Goal: Task Accomplishment & Management: Use online tool/utility

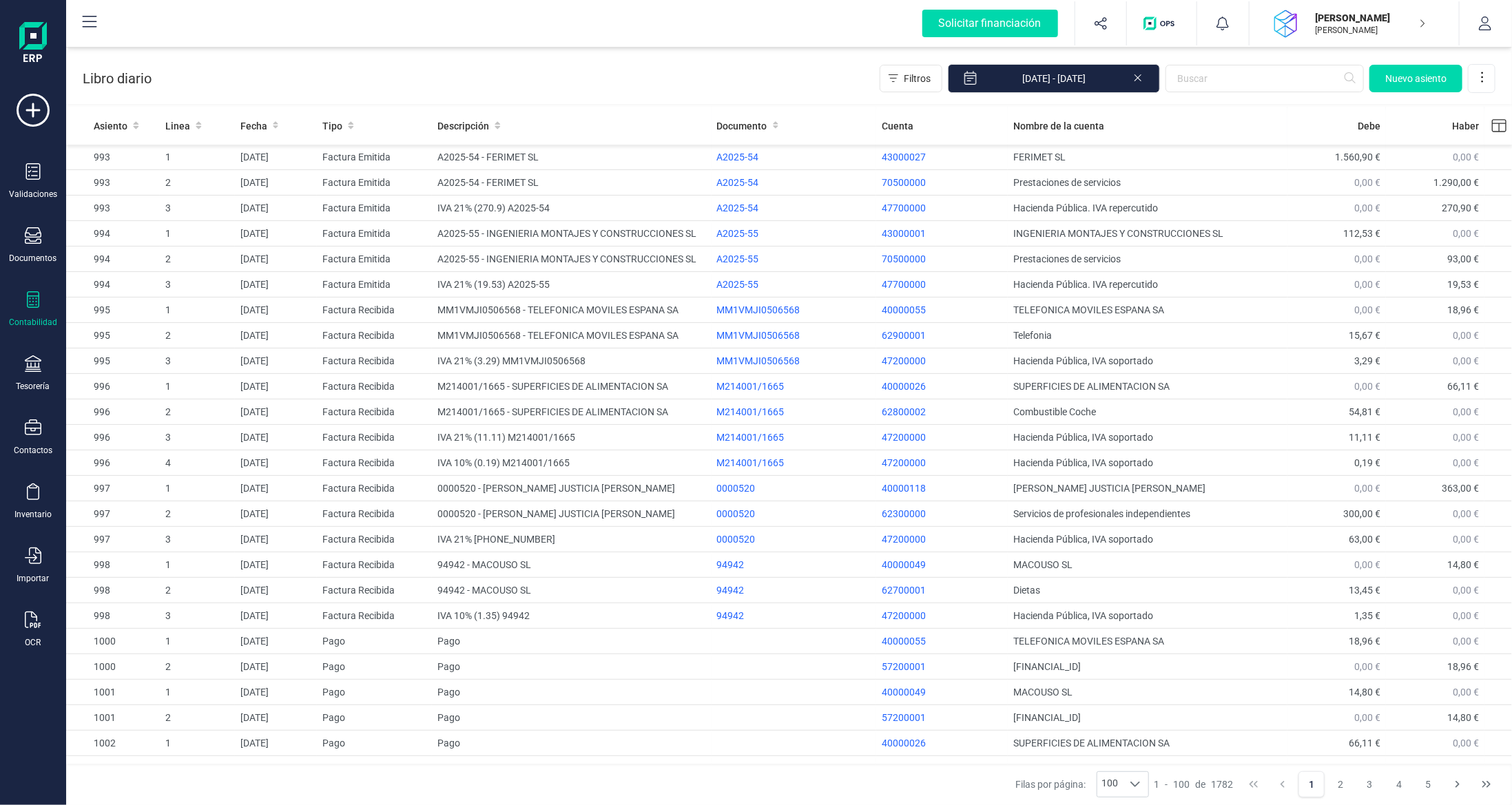
click at [40, 303] on icon at bounding box center [33, 300] width 16 height 16
drag, startPoint x: 34, startPoint y: 247, endPoint x: 22, endPoint y: 246, distance: 12.0
click at [35, 247] on div "Documentos" at bounding box center [33, 246] width 55 height 36
click at [119, 192] on span "Facturas" at bounding box center [144, 198] width 73 height 16
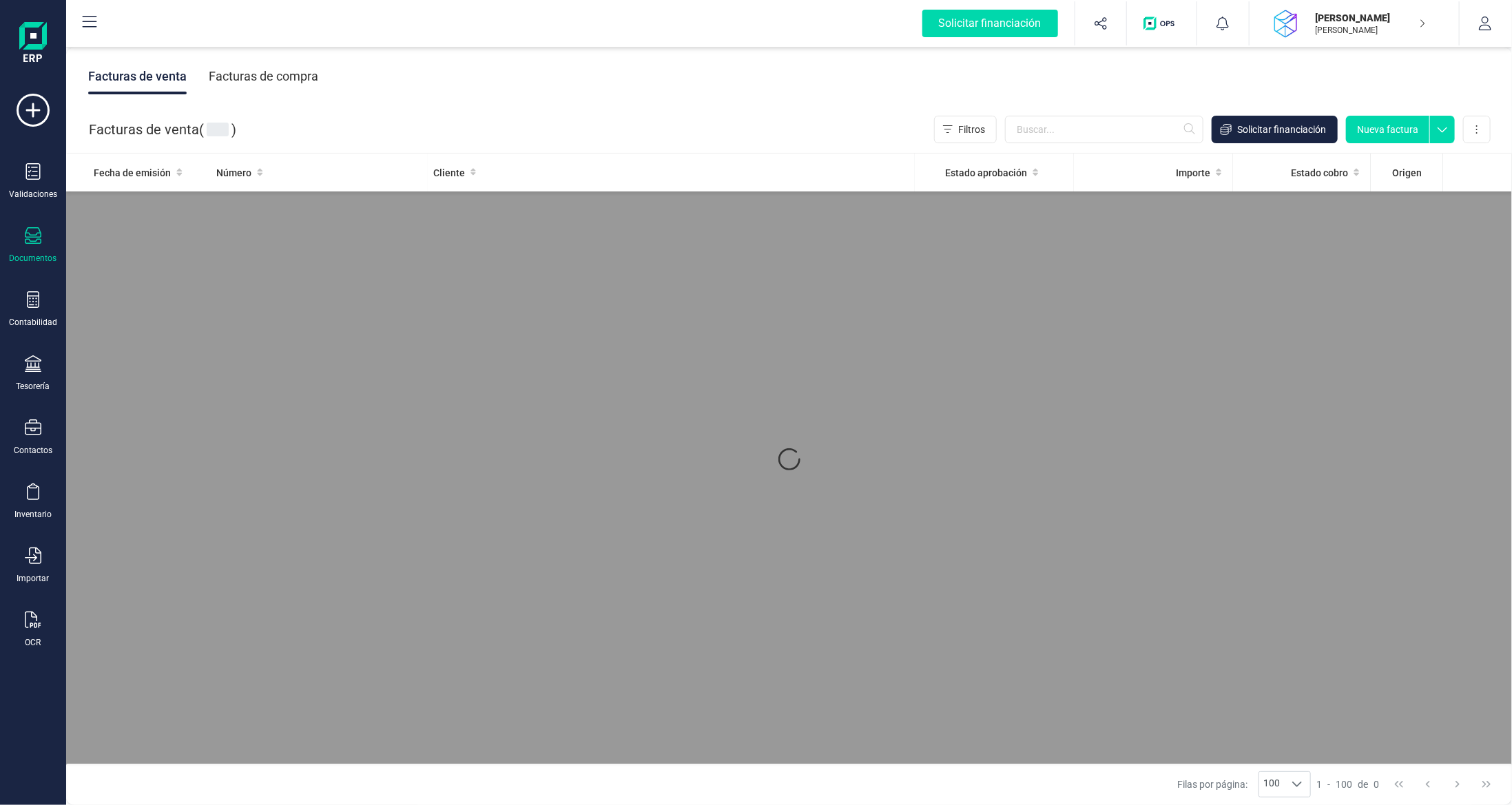
click at [288, 81] on div "Facturas de compra" at bounding box center [263, 76] width 109 height 36
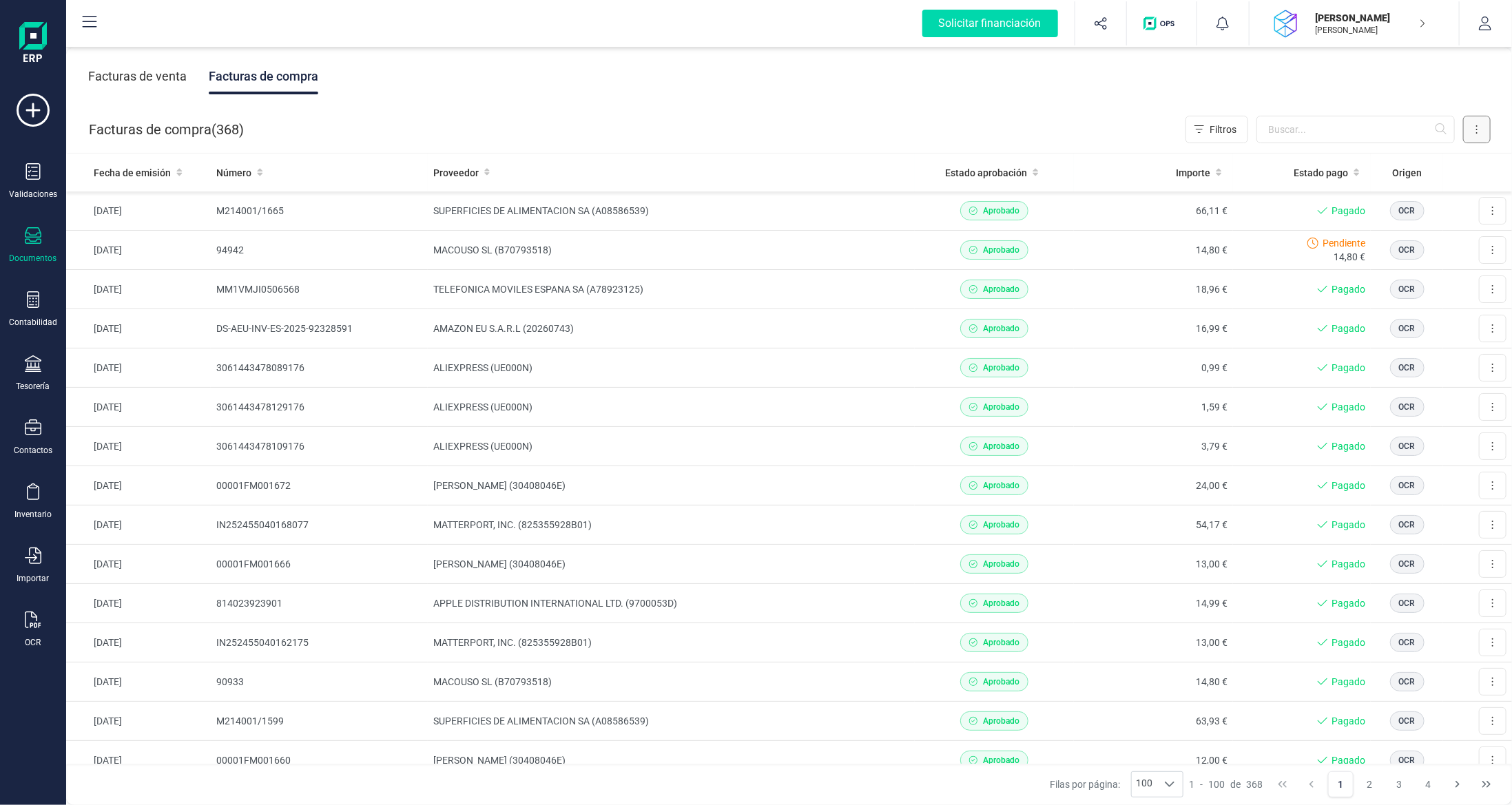
click at [1482, 131] on button at bounding box center [1477, 130] width 28 height 28
click at [1376, 241] on span "Escanear (OCR)" at bounding box center [1381, 246] width 68 height 14
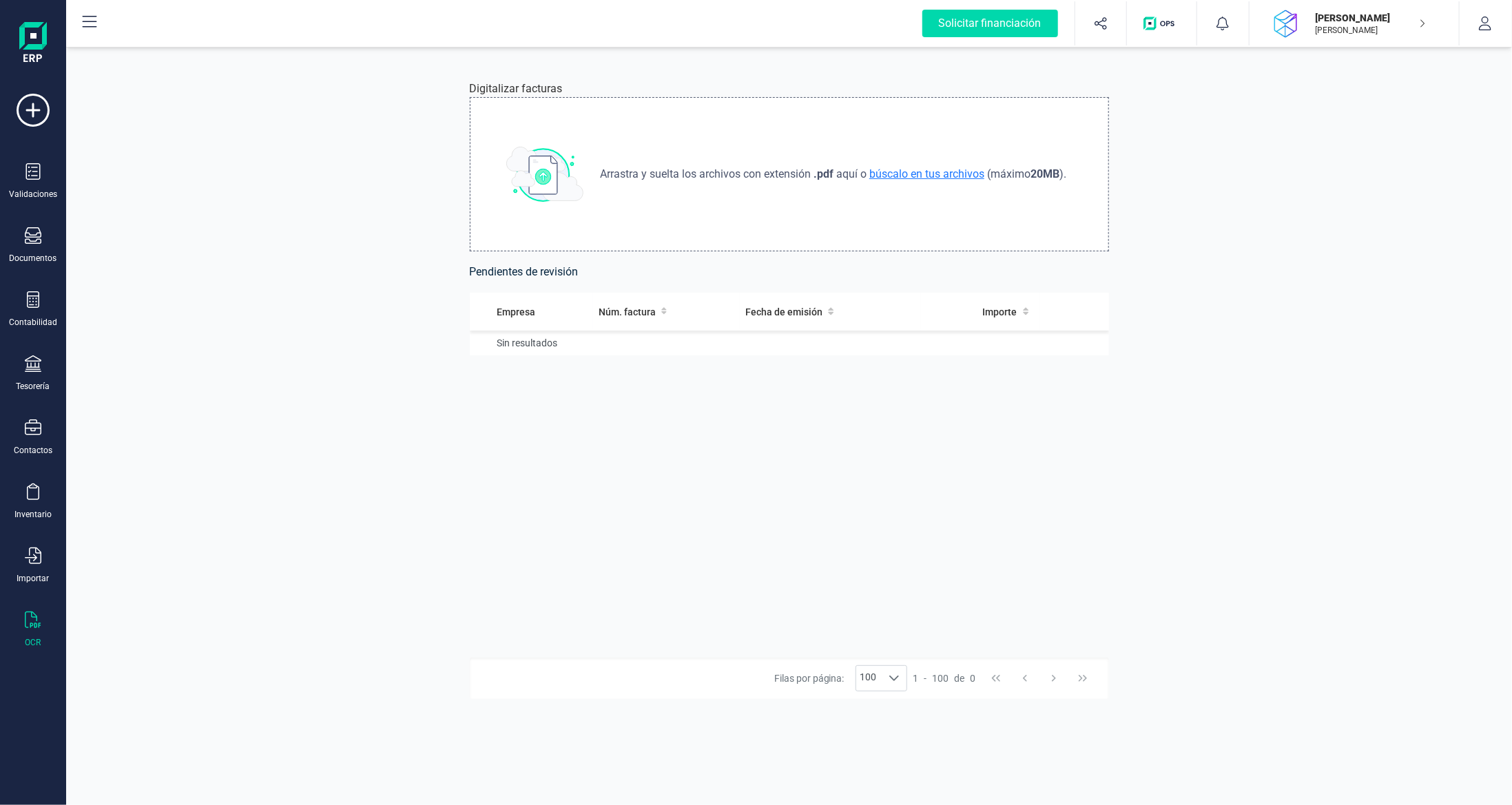
click at [922, 169] on span "búscalo en tus archivos" at bounding box center [926, 174] width 121 height 13
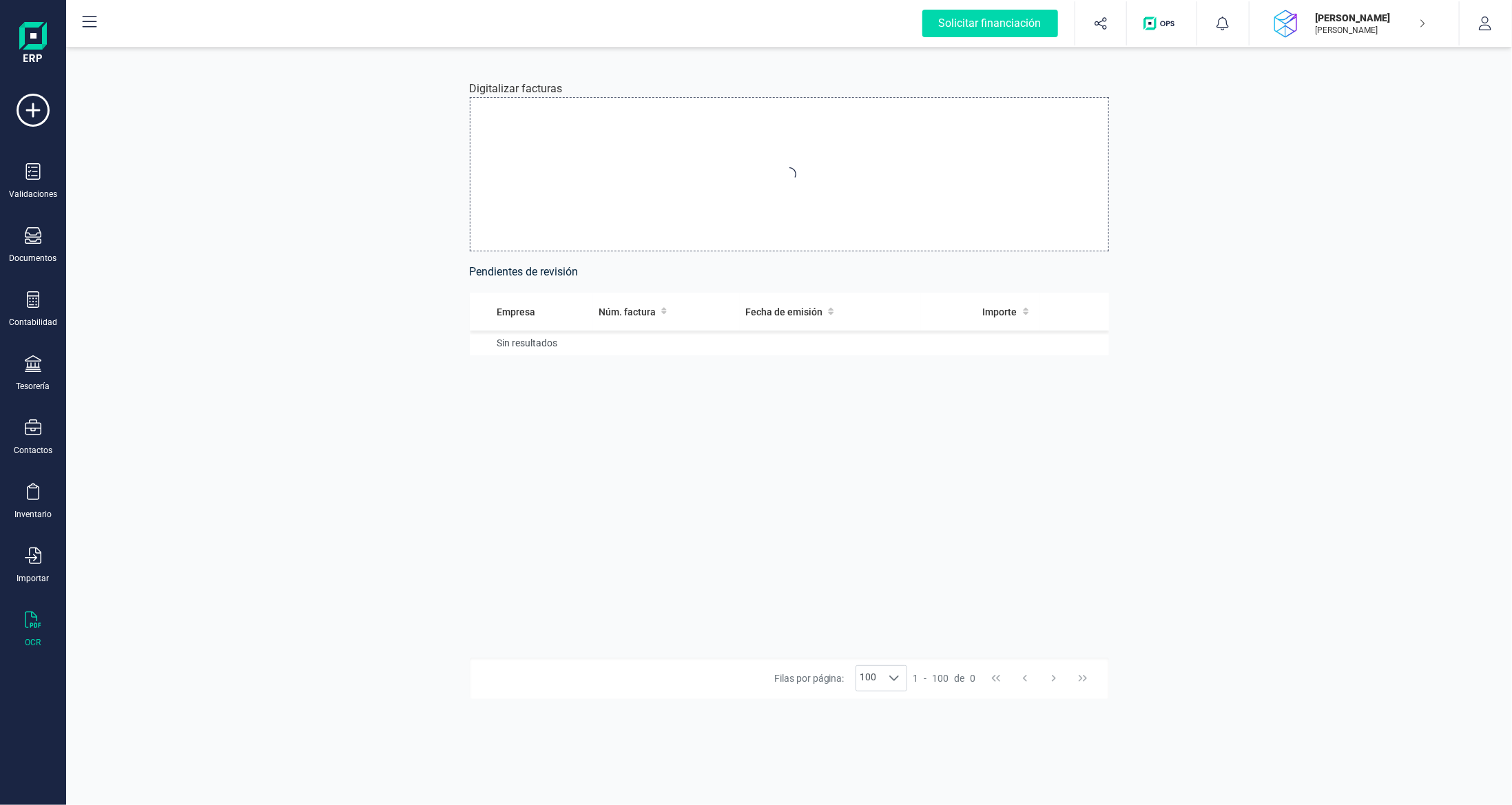
type input "C:\fakepath\IMG_0001_NEW.pdf"
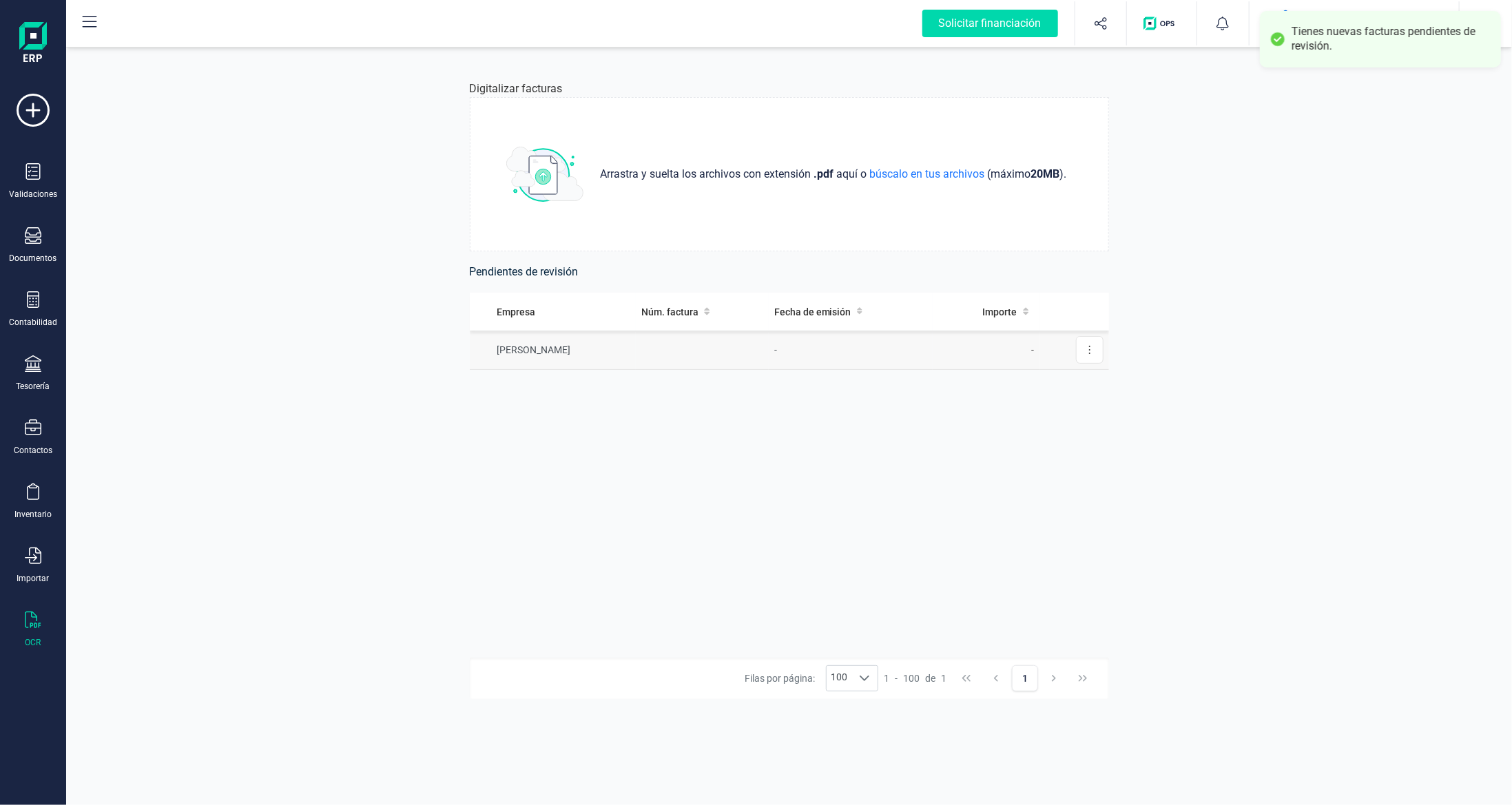
click at [602, 349] on td "[PERSON_NAME]" at bounding box center [553, 350] width 166 height 39
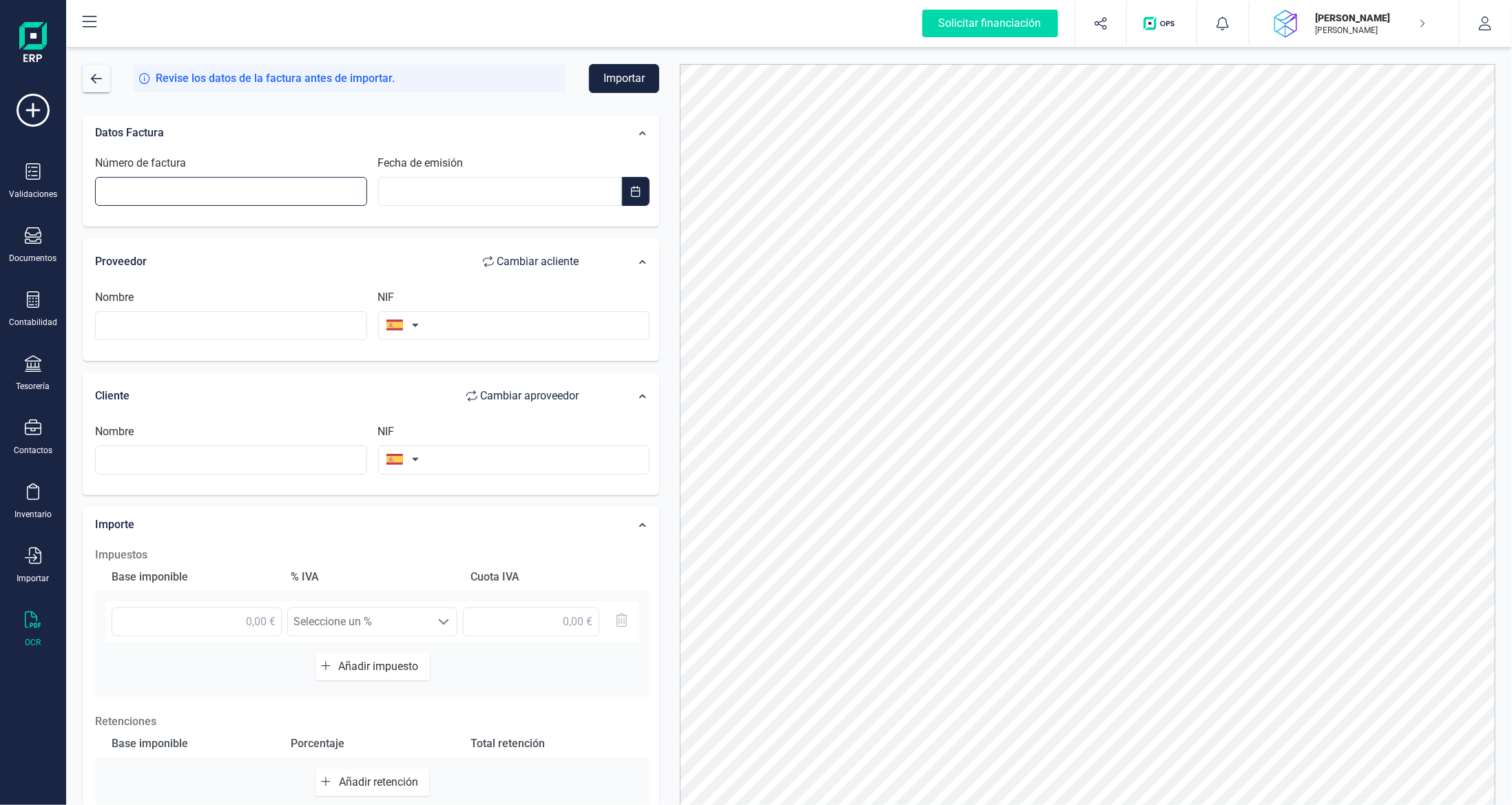
click at [320, 186] on input "Número de factura" at bounding box center [231, 191] width 272 height 29
type input "t"
type input "T000101-89259"
type input "__/__/____"
click at [436, 186] on input "__/__/____" at bounding box center [500, 191] width 245 height 29
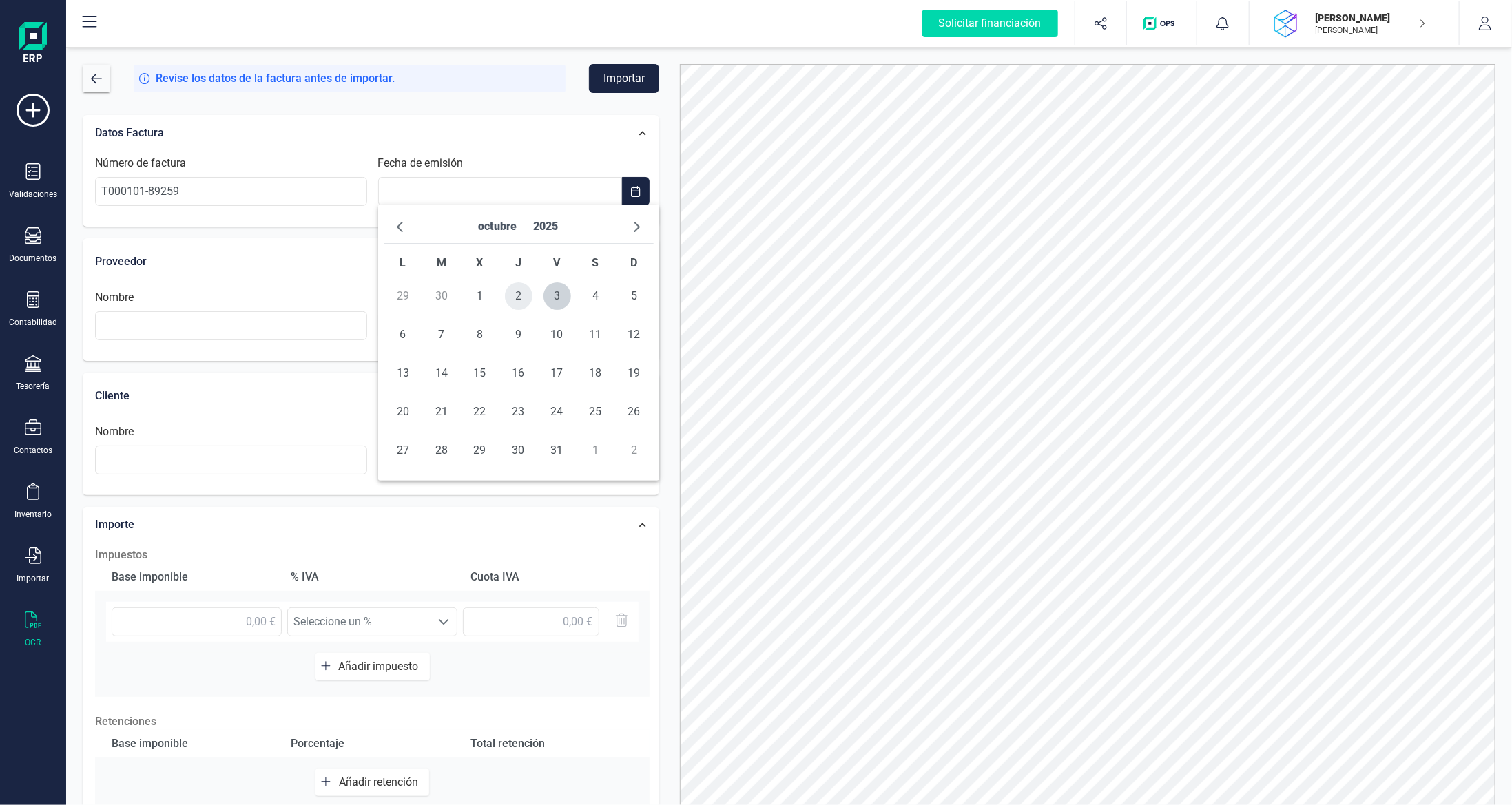
click at [513, 296] on span "2" at bounding box center [519, 297] width 28 height 28
type input "[DATE]"
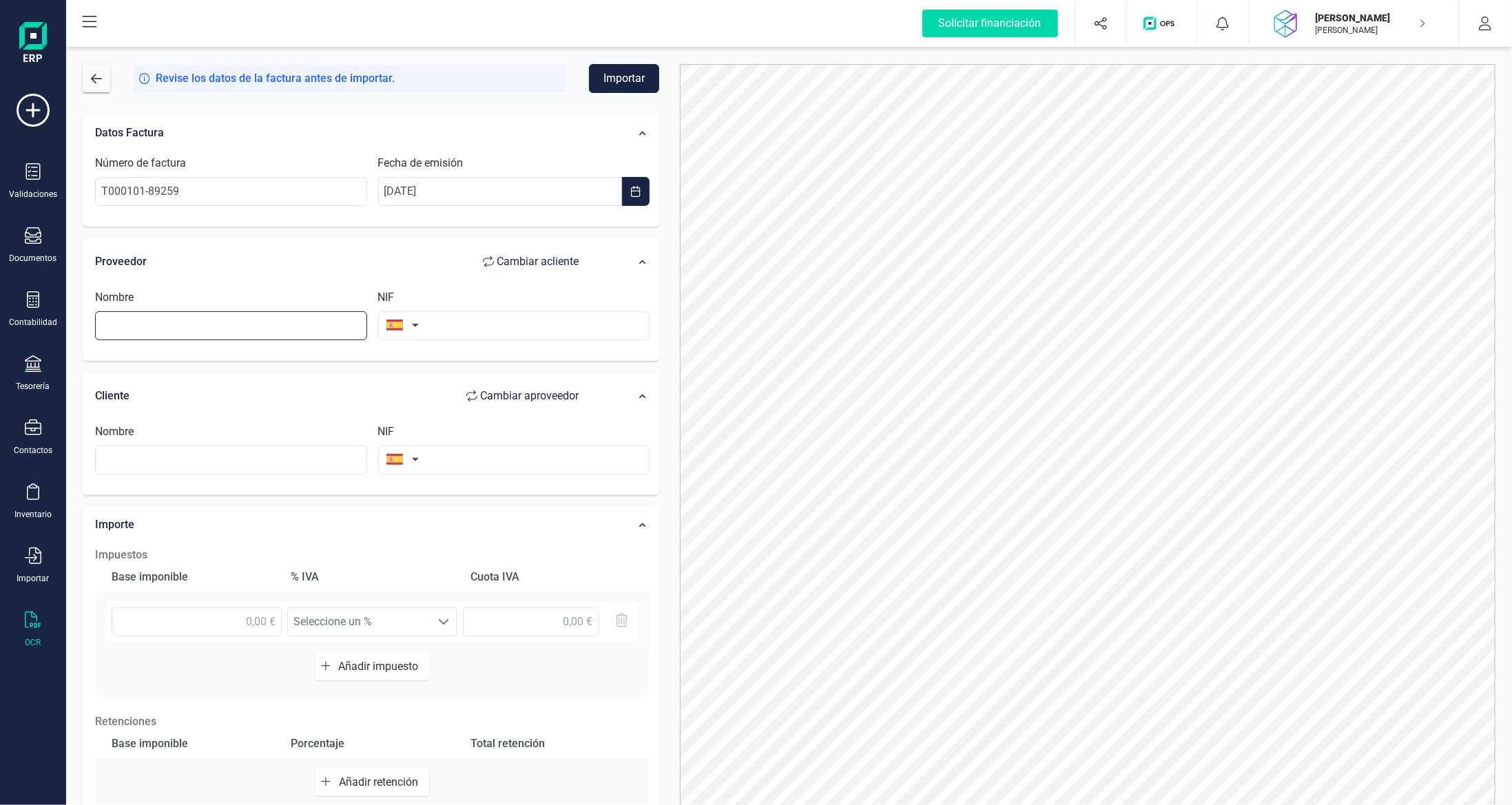
click at [257, 333] on input "text" at bounding box center [231, 325] width 272 height 29
type input "b"
click at [449, 318] on input "text" at bounding box center [514, 325] width 272 height 29
type input "B72424542"
click at [450, 351] on li "B72424542" at bounding box center [514, 357] width 272 height 28
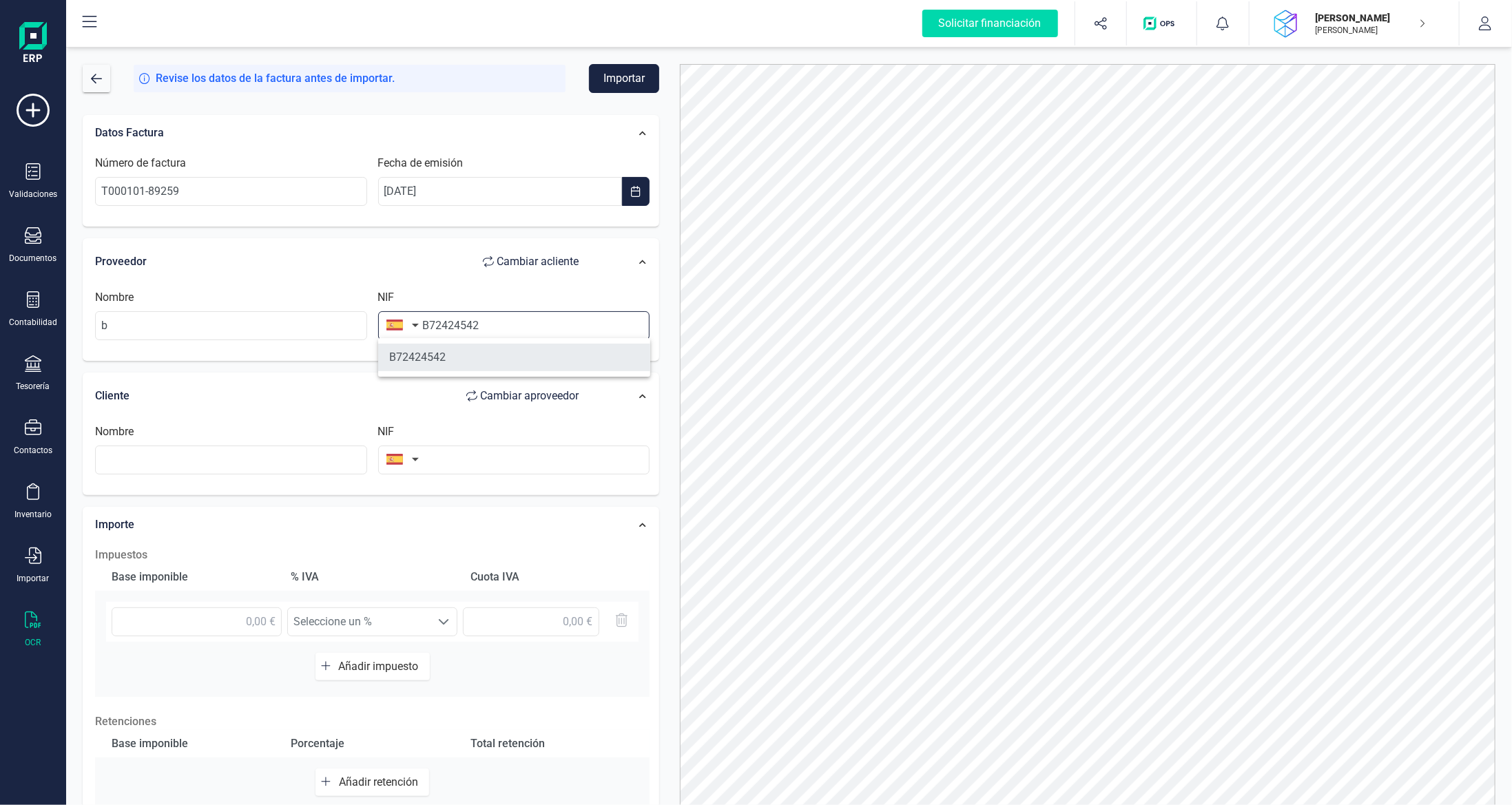
type input "AVETSEG SL"
click at [257, 462] on input "text" at bounding box center [231, 459] width 272 height 29
type input "[PERSON_NAME]"
type input "40342114E"
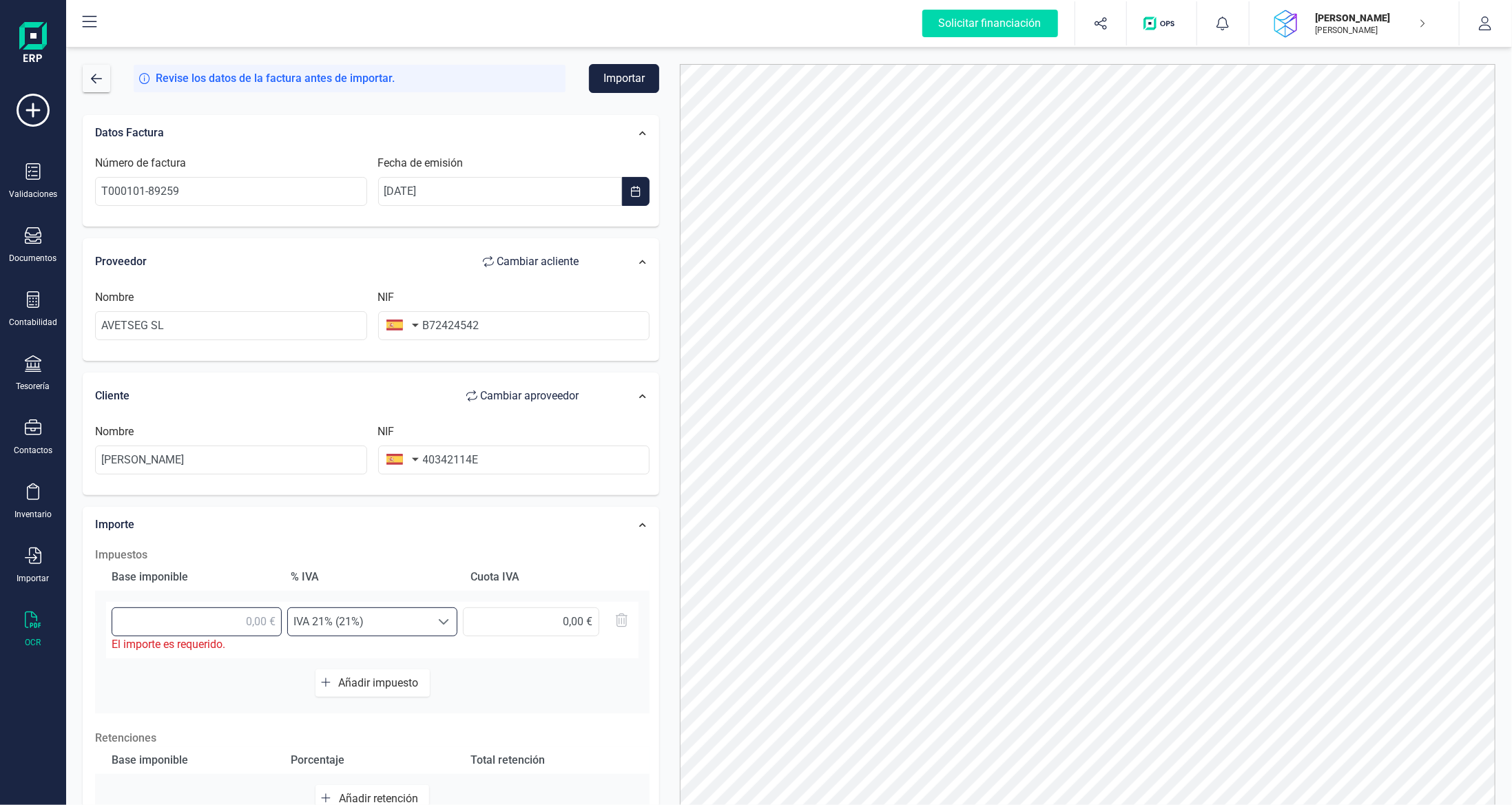
click at [230, 615] on input "text" at bounding box center [196, 621] width 170 height 29
type input "13,64 €"
click at [342, 614] on span "IVA 21% (21%)" at bounding box center [359, 622] width 143 height 28
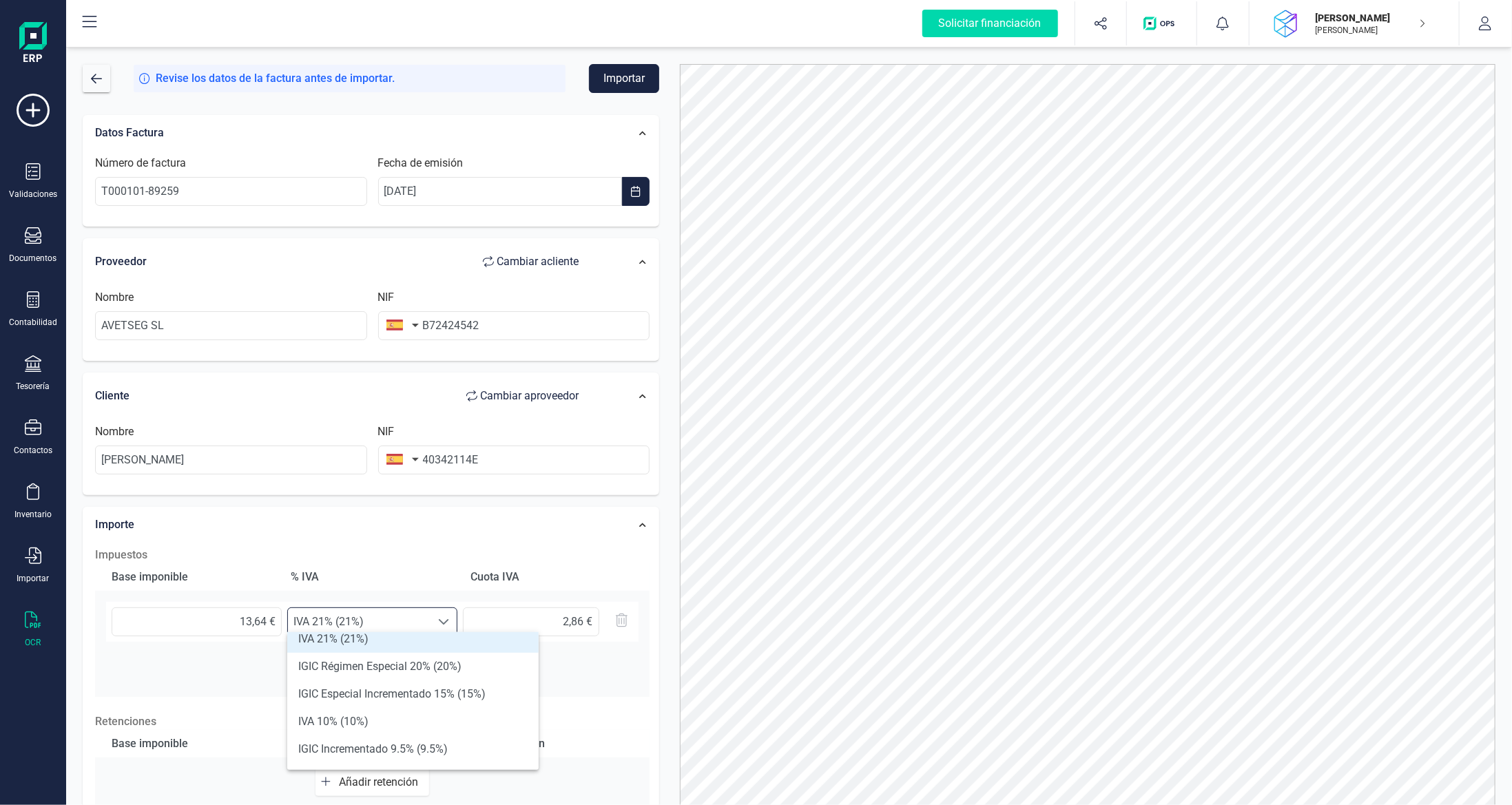
scroll to position [69, 0]
click at [390, 690] on li "IVA 10% (10%)" at bounding box center [413, 692] width 251 height 28
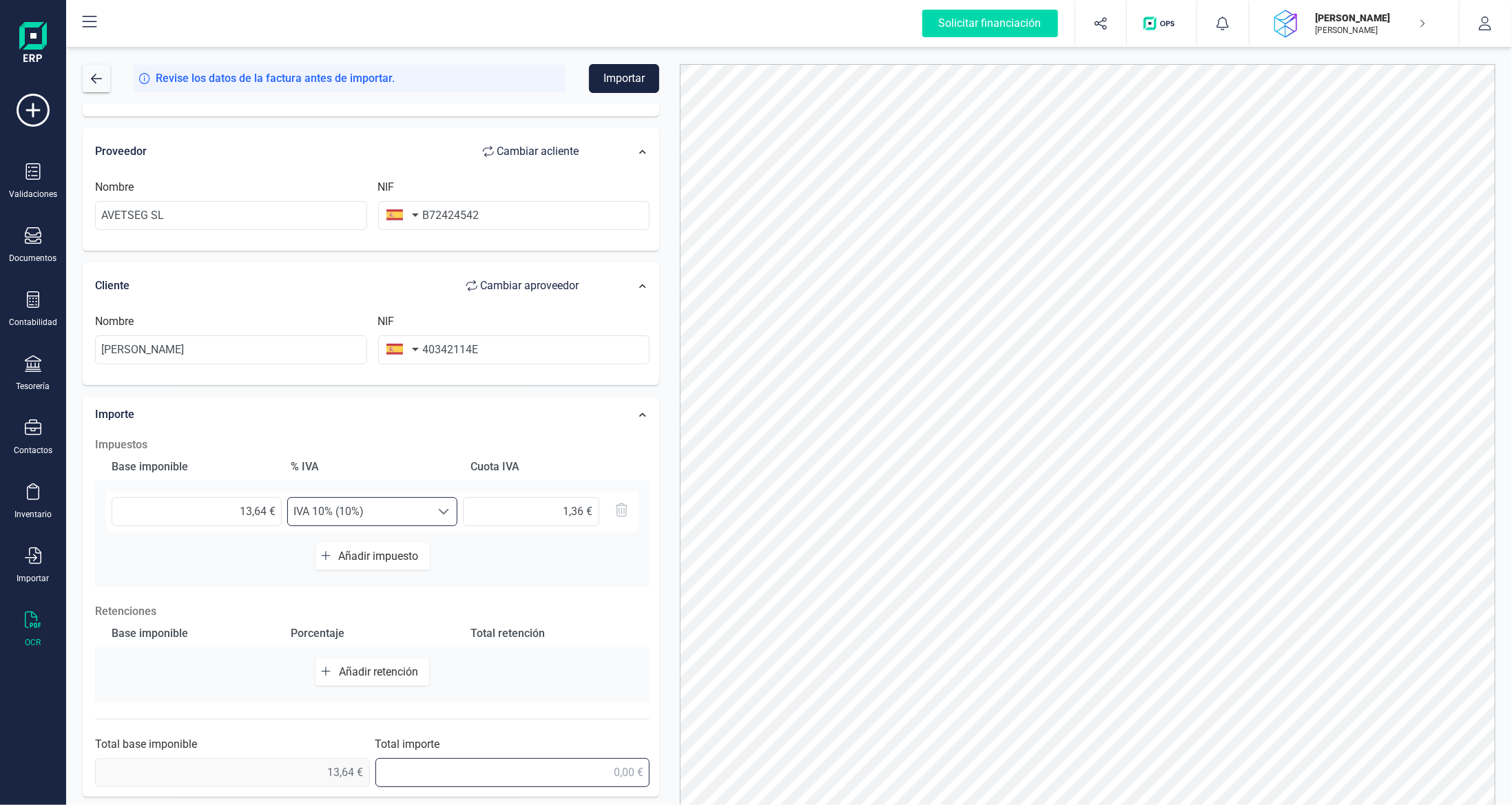
click at [560, 767] on input "text" at bounding box center [513, 772] width 274 height 29
type input "15,00 €"
click at [630, 85] on button "Importar" at bounding box center [624, 78] width 70 height 29
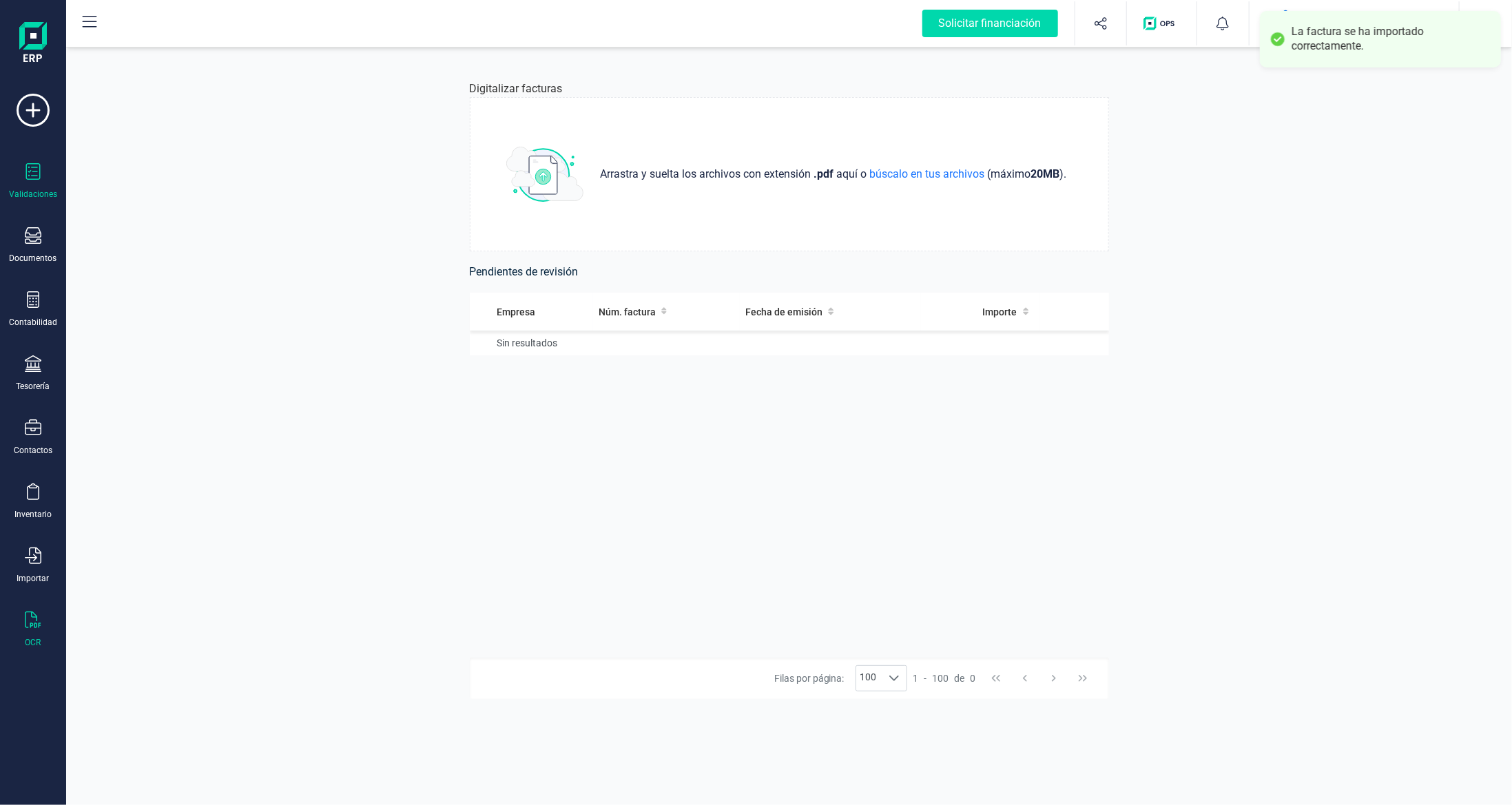
click at [29, 176] on icon at bounding box center [33, 172] width 16 height 16
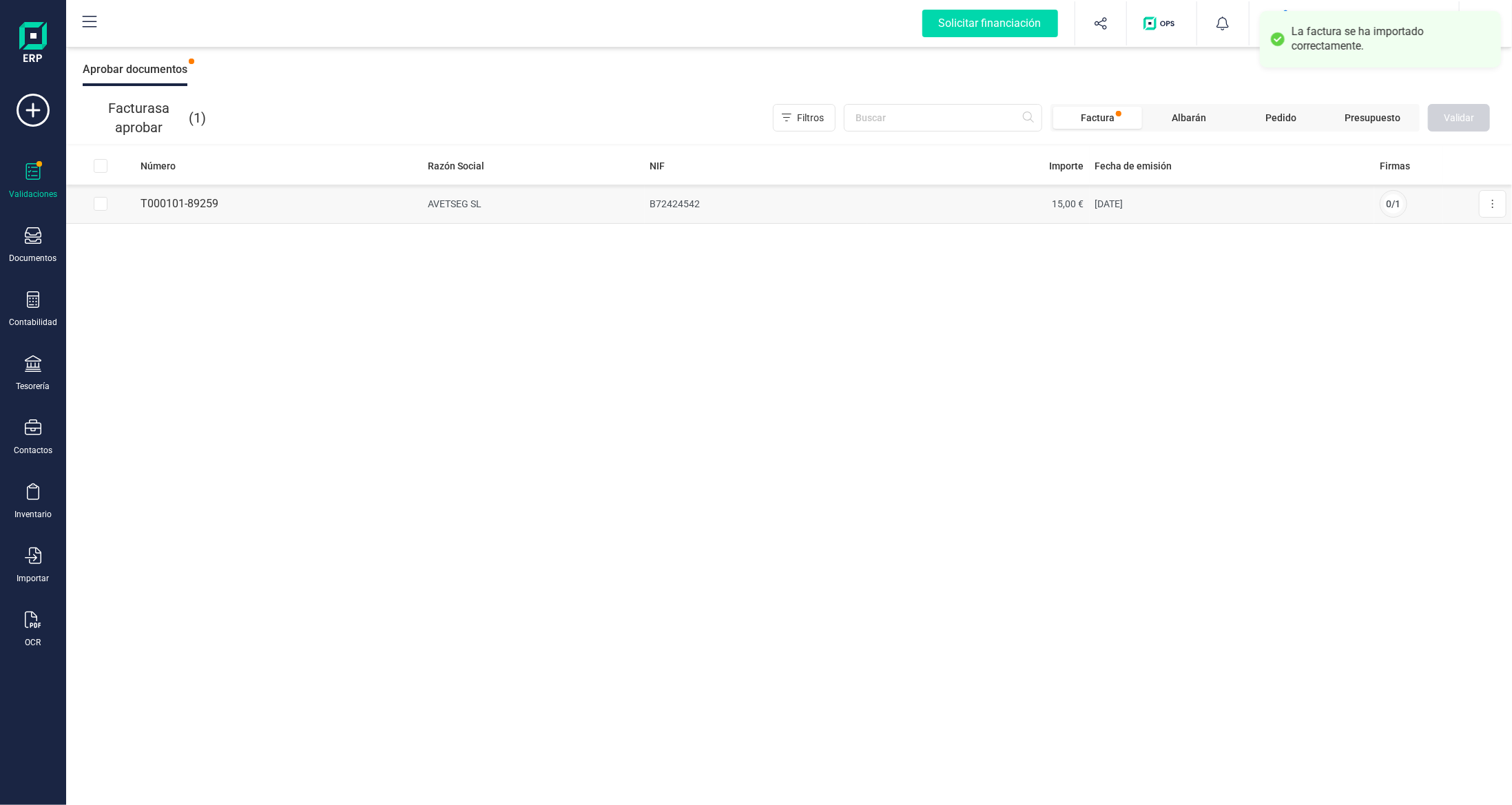
click at [1509, 206] on td "Aprobar factura" at bounding box center [1477, 204] width 69 height 39
click at [1482, 206] on button at bounding box center [1493, 204] width 28 height 28
click at [1486, 207] on button at bounding box center [1493, 204] width 28 height 28
click at [879, 205] on td "15,00 €" at bounding box center [978, 205] width 223 height 39
click at [32, 174] on icon at bounding box center [33, 172] width 16 height 16
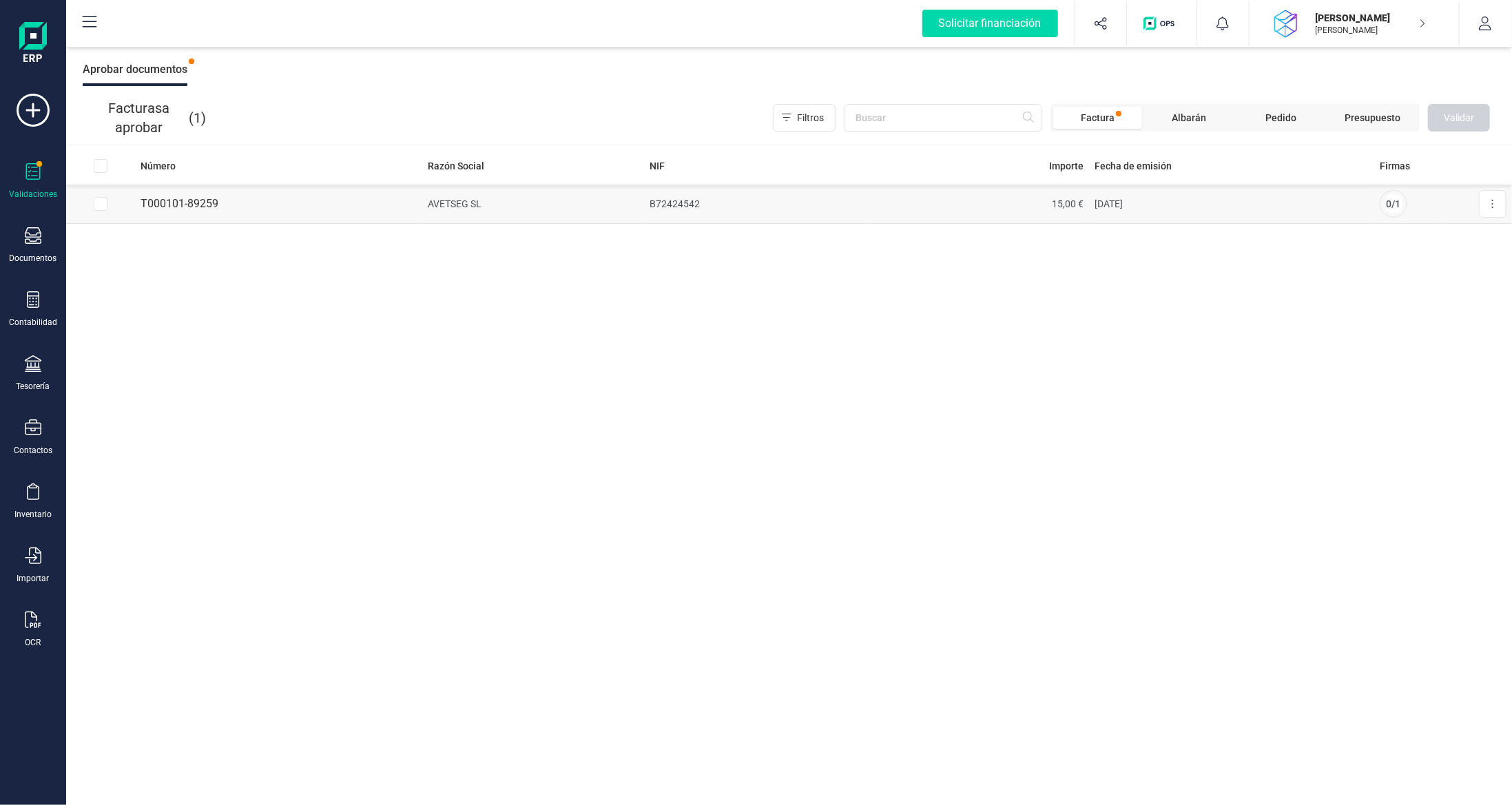
click at [1219, 216] on td "[DATE]" at bounding box center [1232, 205] width 284 height 39
click at [104, 206] on input "Row Selected 8cca367f-3f93-4c2f-a92e-84920a4d1bea" at bounding box center [100, 204] width 14 height 14
checkbox input "true"
click at [1462, 118] on span "Validar" at bounding box center [1459, 117] width 30 height 14
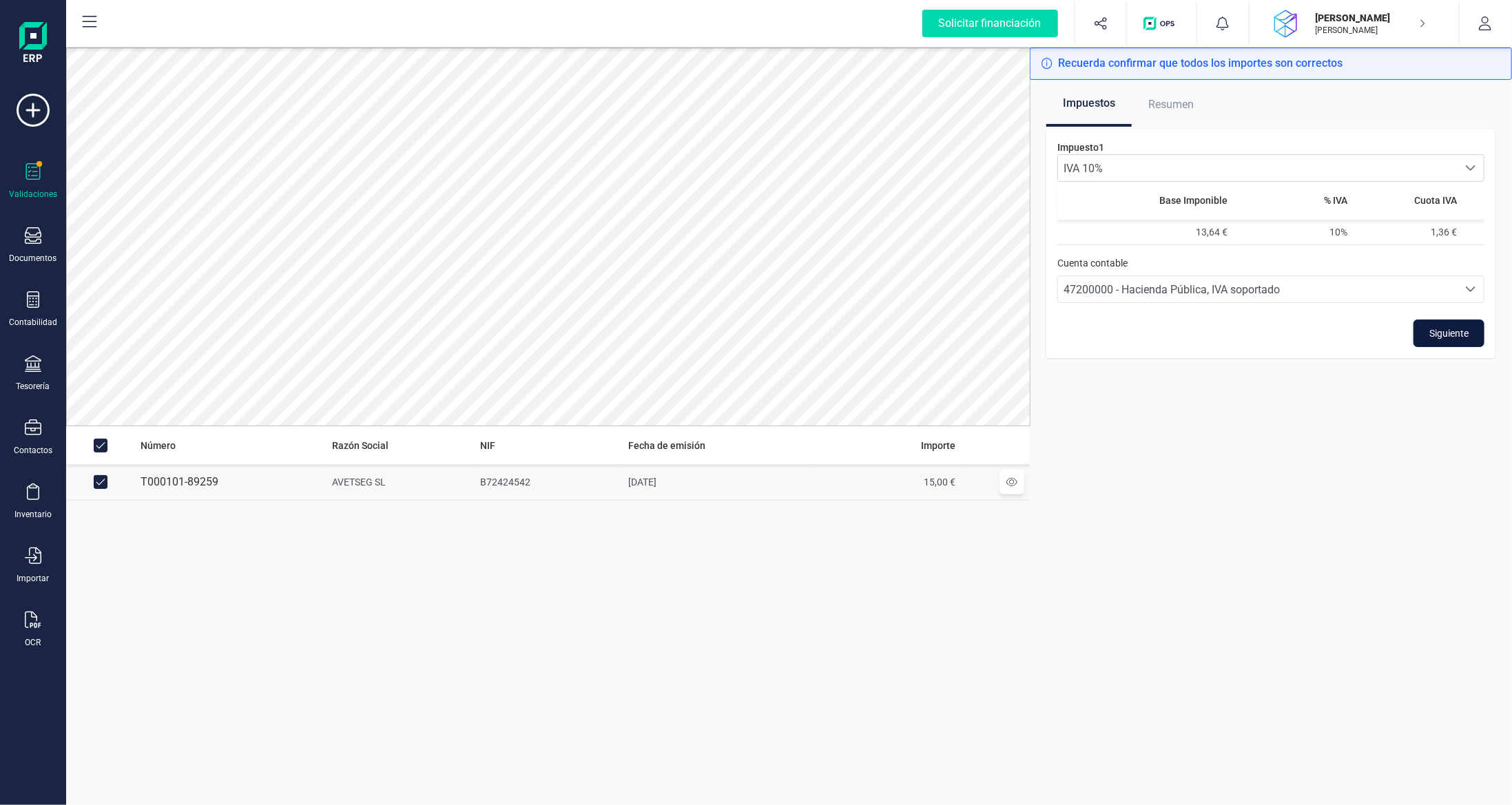
click at [1454, 336] on span "Siguiente" at bounding box center [1449, 333] width 39 height 14
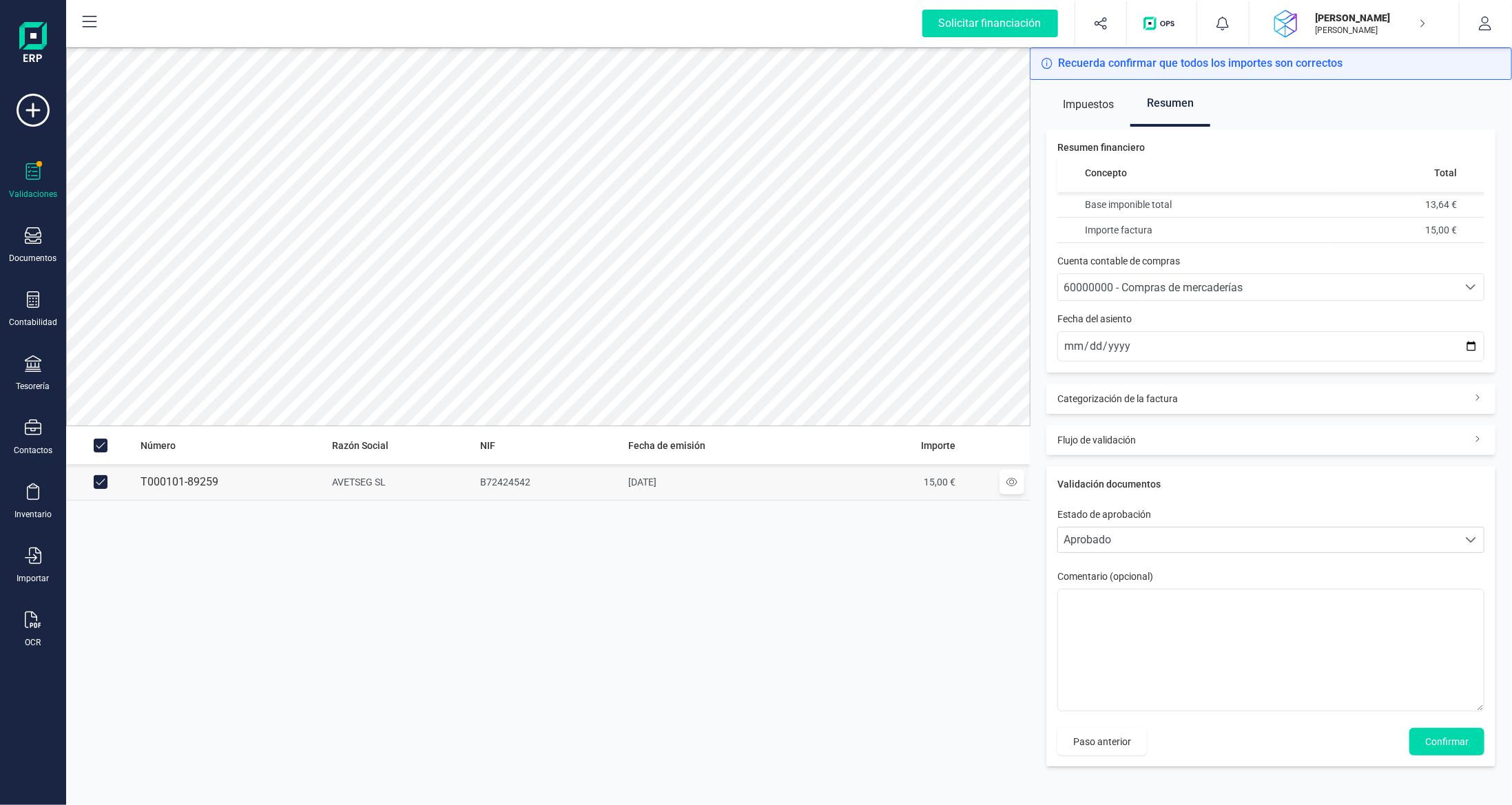
click at [1190, 286] on span "60000000 - Compras de mercaderías" at bounding box center [1153, 288] width 179 height 13
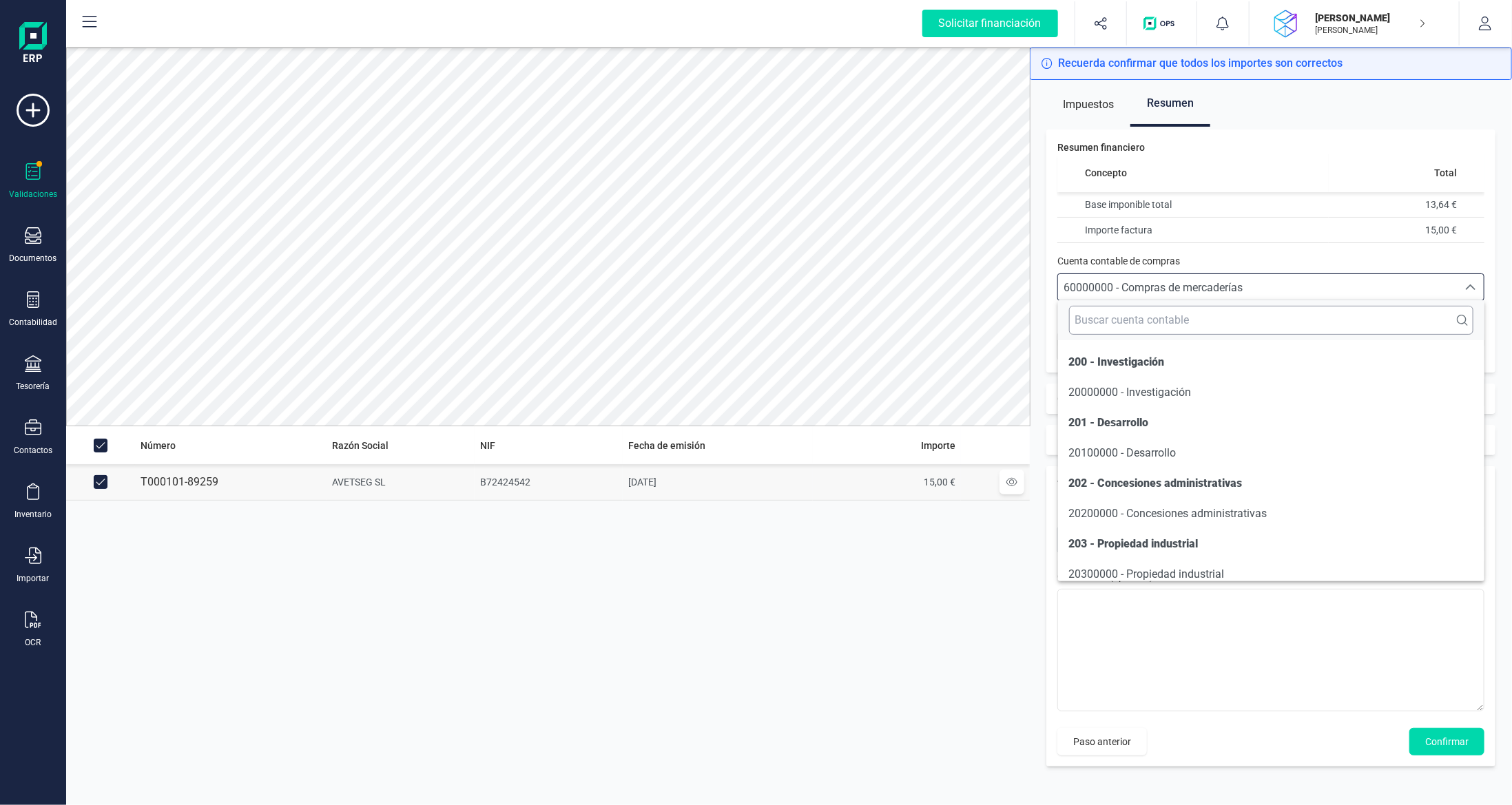
scroll to position [6551, 0]
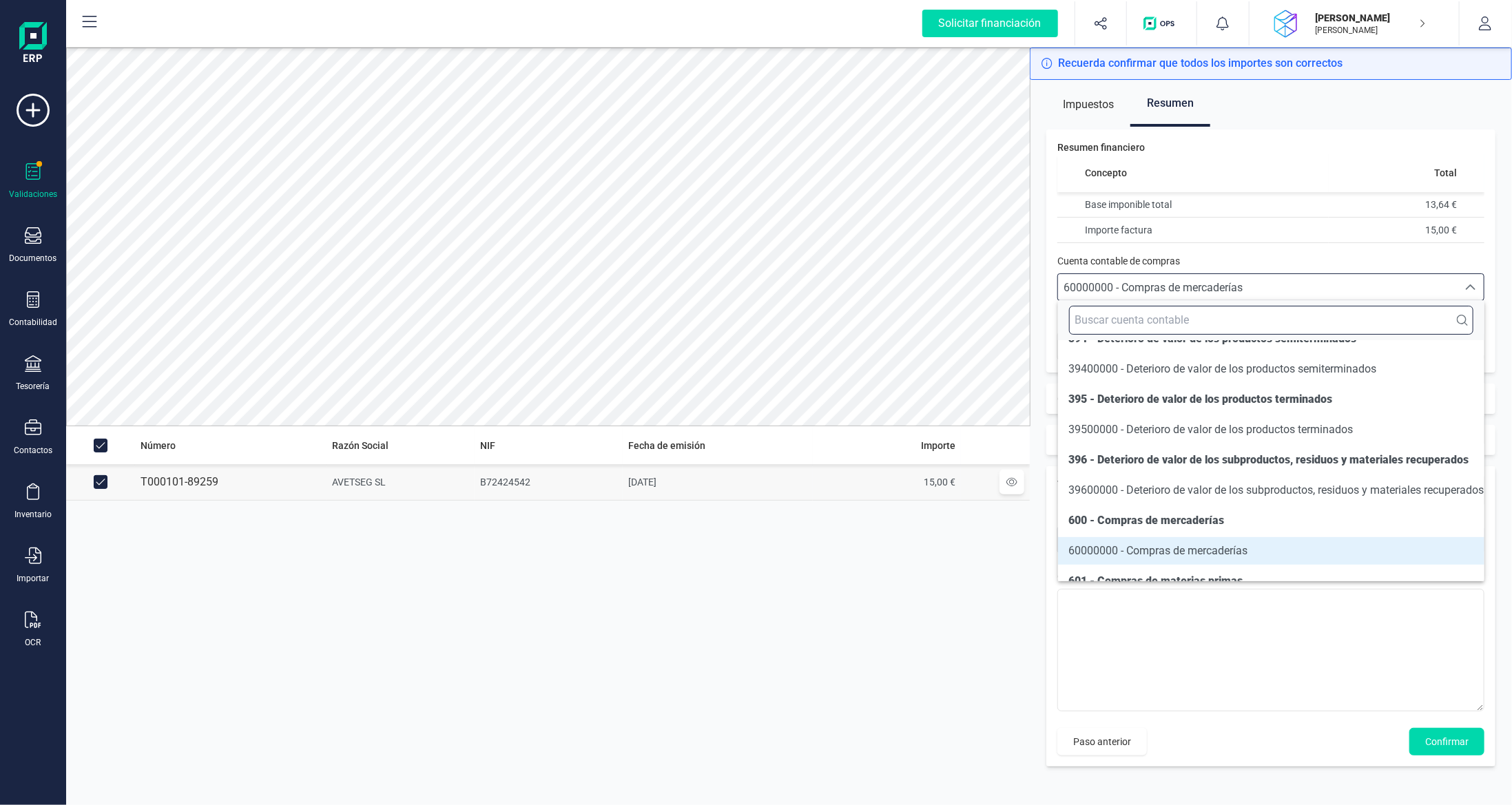
click at [1189, 320] on input "text" at bounding box center [1271, 320] width 405 height 29
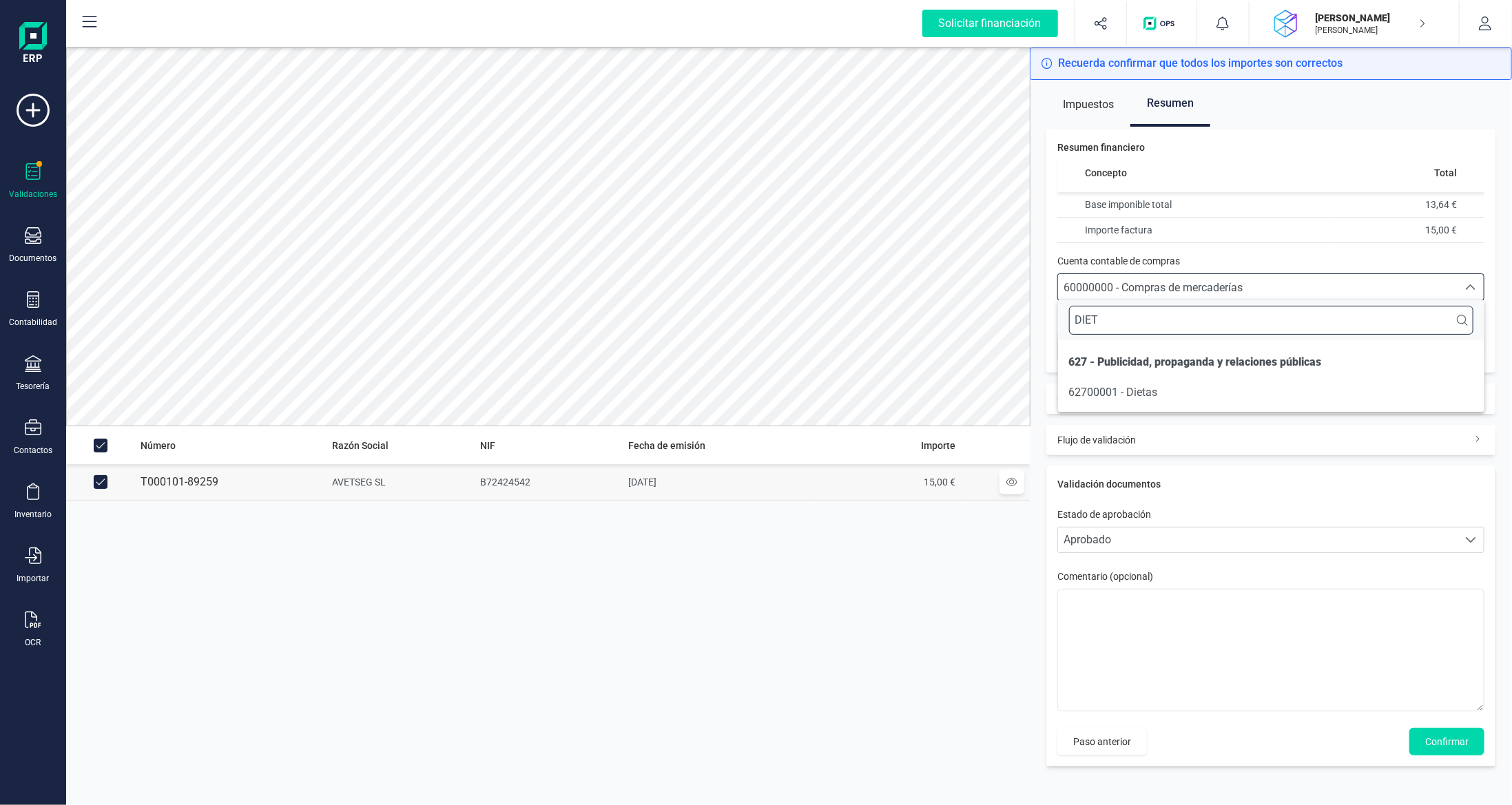
scroll to position [0, 0]
type input "DIETA"
click at [1146, 392] on span "62700001 - Dietas" at bounding box center [1113, 392] width 89 height 13
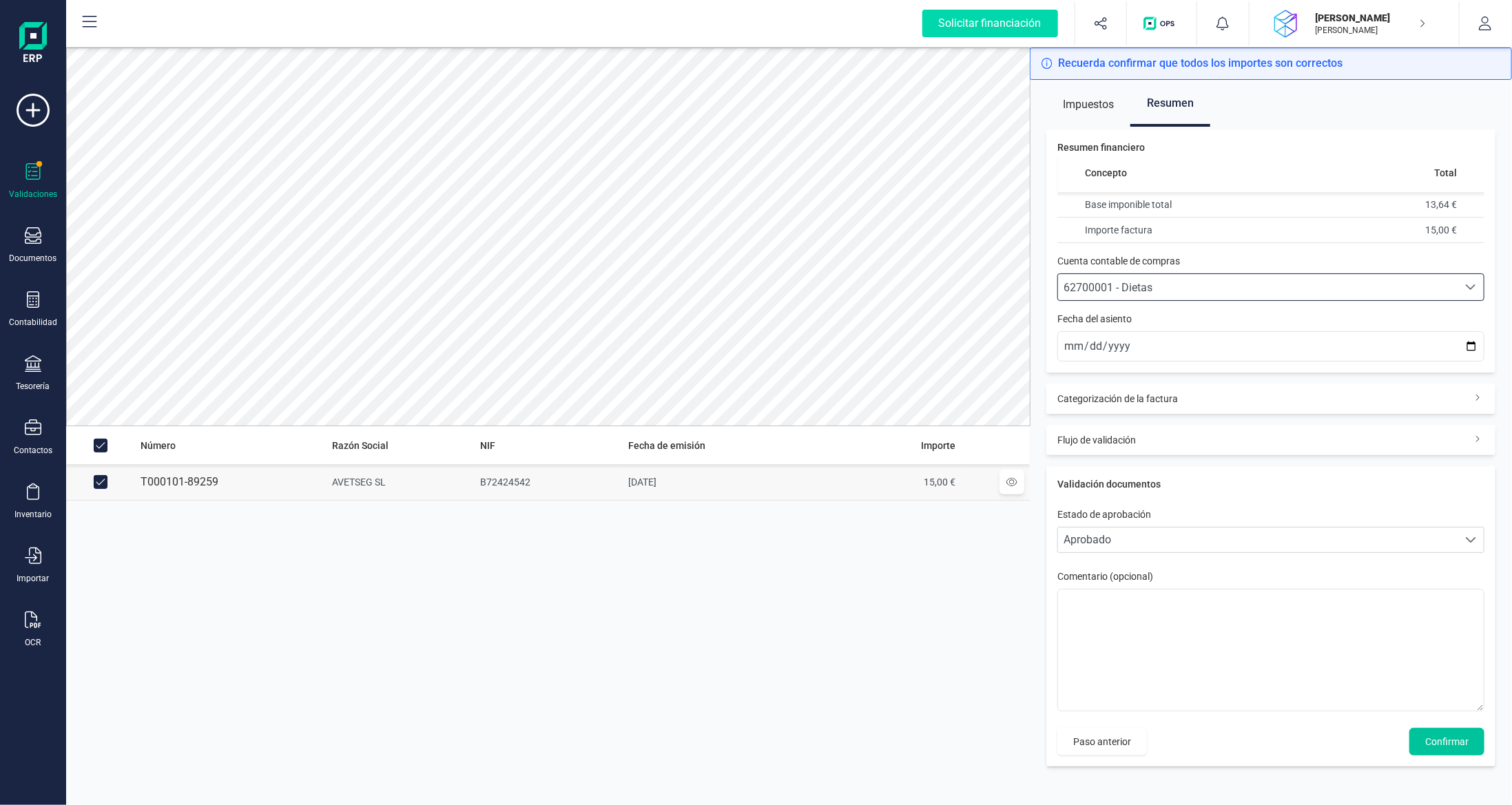
click at [1441, 743] on span "Confirmar" at bounding box center [1446, 741] width 44 height 14
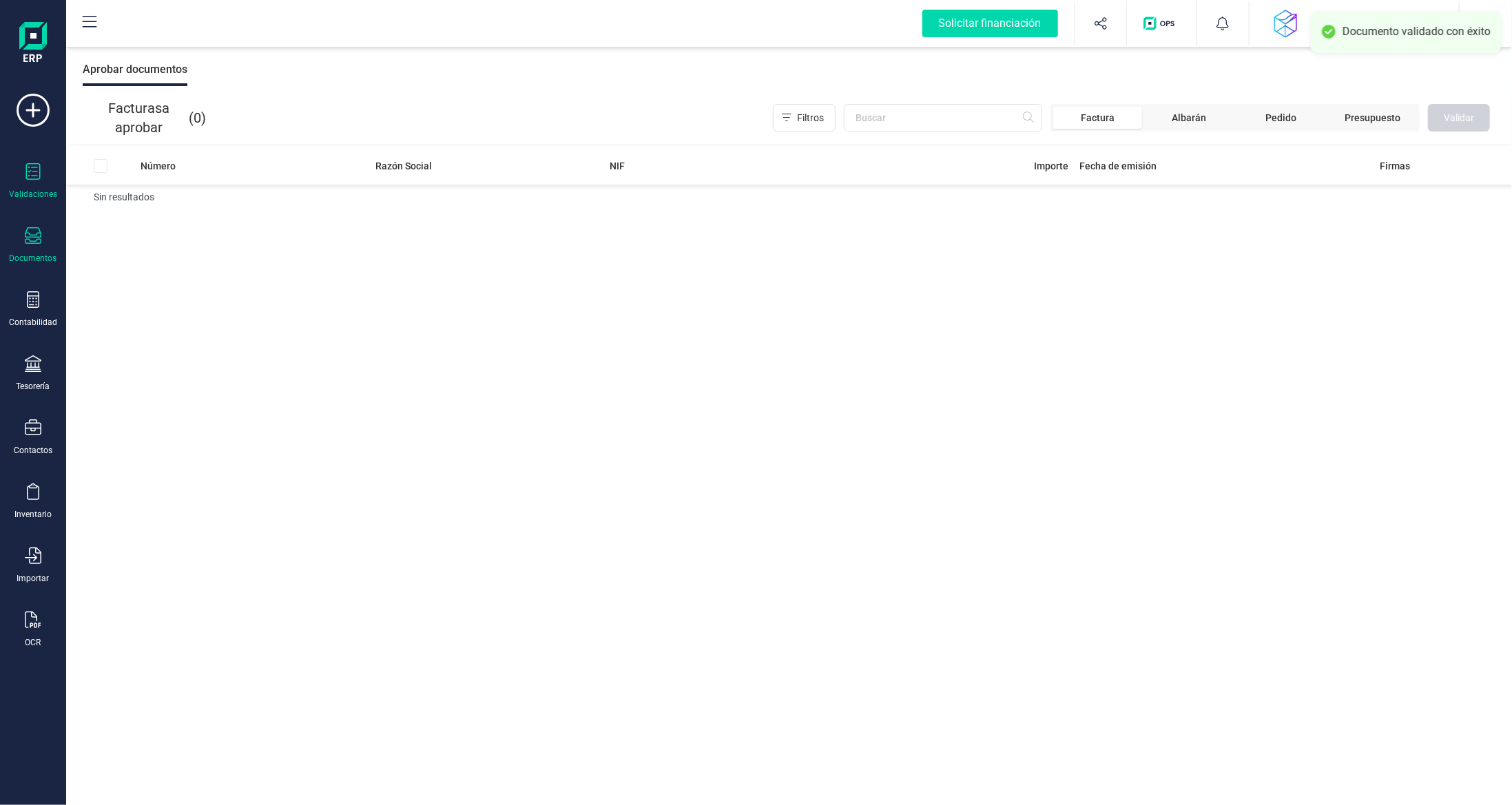
click at [26, 249] on div "Documentos" at bounding box center [33, 246] width 55 height 36
click at [122, 193] on span "Facturas" at bounding box center [144, 198] width 73 height 16
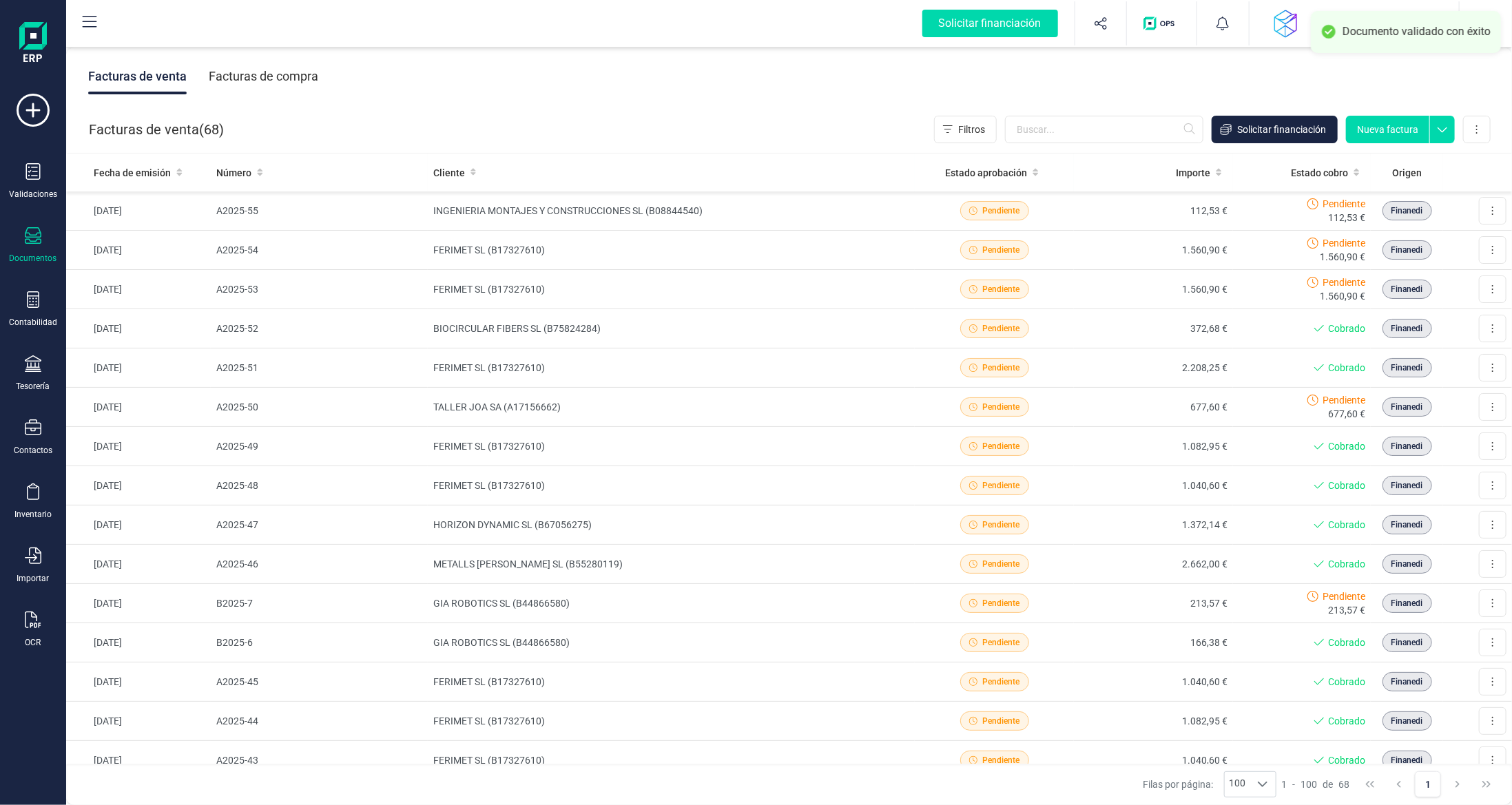
click at [254, 73] on div "Facturas de compra" at bounding box center [263, 76] width 109 height 36
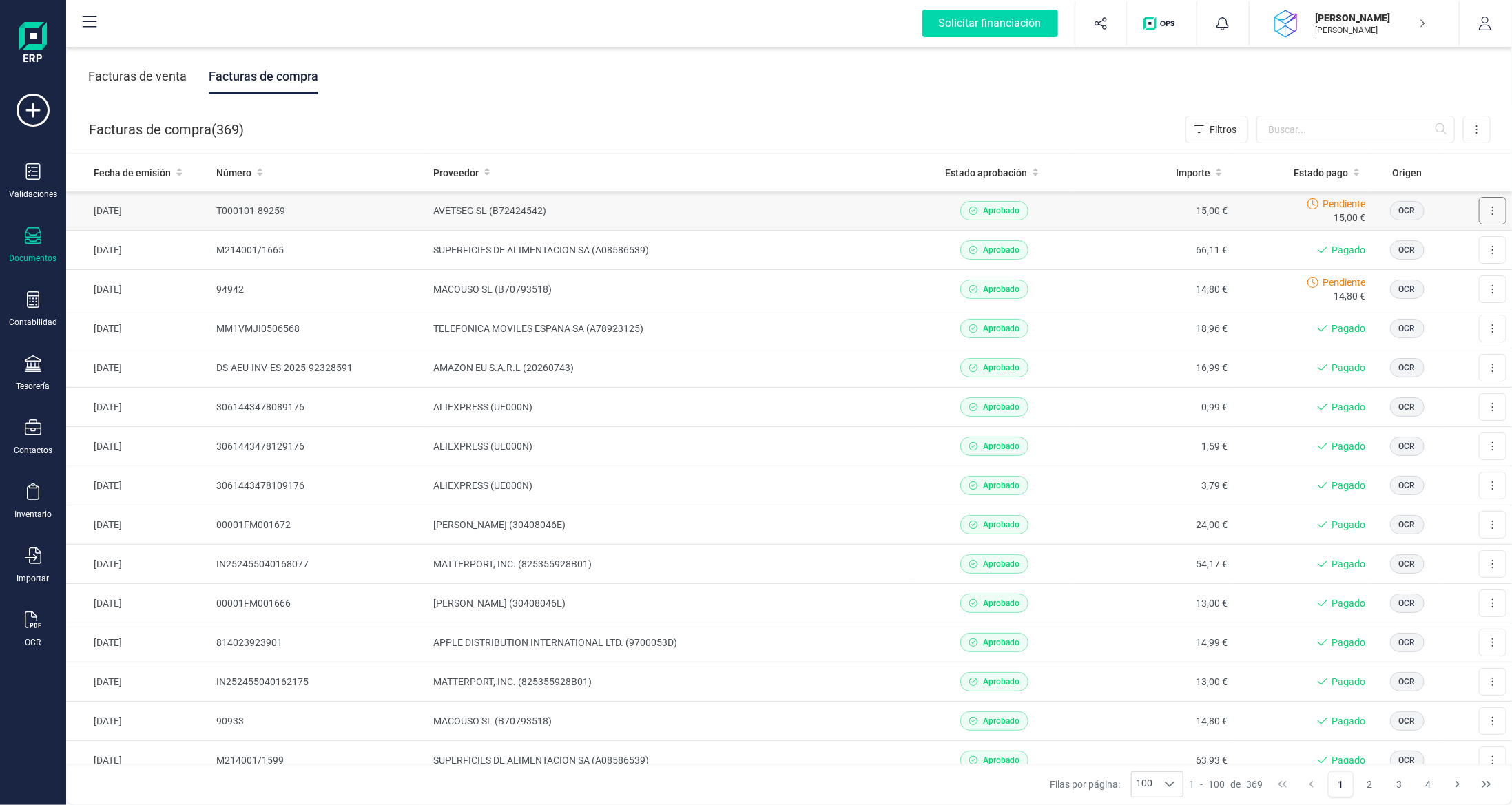
click at [1492, 206] on button at bounding box center [1493, 211] width 28 height 28
click at [712, 209] on td "AVETSEG SL (B72424542)" at bounding box center [671, 211] width 487 height 39
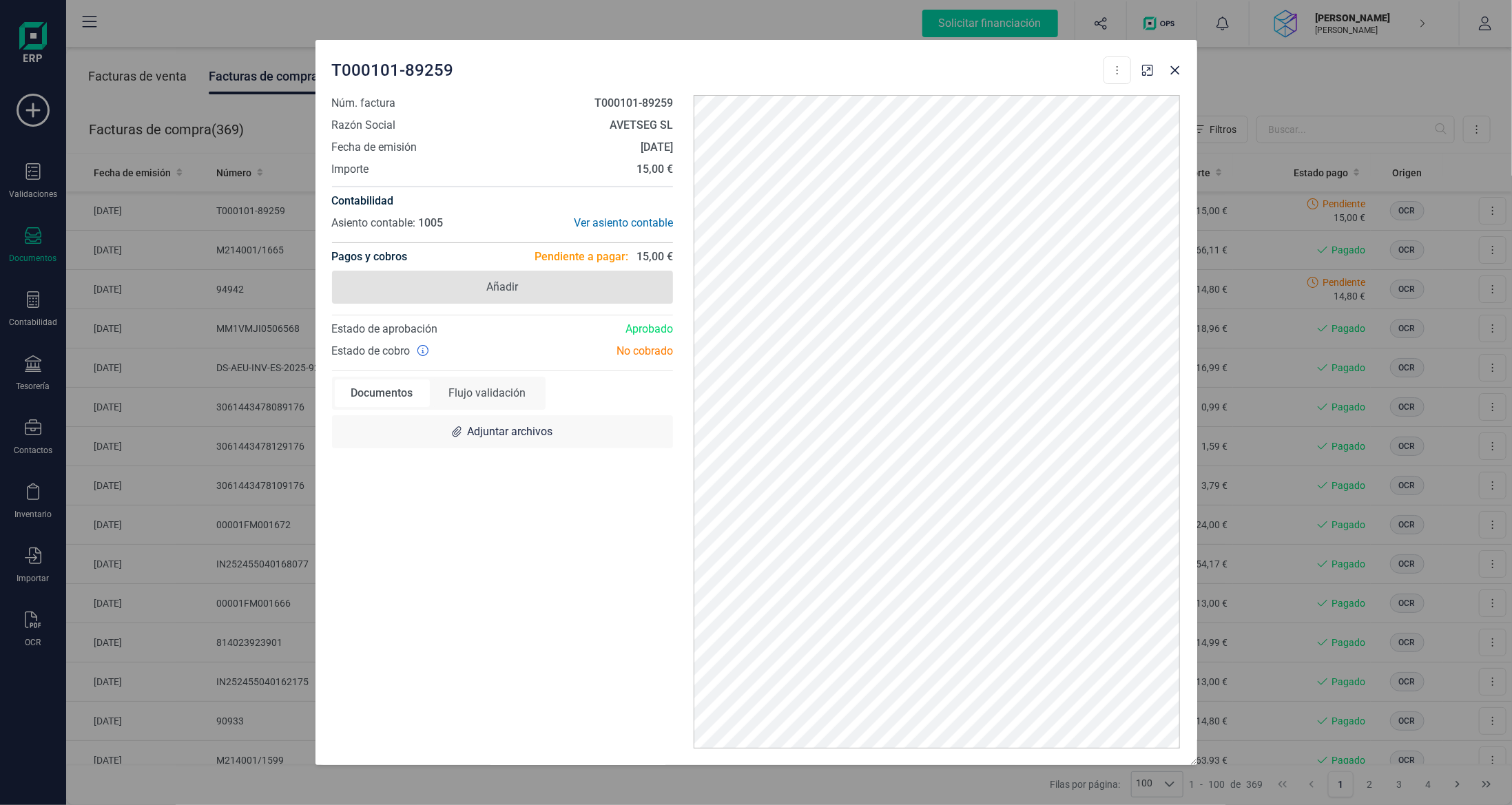
click at [581, 288] on span "Añadir" at bounding box center [503, 287] width 342 height 33
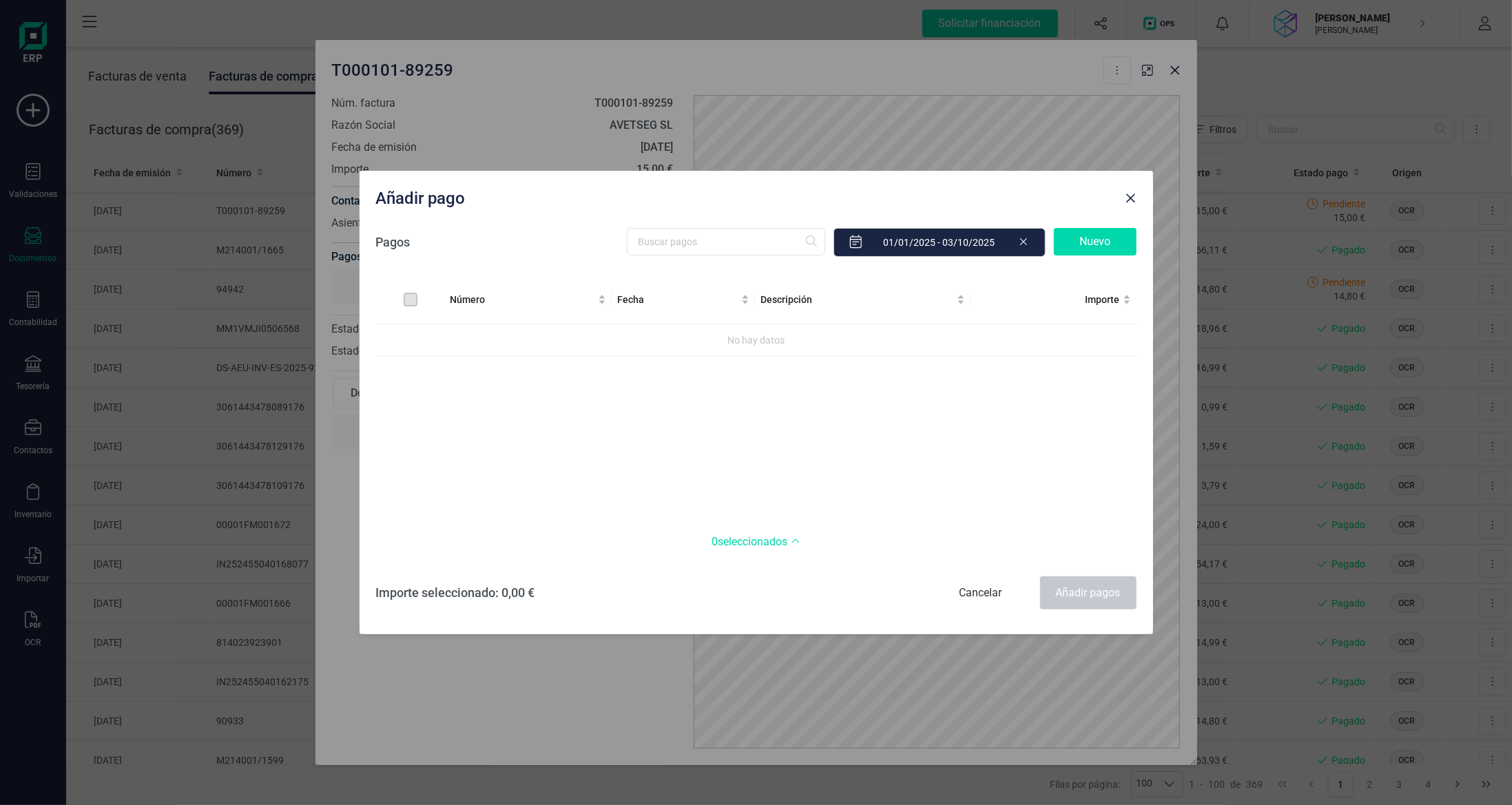
click at [1091, 241] on div "Nuevo" at bounding box center [1095, 242] width 83 height 28
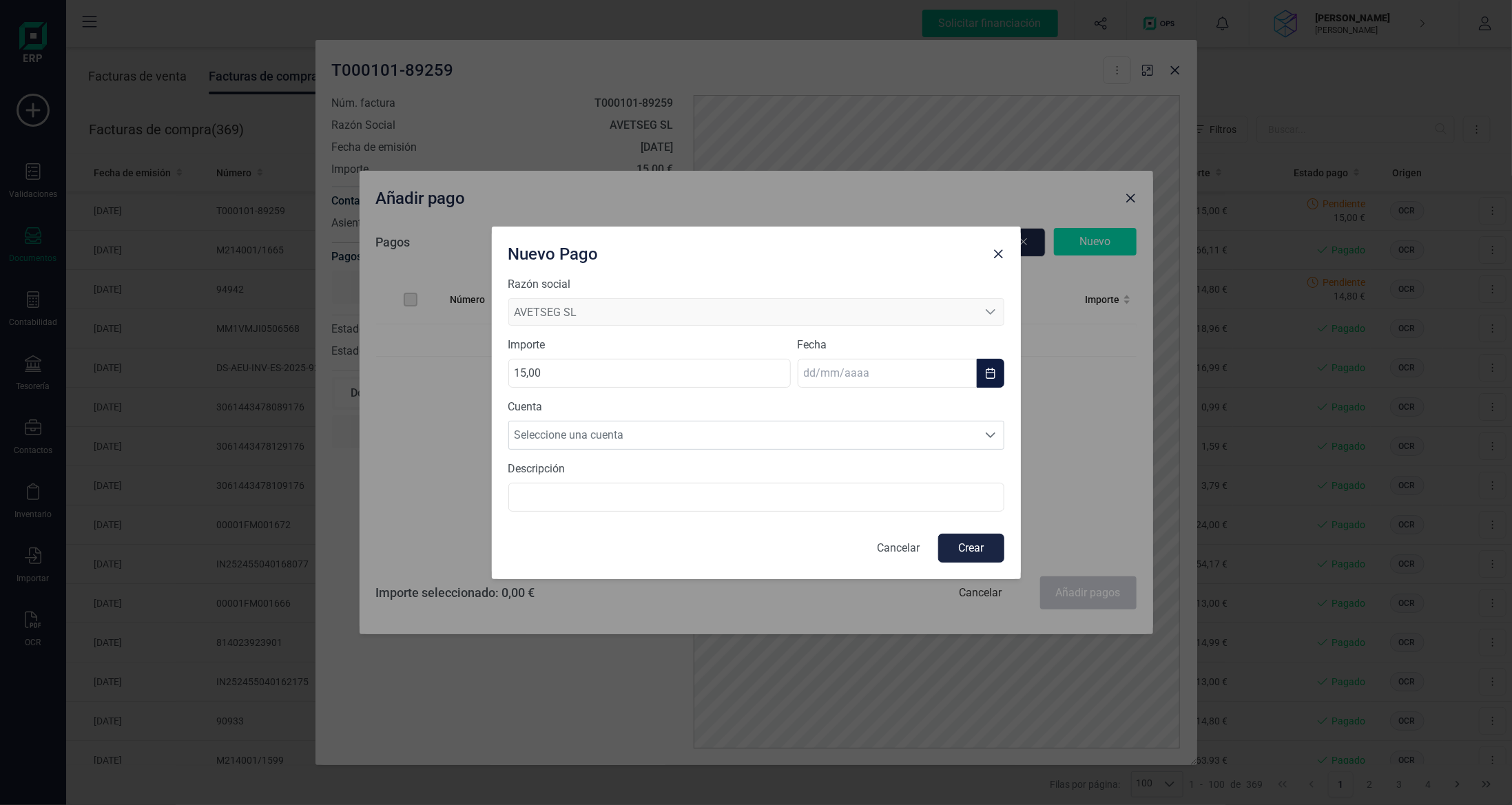
click at [876, 370] on input "text" at bounding box center [887, 373] width 179 height 29
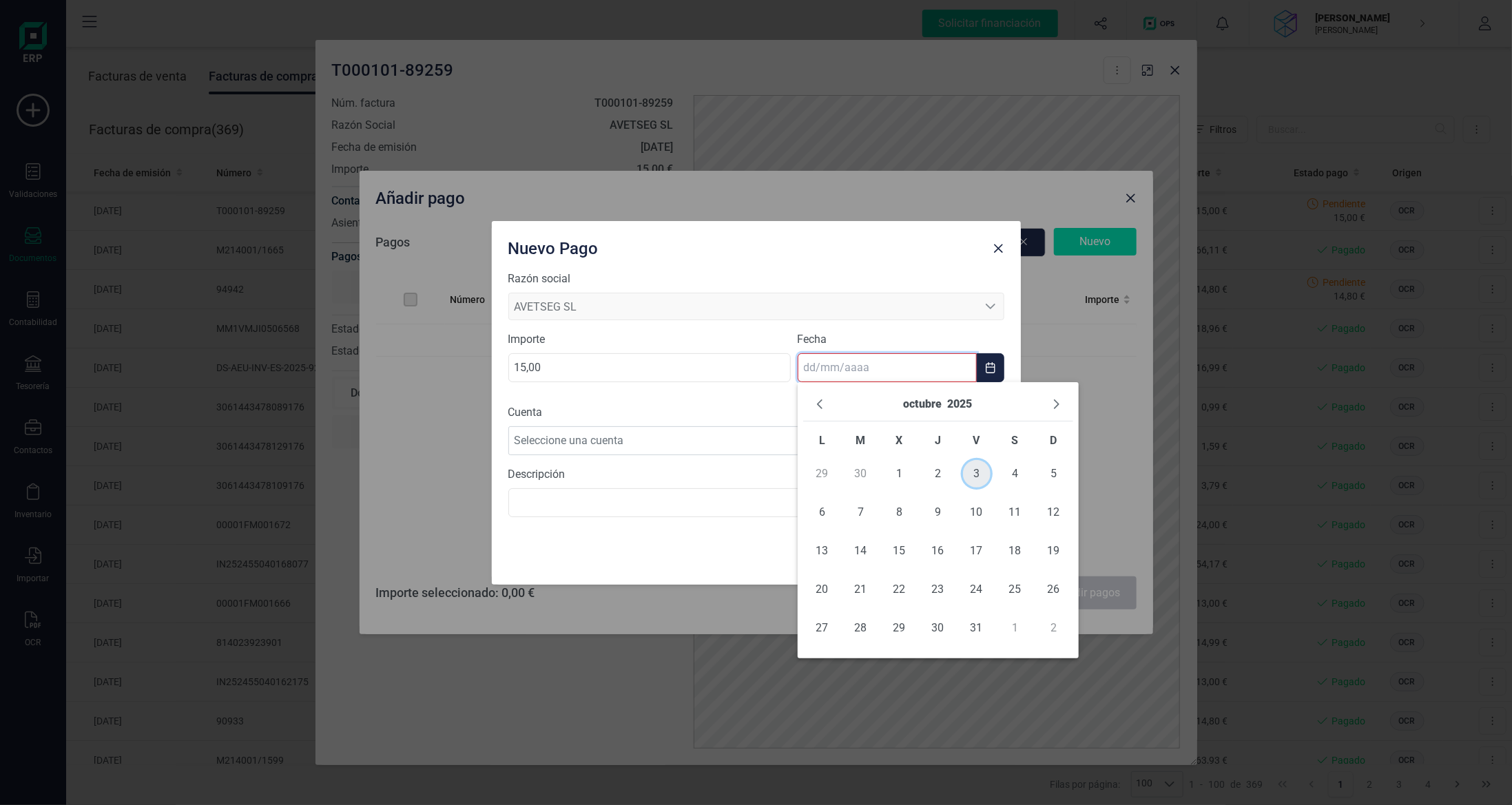
click at [980, 475] on span "3" at bounding box center [977, 474] width 28 height 28
type input "[DATE]"
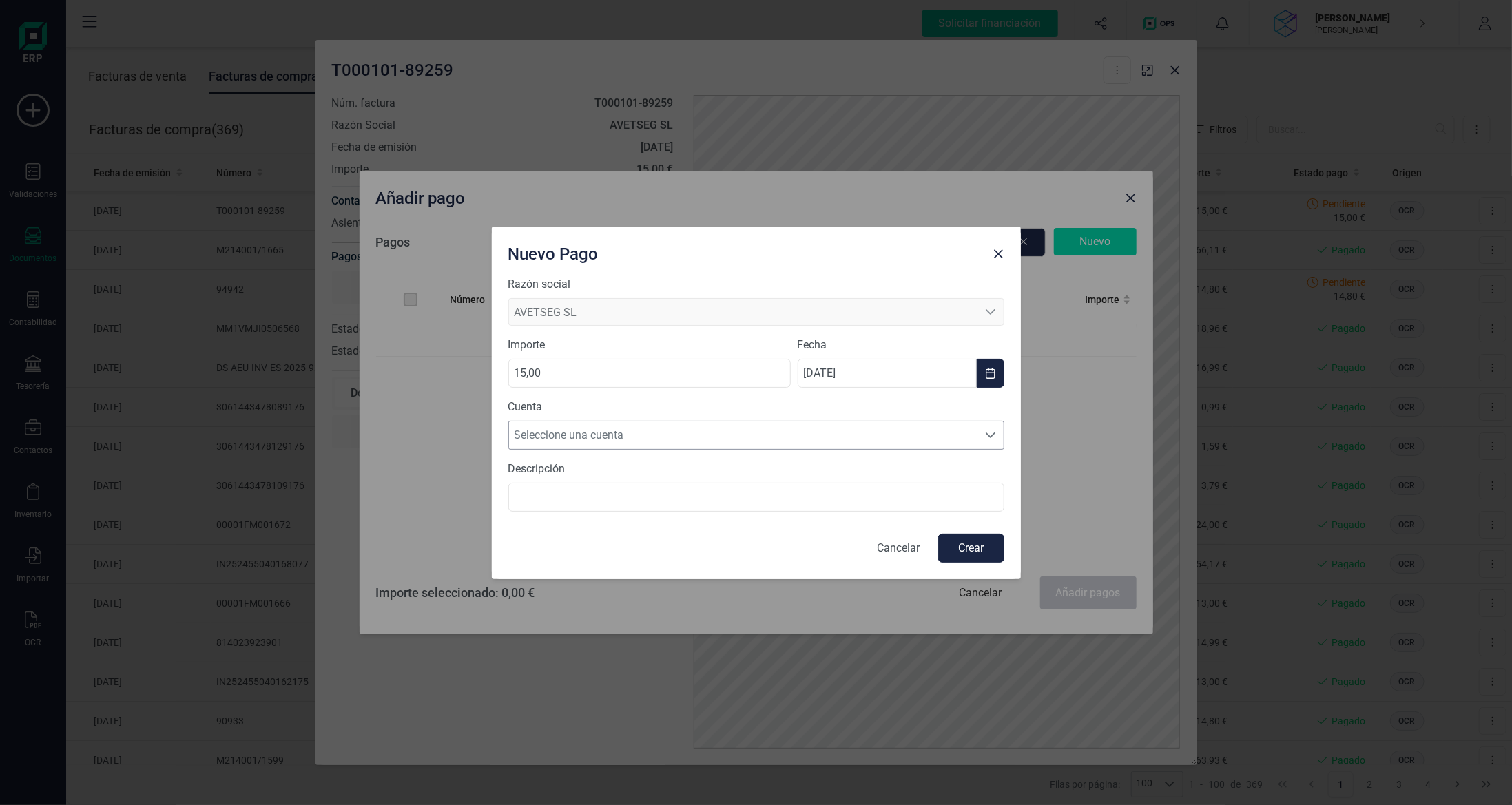
click at [800, 431] on span "Seleccione una cuenta" at bounding box center [743, 435] width 468 height 28
click at [790, 476] on li "[FINANCIAL_ID]" at bounding box center [757, 468] width 496 height 28
click at [980, 550] on button "Crear" at bounding box center [971, 548] width 66 height 29
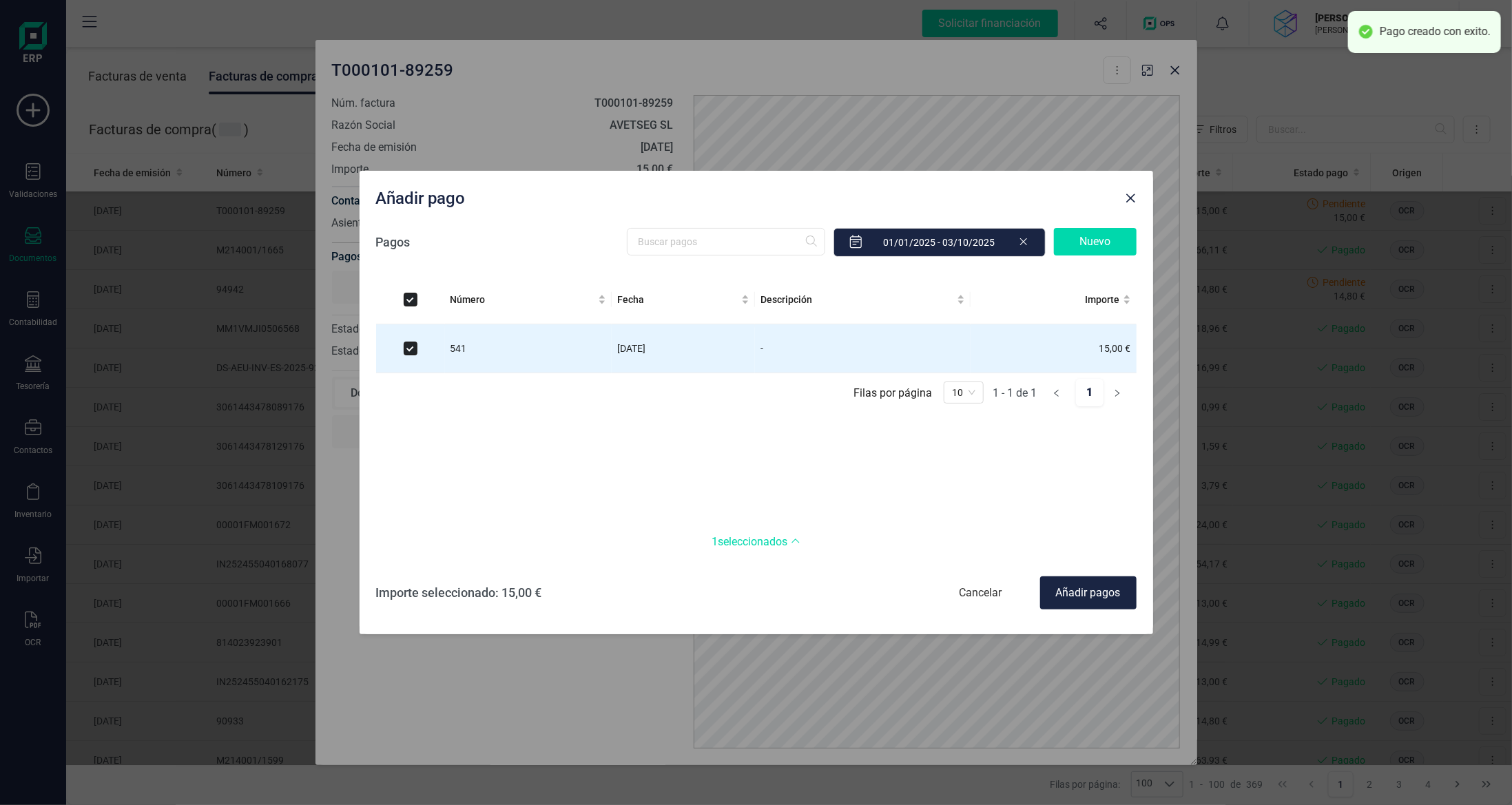
checkbox input "true"
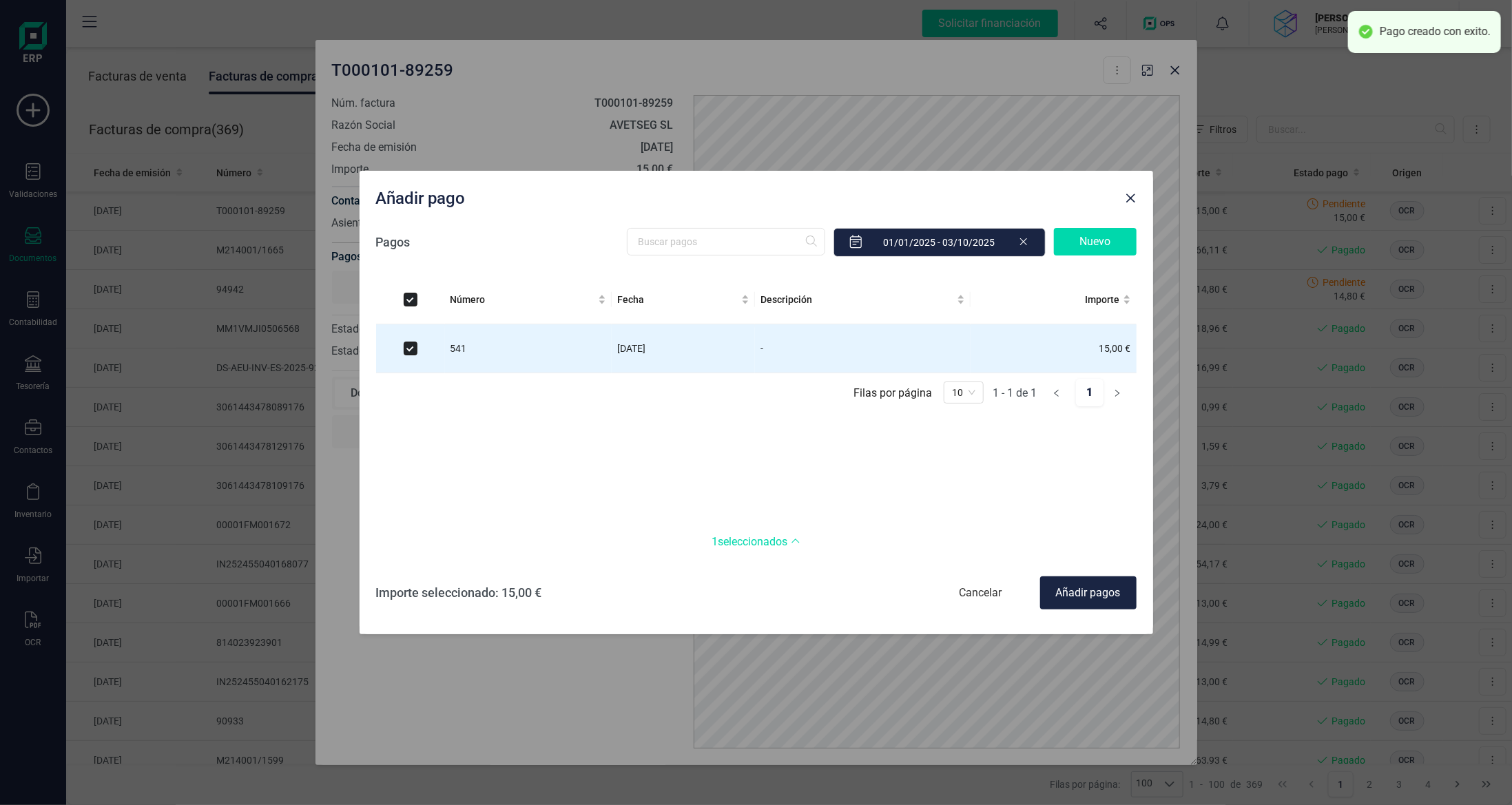
click at [1095, 597] on div "Añadir pagos" at bounding box center [1088, 593] width 96 height 33
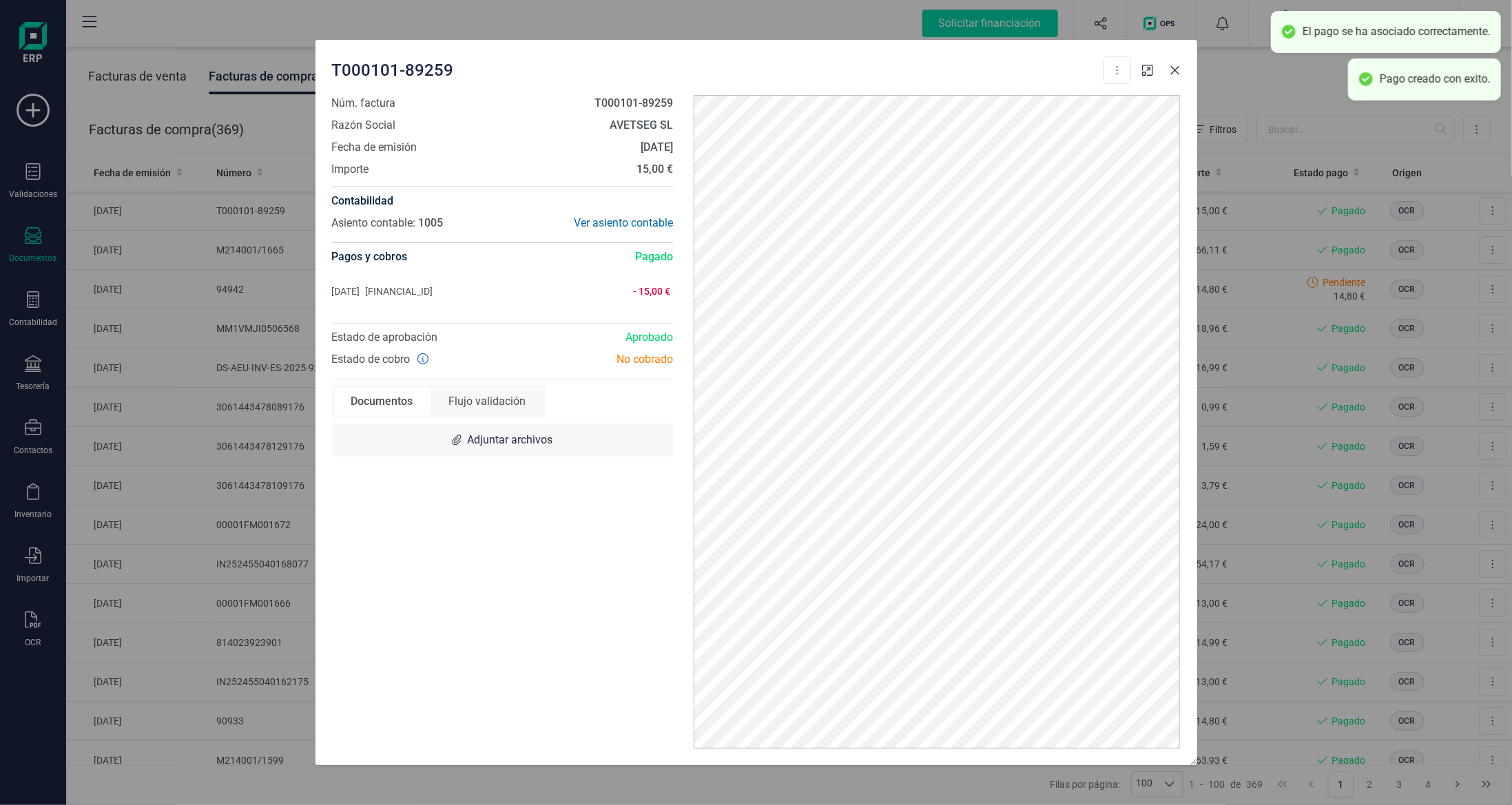
click at [1178, 69] on icon "Close" at bounding box center [1174, 70] width 11 height 11
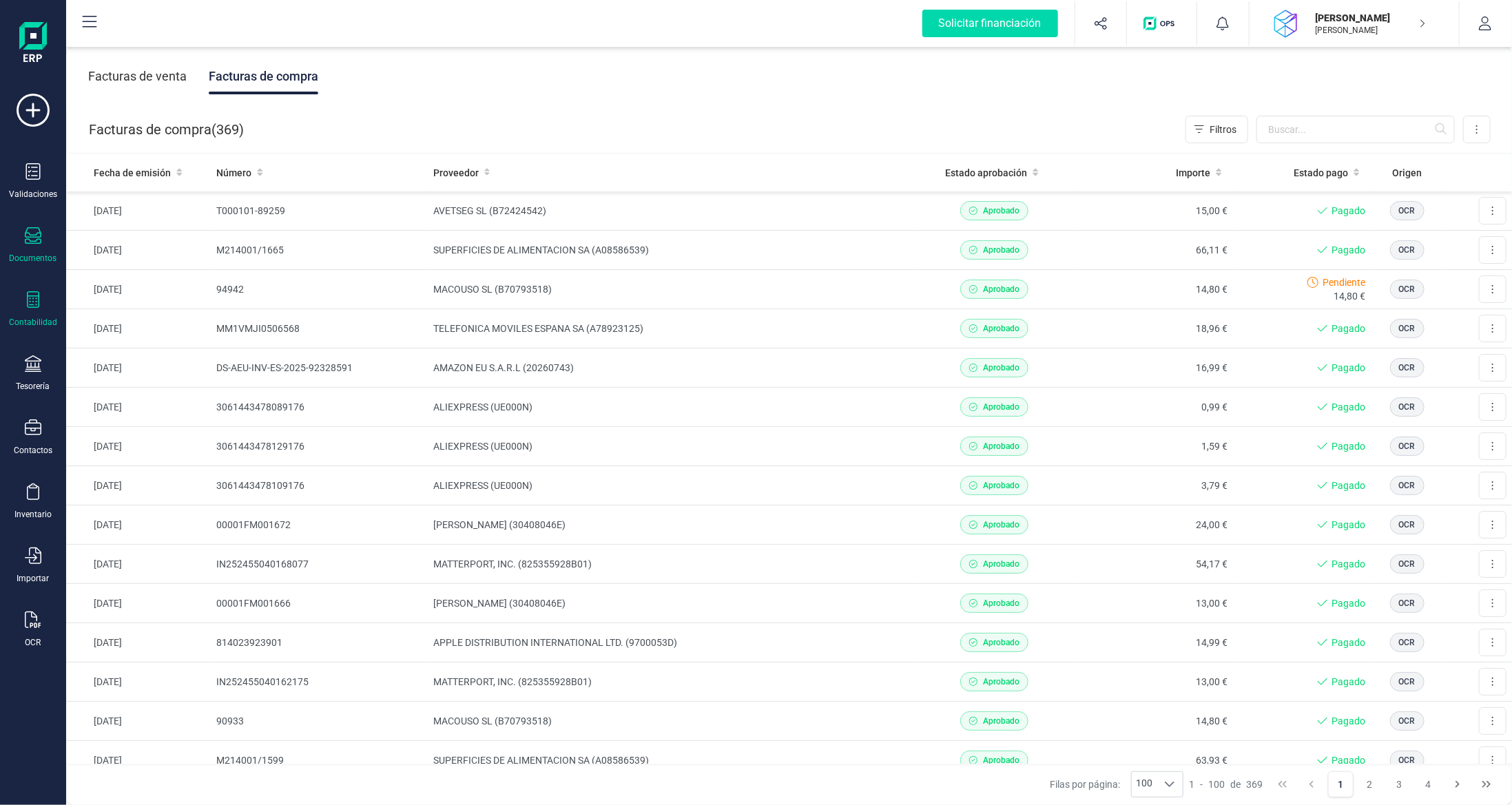
click at [35, 308] on div at bounding box center [33, 301] width 16 height 20
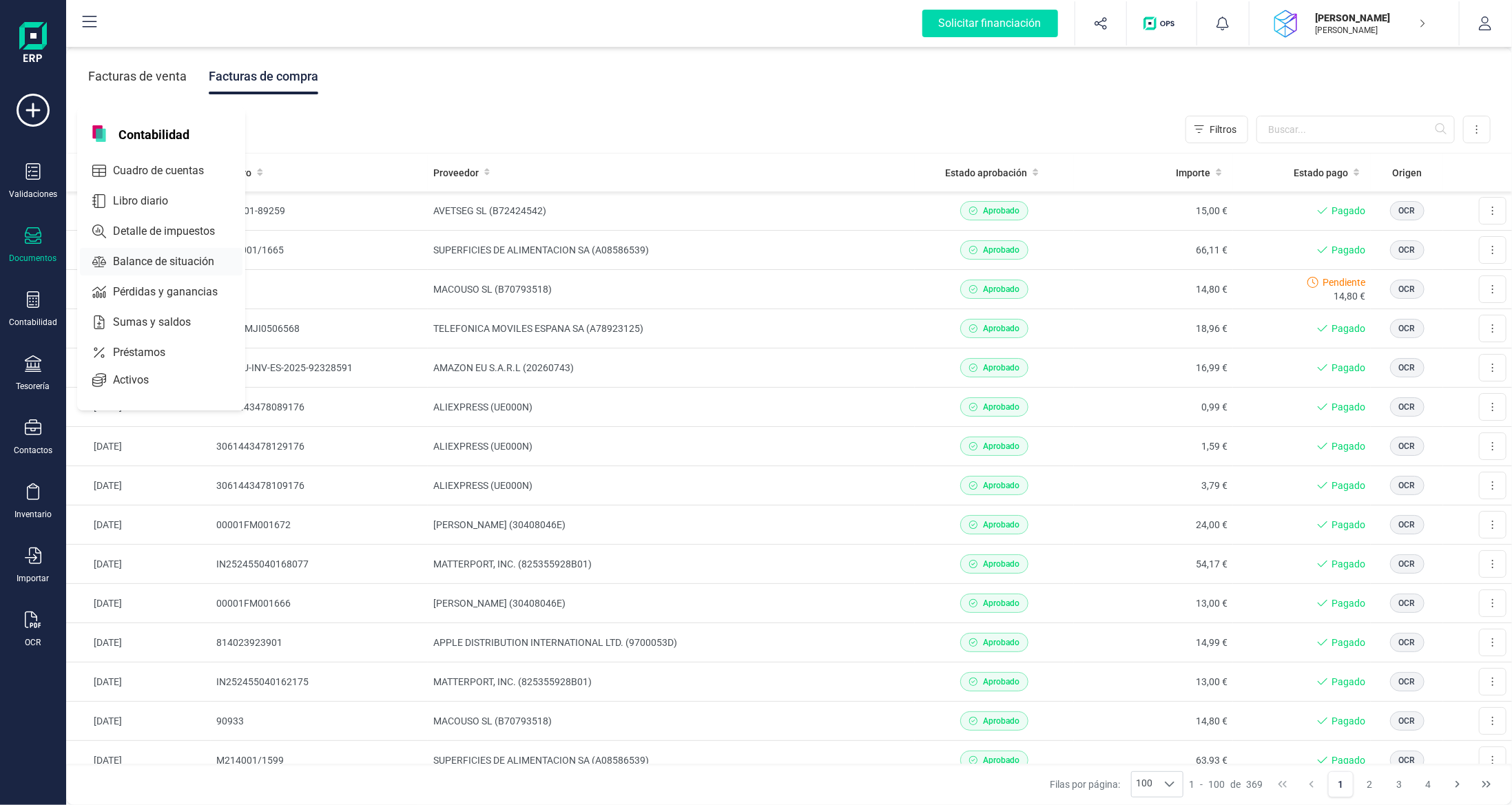
click at [134, 257] on span "Balance de situación" at bounding box center [173, 261] width 131 height 16
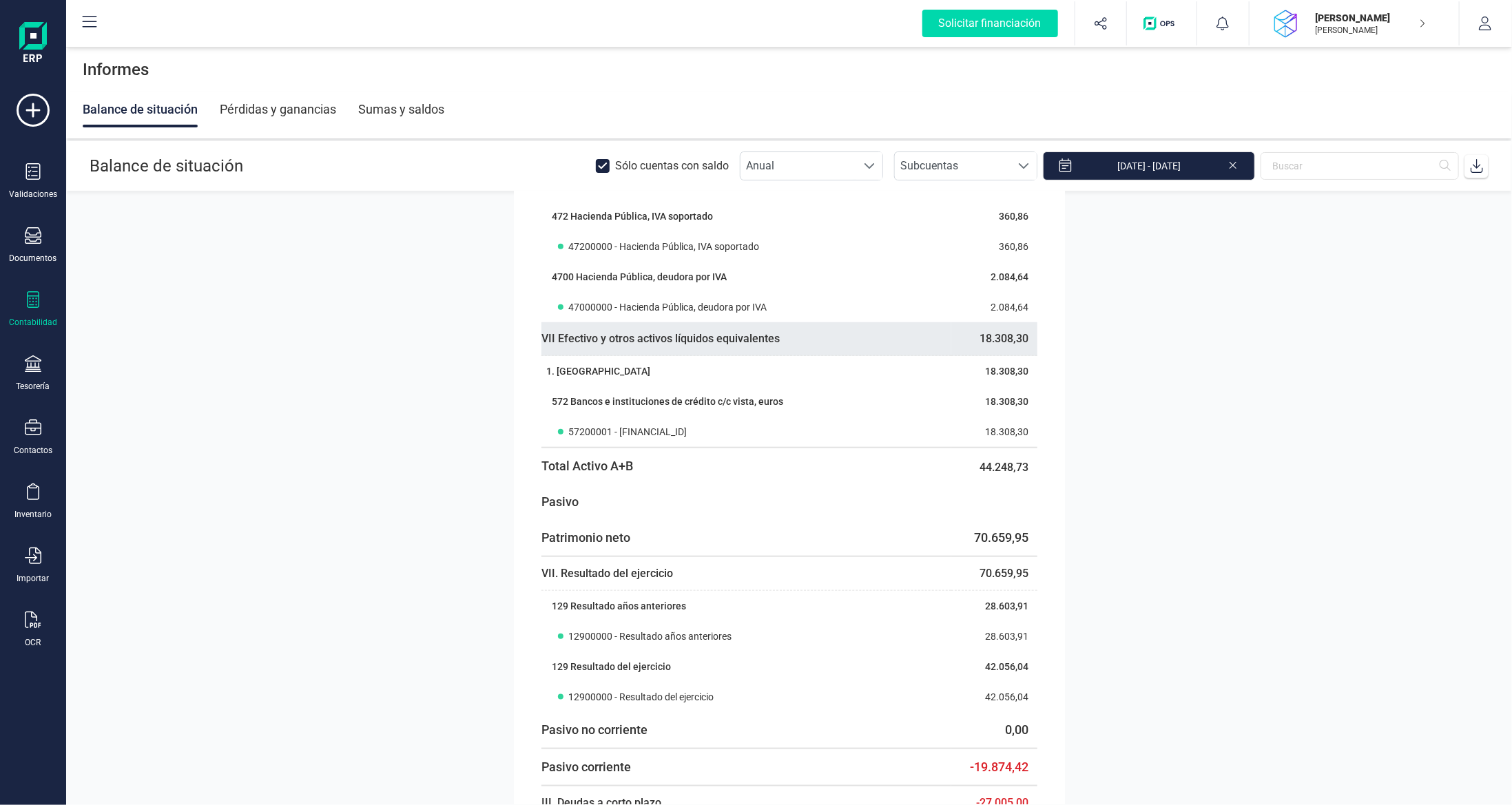
scroll to position [826, 0]
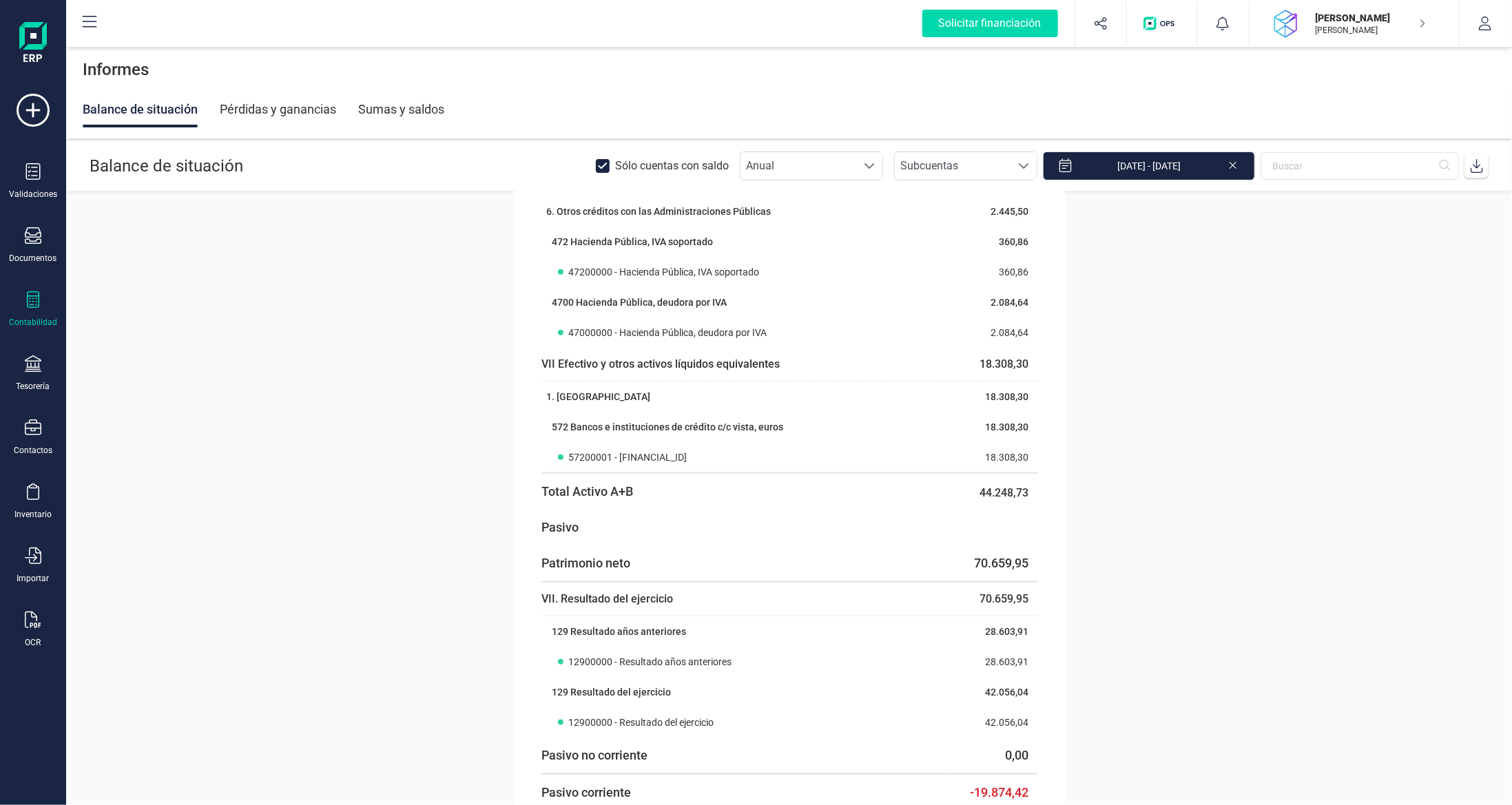
click at [1205, 399] on section "Activo Activo no corriente 19.583,00 I. Inmovilizado intangible 127,88 3. Paten…" at bounding box center [788, 498] width 1445 height 613
click at [34, 240] on icon at bounding box center [33, 236] width 16 height 16
click at [146, 191] on span "Facturas" at bounding box center [144, 198] width 73 height 16
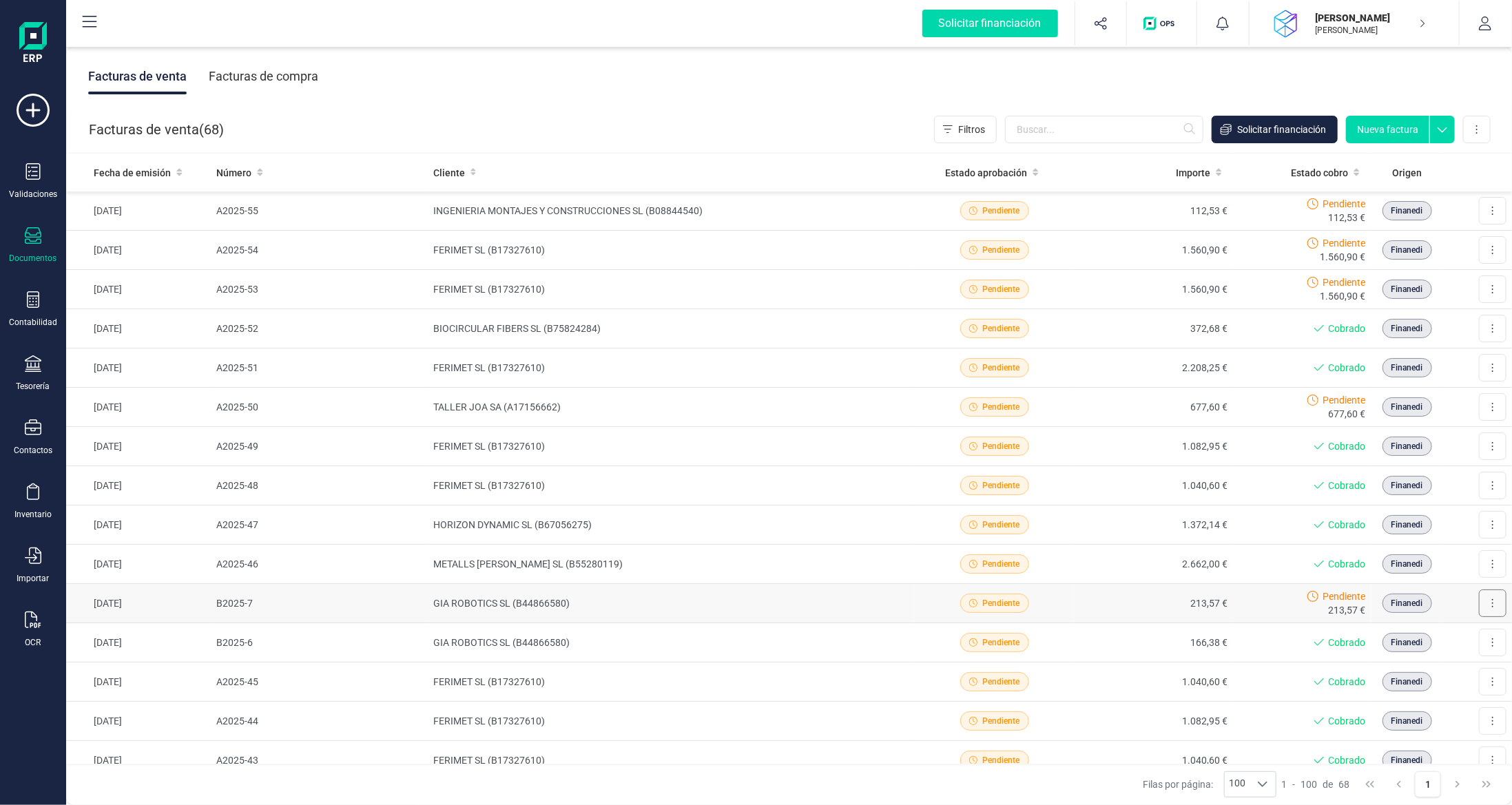
click at [1488, 600] on button at bounding box center [1493, 603] width 28 height 28
click at [1446, 696] on button "Marcar como cobrada" at bounding box center [1432, 693] width 145 height 28
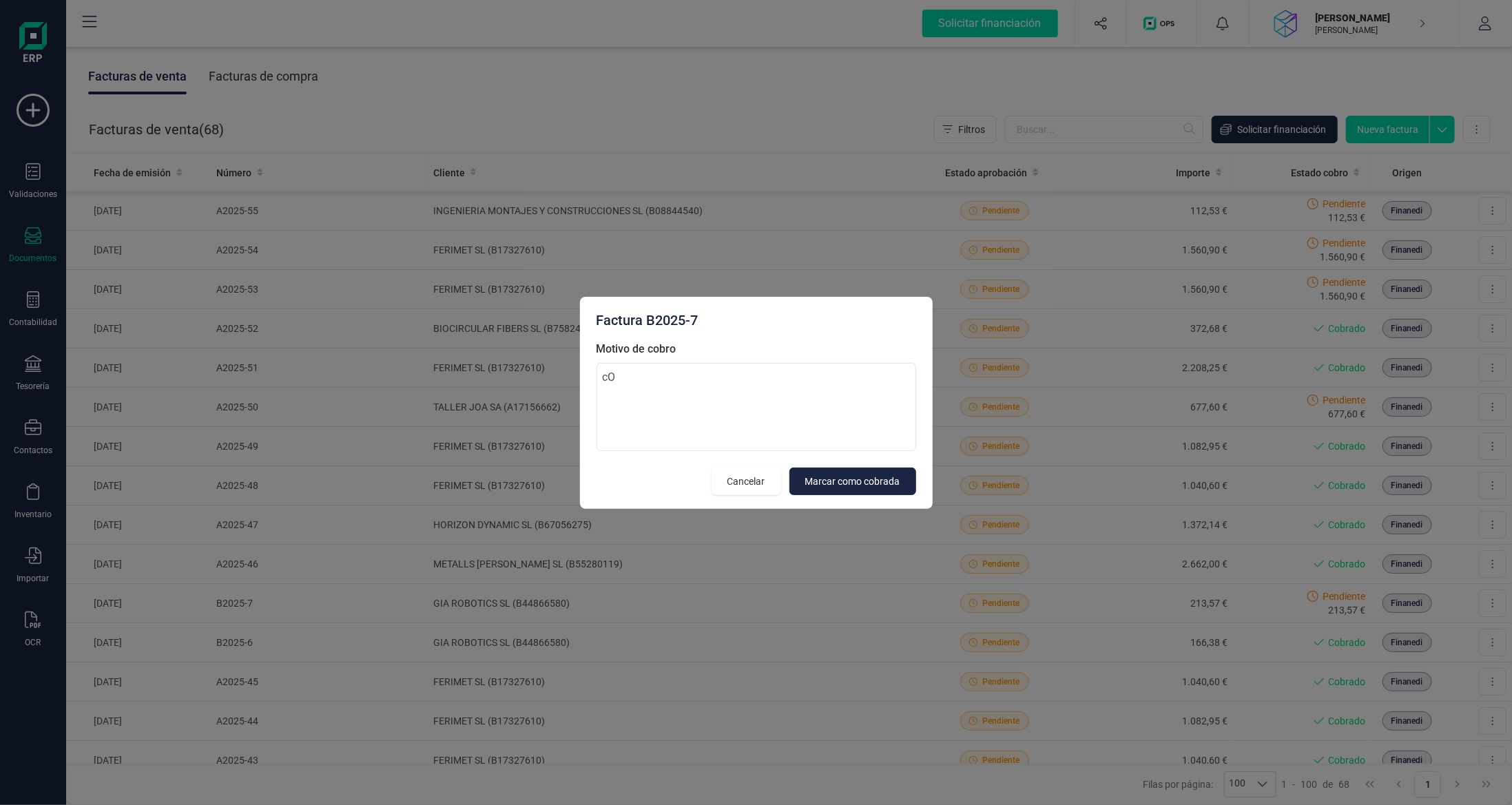
type textarea "c"
type textarea "Cobrado"
click at [862, 482] on span "Marcar como cobrada" at bounding box center [853, 481] width 95 height 14
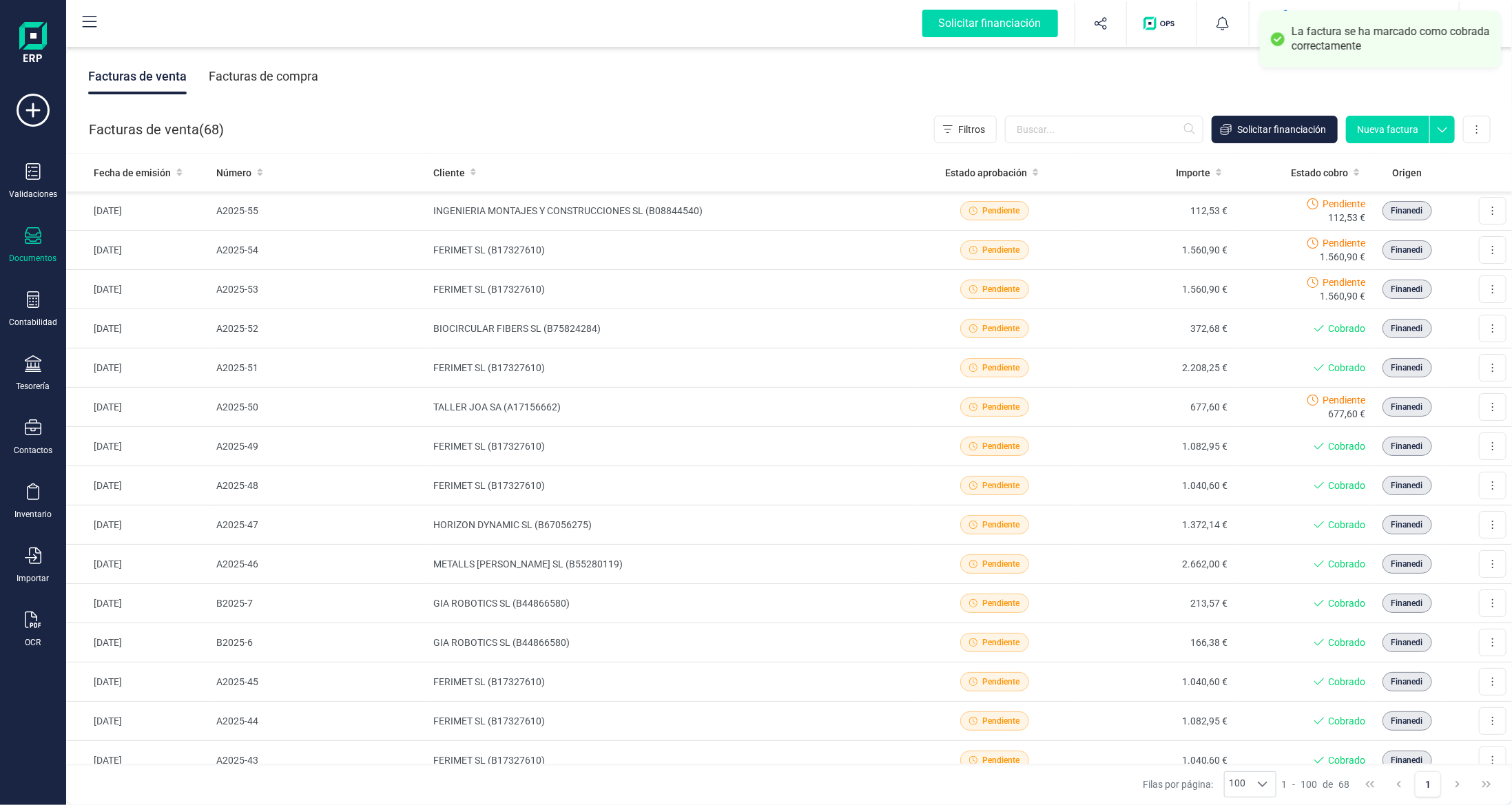
click at [276, 70] on div "Facturas de compra" at bounding box center [263, 76] width 109 height 36
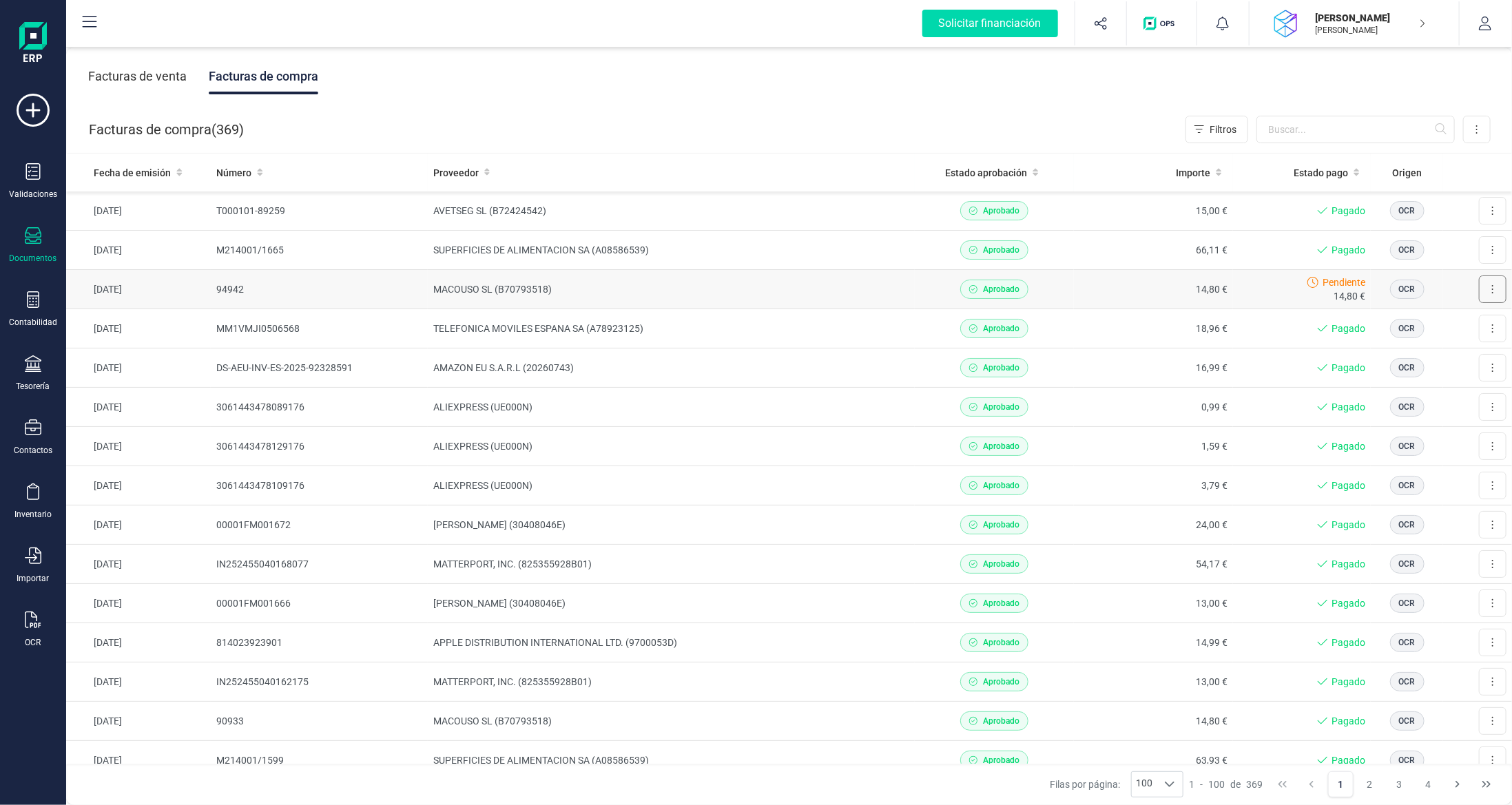
click at [1492, 288] on icon at bounding box center [1493, 289] width 2 height 8
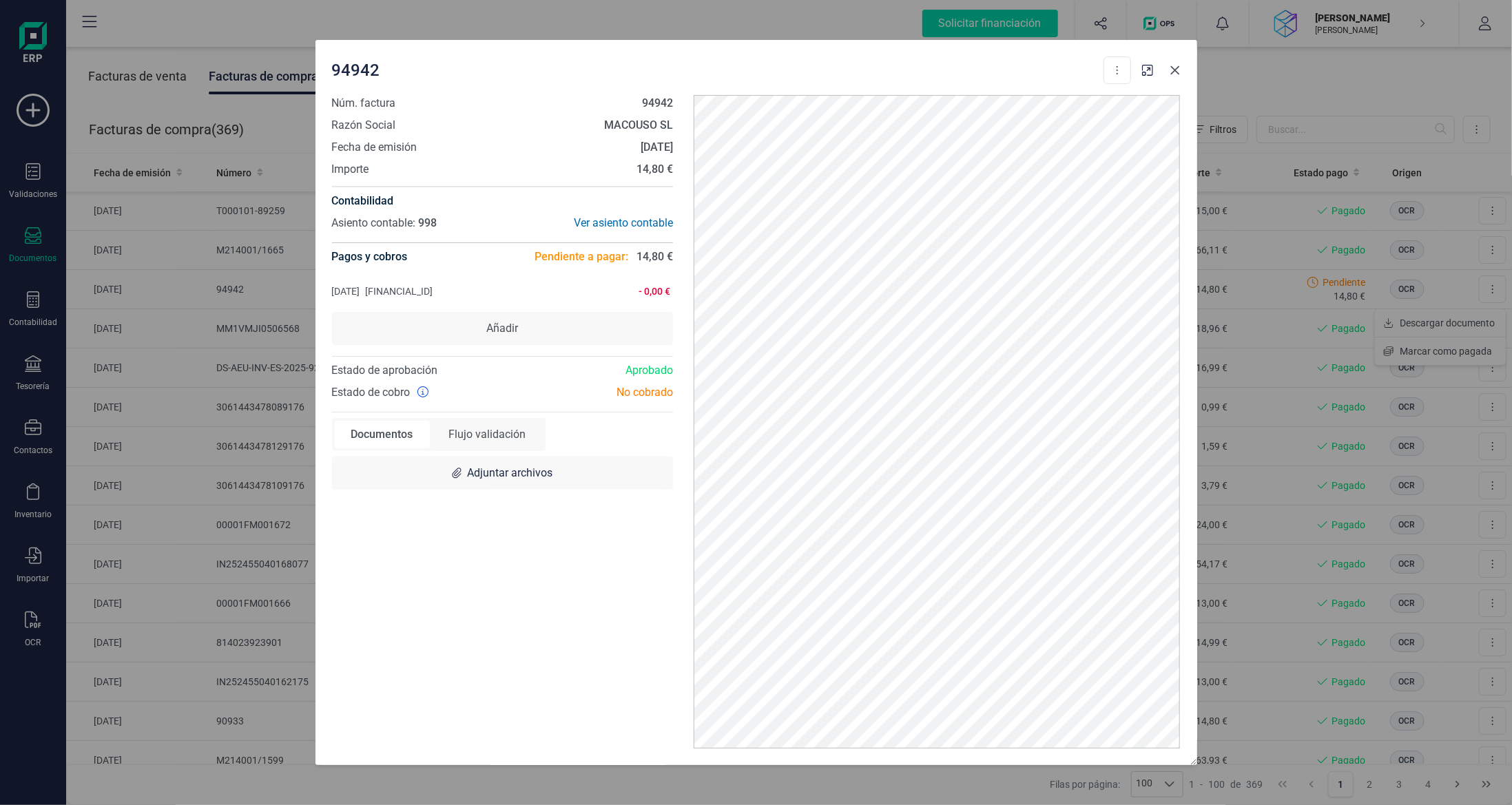
click at [1172, 70] on icon "Close" at bounding box center [1174, 70] width 11 height 11
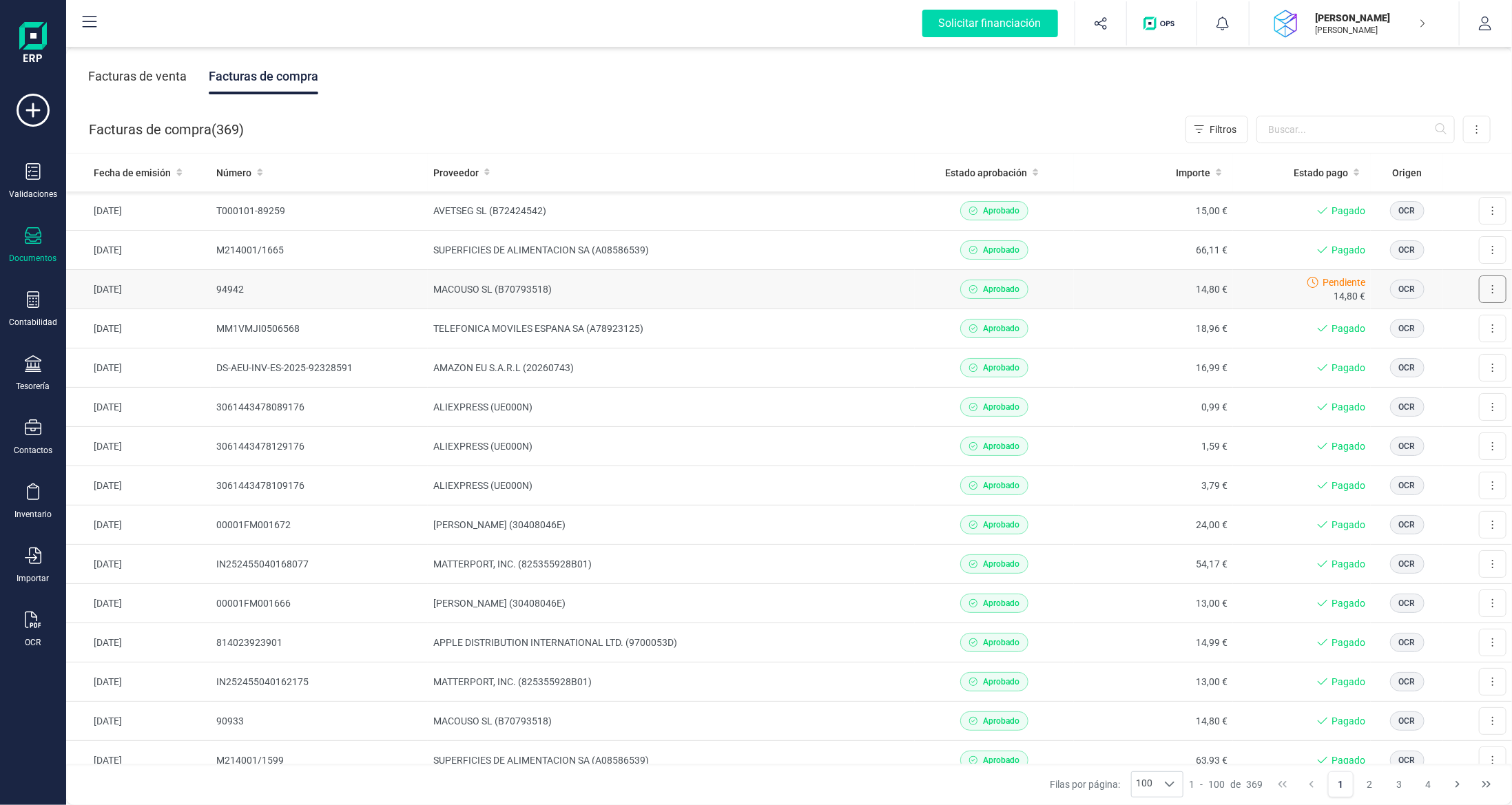
click at [1487, 283] on button at bounding box center [1493, 289] width 28 height 28
click at [1441, 347] on span "Marcar como pagada" at bounding box center [1445, 351] width 92 height 14
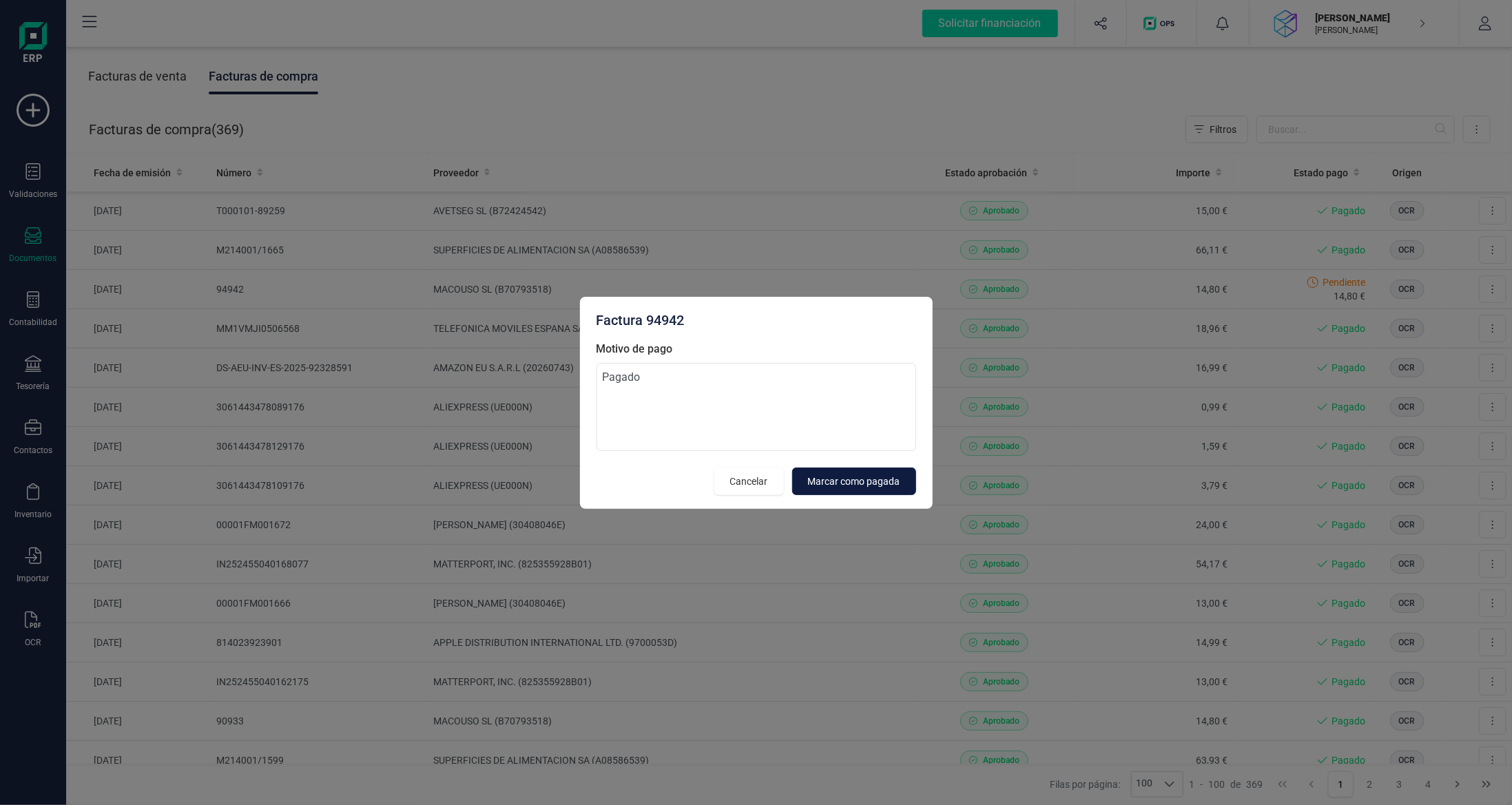
type textarea "Pagado"
click at [876, 485] on span "Marcar como pagada" at bounding box center [854, 481] width 92 height 14
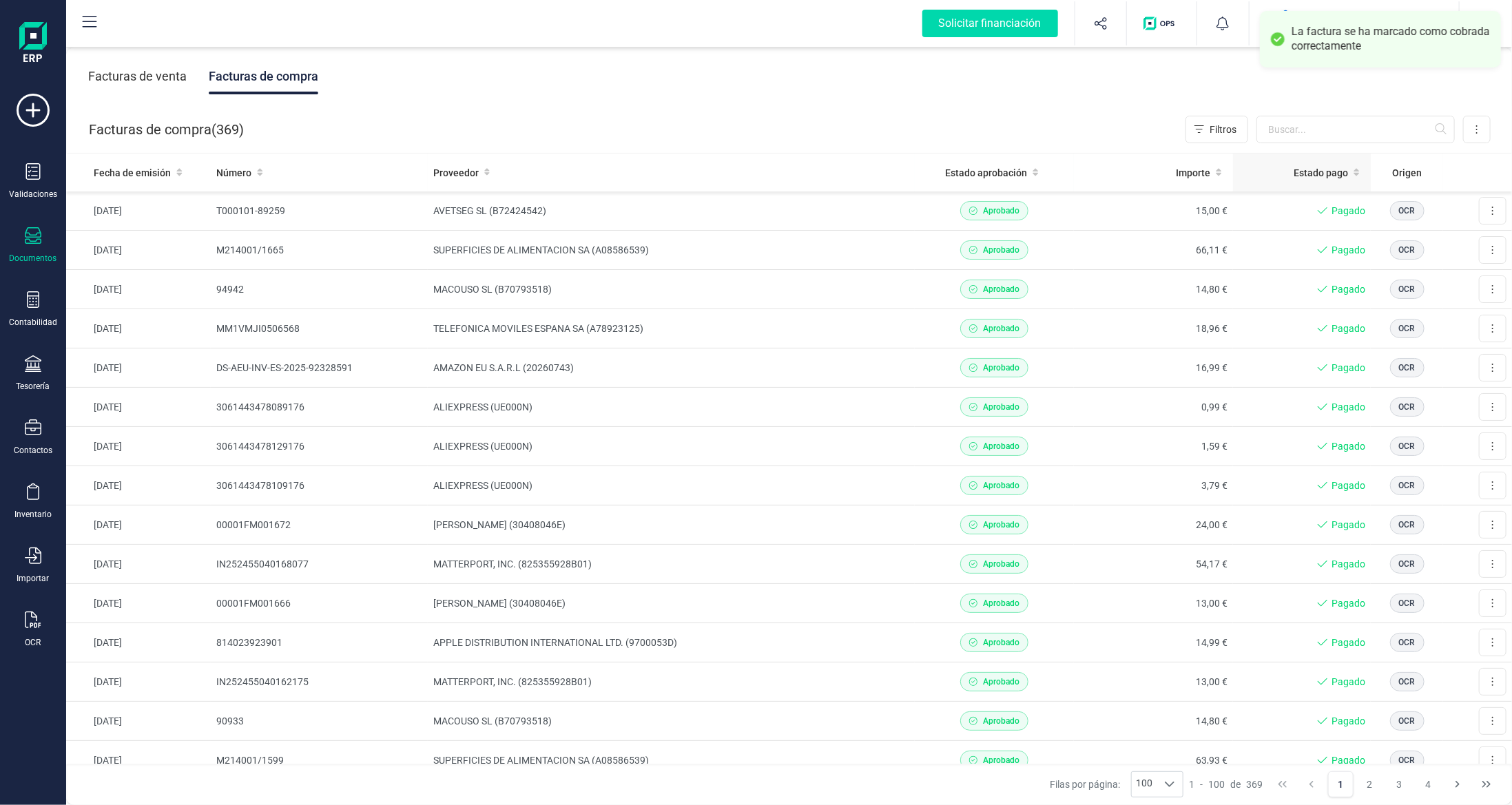
click at [1321, 176] on span "Estado pago" at bounding box center [1321, 172] width 54 height 14
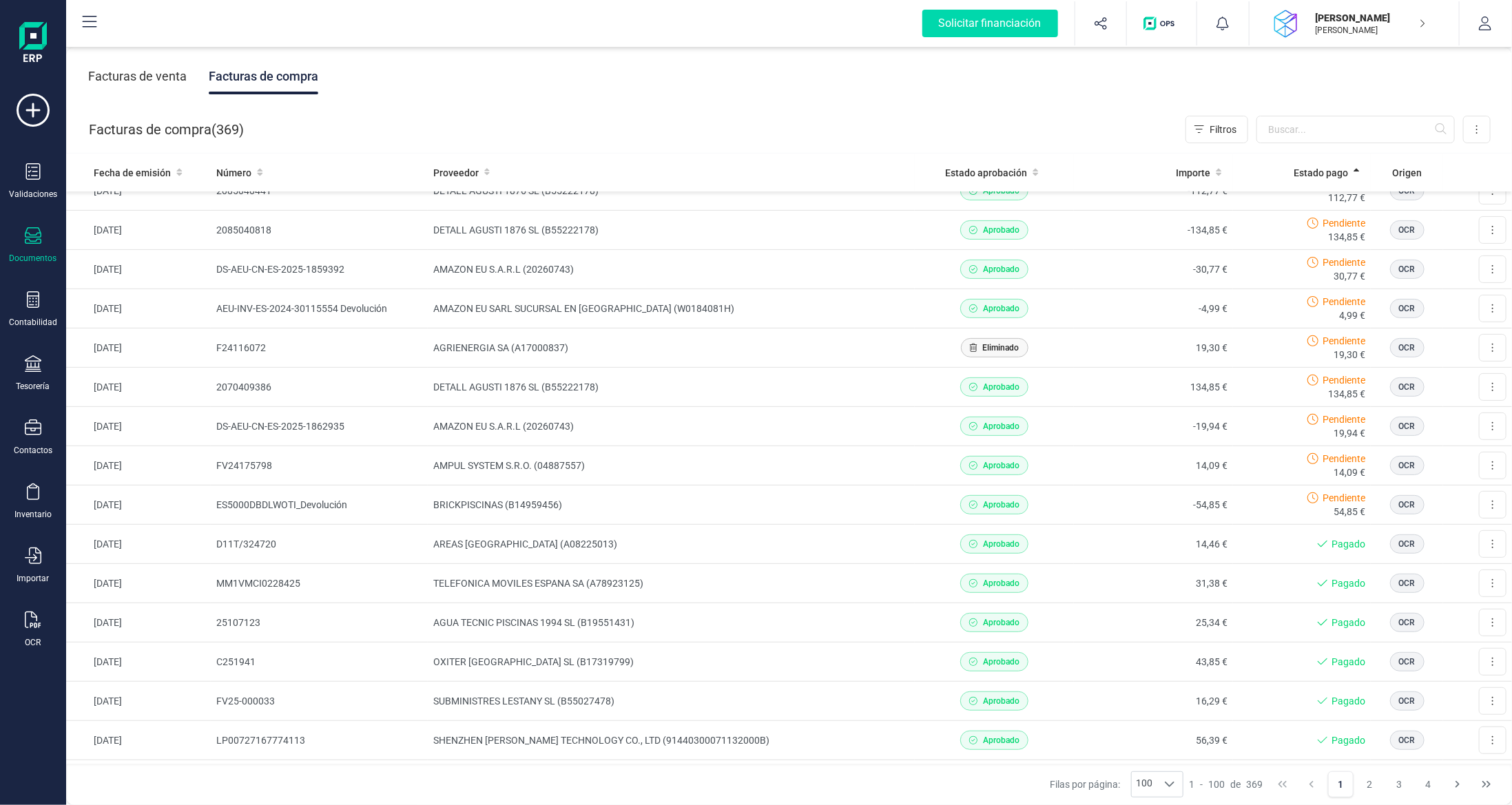
scroll to position [275, 0]
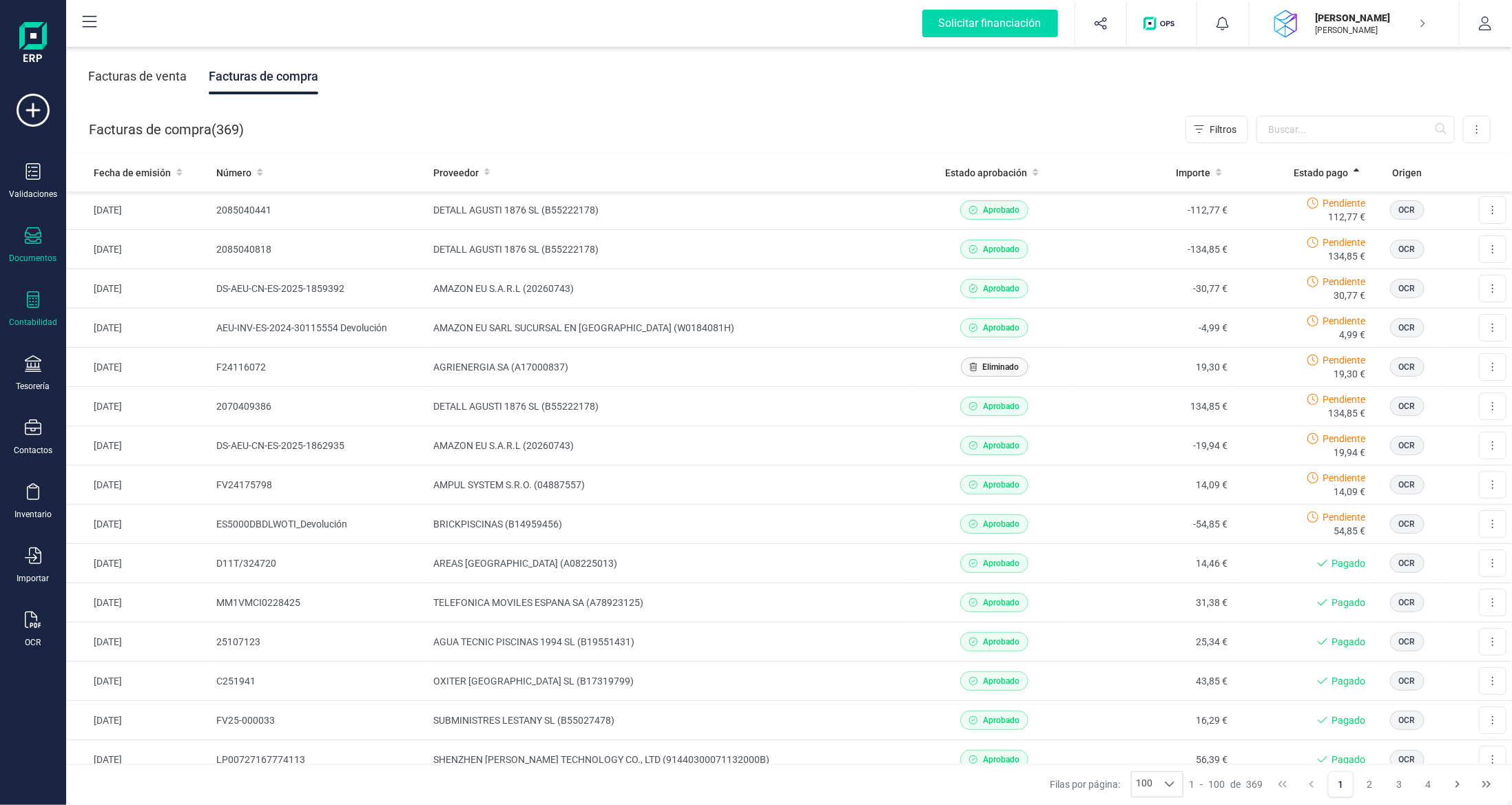
click at [37, 303] on icon at bounding box center [33, 300] width 16 height 16
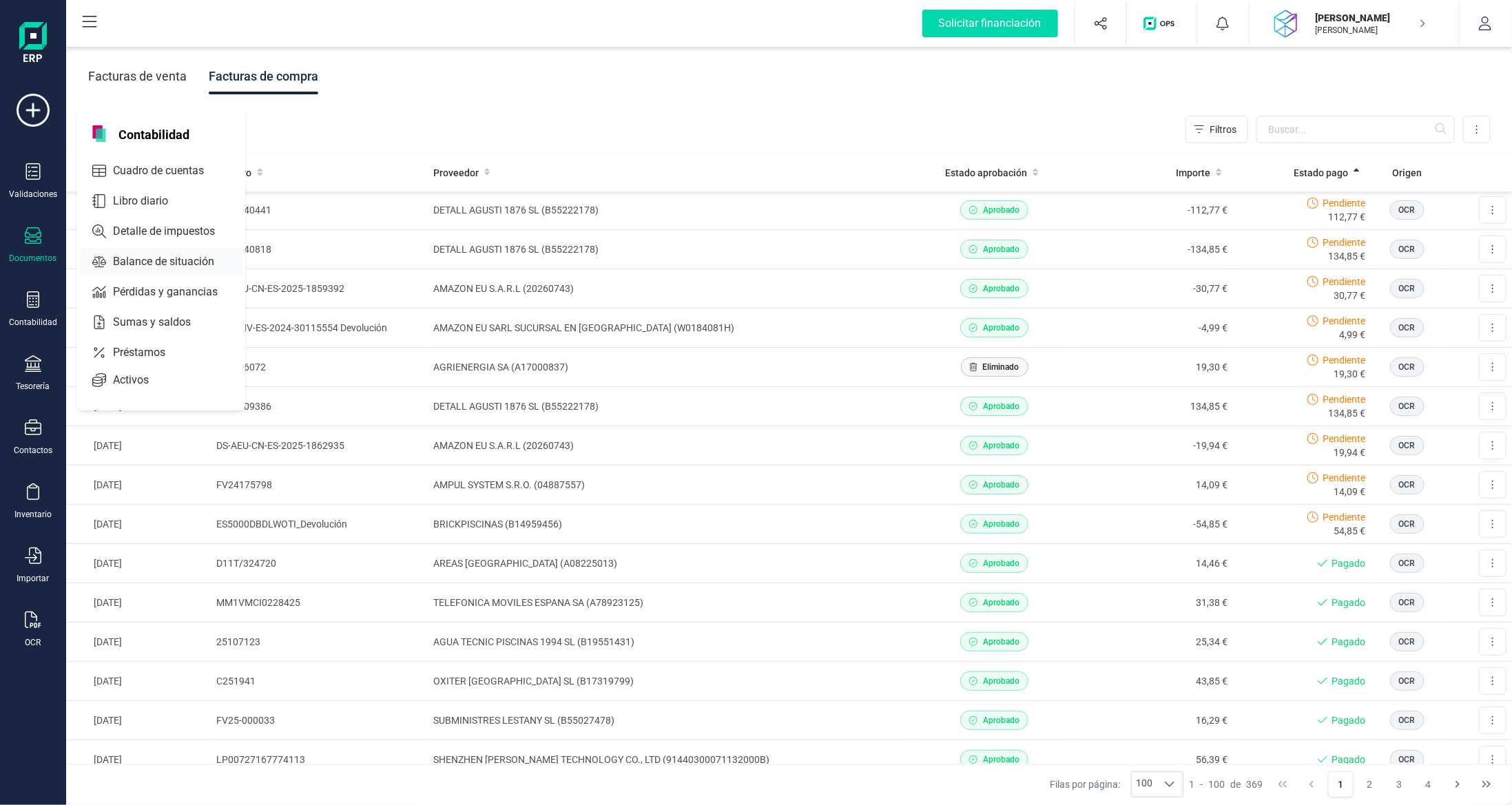
click at [130, 260] on span "Balance de situación" at bounding box center [173, 261] width 131 height 16
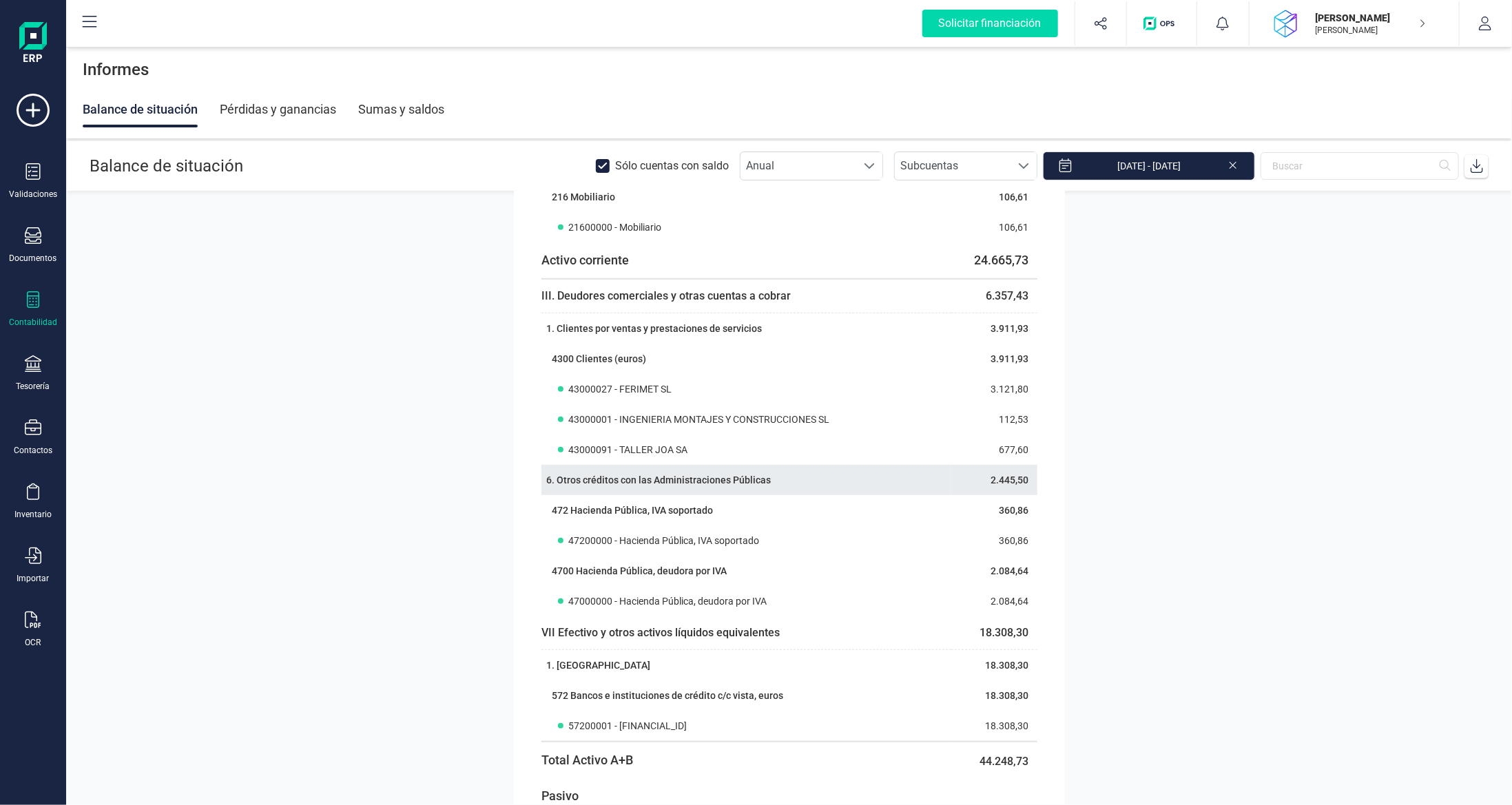
scroll to position [688, 0]
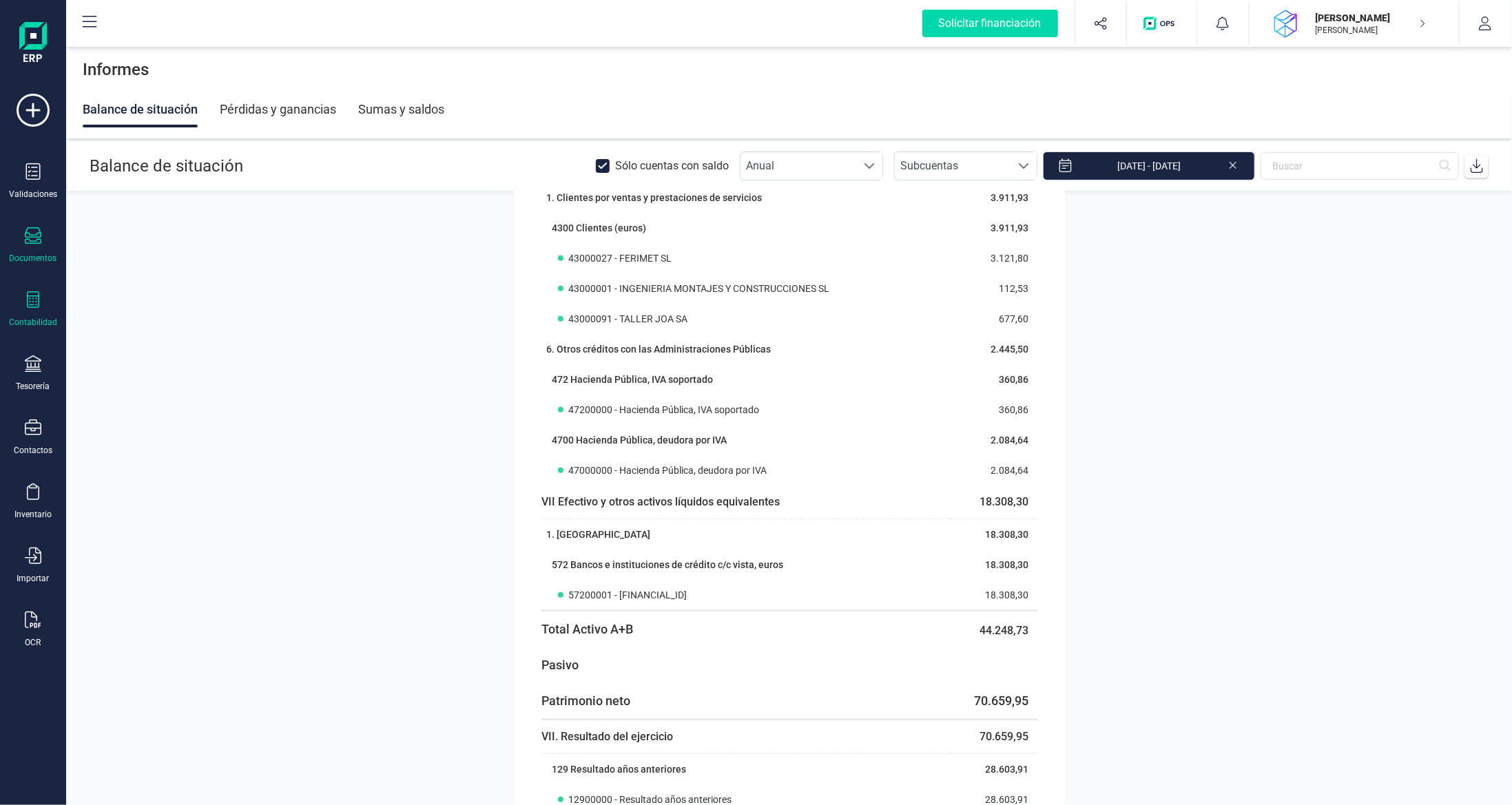
click at [23, 243] on div "Documentos" at bounding box center [33, 246] width 55 height 36
click at [138, 196] on span "Facturas" at bounding box center [144, 198] width 73 height 16
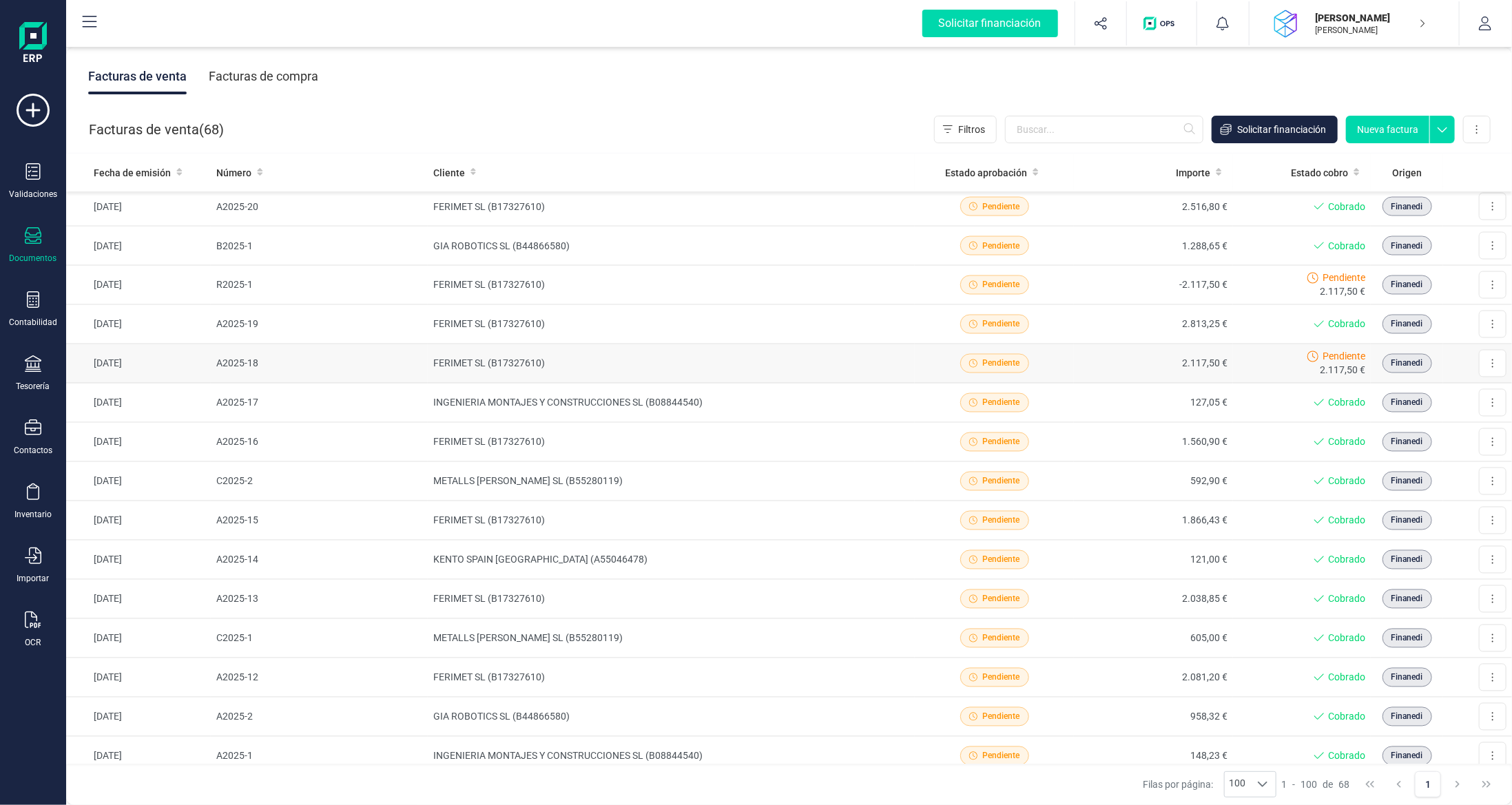
scroll to position [2130, 0]
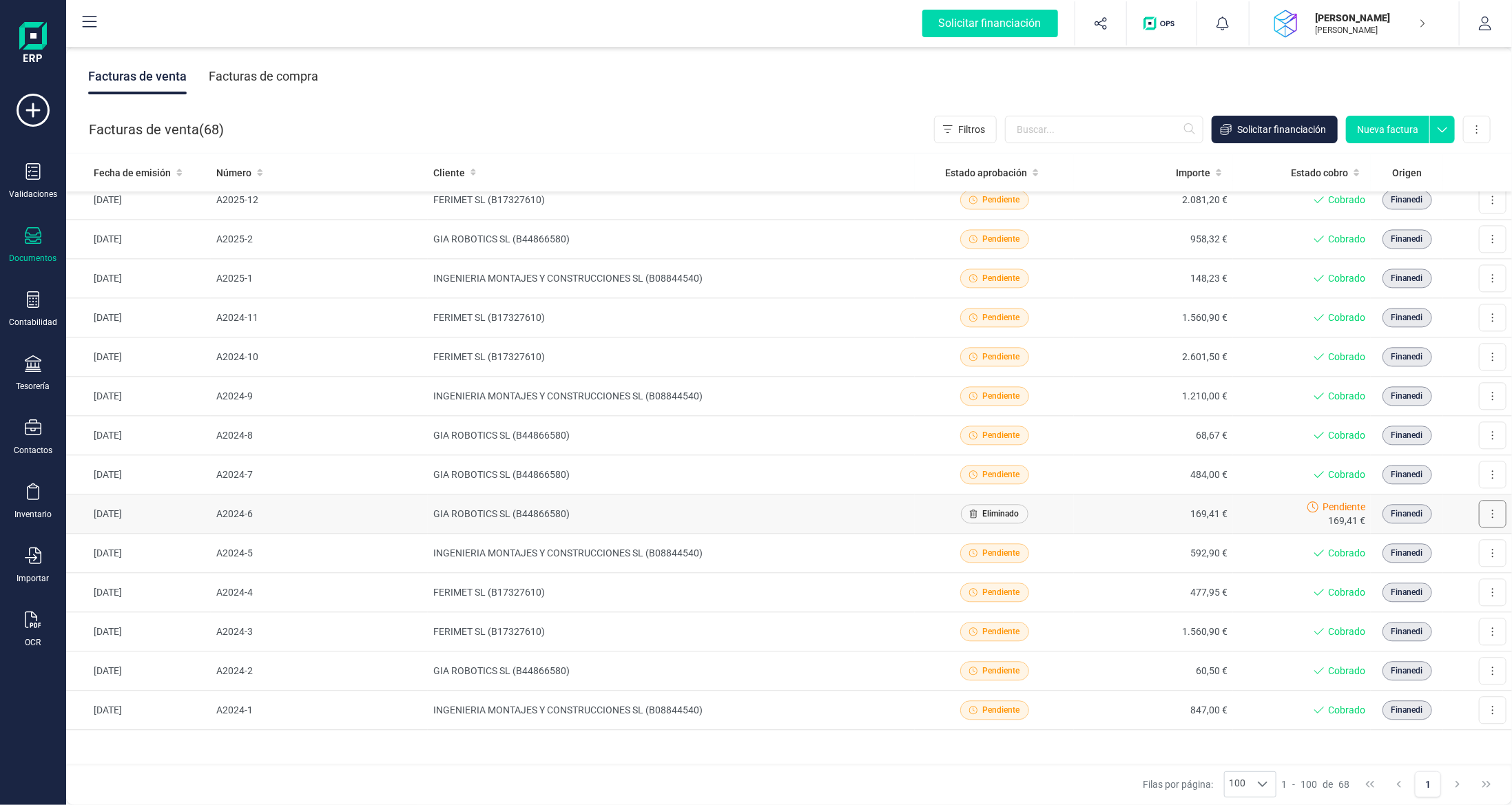
click at [1479, 500] on button at bounding box center [1493, 514] width 28 height 28
click at [1415, 597] on span "Marcar como cobrada" at bounding box center [1433, 604] width 95 height 14
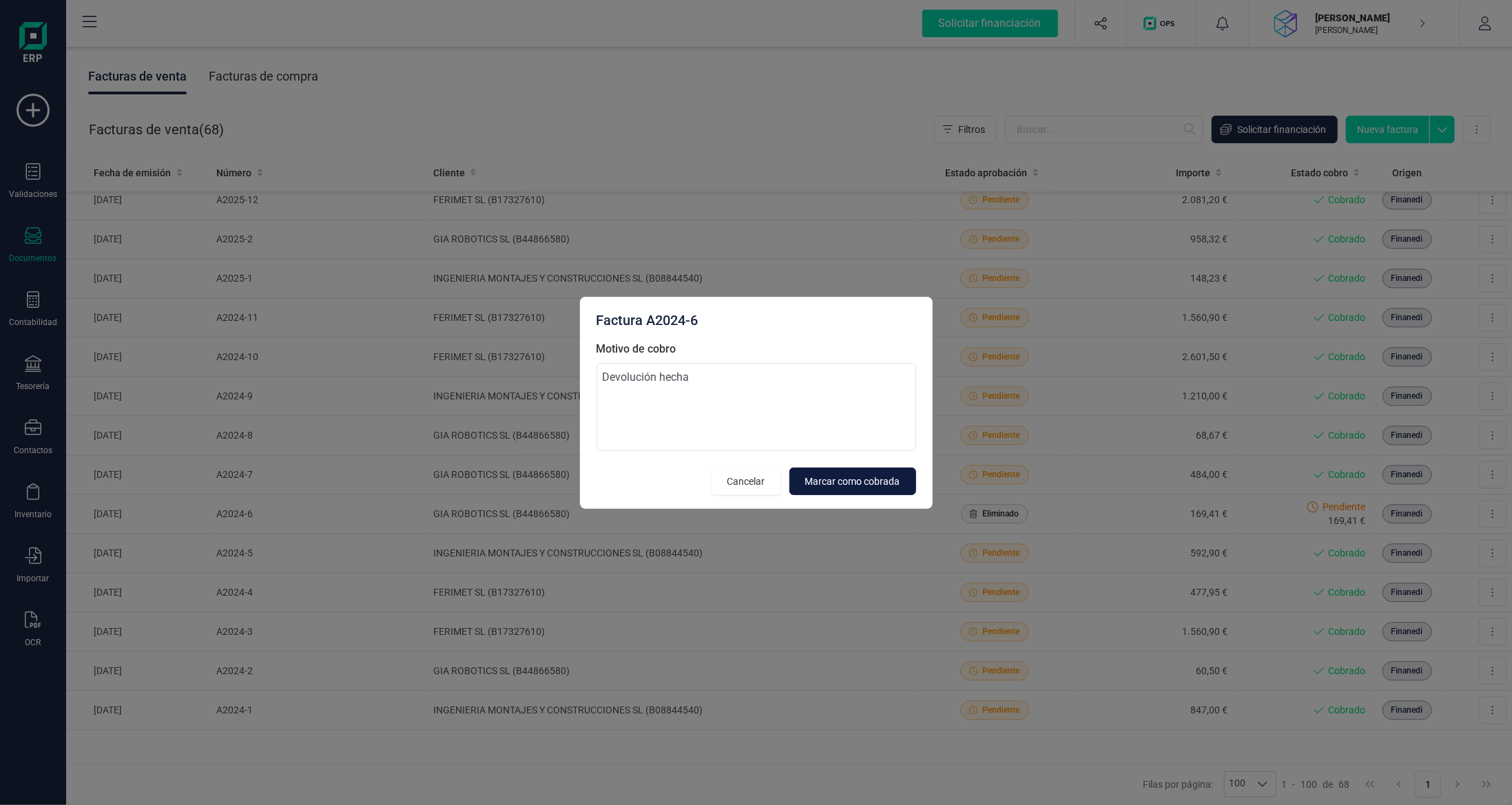
type textarea "Devolución hecha"
click at [843, 477] on span "Marcar como cobrada" at bounding box center [853, 481] width 95 height 14
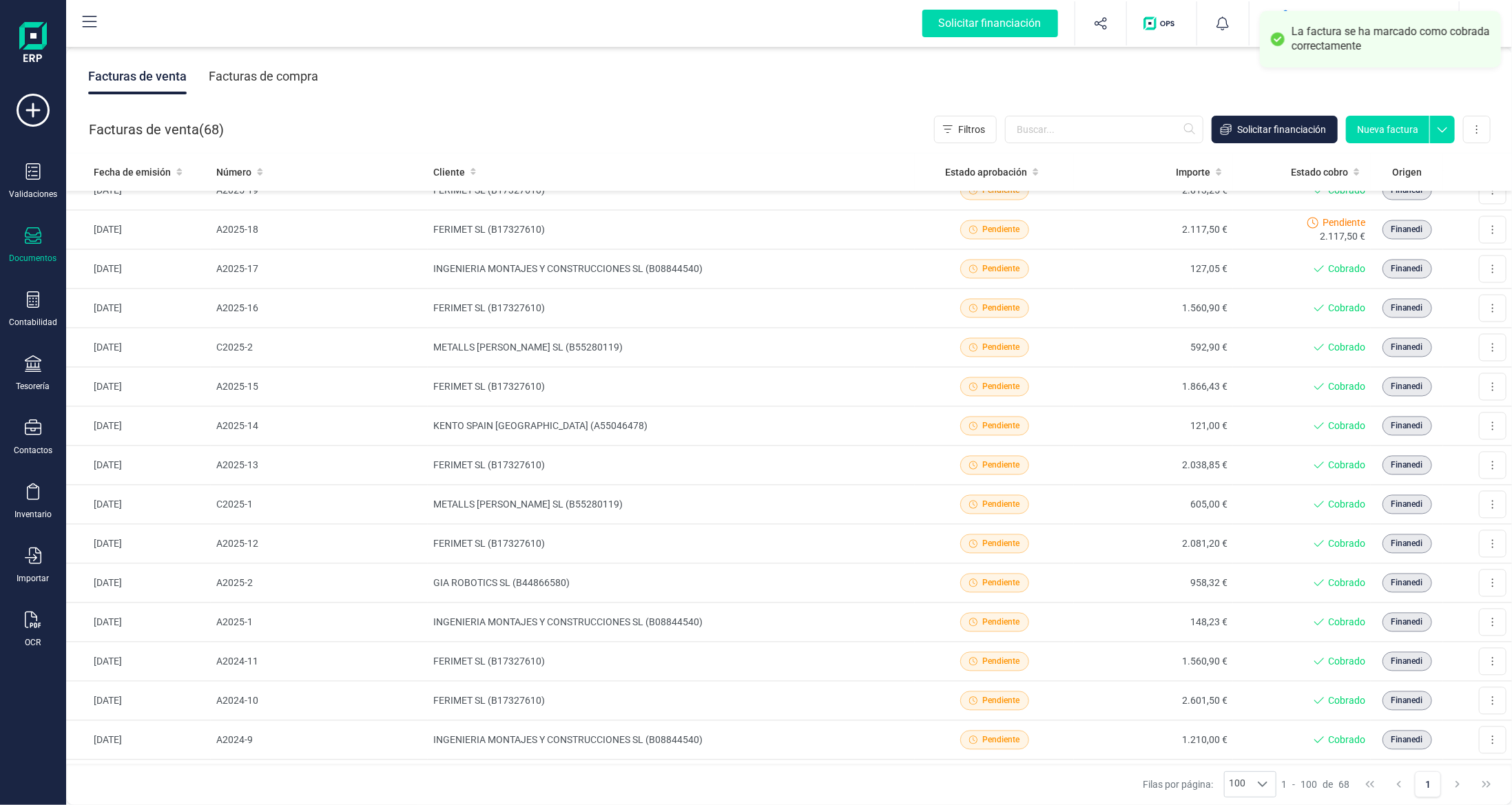
scroll to position [1580, 0]
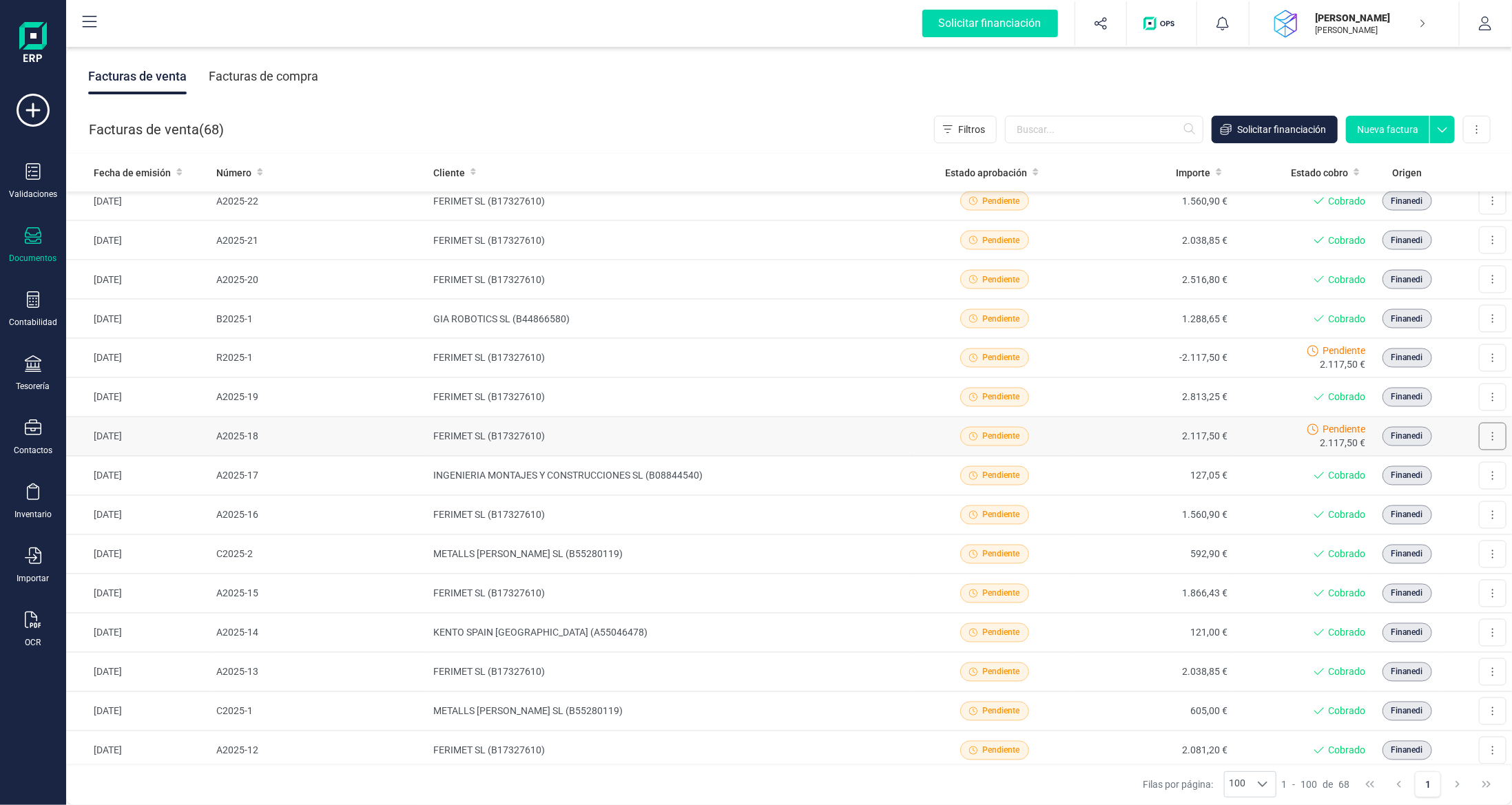
click at [1479, 427] on button at bounding box center [1493, 437] width 28 height 28
click at [1429, 520] on span "Marcar como cobrada" at bounding box center [1433, 527] width 95 height 14
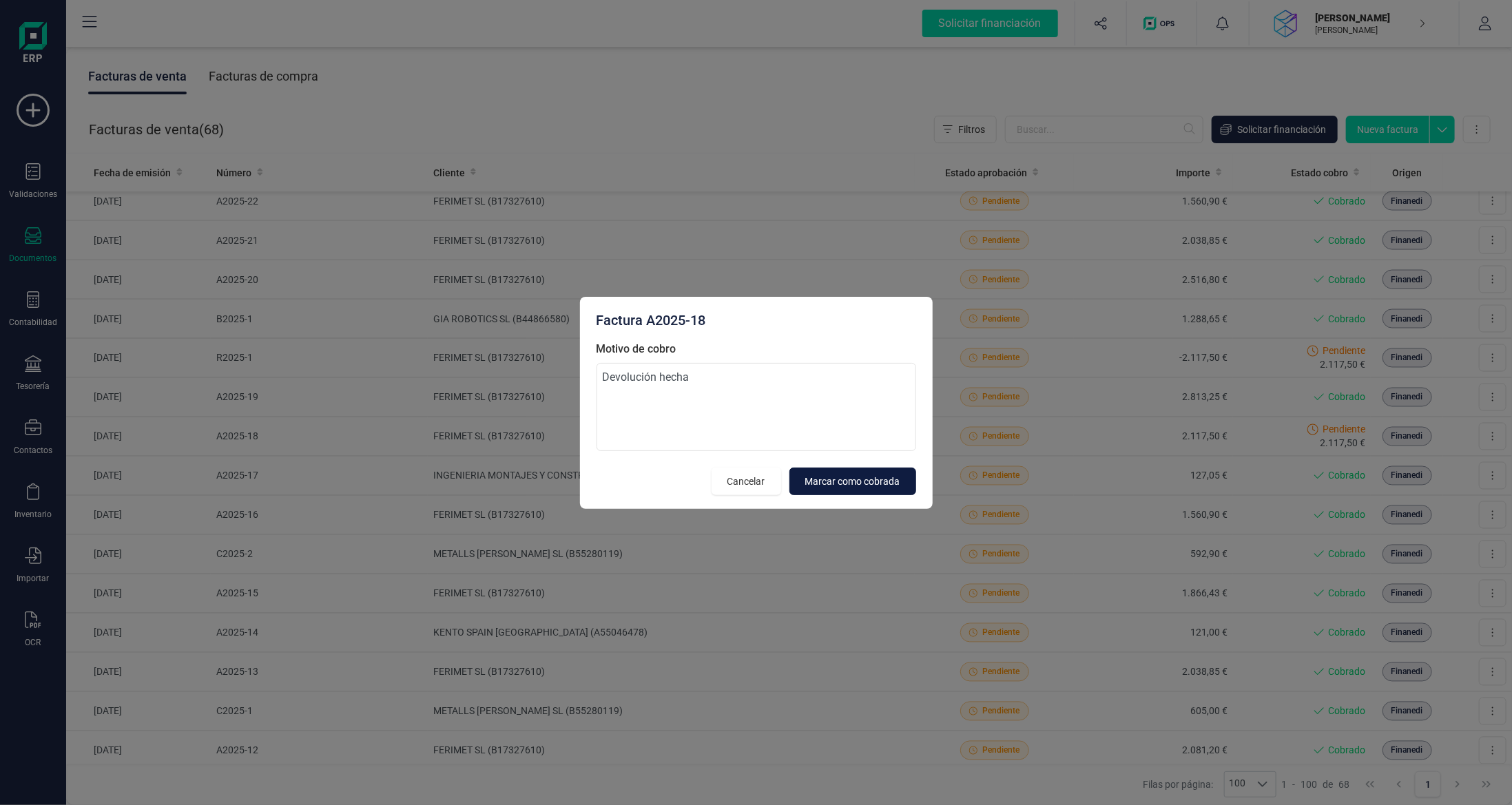
type textarea "Devolución hecha"
click at [896, 476] on span "Marcar como cobrada" at bounding box center [853, 481] width 95 height 14
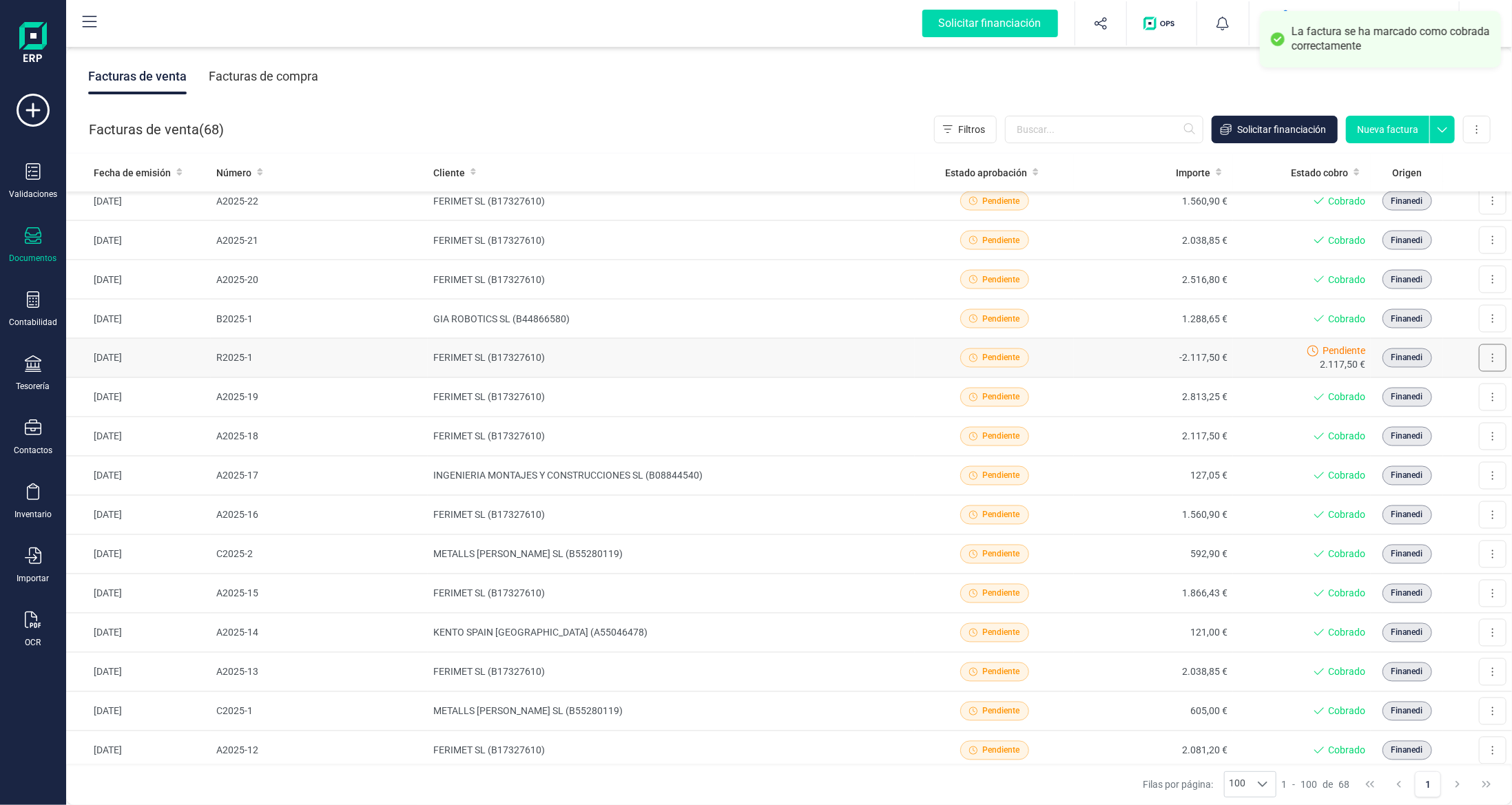
click at [1479, 349] on button at bounding box center [1493, 358] width 28 height 28
click at [1402, 441] on span "Marcar como cobrada" at bounding box center [1433, 448] width 95 height 14
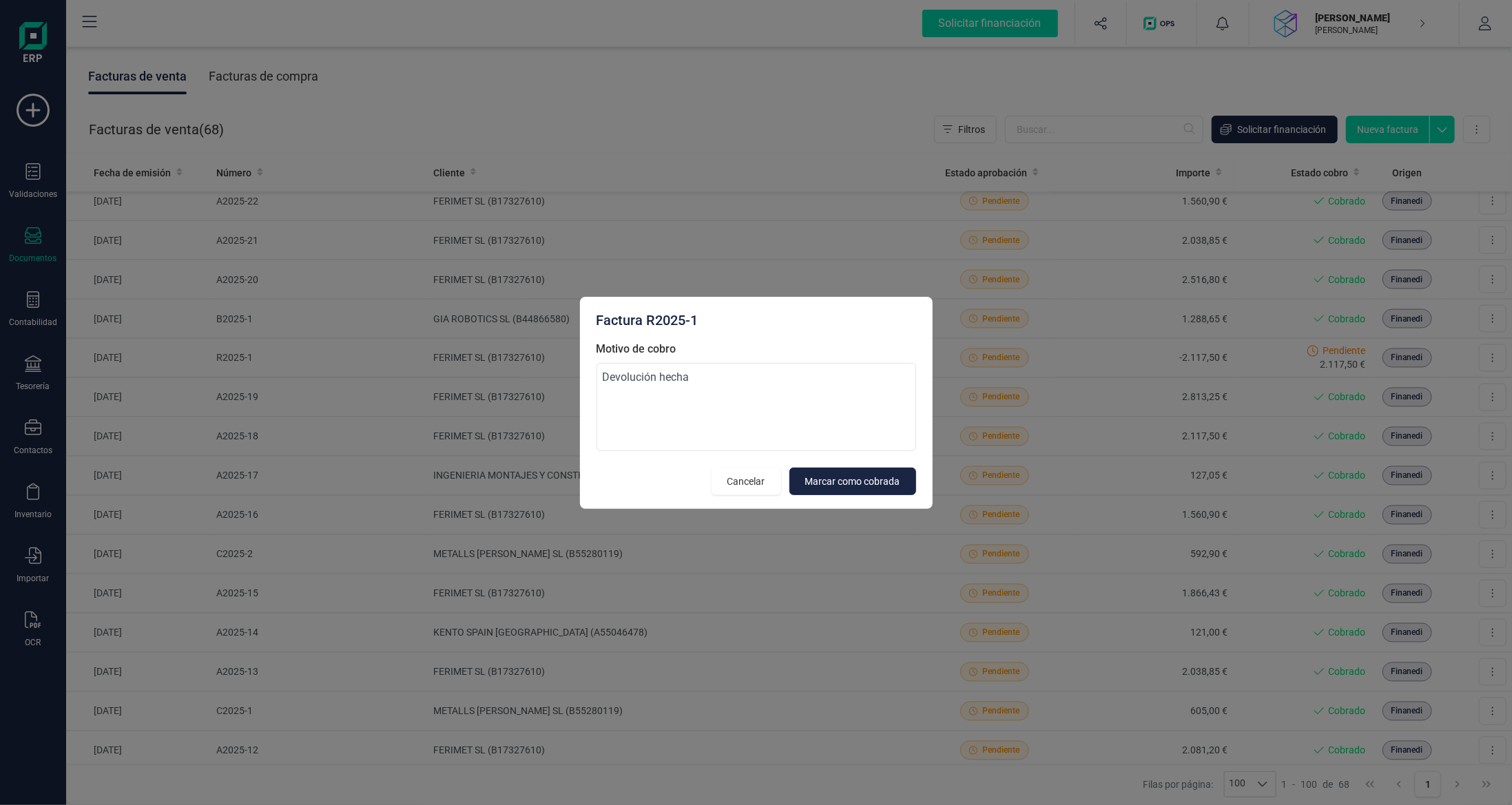
type textarea "Devolución hecha"
click at [883, 462] on form "Motivo de cobro Devolución hecha Cancelar Marcar como cobrada" at bounding box center [756, 418] width 320 height 154
click at [869, 481] on span "Marcar como cobrada" at bounding box center [853, 481] width 95 height 14
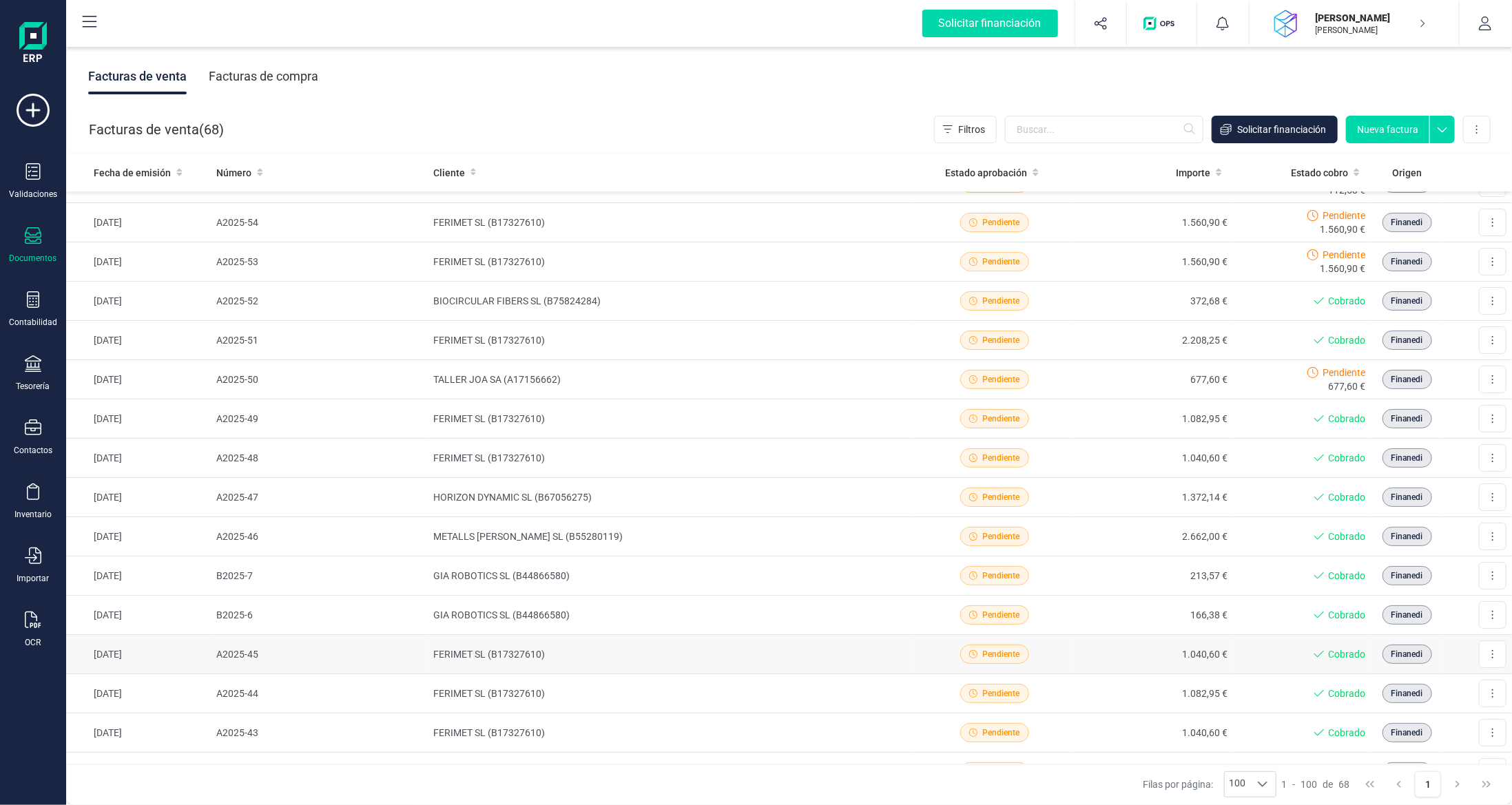
scroll to position [0, 0]
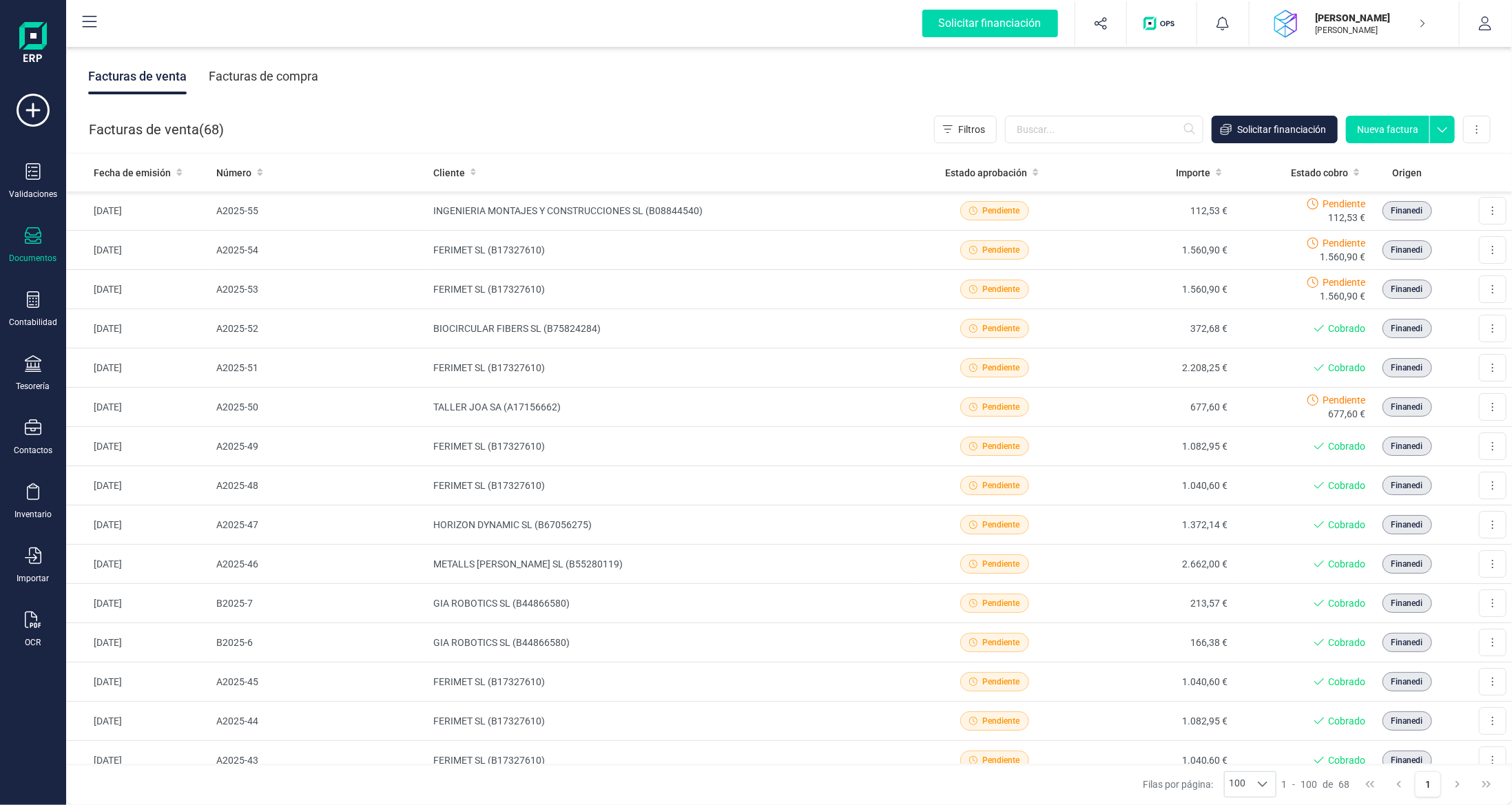
click at [286, 83] on div "Facturas de compra" at bounding box center [263, 76] width 109 height 36
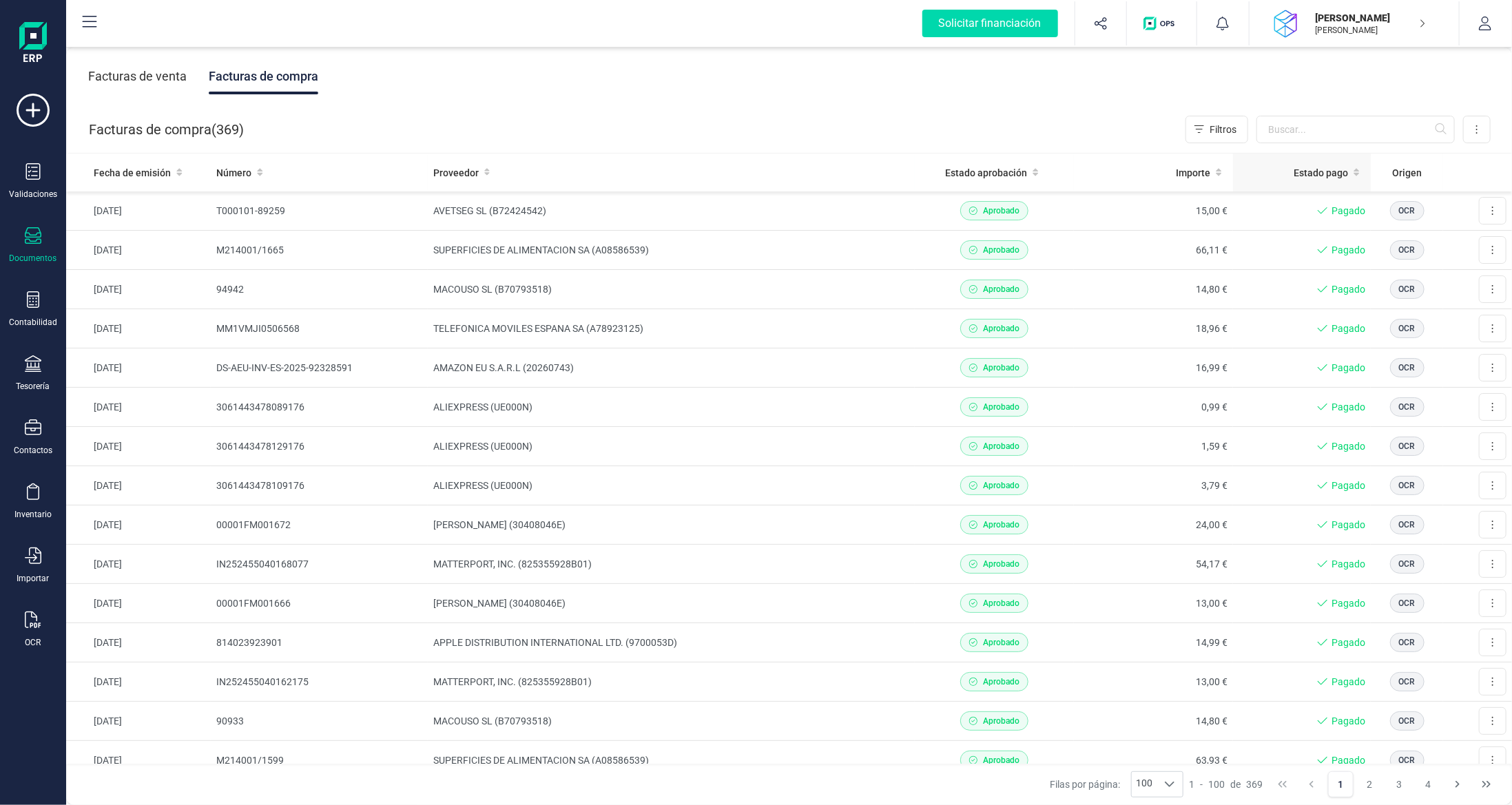
click at [1321, 172] on span "Estado pago" at bounding box center [1321, 172] width 54 height 14
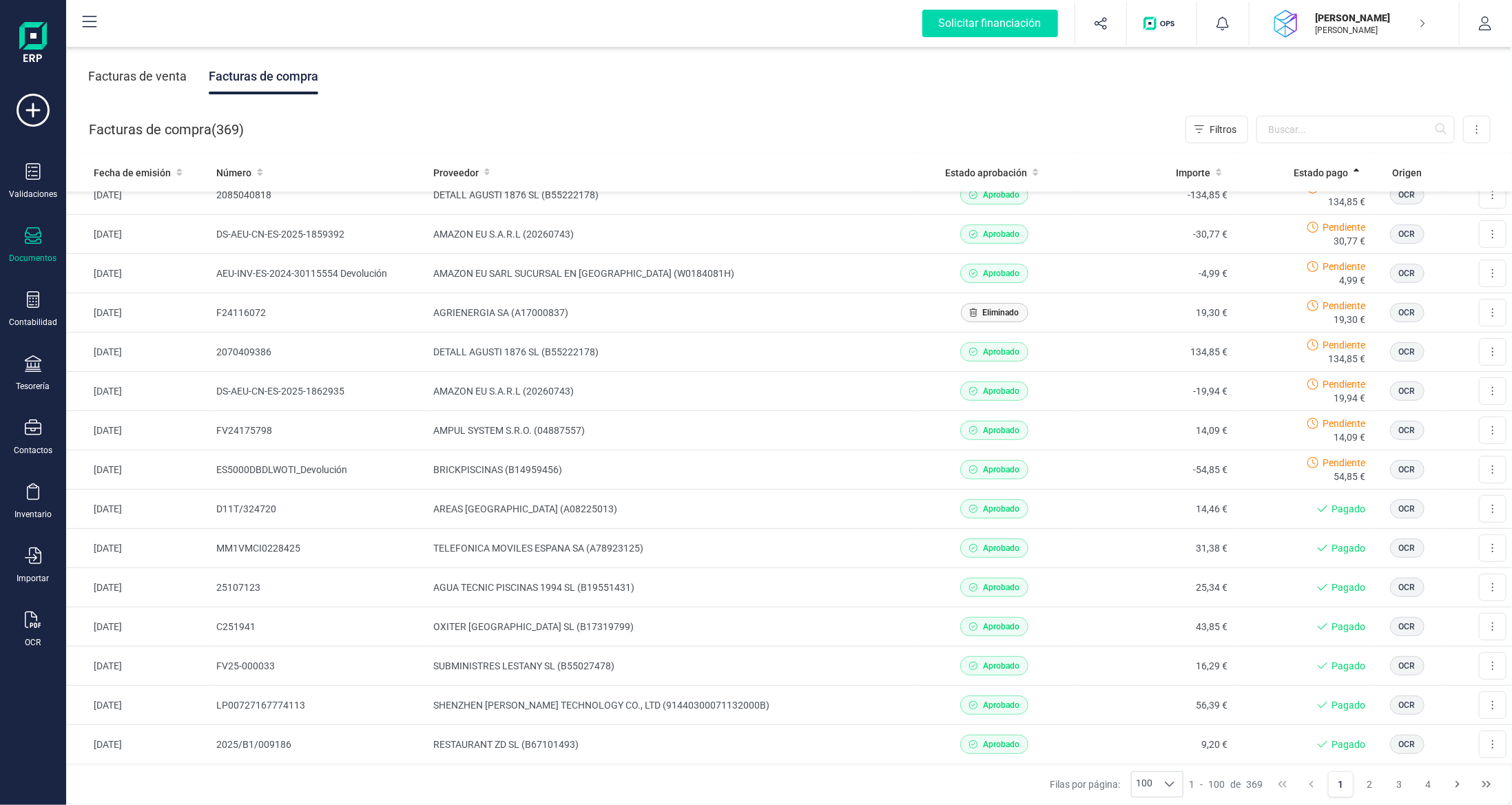
scroll to position [344, 0]
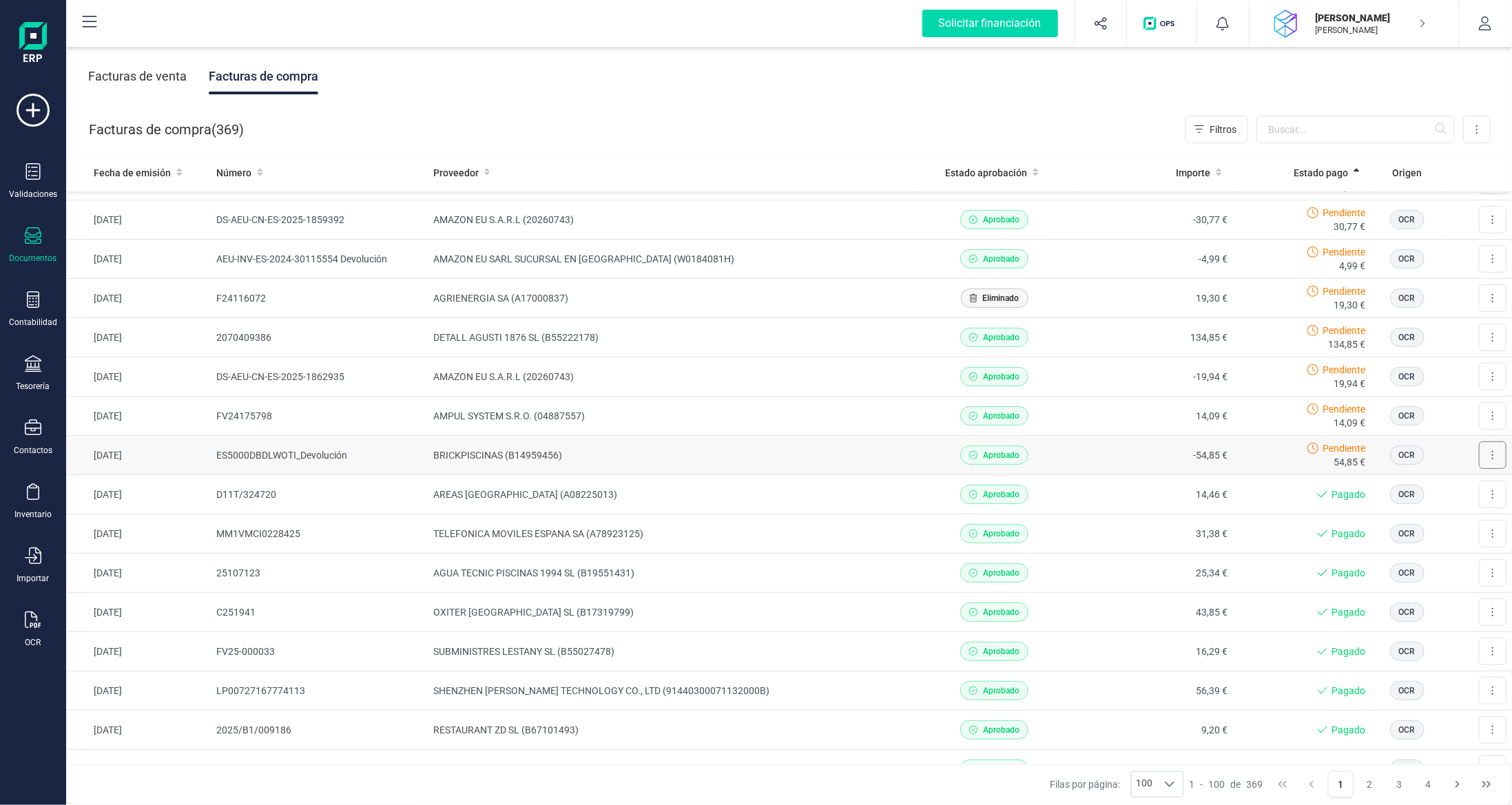
click at [1479, 455] on button at bounding box center [1493, 455] width 28 height 28
click at [1441, 512] on span "Marcar como pagada" at bounding box center [1445, 517] width 92 height 14
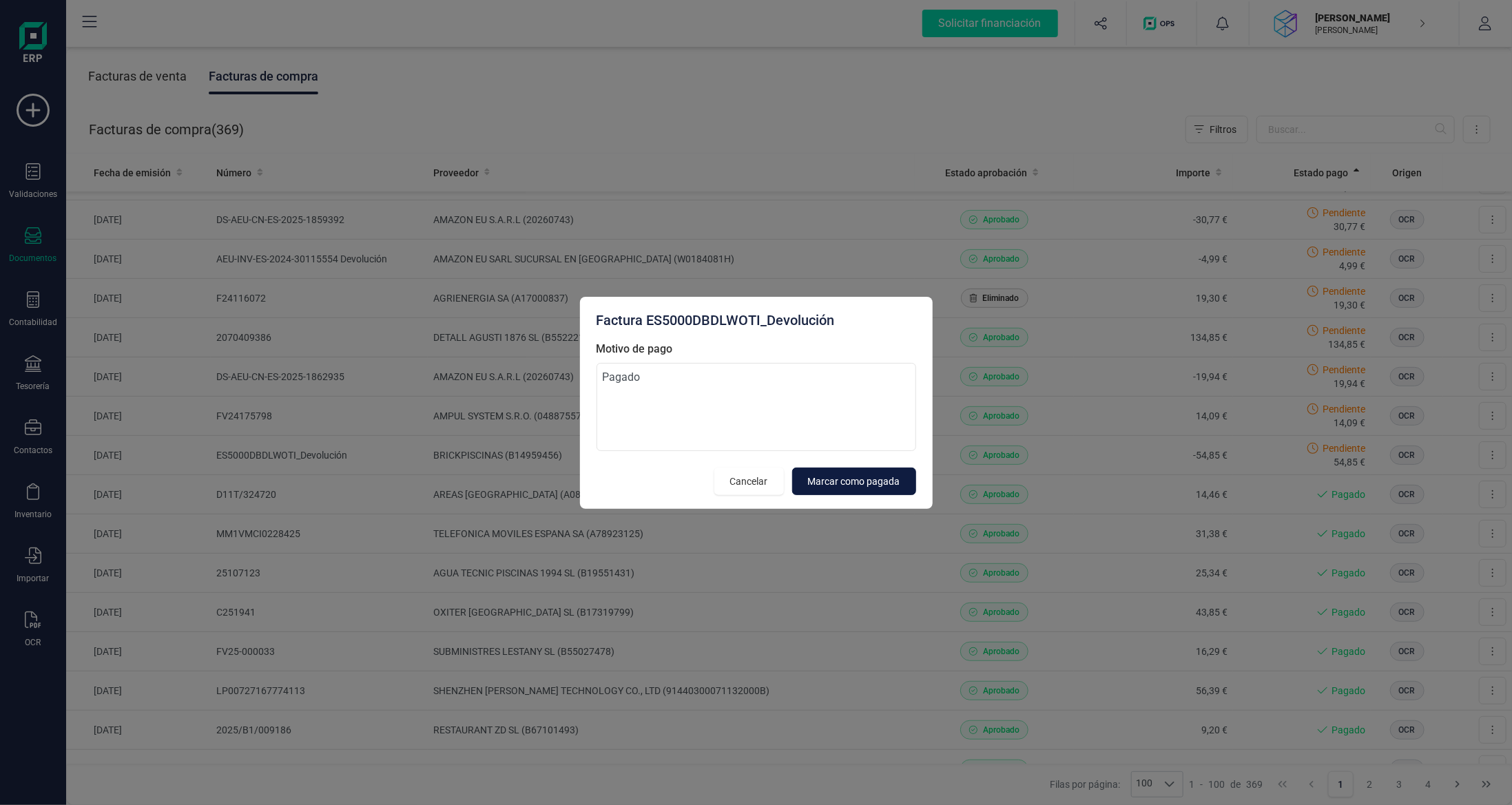
type textarea "Pagado"
click at [878, 487] on span "Marcar como pagada" at bounding box center [854, 481] width 92 height 14
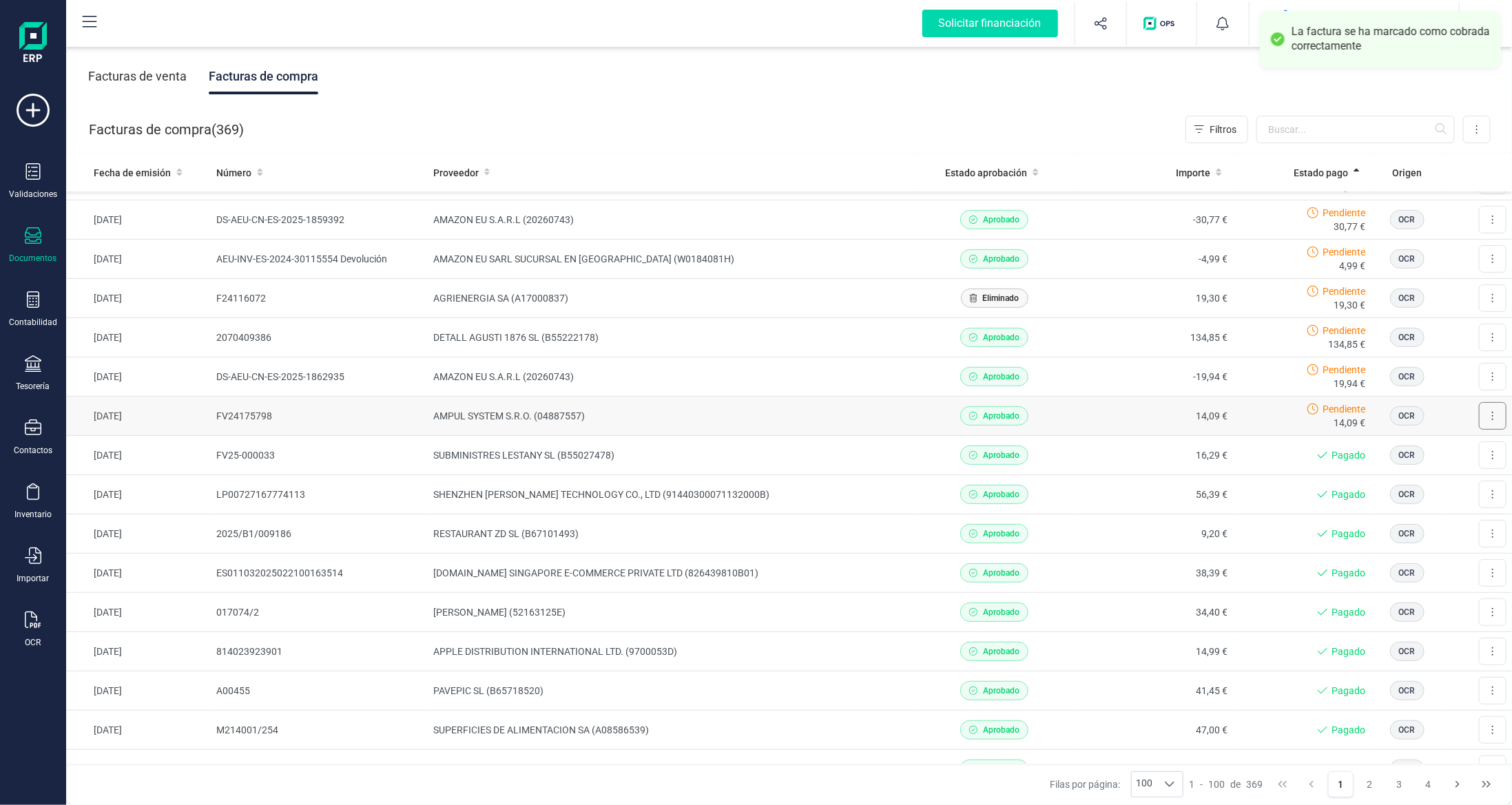
click at [1491, 414] on button at bounding box center [1493, 416] width 28 height 28
click at [1445, 472] on span "Marcar como pagada" at bounding box center [1445, 477] width 92 height 14
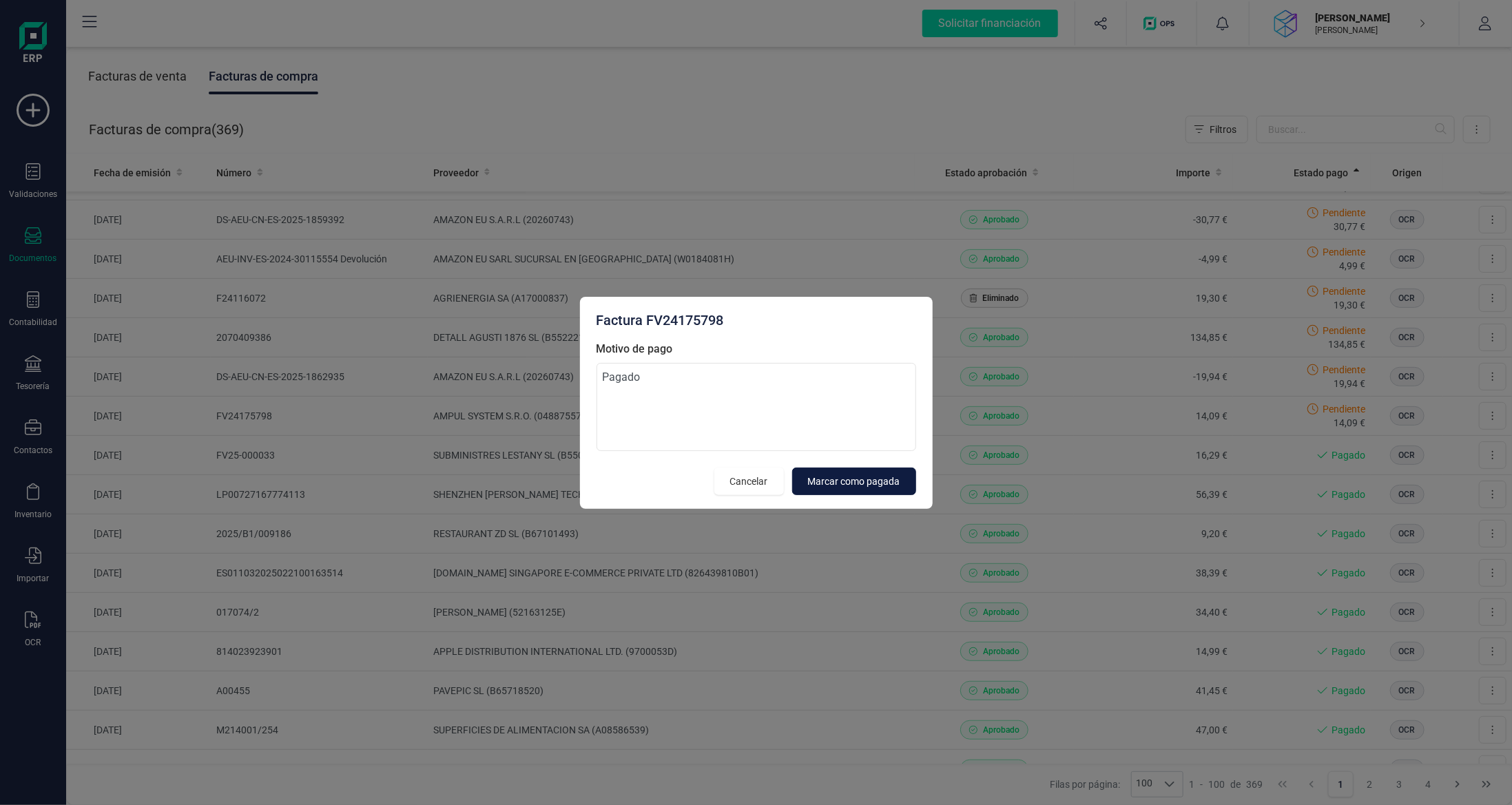
type textarea "Pagado"
click at [864, 491] on button "Marcar como pagada" at bounding box center [854, 481] width 124 height 28
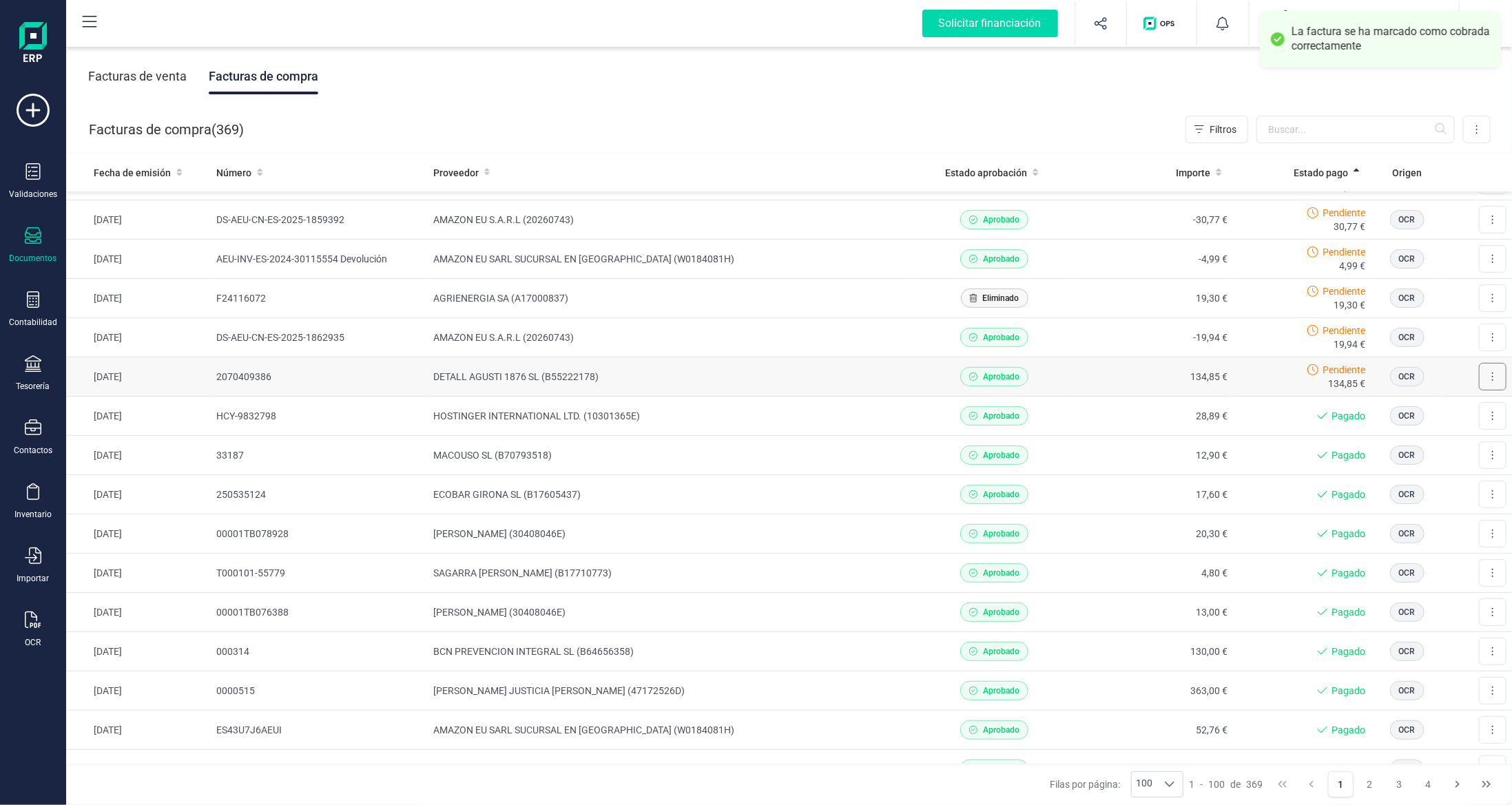
click at [1488, 376] on button at bounding box center [1493, 377] width 28 height 28
click at [1424, 435] on span "Marcar como pagada" at bounding box center [1445, 439] width 92 height 14
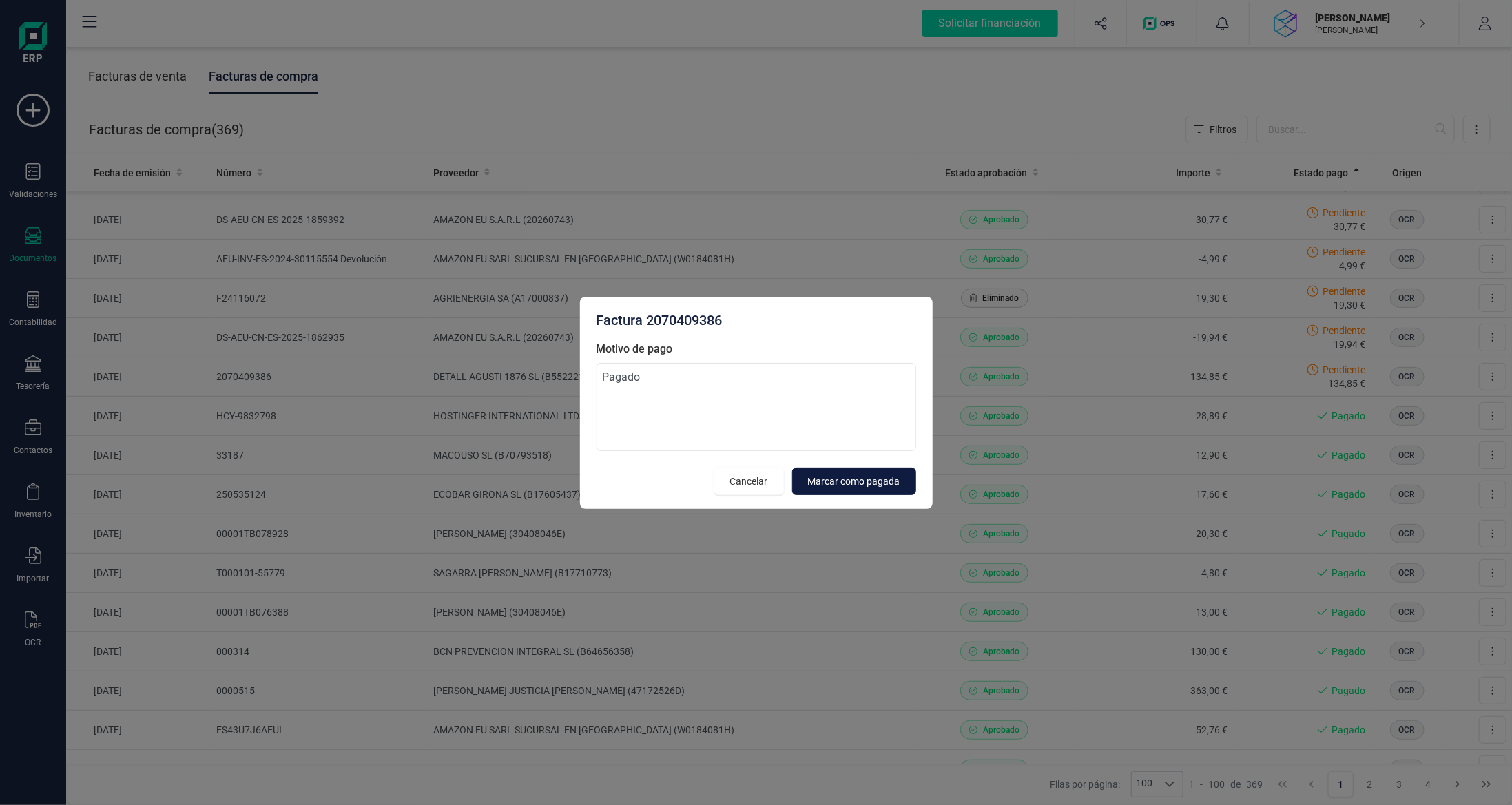
type textarea "Pagado"
click at [888, 475] on span "Marcar como pagada" at bounding box center [854, 481] width 92 height 14
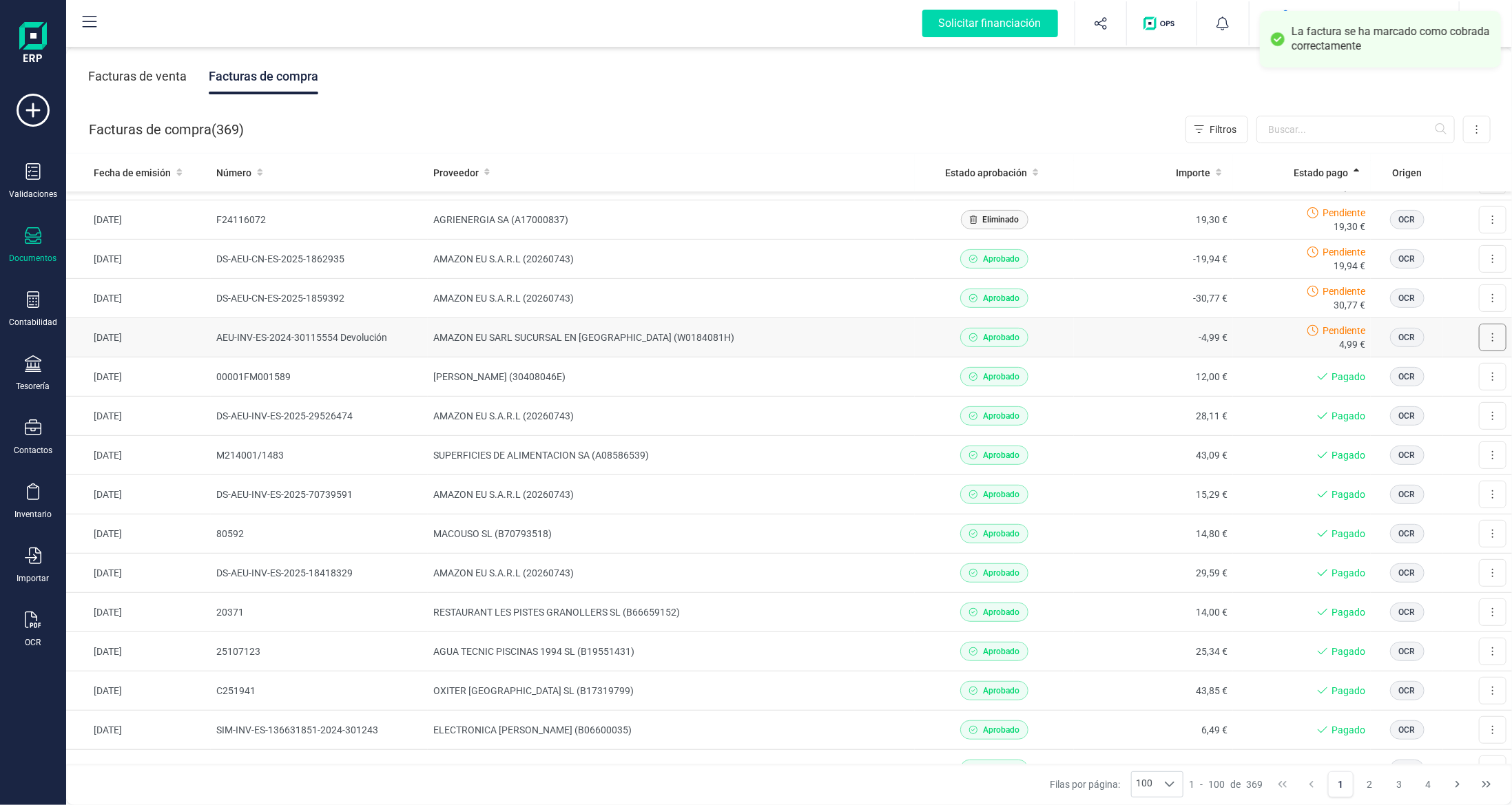
click at [1489, 334] on button at bounding box center [1493, 338] width 28 height 28
click at [1399, 397] on span "Marcar como pagada" at bounding box center [1445, 399] width 92 height 14
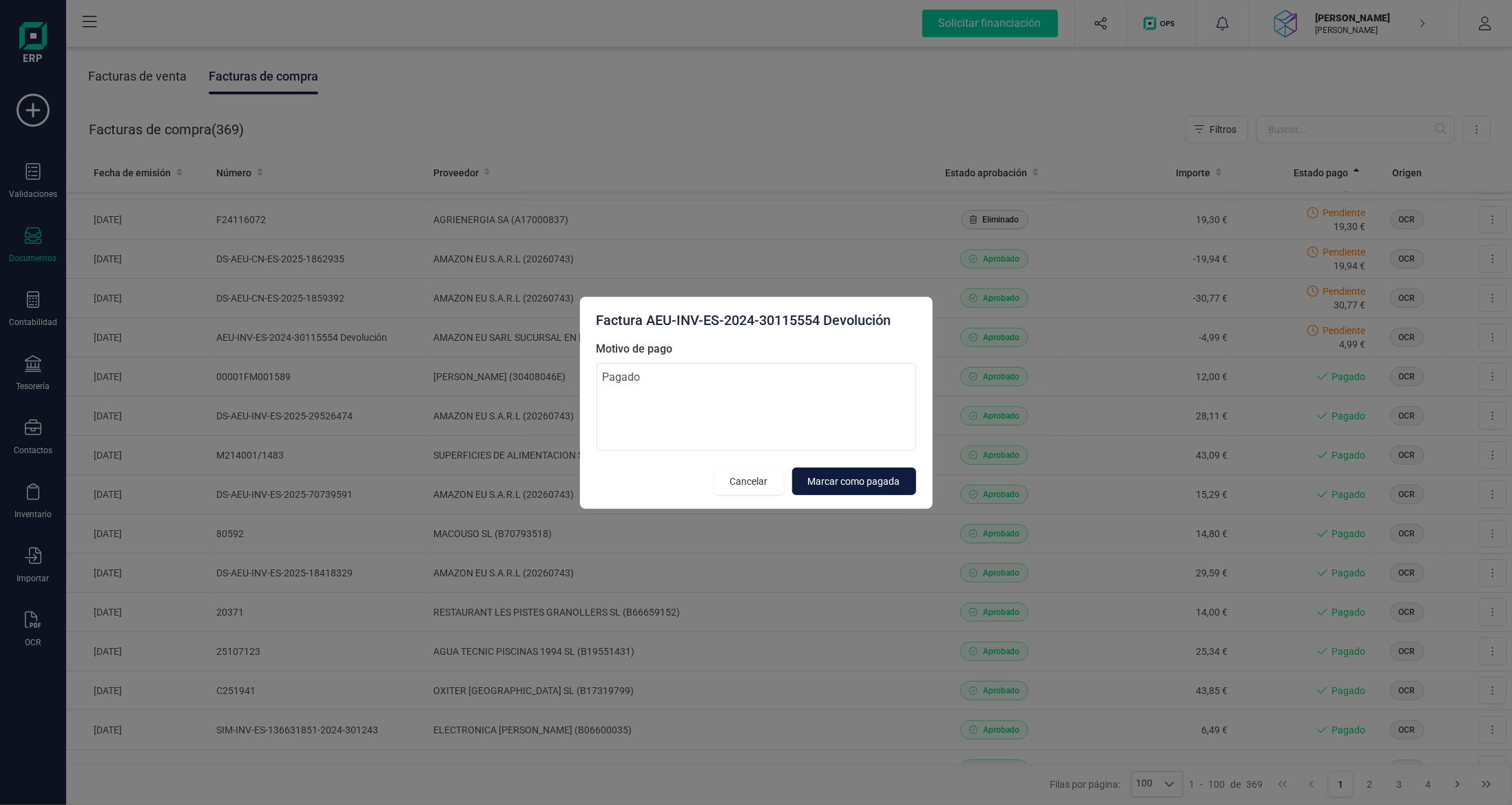
type textarea "Pagado"
click at [837, 475] on span "Marcar como pagada" at bounding box center [854, 481] width 92 height 14
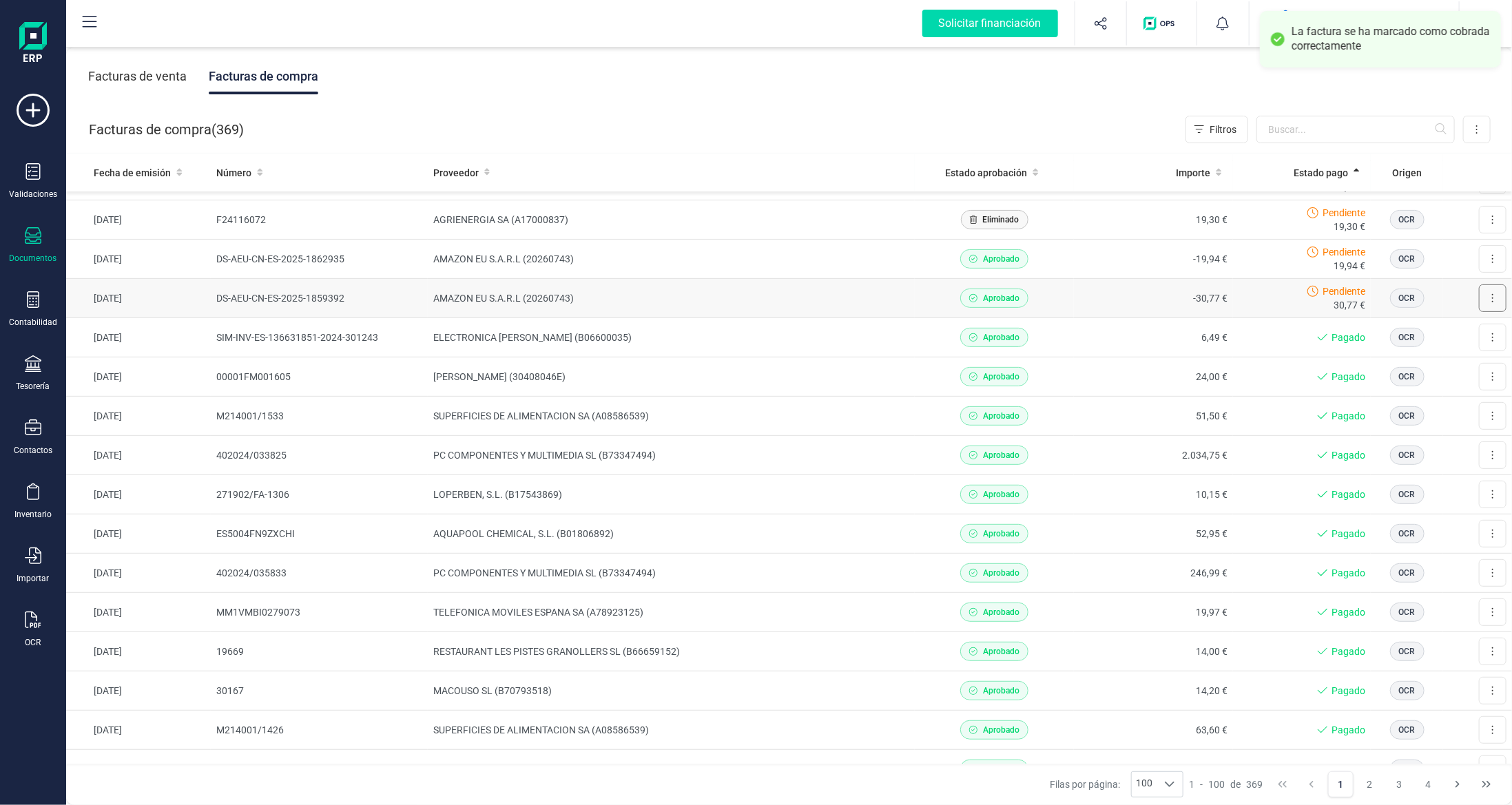
click at [1491, 297] on icon at bounding box center [1492, 297] width 2 height 11
click at [1413, 356] on span "Marcar como pagada" at bounding box center [1445, 360] width 92 height 14
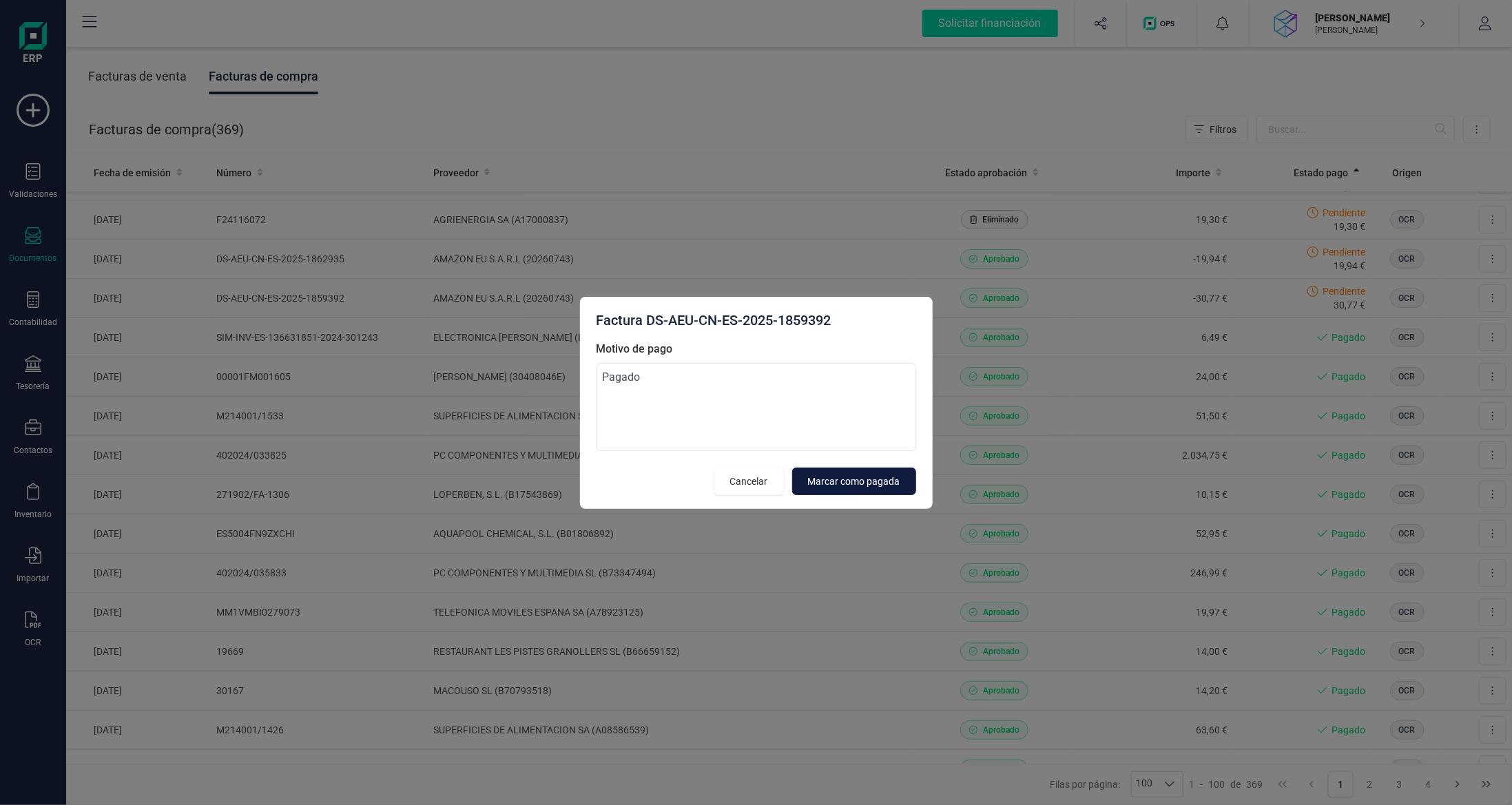
type textarea "Pagado"
click at [879, 482] on span "Marcar como pagada" at bounding box center [854, 481] width 92 height 14
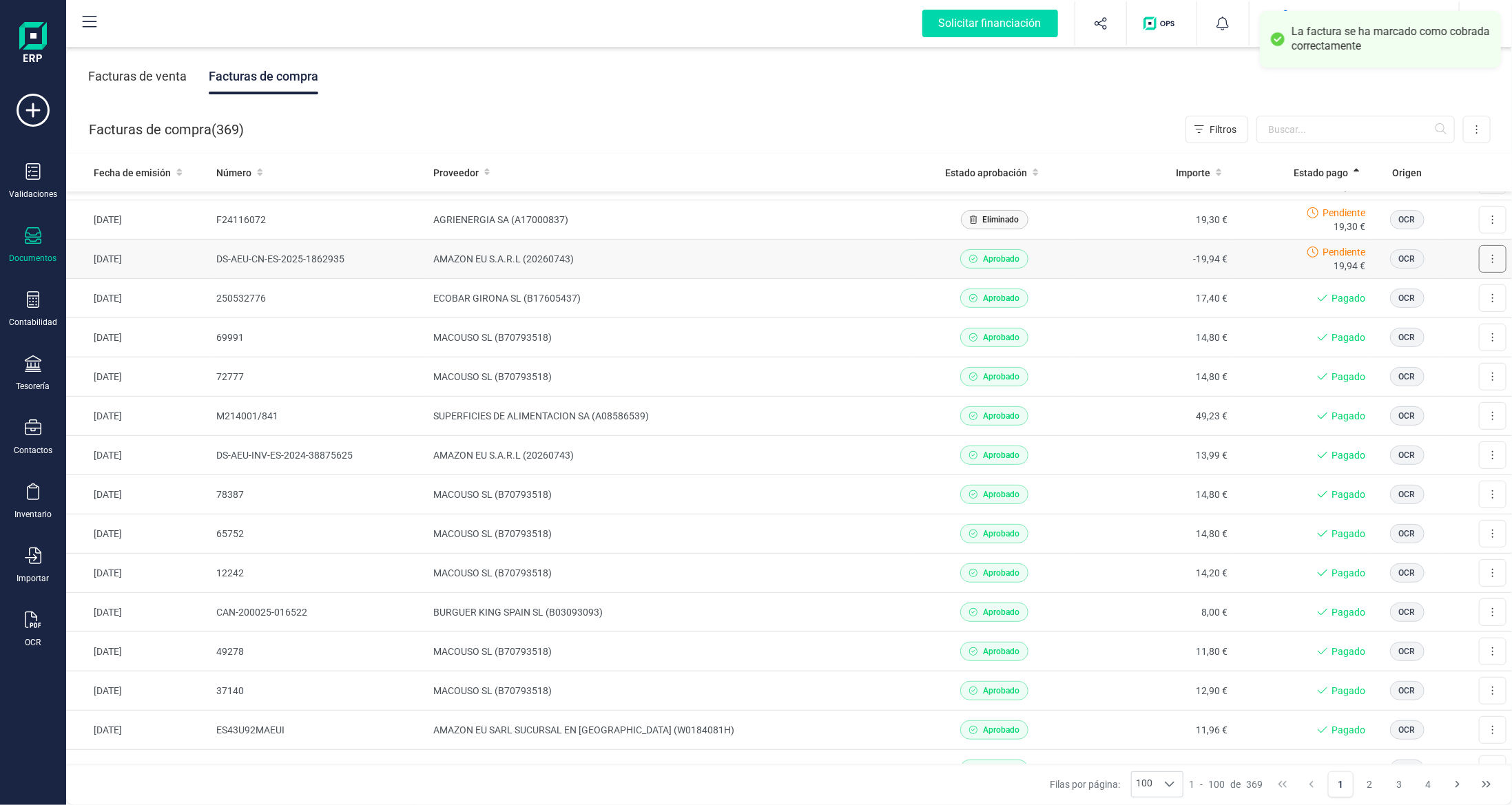
click at [1479, 251] on button at bounding box center [1493, 259] width 28 height 28
click at [1441, 314] on span "Marcar como pagada" at bounding box center [1445, 320] width 92 height 14
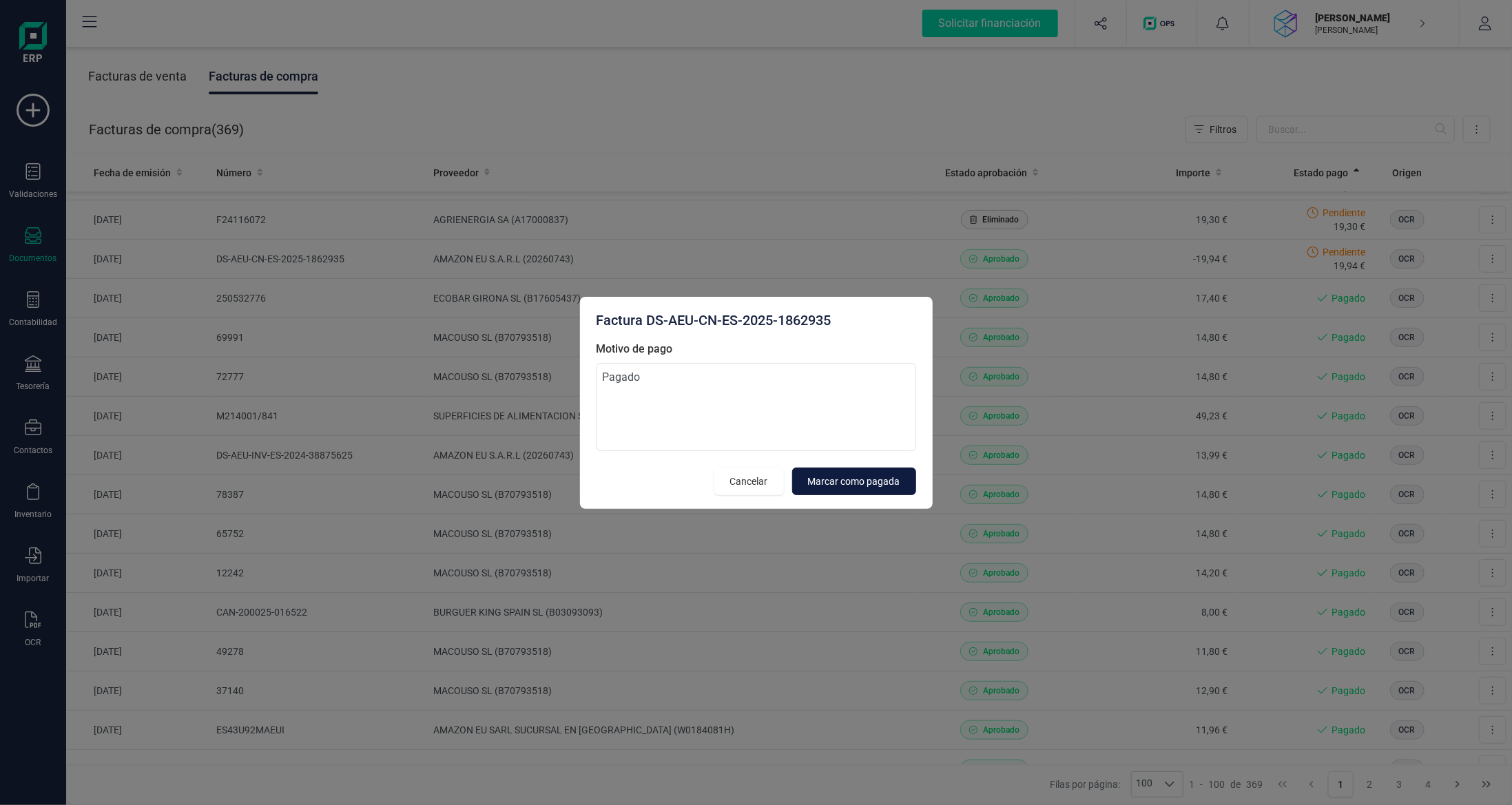
type textarea "Pagado"
click at [869, 477] on span "Marcar como pagada" at bounding box center [854, 481] width 92 height 14
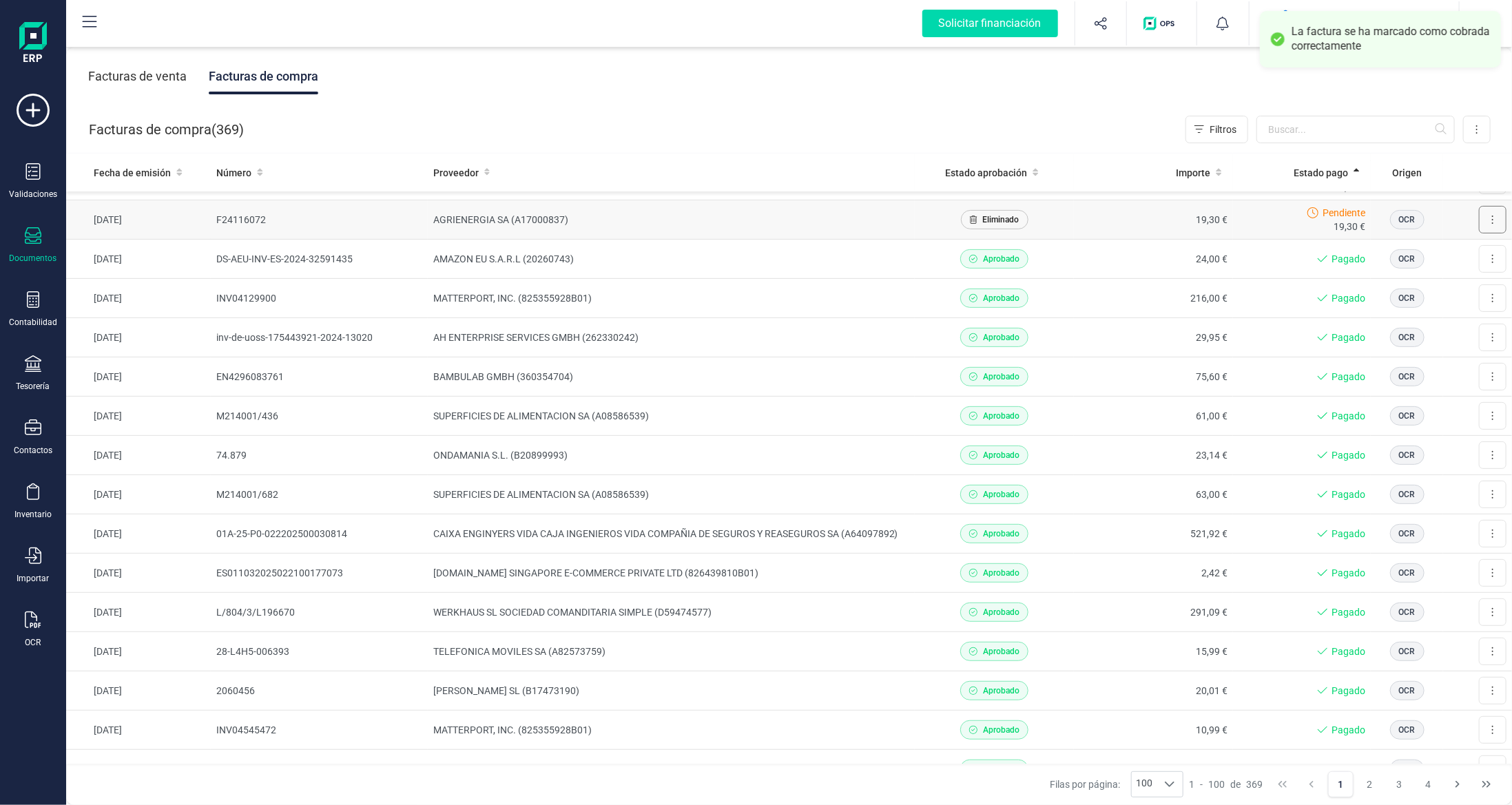
click at [1496, 210] on button at bounding box center [1493, 220] width 28 height 28
click at [1430, 377] on td "OCR" at bounding box center [1407, 377] width 72 height 39
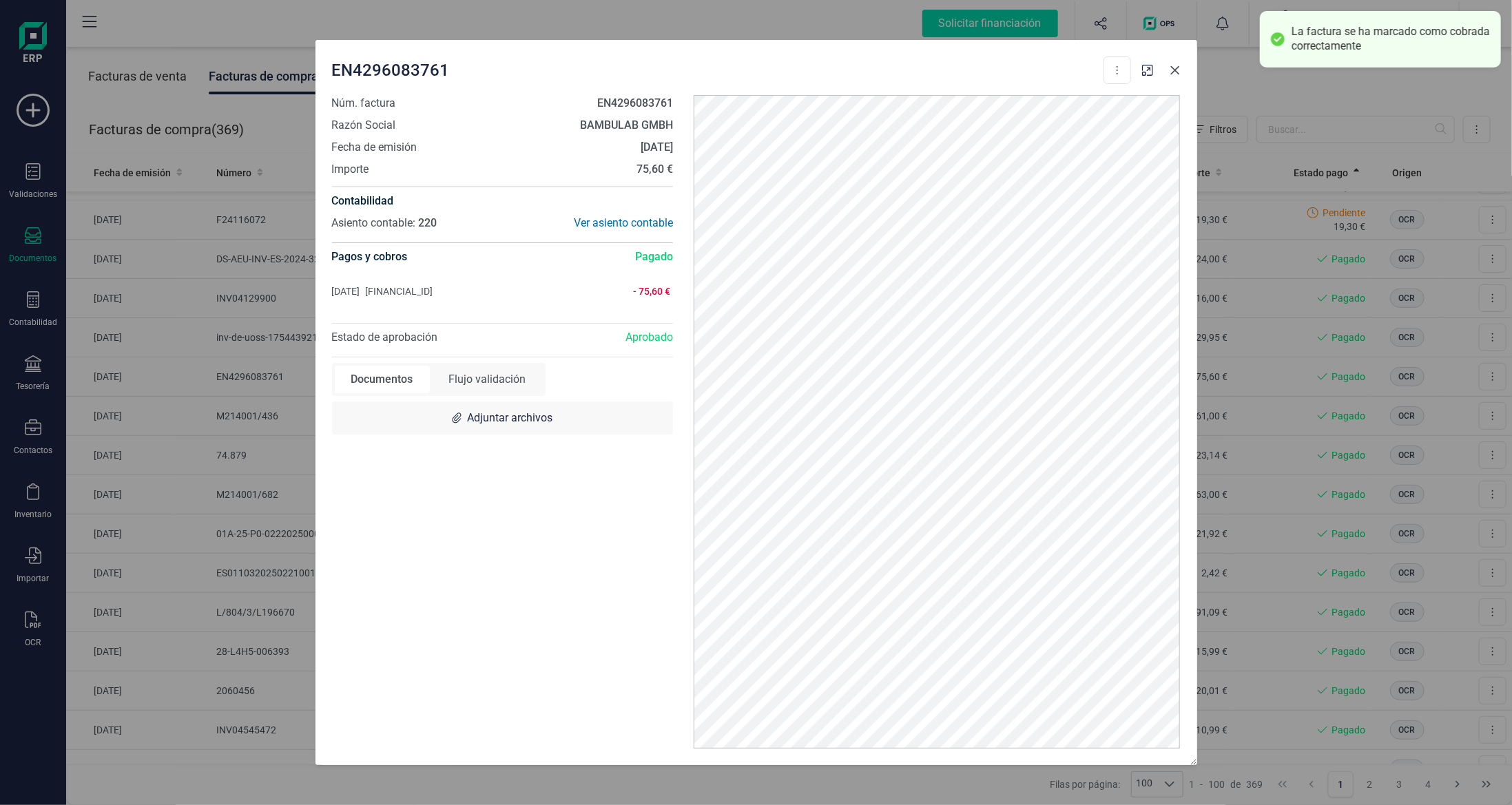
click at [1175, 74] on icon "Close" at bounding box center [1174, 70] width 11 height 11
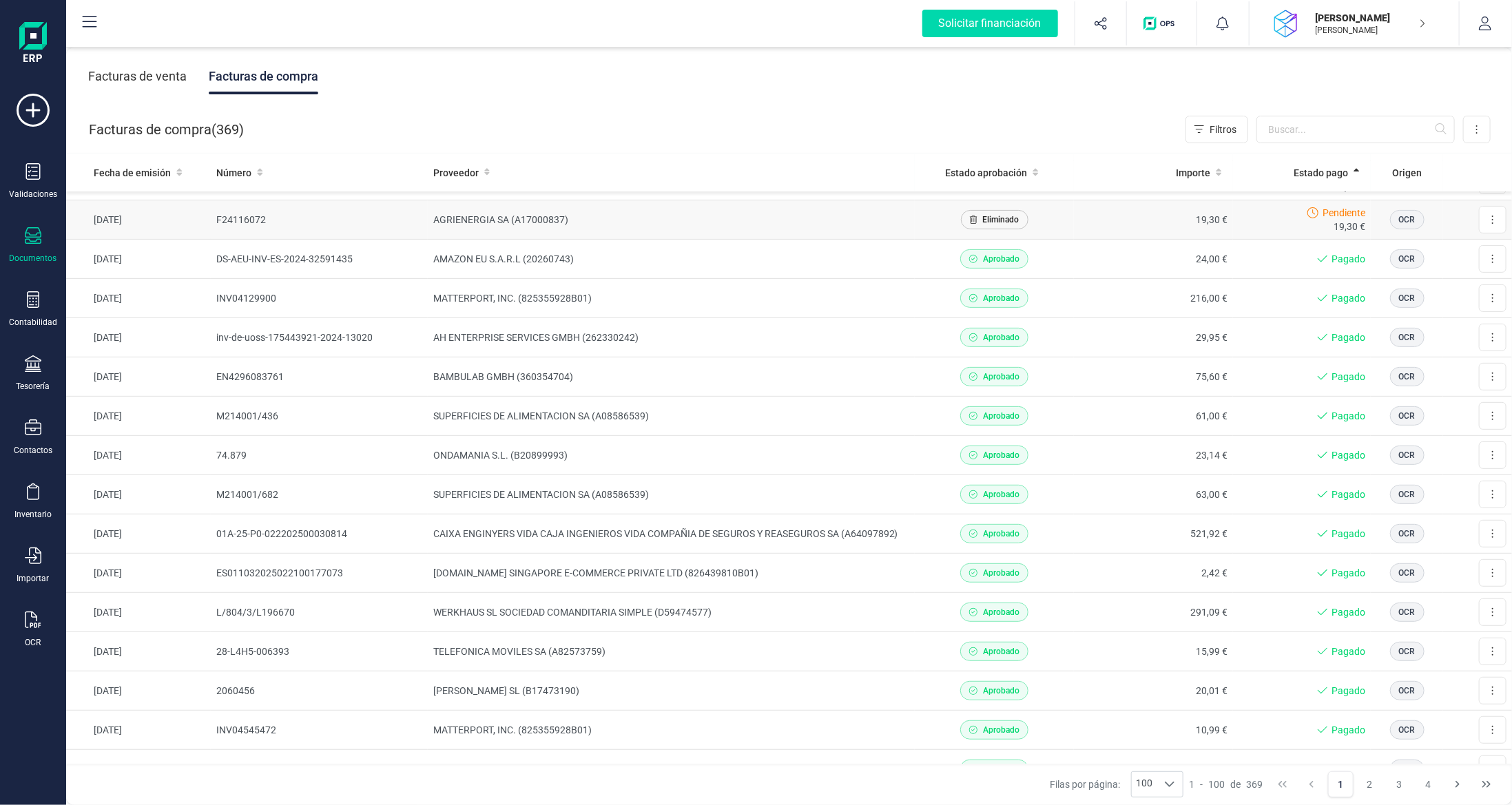
click at [980, 210] on span "Eliminado" at bounding box center [994, 219] width 67 height 19
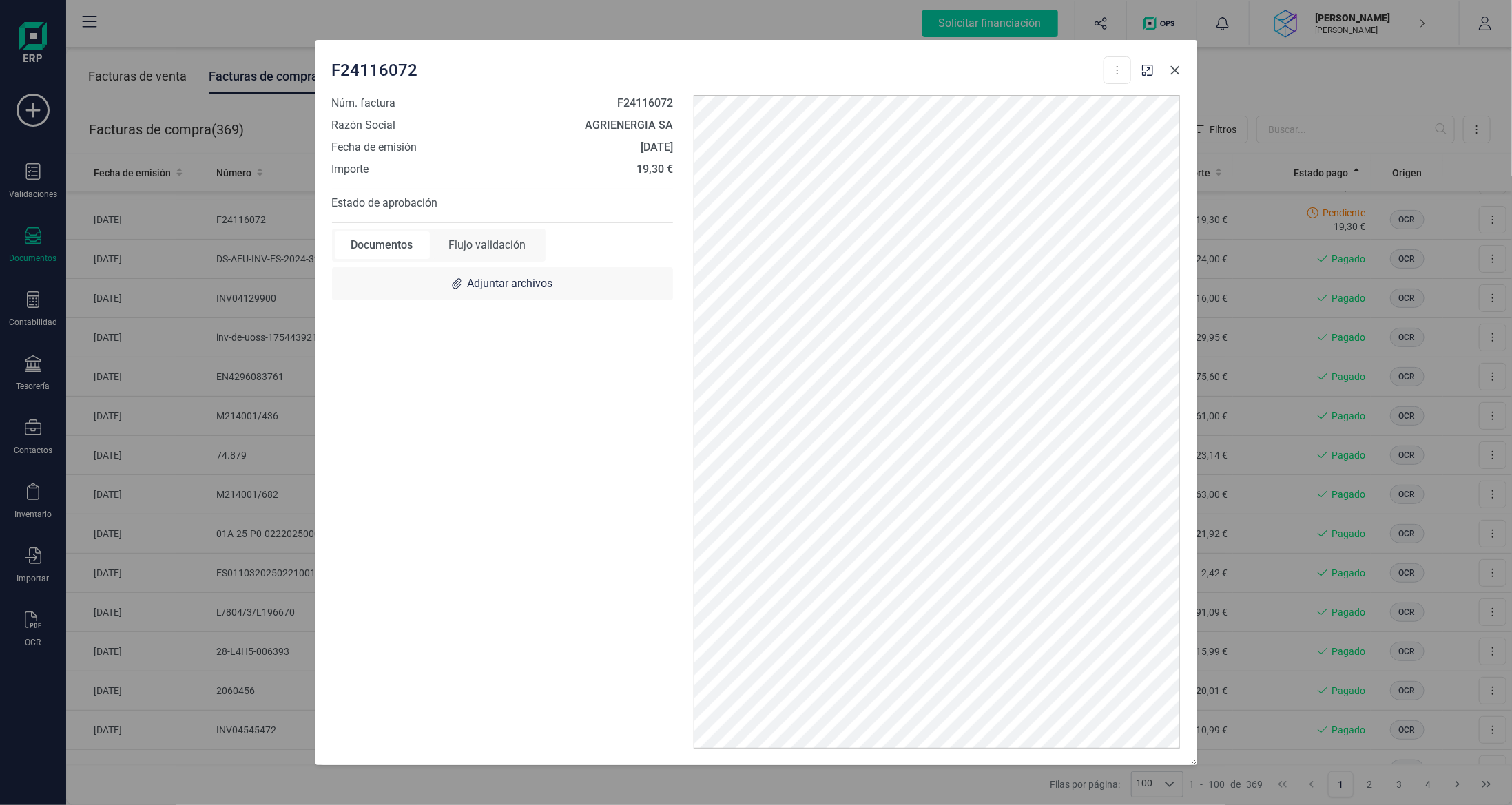
click at [1169, 76] on button "Close" at bounding box center [1175, 70] width 22 height 22
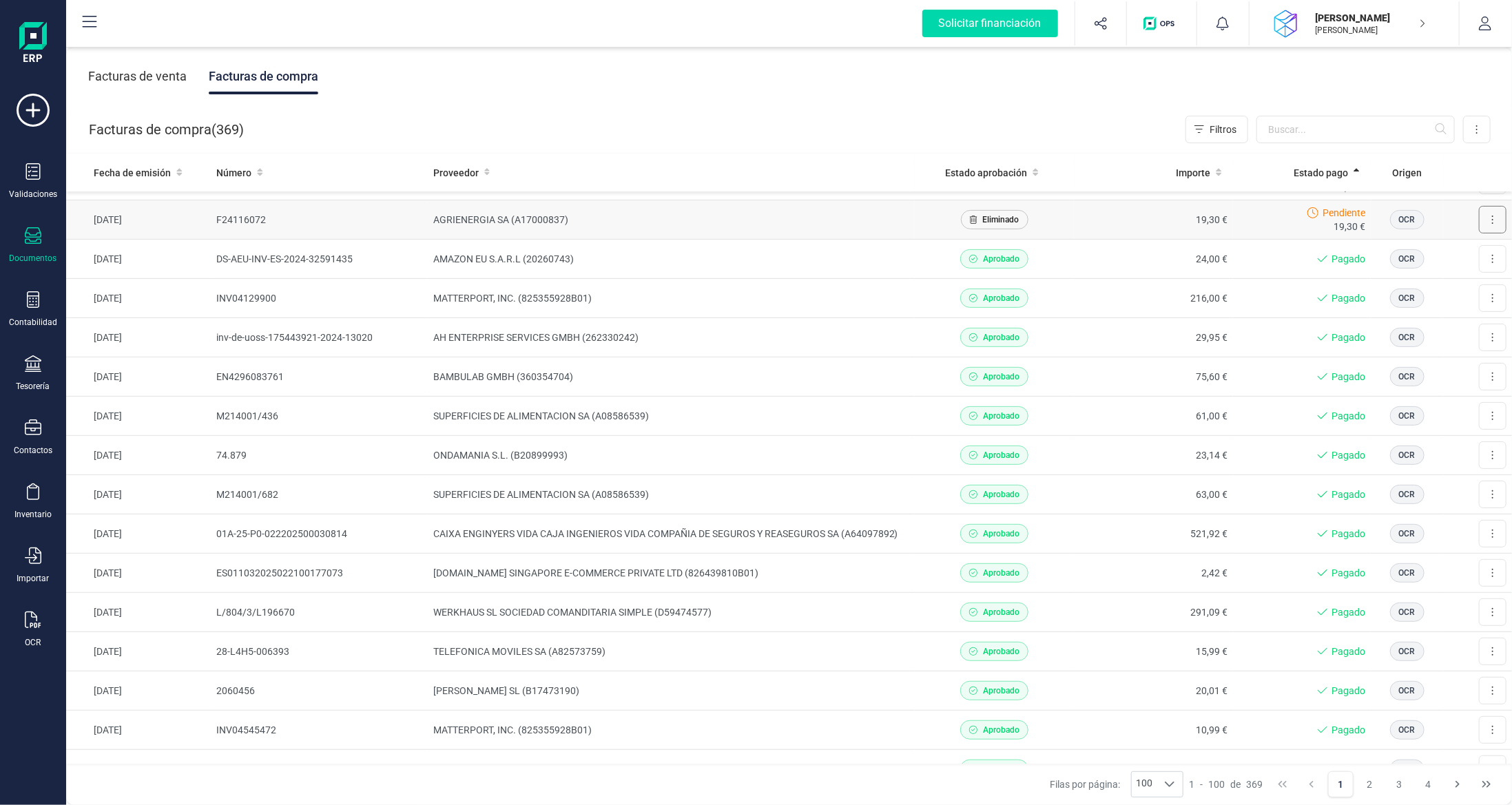
click at [1483, 219] on button at bounding box center [1493, 220] width 28 height 28
click at [1404, 282] on span "Eliminar" at bounding box center [1417, 281] width 35 height 14
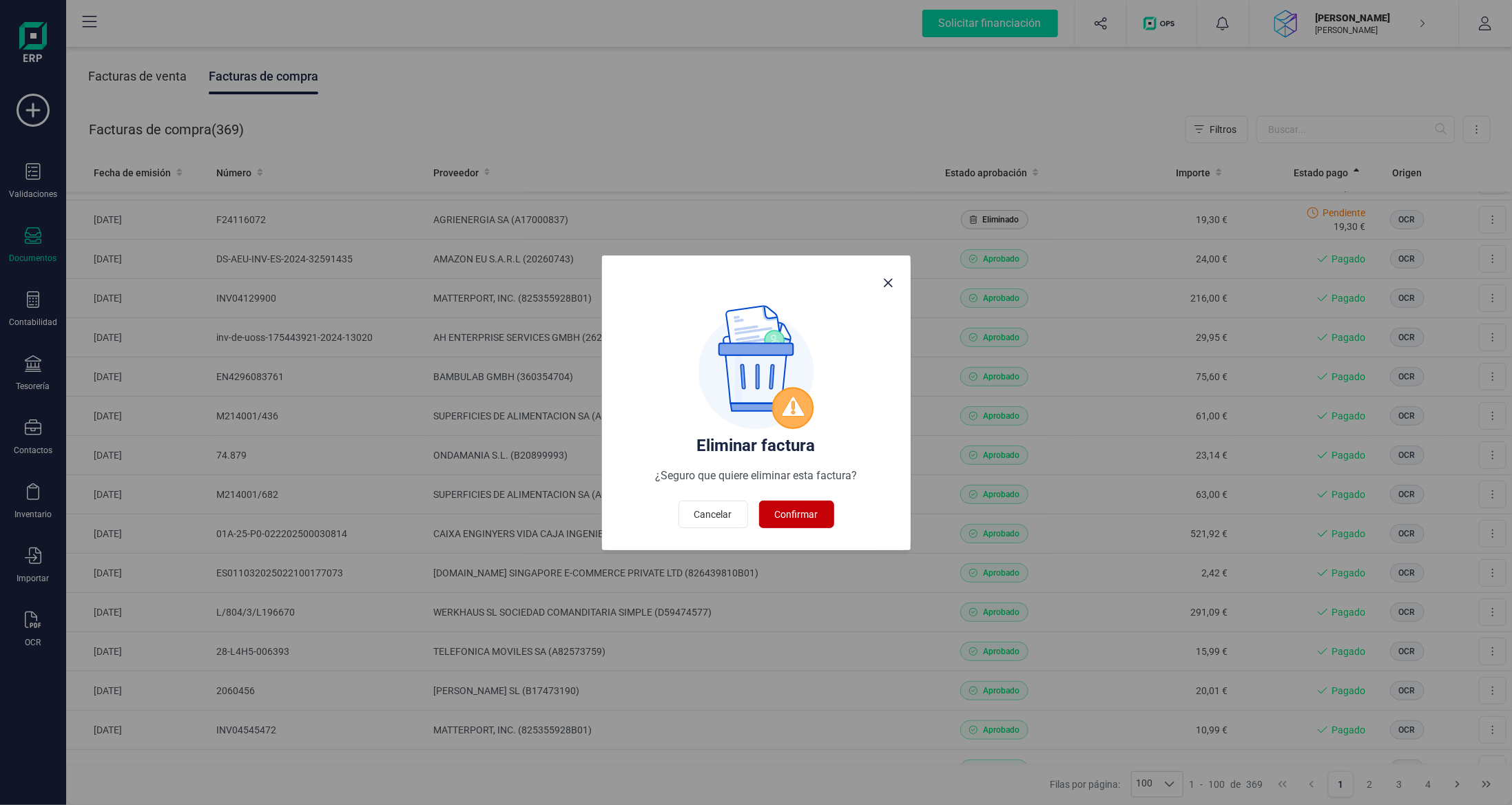
click at [799, 518] on span "Confirmar" at bounding box center [796, 514] width 44 height 14
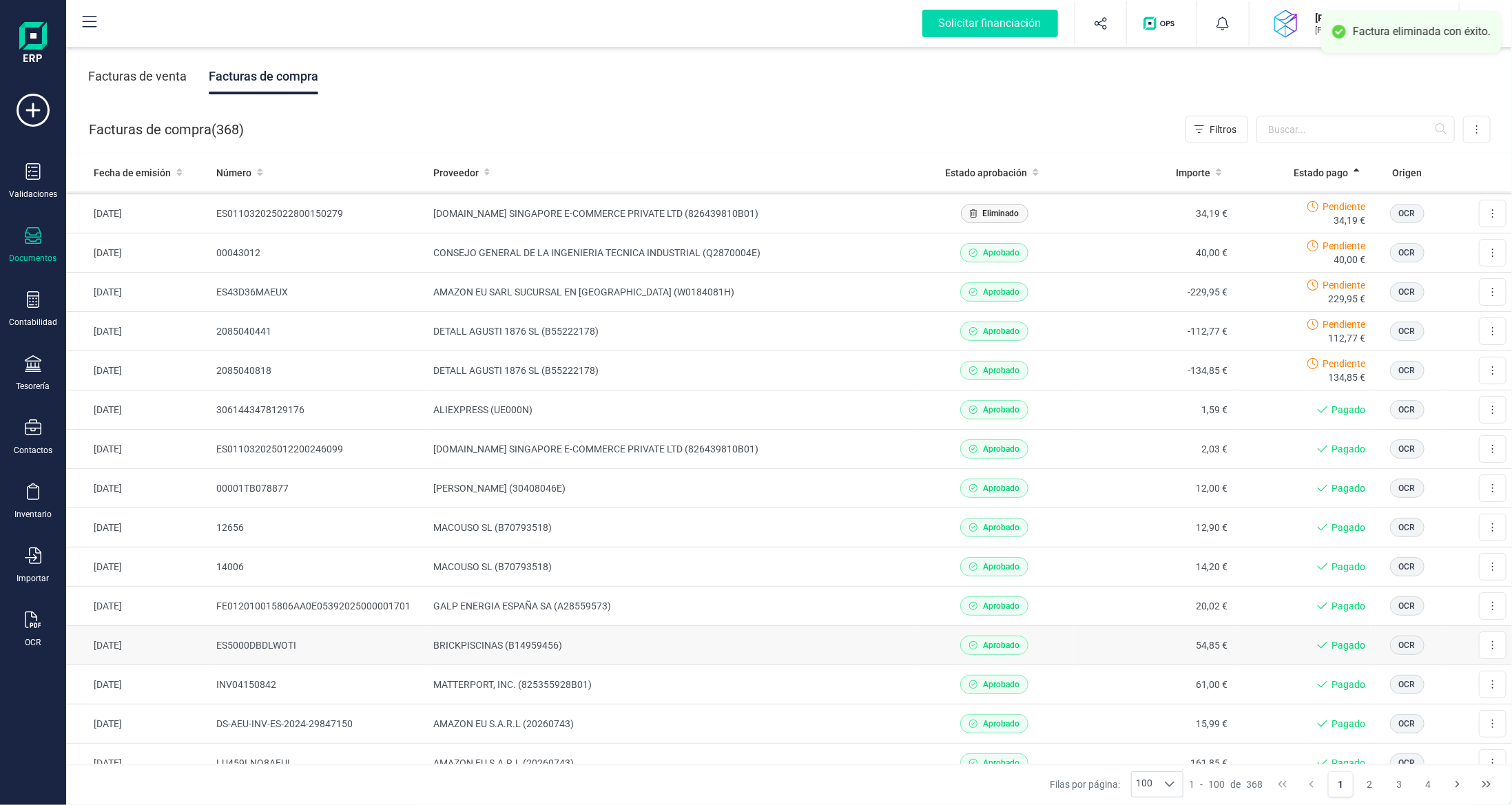
scroll to position [0, 0]
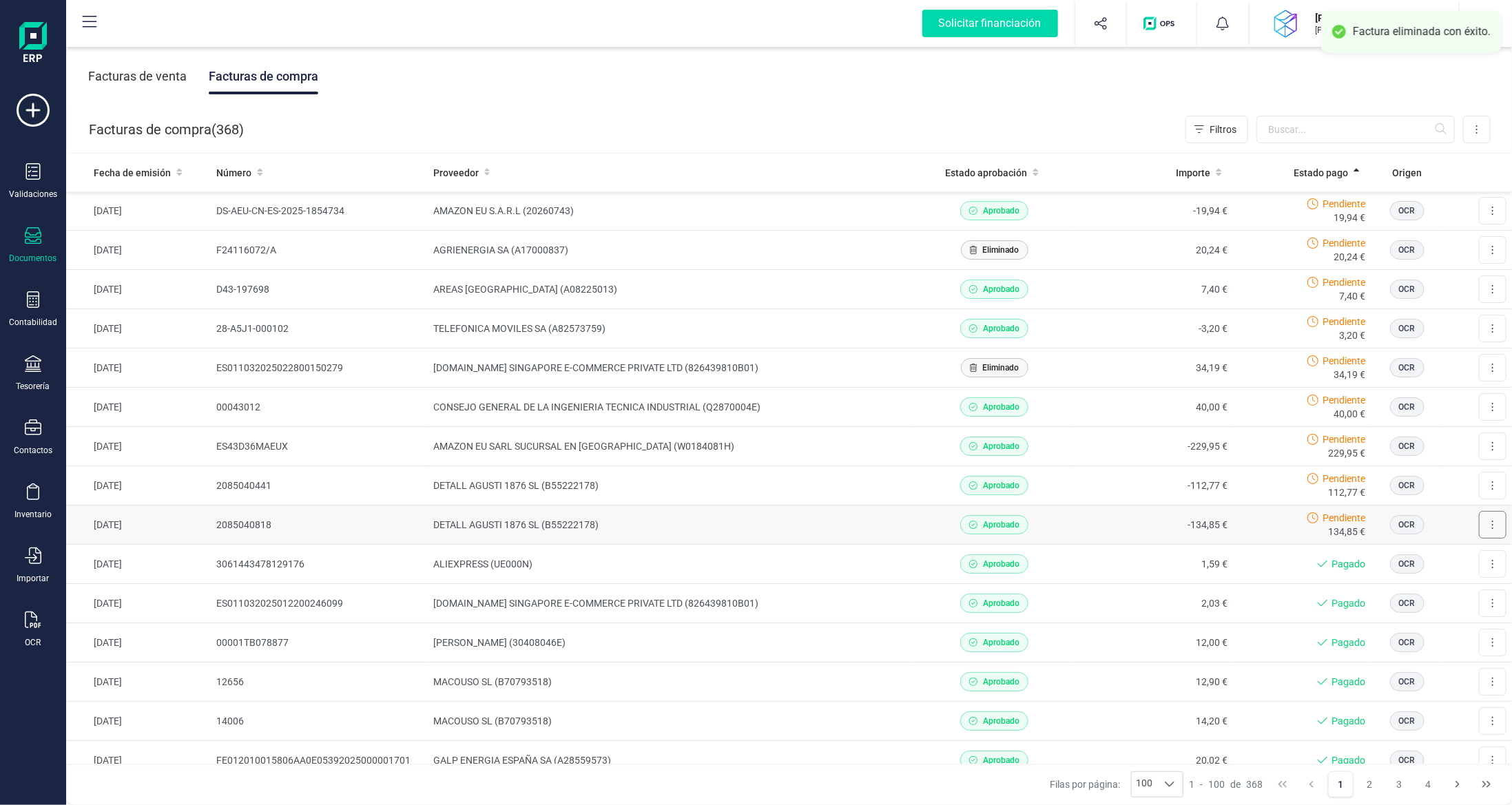
click at [1486, 534] on button at bounding box center [1493, 525] width 28 height 28
click at [1411, 584] on span "Marcar como pagada" at bounding box center [1445, 586] width 92 height 14
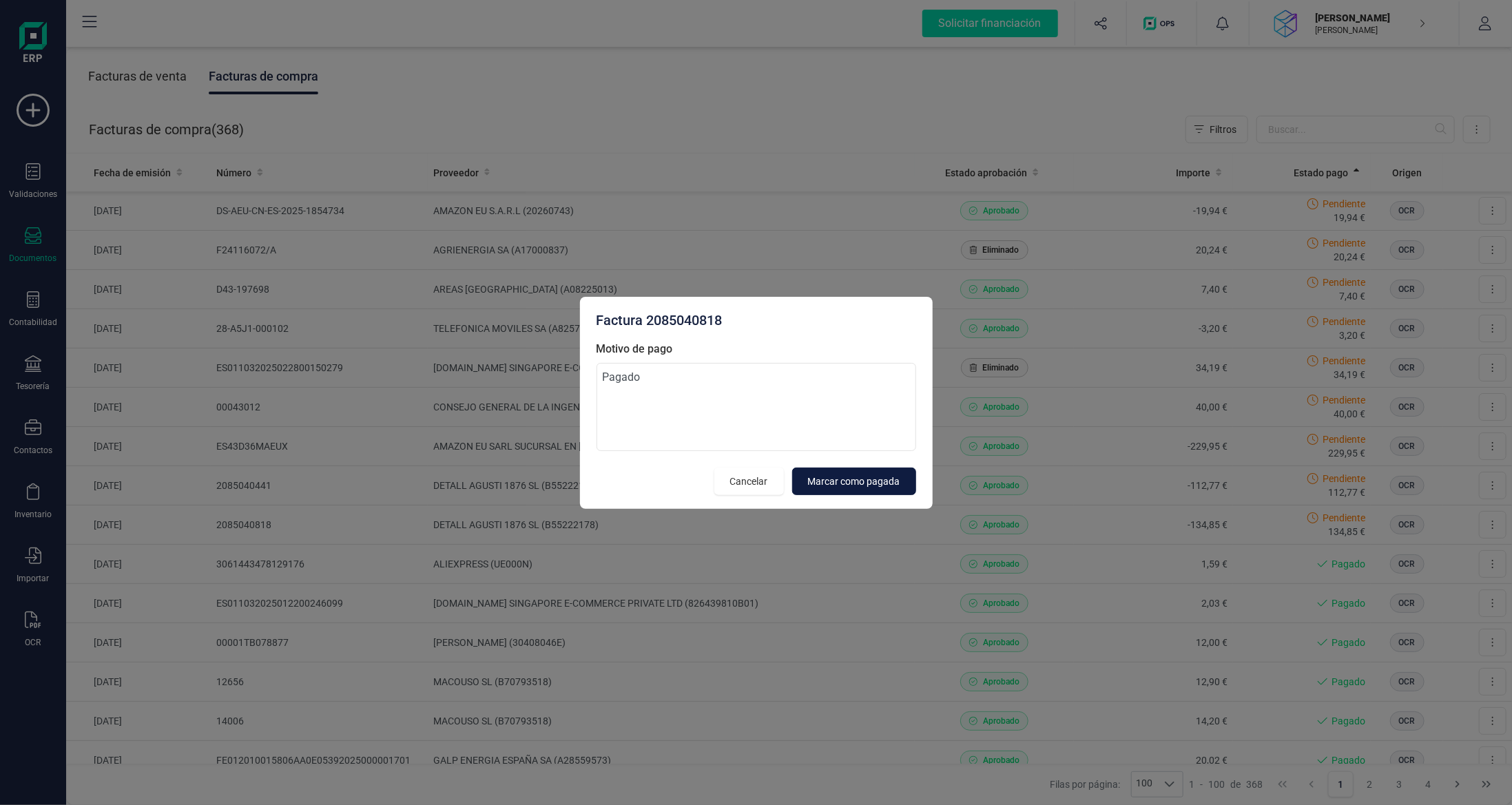
type textarea "Pagado"
click at [858, 484] on span "Marcar como pagada" at bounding box center [854, 481] width 92 height 14
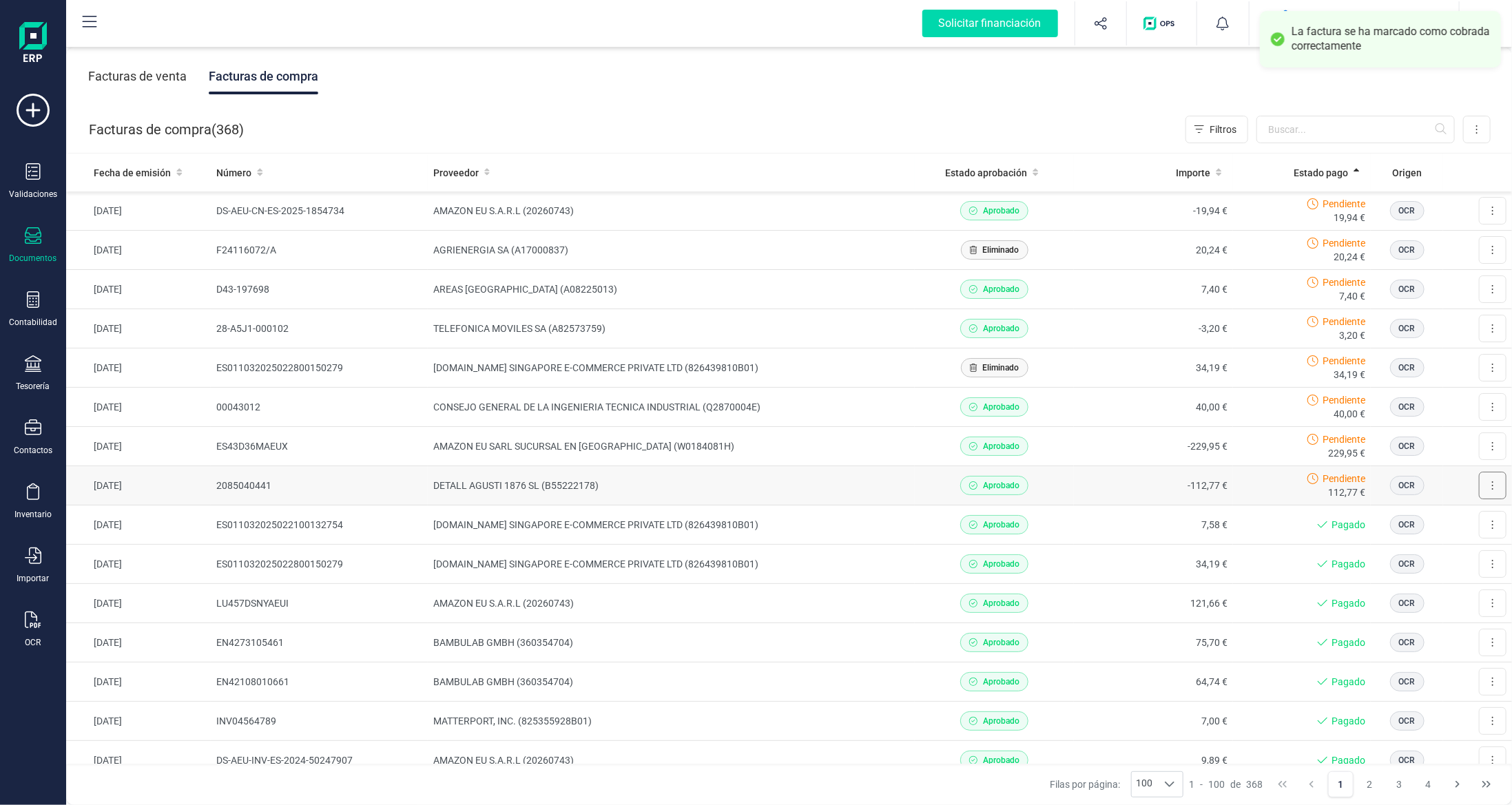
click at [1485, 491] on button at bounding box center [1493, 485] width 28 height 28
click at [1447, 541] on span "Marcar como pagada" at bounding box center [1445, 547] width 92 height 14
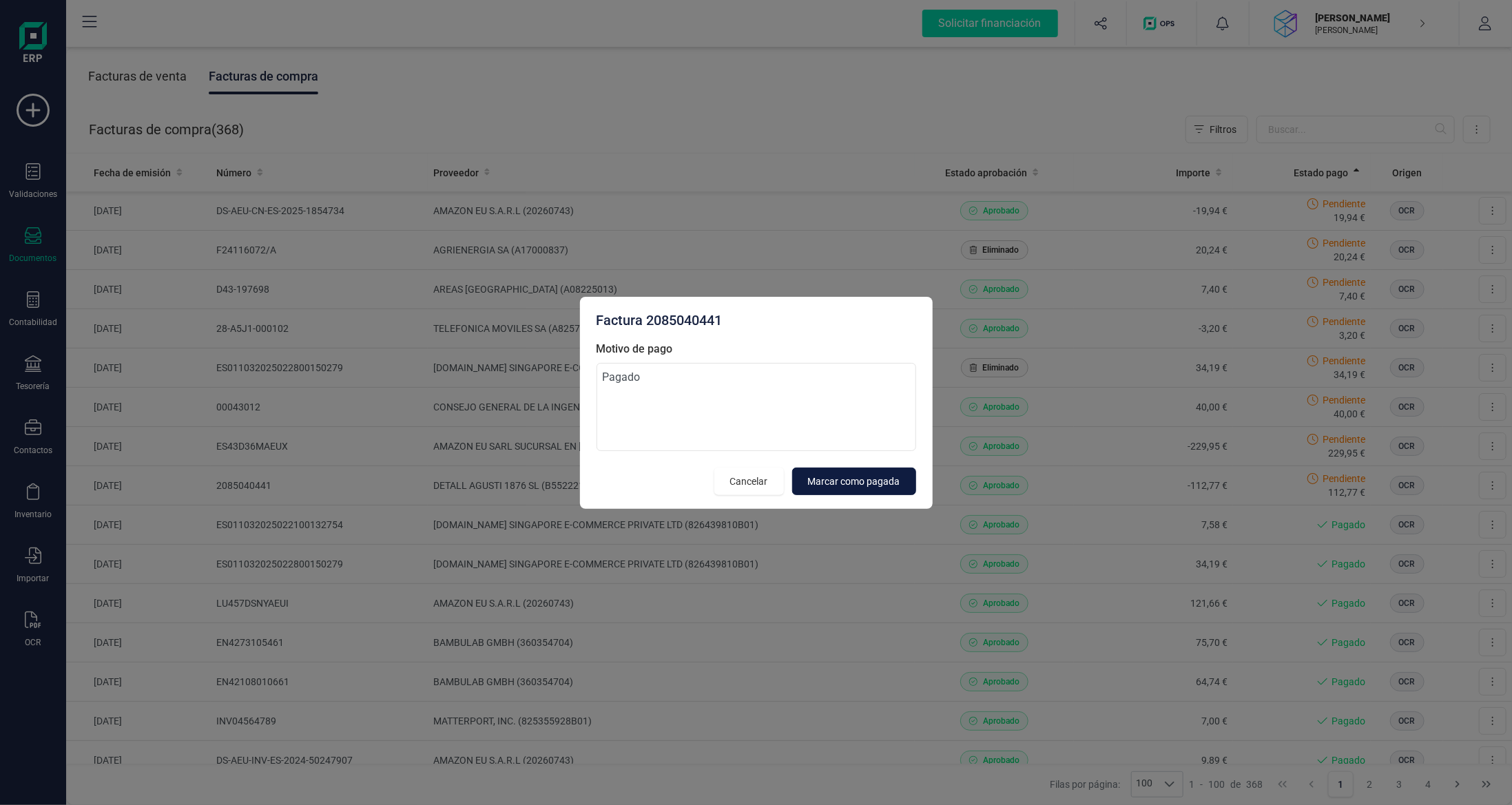
type textarea "Pagado"
click at [841, 476] on span "Marcar como pagada" at bounding box center [854, 481] width 92 height 14
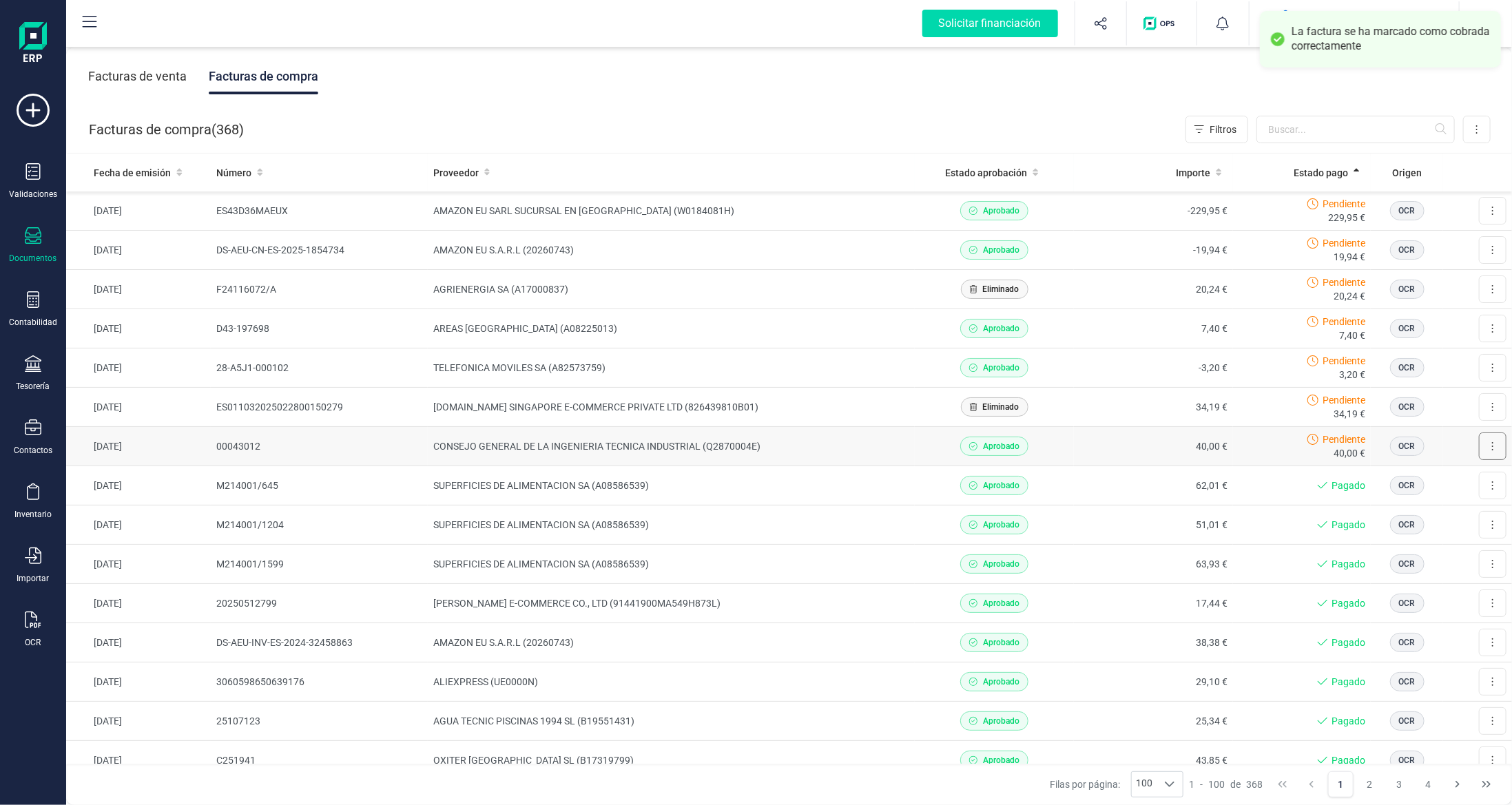
click at [1485, 452] on button at bounding box center [1493, 446] width 28 height 28
click at [1444, 508] on span "Marcar como pagada" at bounding box center [1445, 508] width 92 height 14
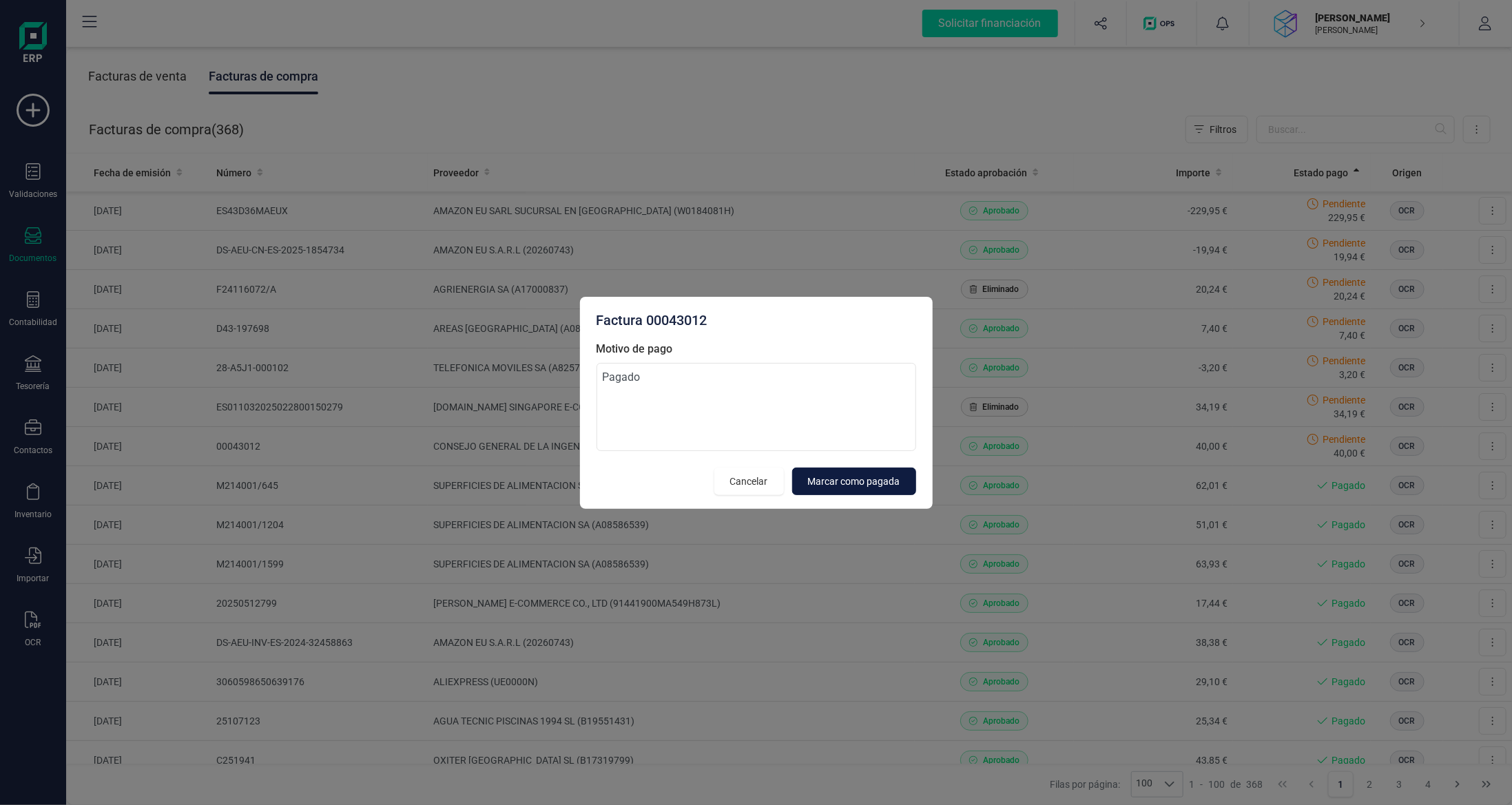
type textarea "Pagado"
click at [854, 485] on span "Marcar como pagada" at bounding box center [854, 481] width 92 height 14
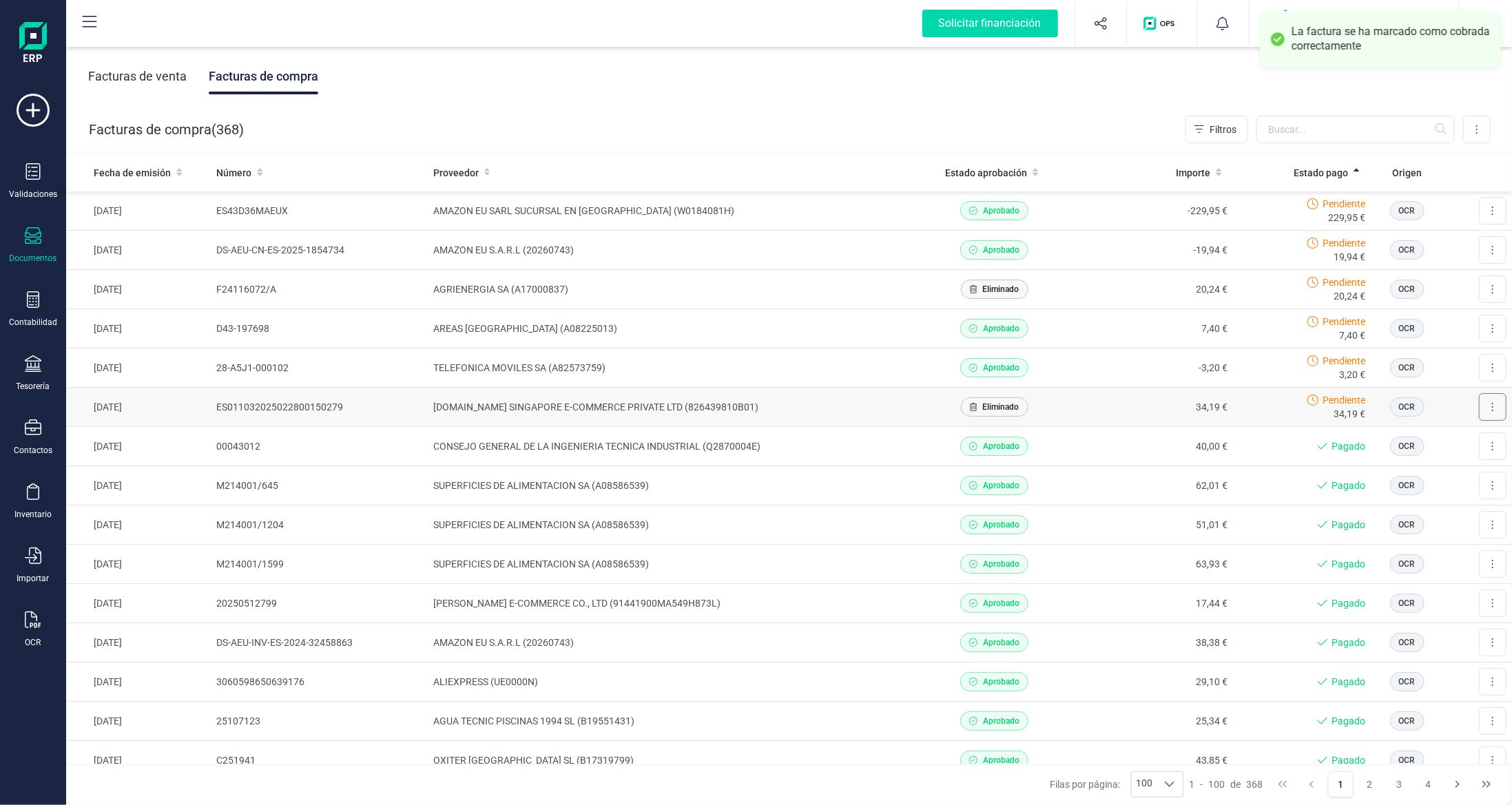
click at [1491, 407] on icon at bounding box center [1492, 407] width 2 height 11
click at [1412, 470] on span "Eliminar" at bounding box center [1417, 468] width 35 height 14
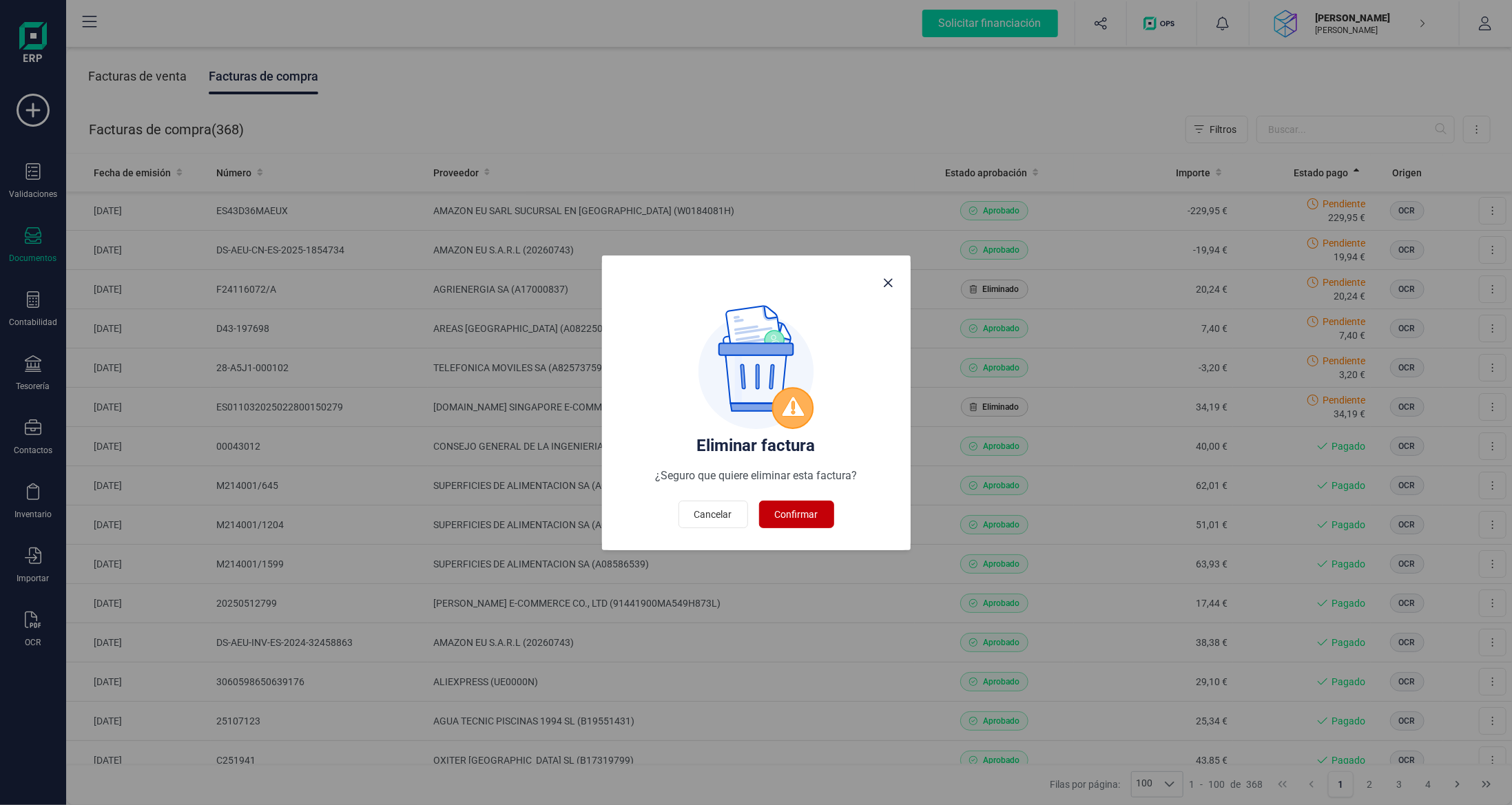
click at [809, 513] on span "Confirmar" at bounding box center [796, 514] width 44 height 14
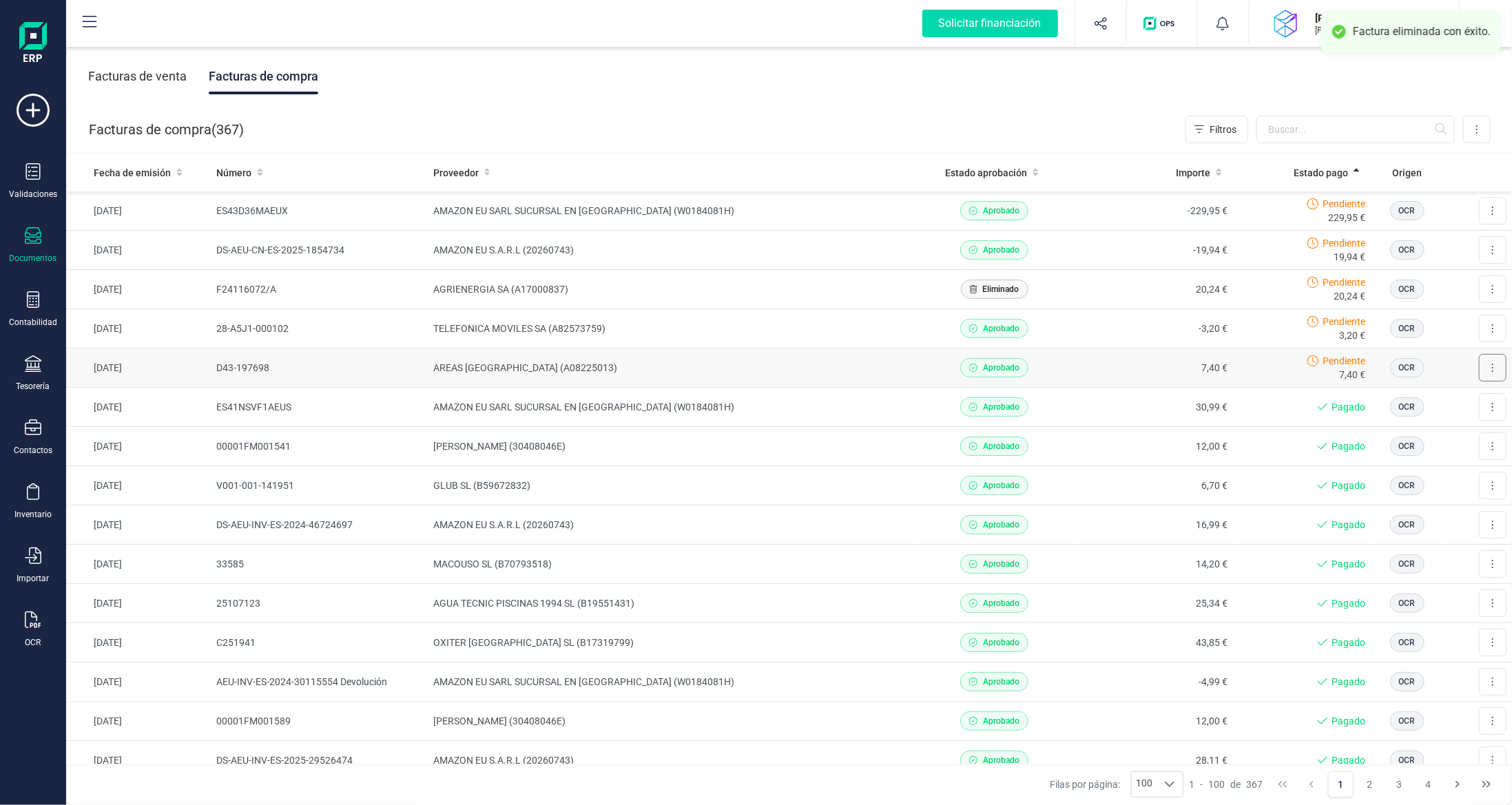
click at [1487, 375] on button at bounding box center [1493, 368] width 28 height 28
click at [1425, 427] on span "Marcar como pagada" at bounding box center [1445, 430] width 92 height 14
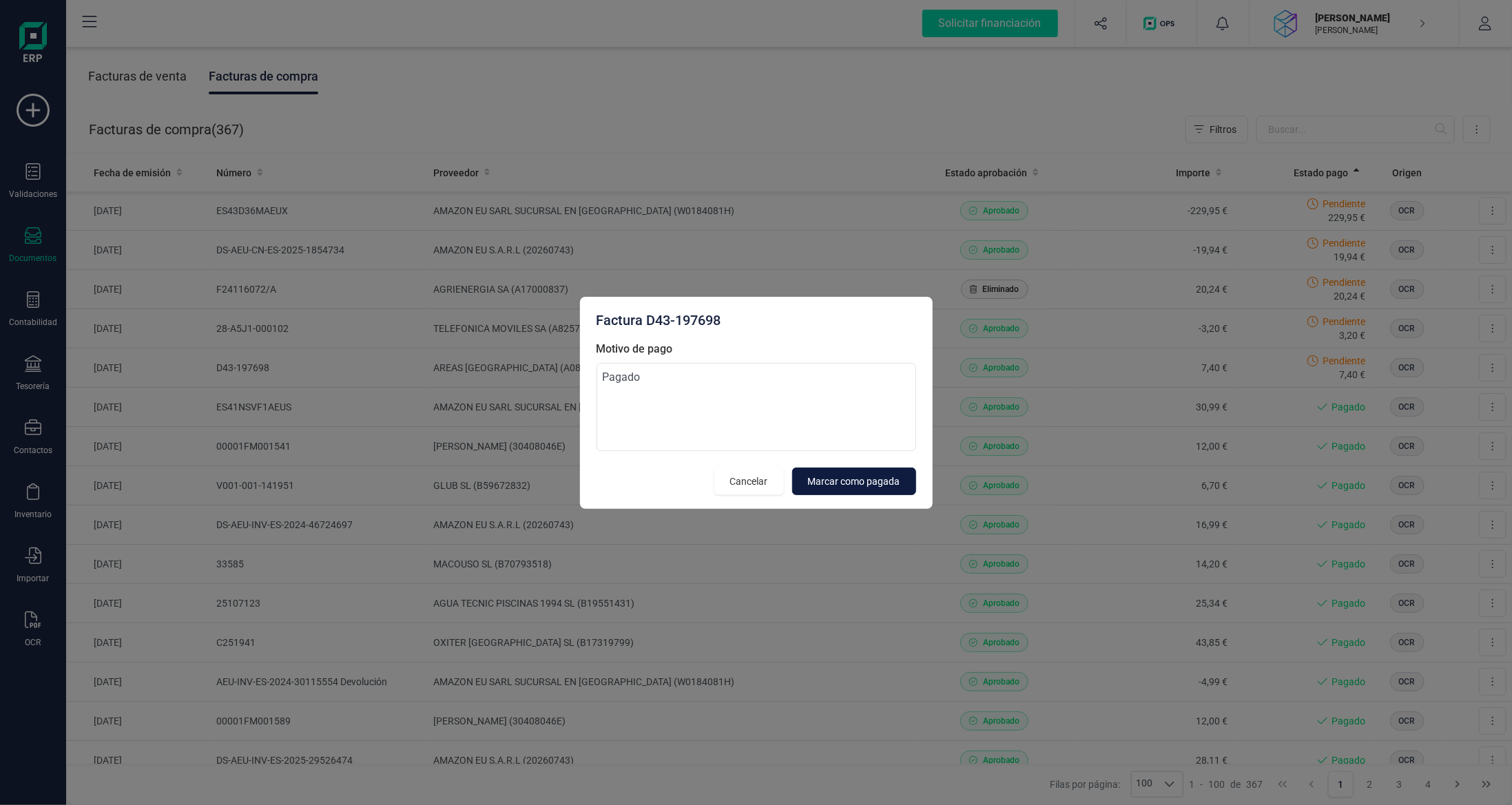
type textarea "Pagado"
click at [854, 480] on span "Marcar como pagada" at bounding box center [854, 481] width 92 height 14
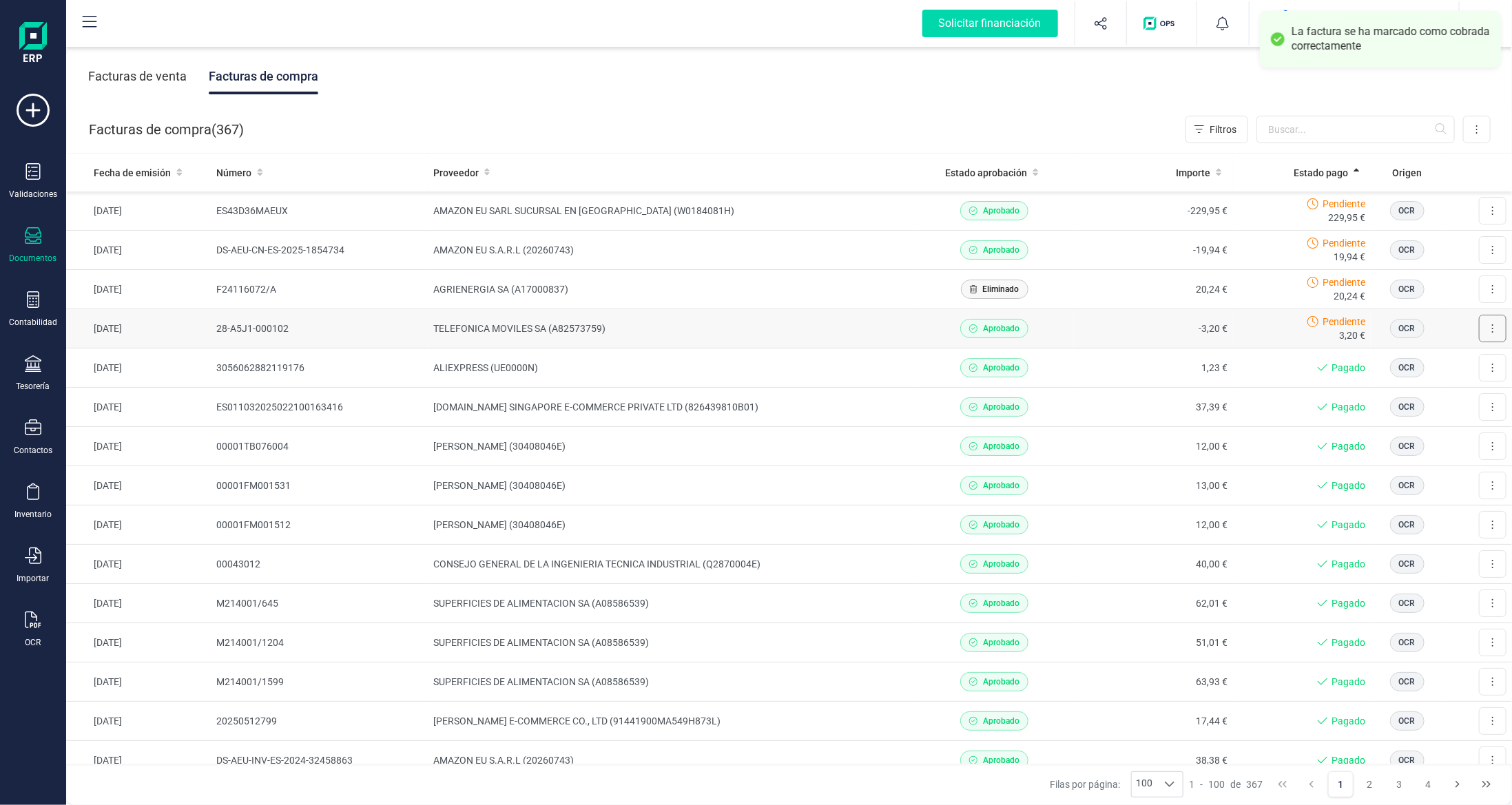
click at [1490, 325] on button at bounding box center [1493, 329] width 28 height 28
click at [1447, 393] on span "Marcar como pagada" at bounding box center [1445, 390] width 92 height 14
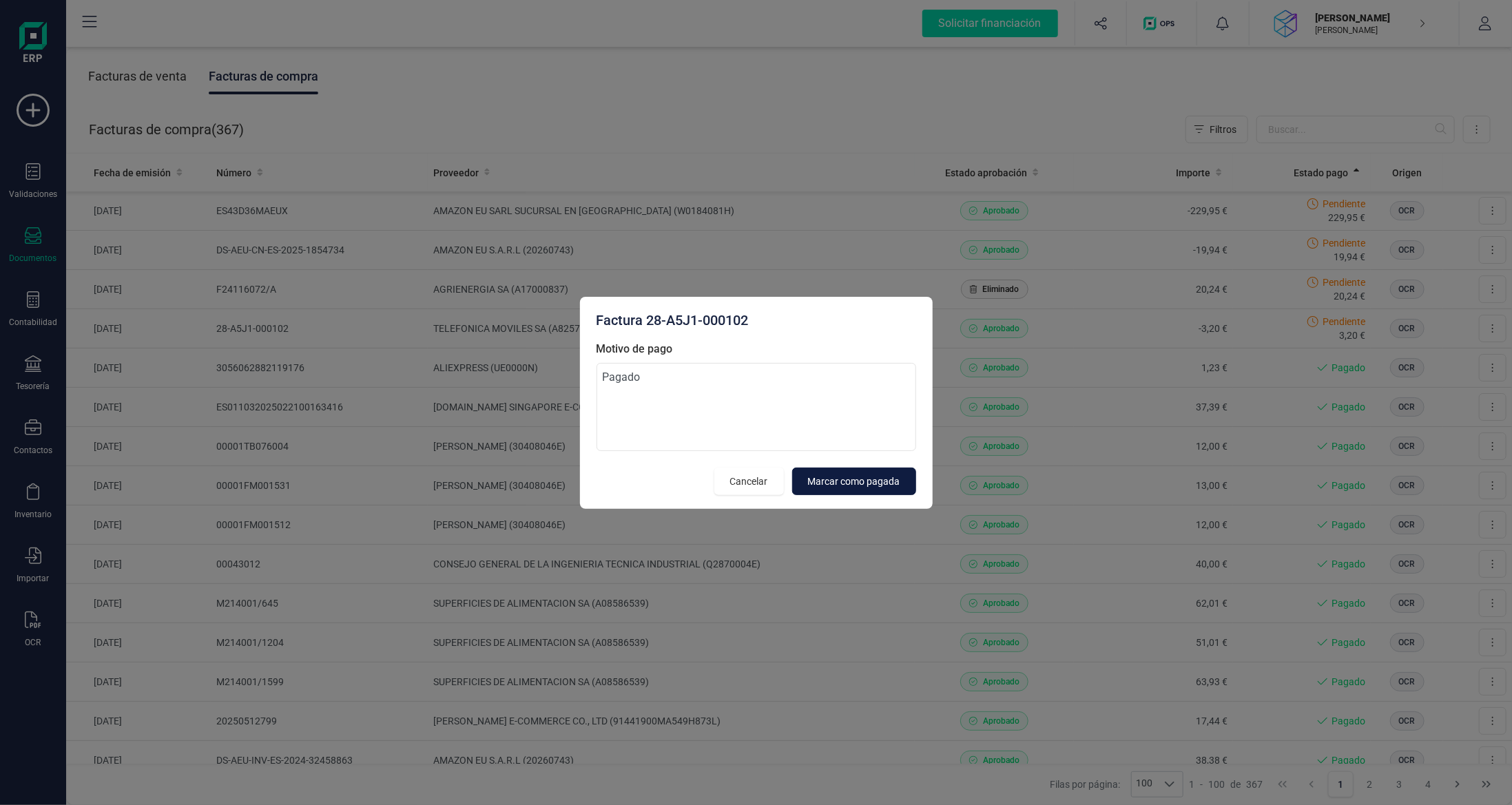
type textarea "Pagado"
click at [855, 481] on span "Marcar como pagada" at bounding box center [854, 481] width 92 height 14
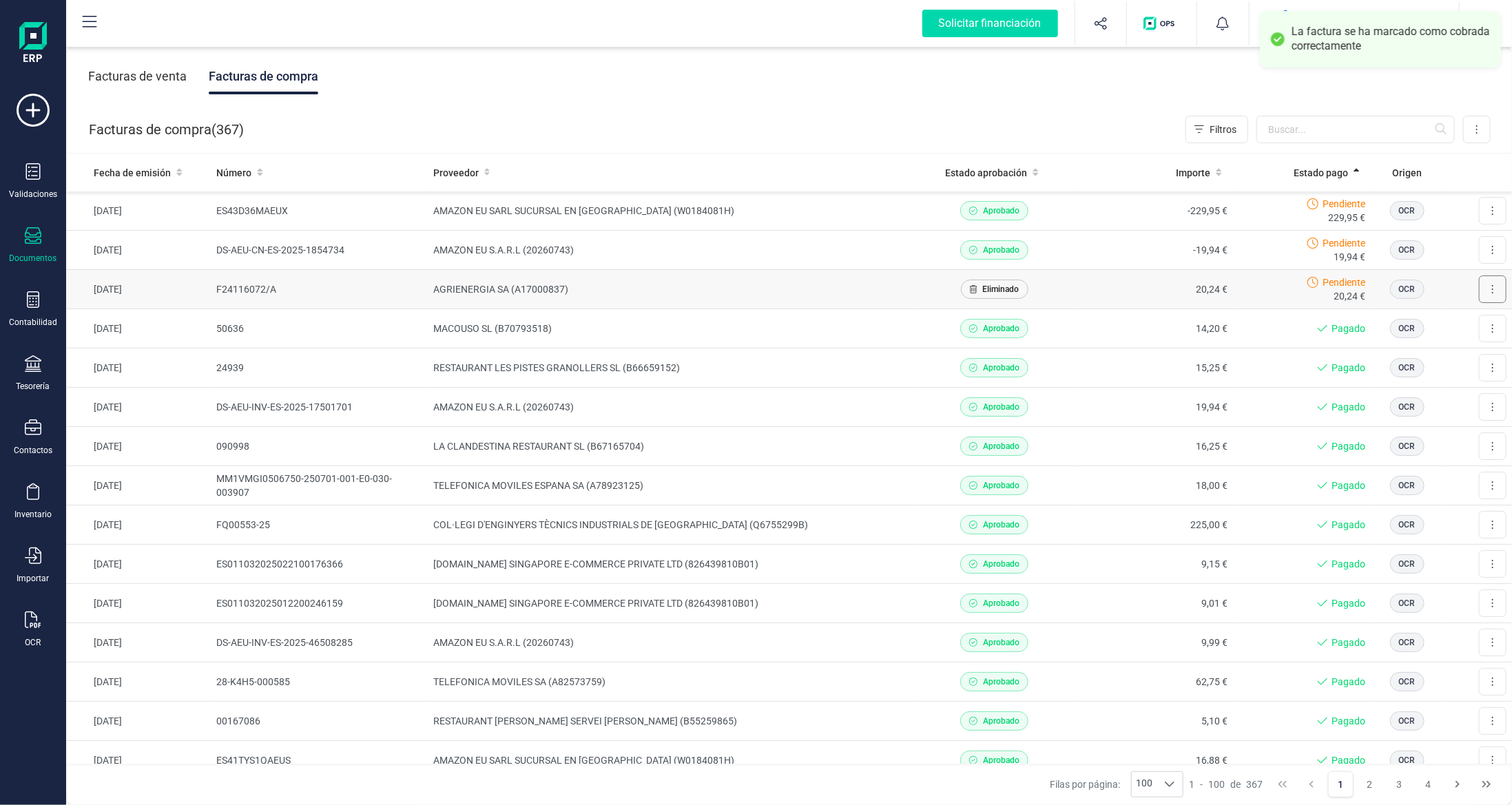
click at [1491, 283] on icon at bounding box center [1492, 288] width 2 height 11
click at [1416, 351] on span "Eliminar" at bounding box center [1417, 351] width 35 height 14
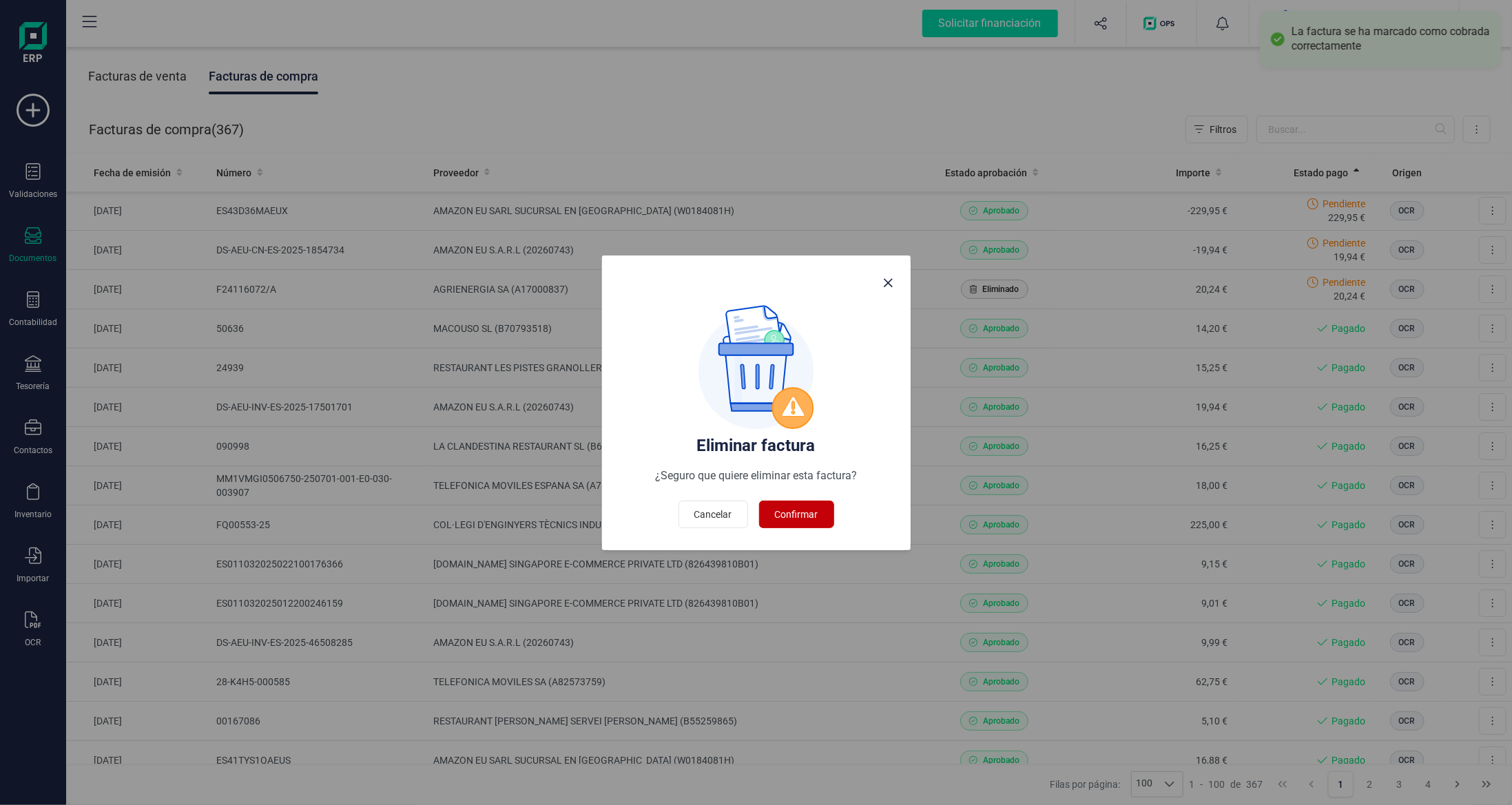
click at [796, 513] on span "Confirmar" at bounding box center [796, 514] width 44 height 14
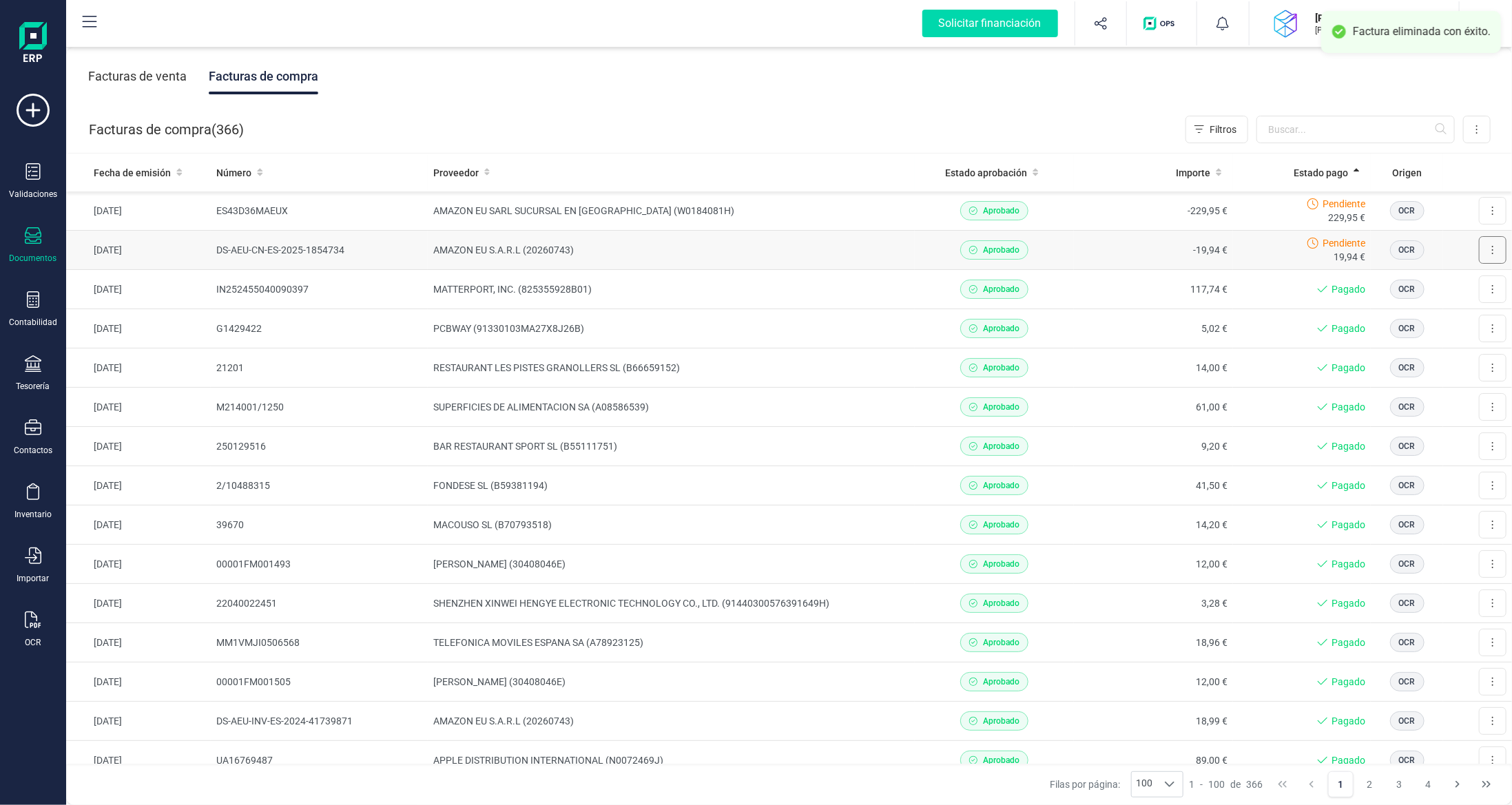
click at [1484, 253] on button at bounding box center [1493, 251] width 28 height 28
click at [1424, 307] on span "Marcar como pagada" at bounding box center [1445, 311] width 92 height 14
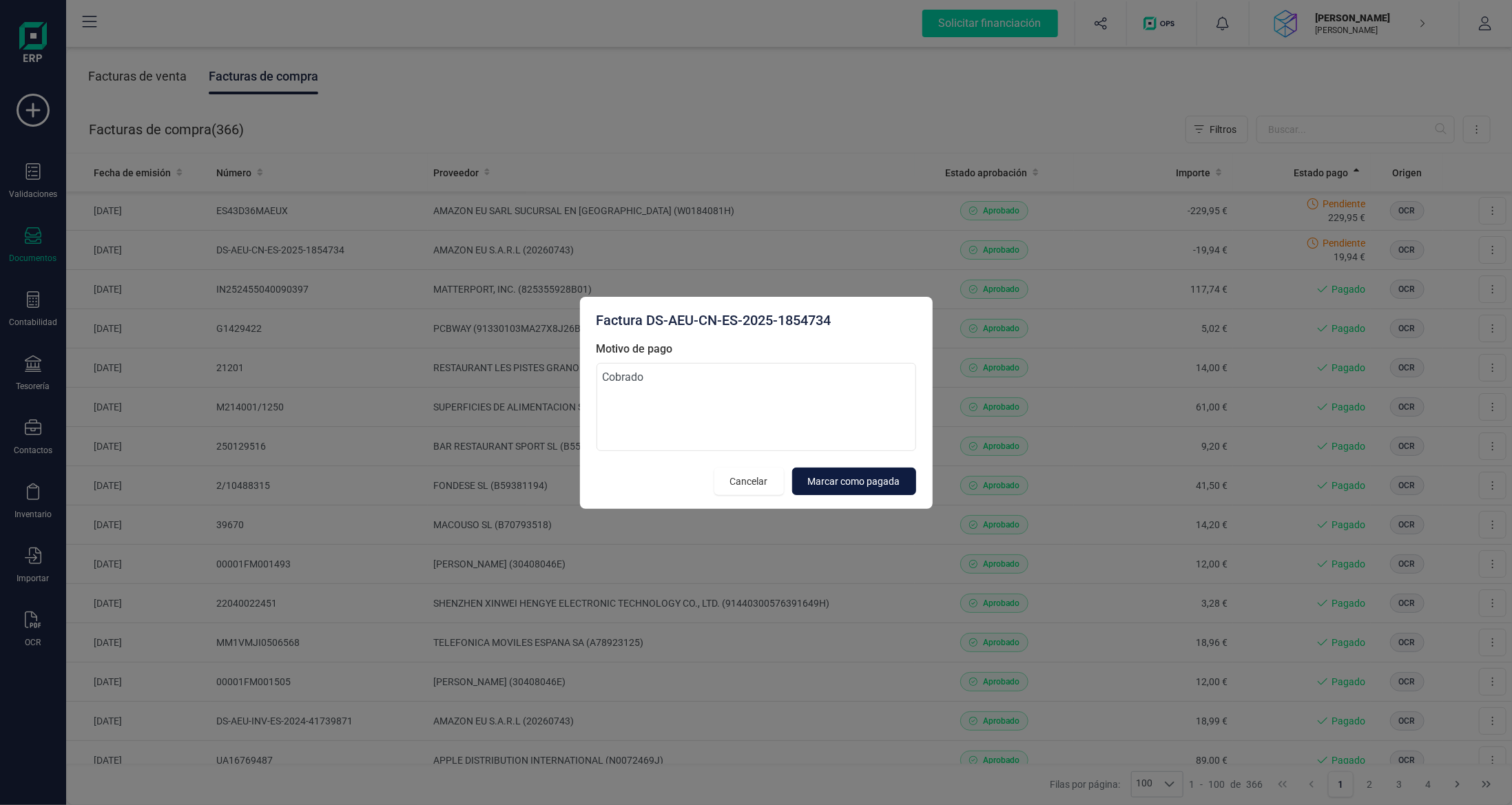
type textarea "Cobrado"
click at [869, 483] on span "Marcar como pagada" at bounding box center [854, 481] width 92 height 14
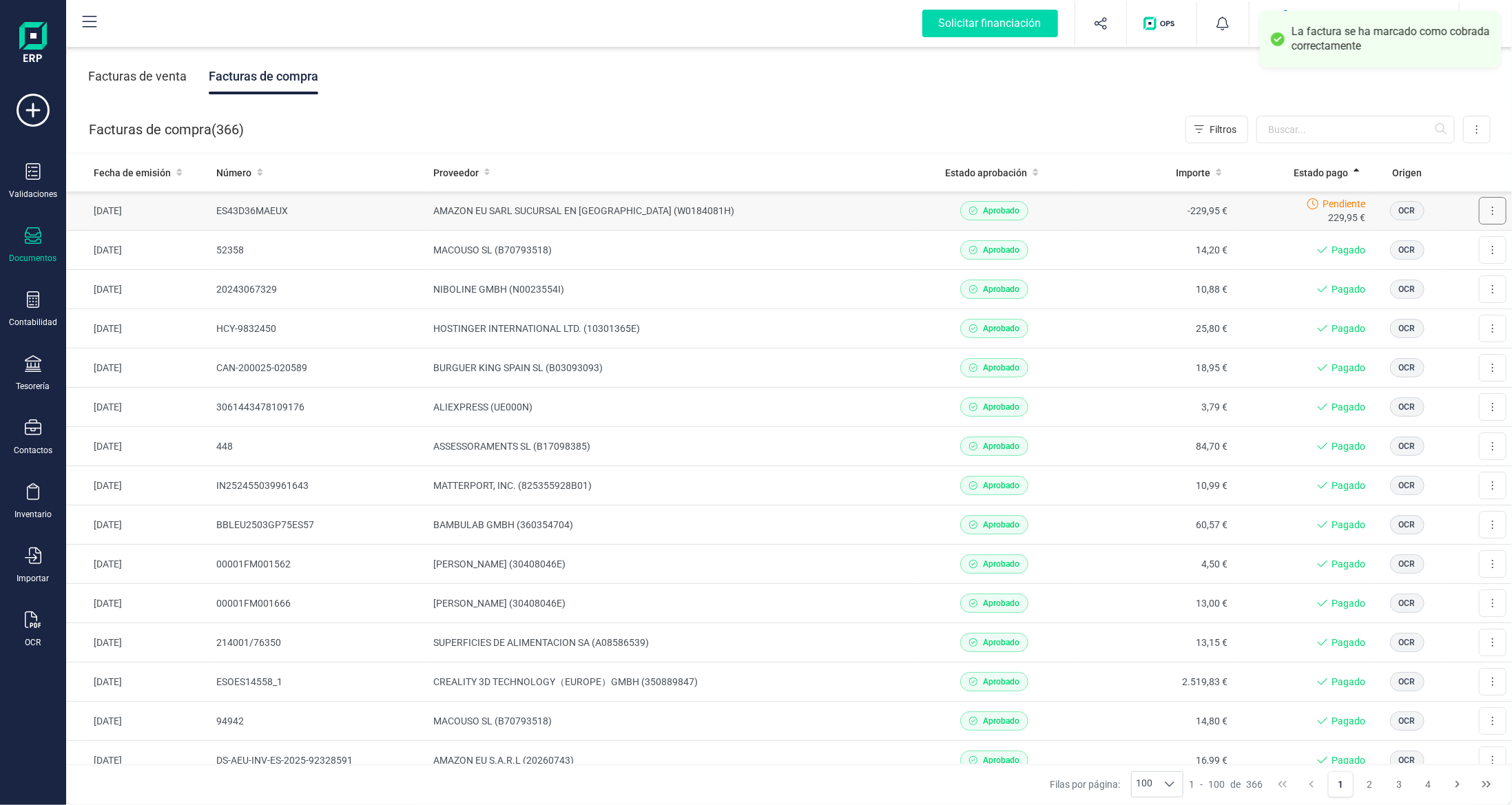
click at [1492, 219] on button at bounding box center [1493, 211] width 28 height 28
click at [1441, 275] on span "Marcar como pagada" at bounding box center [1445, 273] width 92 height 14
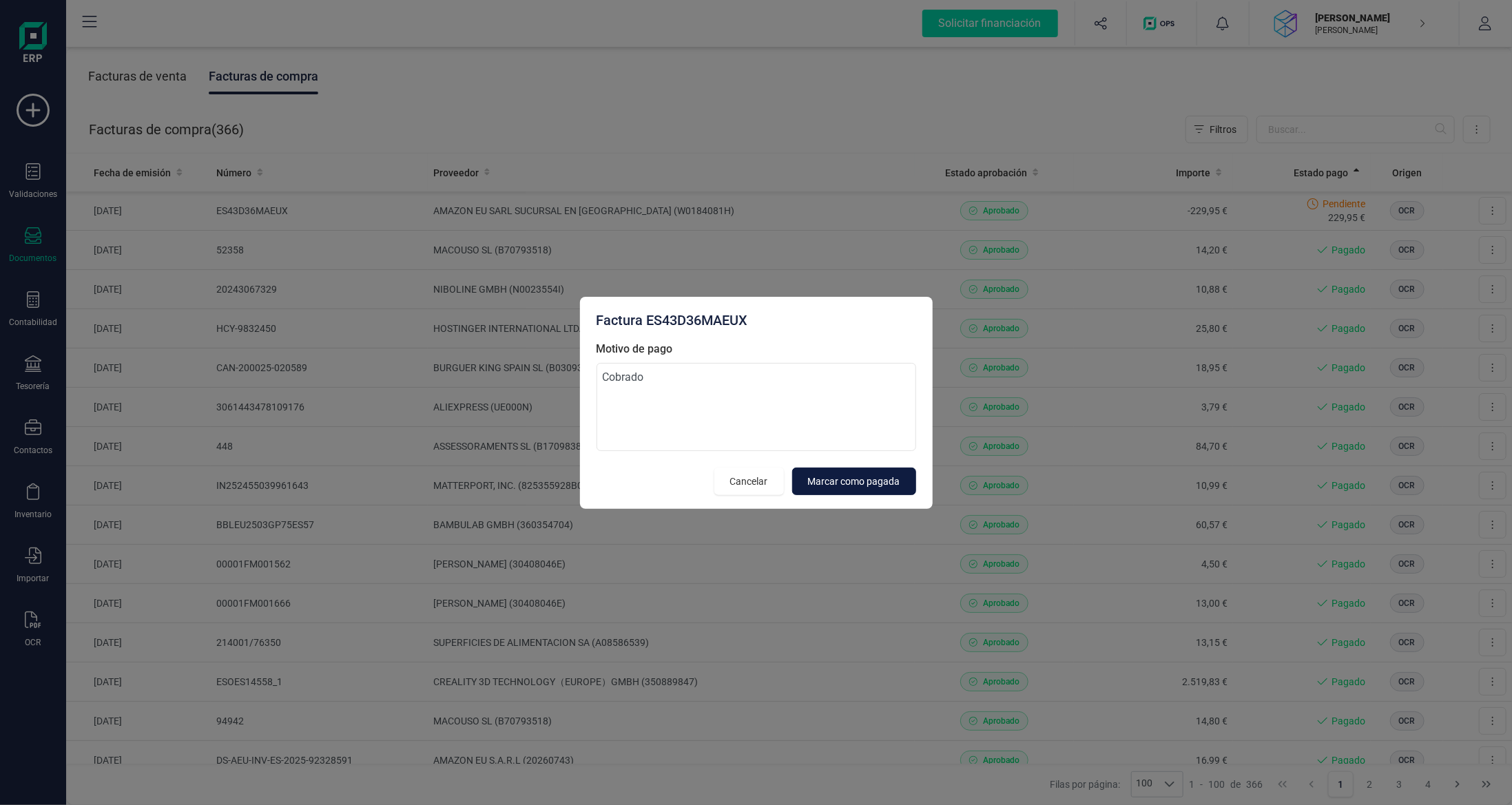
type textarea "Cobrado"
click at [864, 487] on span "Marcar como pagada" at bounding box center [854, 481] width 92 height 14
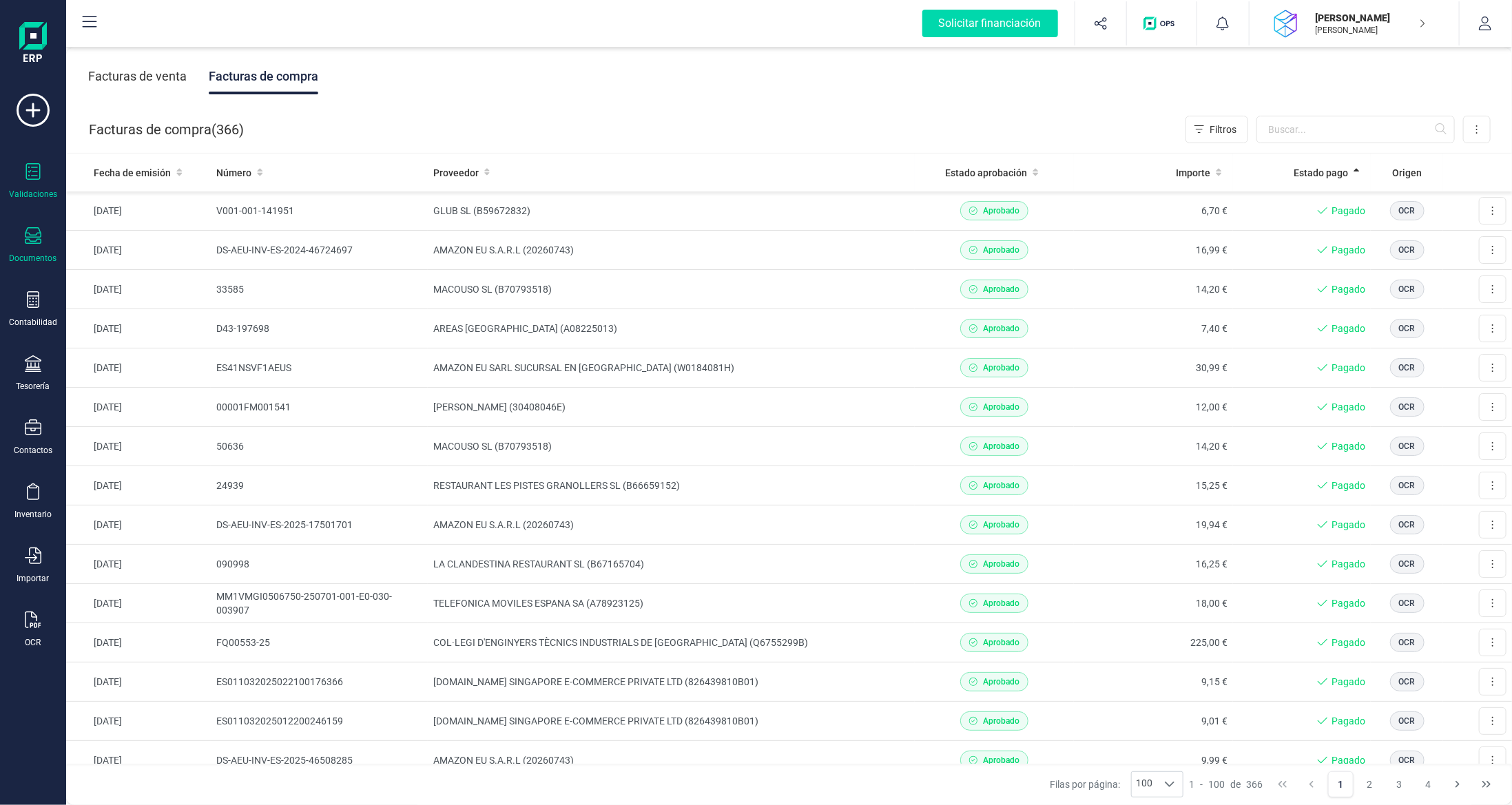
click at [31, 190] on div "Validaciones" at bounding box center [33, 194] width 48 height 11
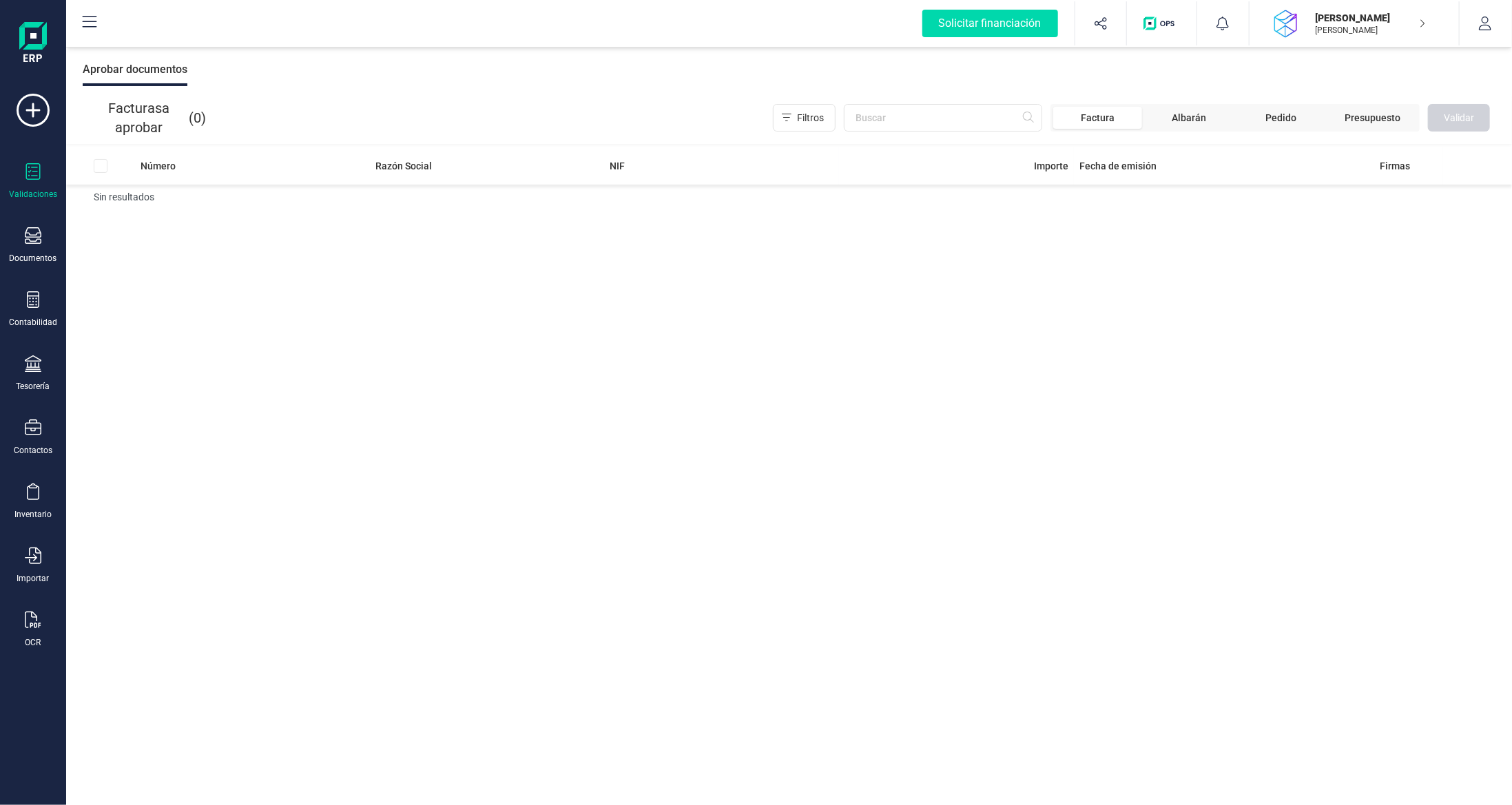
click at [1307, 381] on div "Número Razón Social NIF Importe Fecha de emisión Firmas Sin resultados" at bounding box center [788, 476] width 1445 height 659
click at [1276, 729] on div "Número Razón Social NIF Importe Fecha de emisión Firmas Sin resultados" at bounding box center [788, 476] width 1445 height 659
click at [25, 242] on icon at bounding box center [33, 236] width 16 height 16
click at [131, 203] on span "Facturas" at bounding box center [144, 198] width 73 height 16
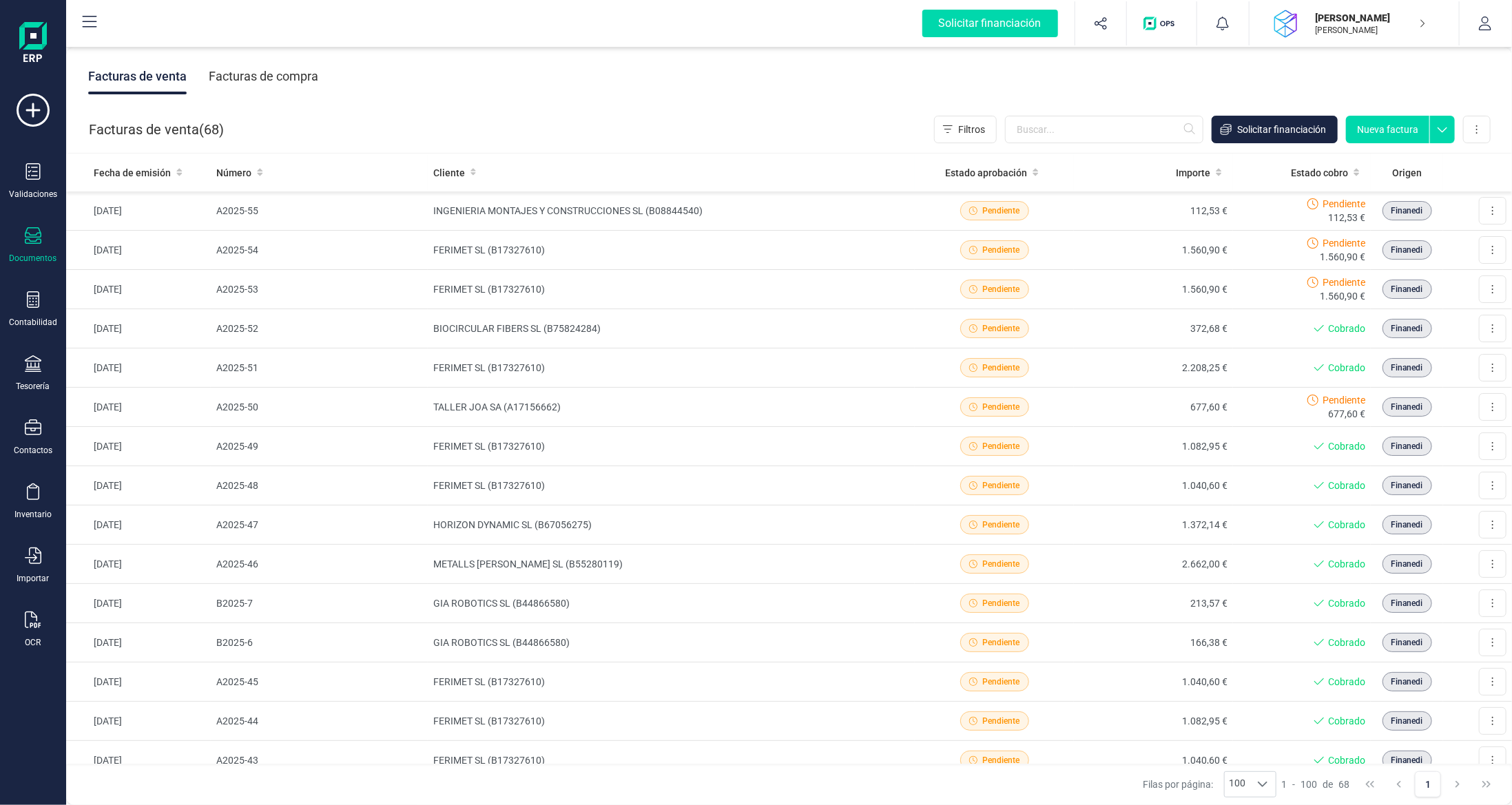
click at [265, 75] on div "Facturas de compra" at bounding box center [263, 76] width 109 height 36
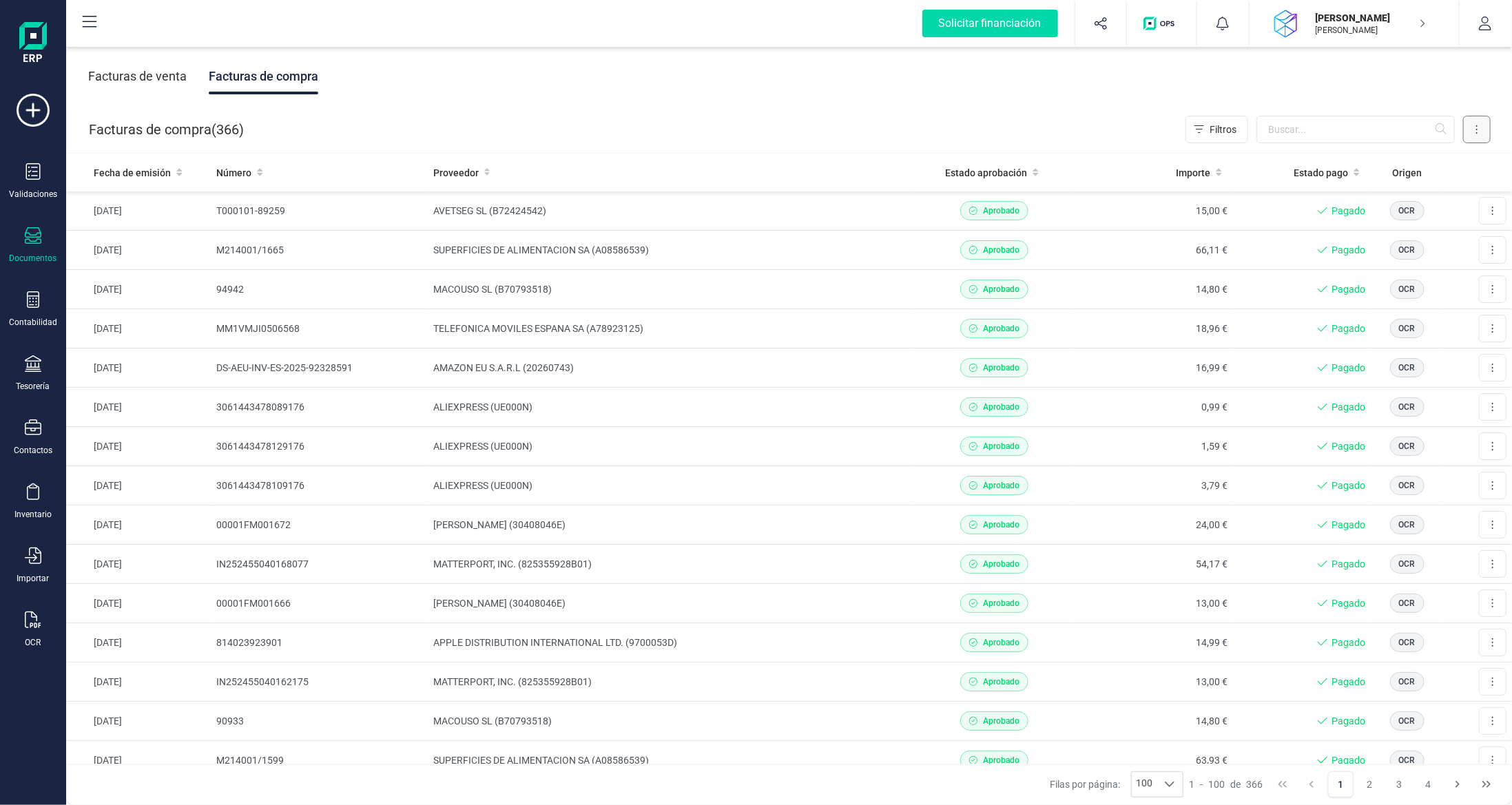
click at [1477, 127] on icon at bounding box center [1476, 129] width 2 height 11
click at [1382, 242] on span "Escanear (OCR)" at bounding box center [1381, 246] width 68 height 14
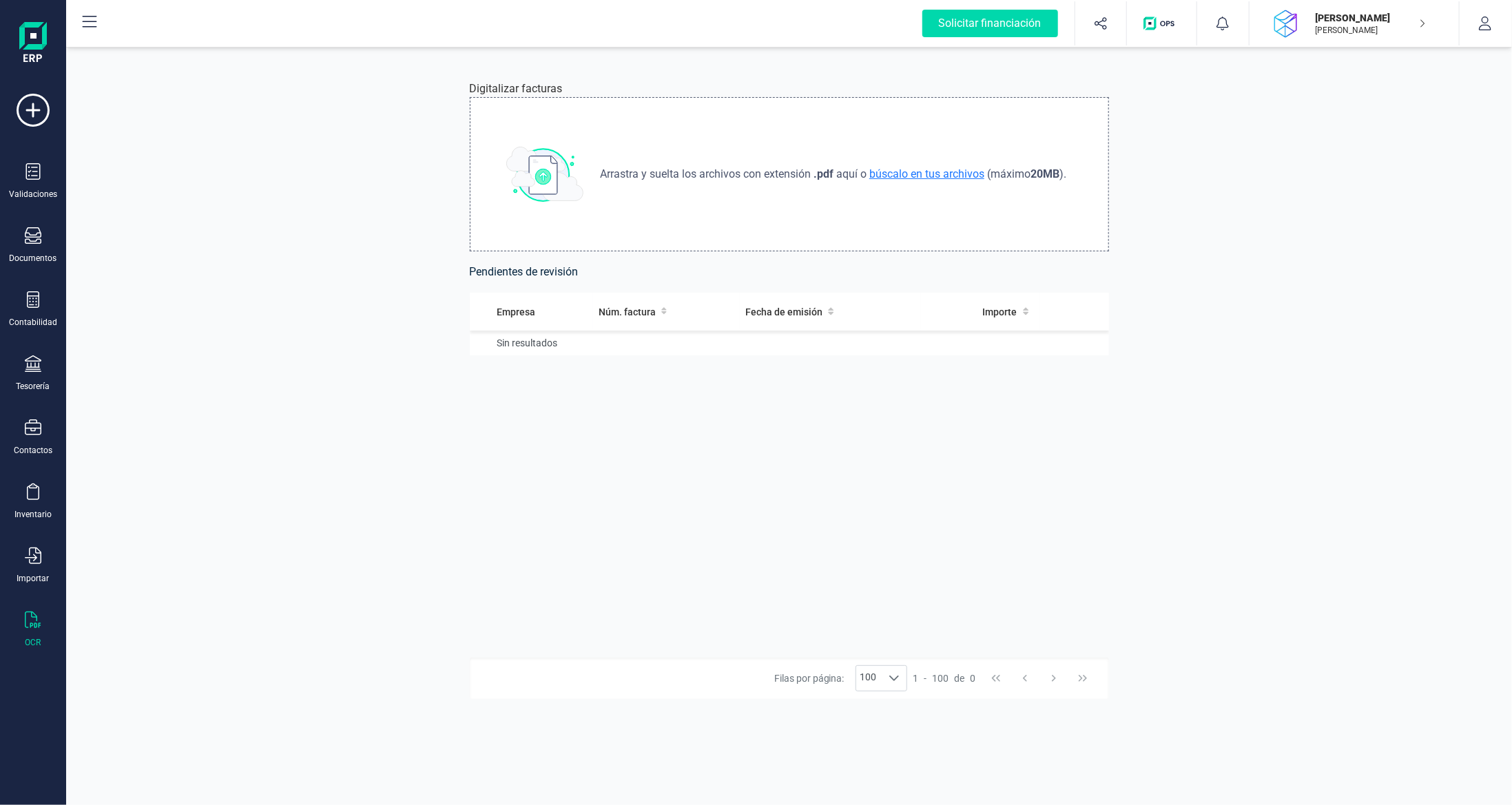
click at [922, 168] on span "búscalo en tus archivos" at bounding box center [926, 174] width 121 height 13
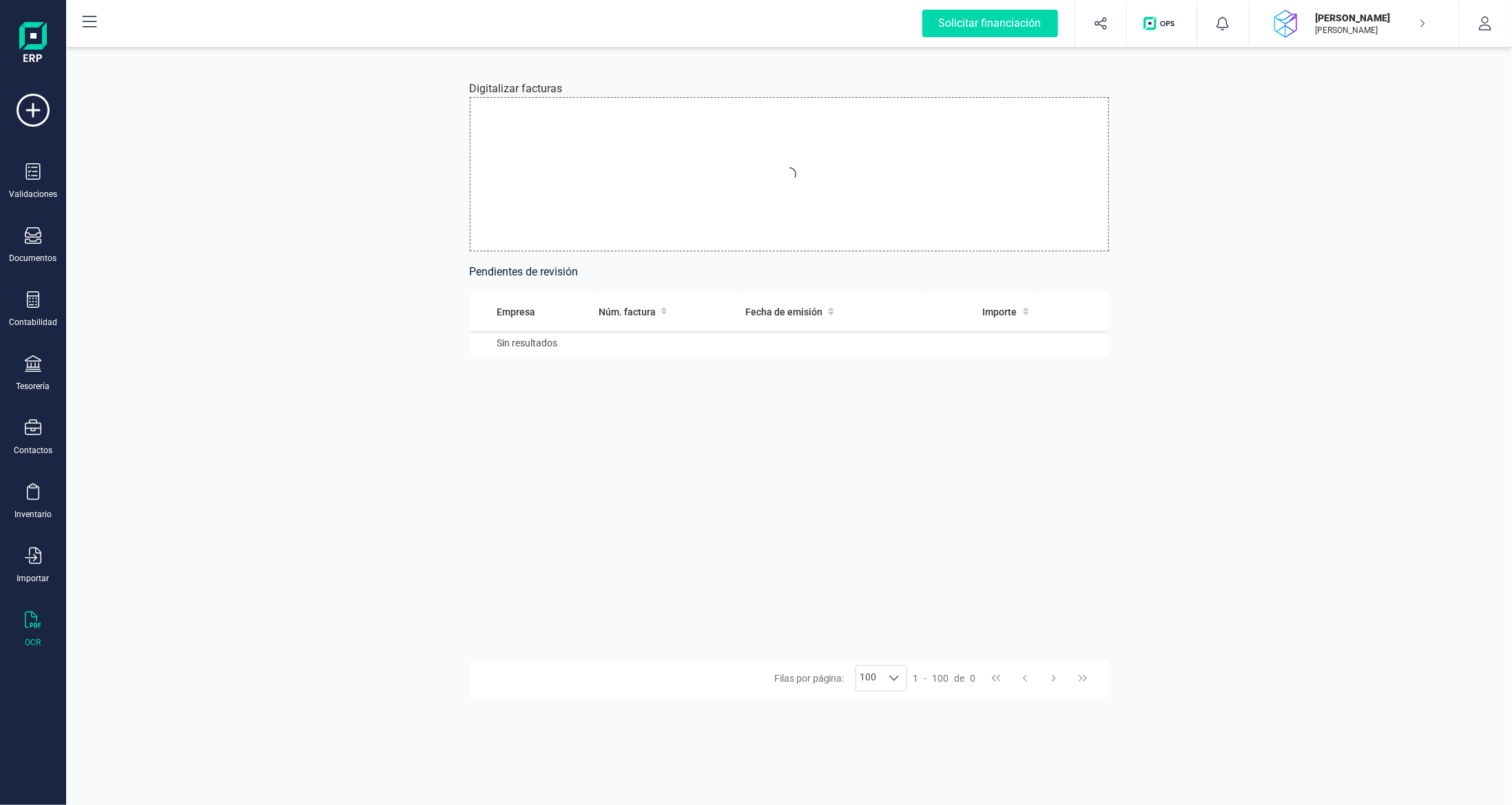
type input "C:\fakepath\Factura_2070414241.PDF"
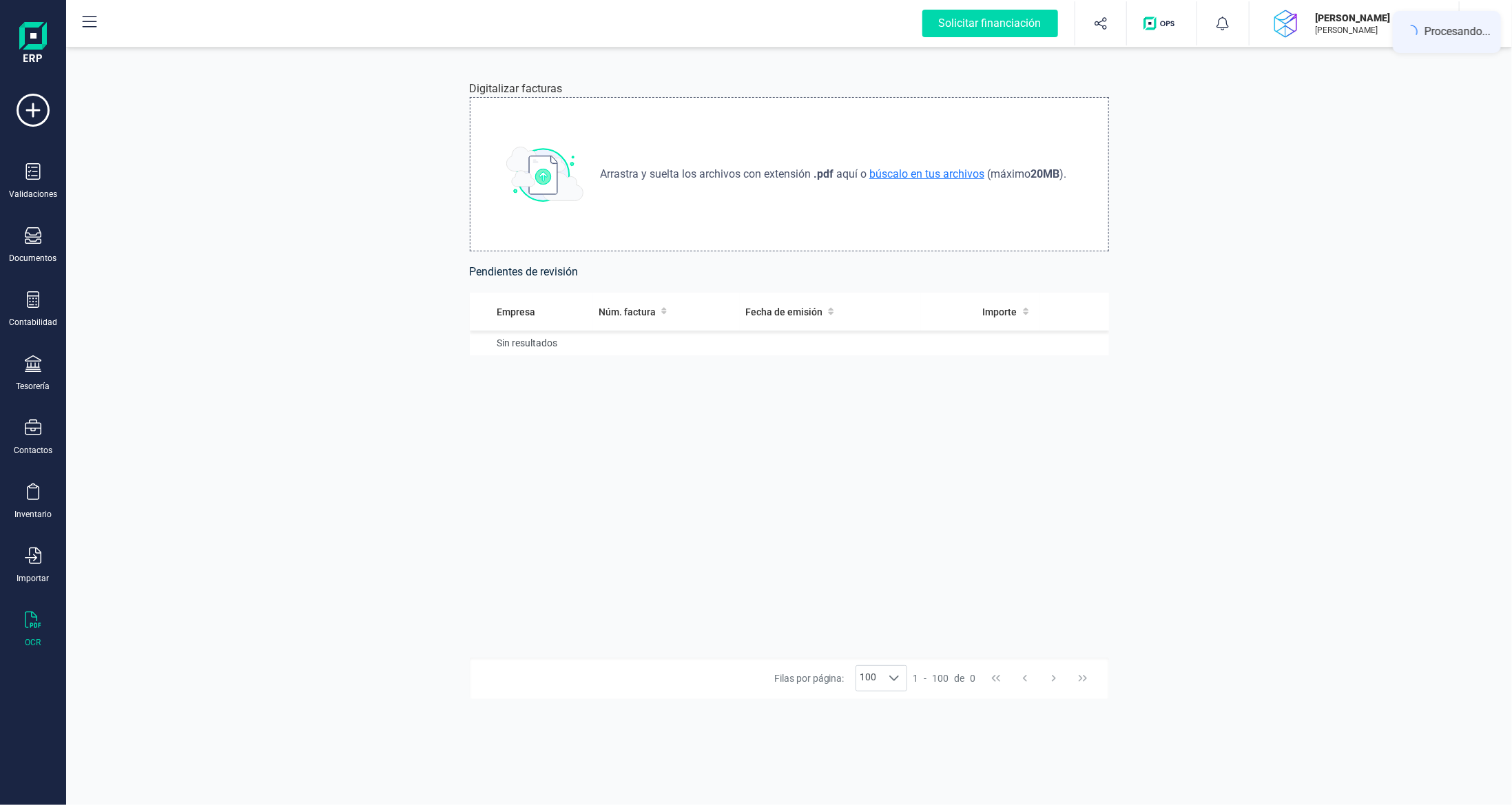
click at [908, 171] on span "búscalo en tus archivos" at bounding box center [926, 174] width 121 height 13
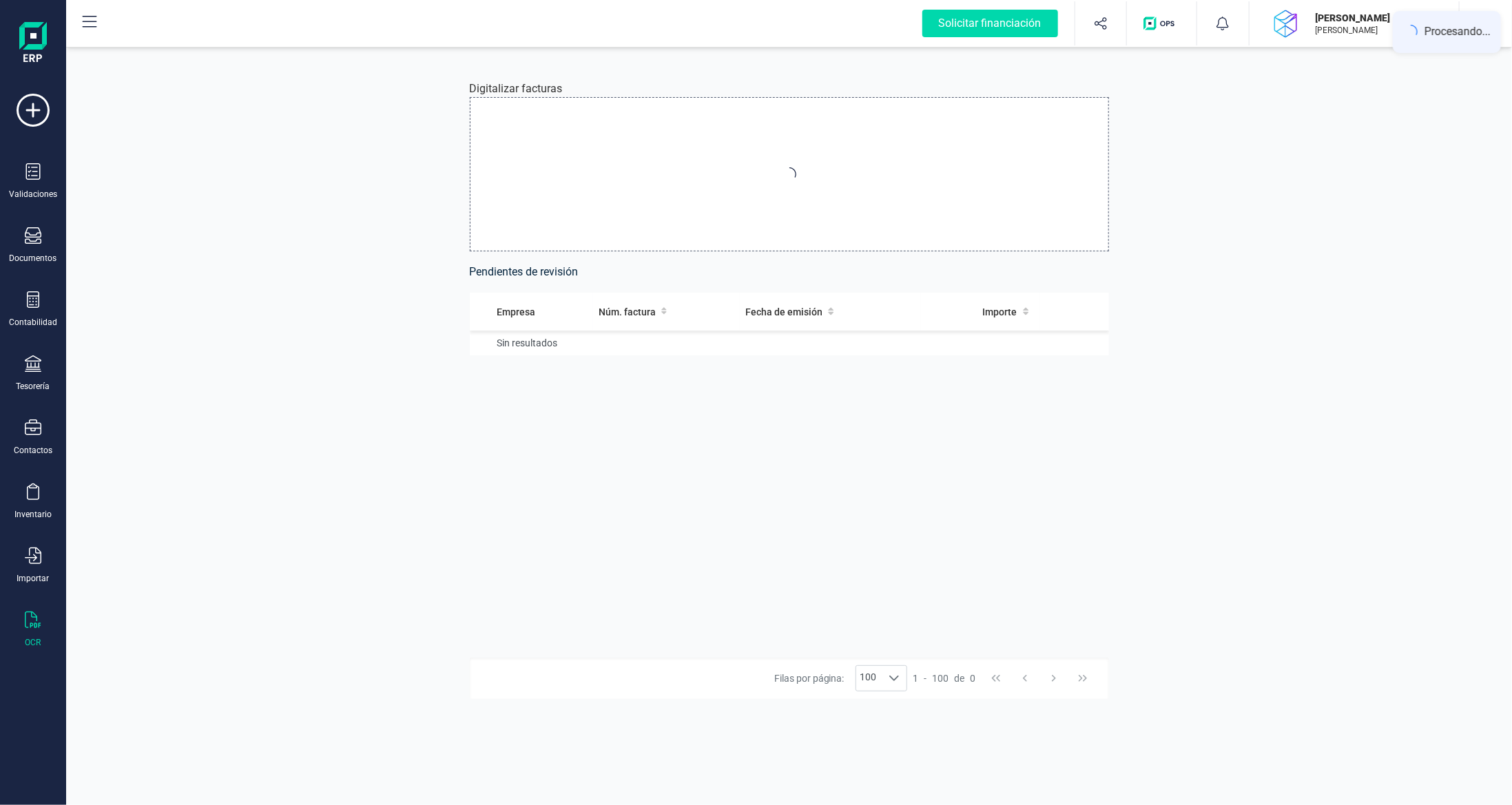
type input "C:\fakepath\Factura_2070414241.PDF"
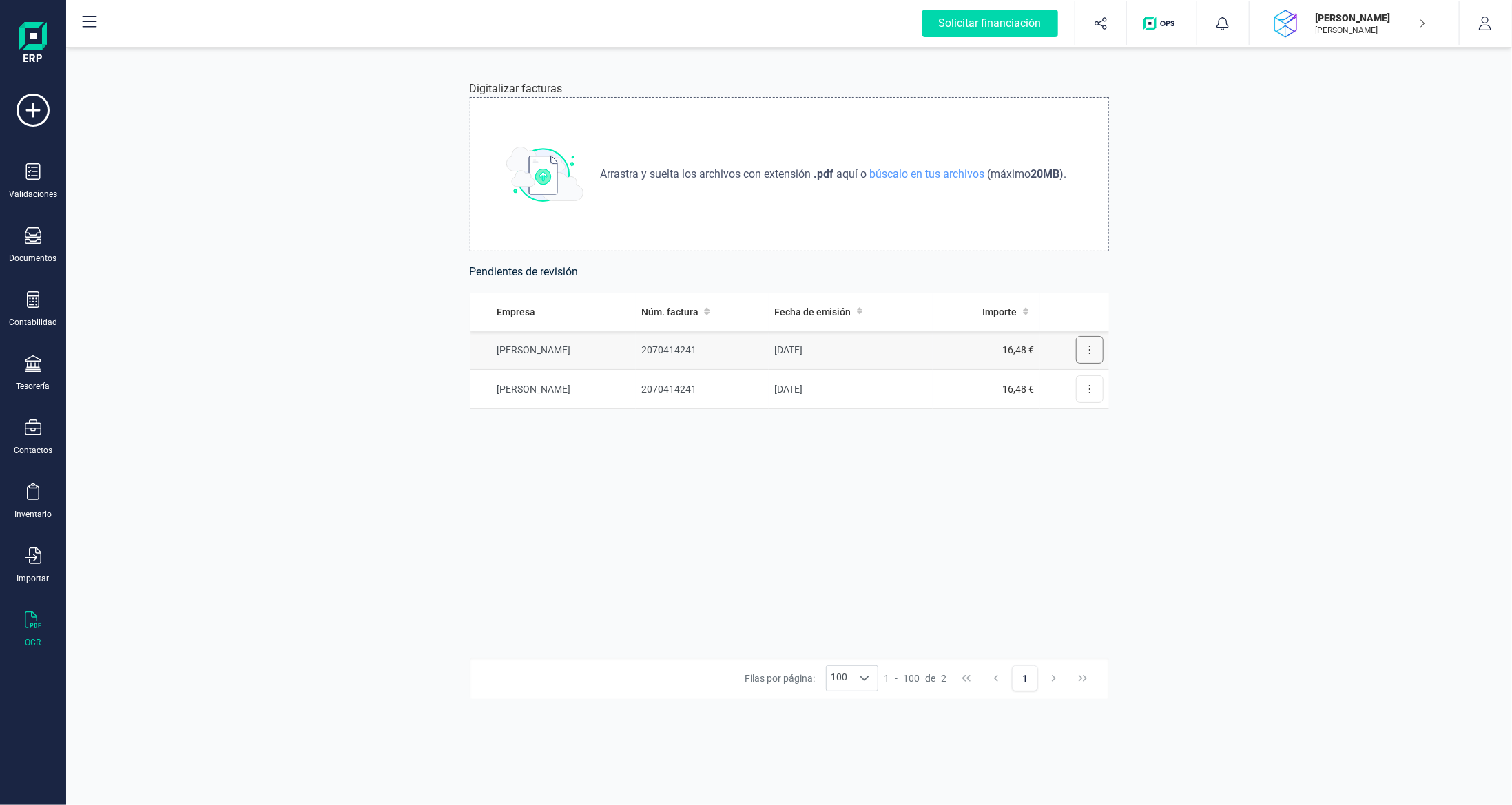
click at [1086, 349] on button at bounding box center [1090, 350] width 28 height 28
click at [1064, 412] on span "Eliminar factura" at bounding box center [1058, 412] width 68 height 14
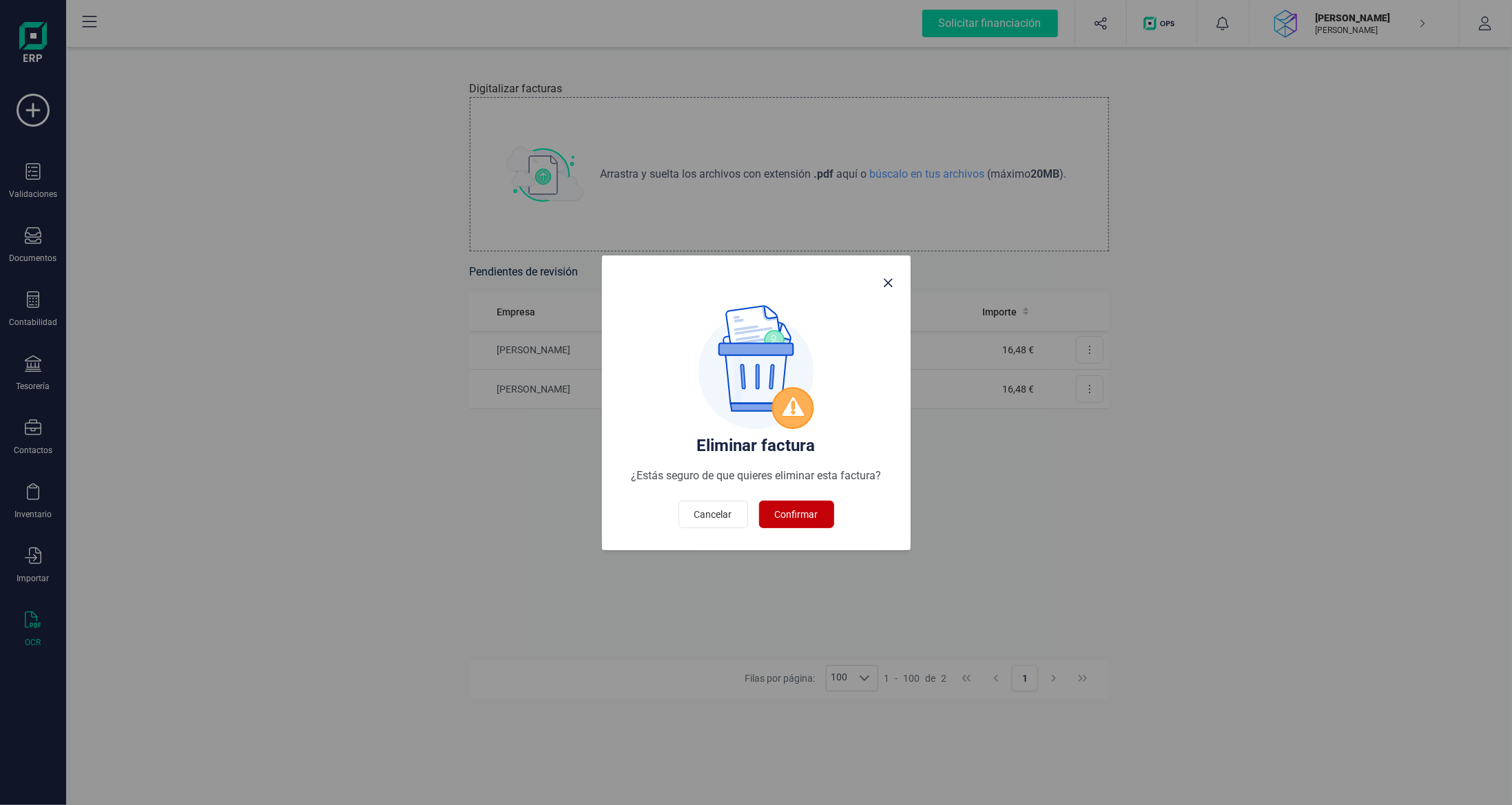
click at [803, 509] on span "Confirmar" at bounding box center [796, 514] width 44 height 14
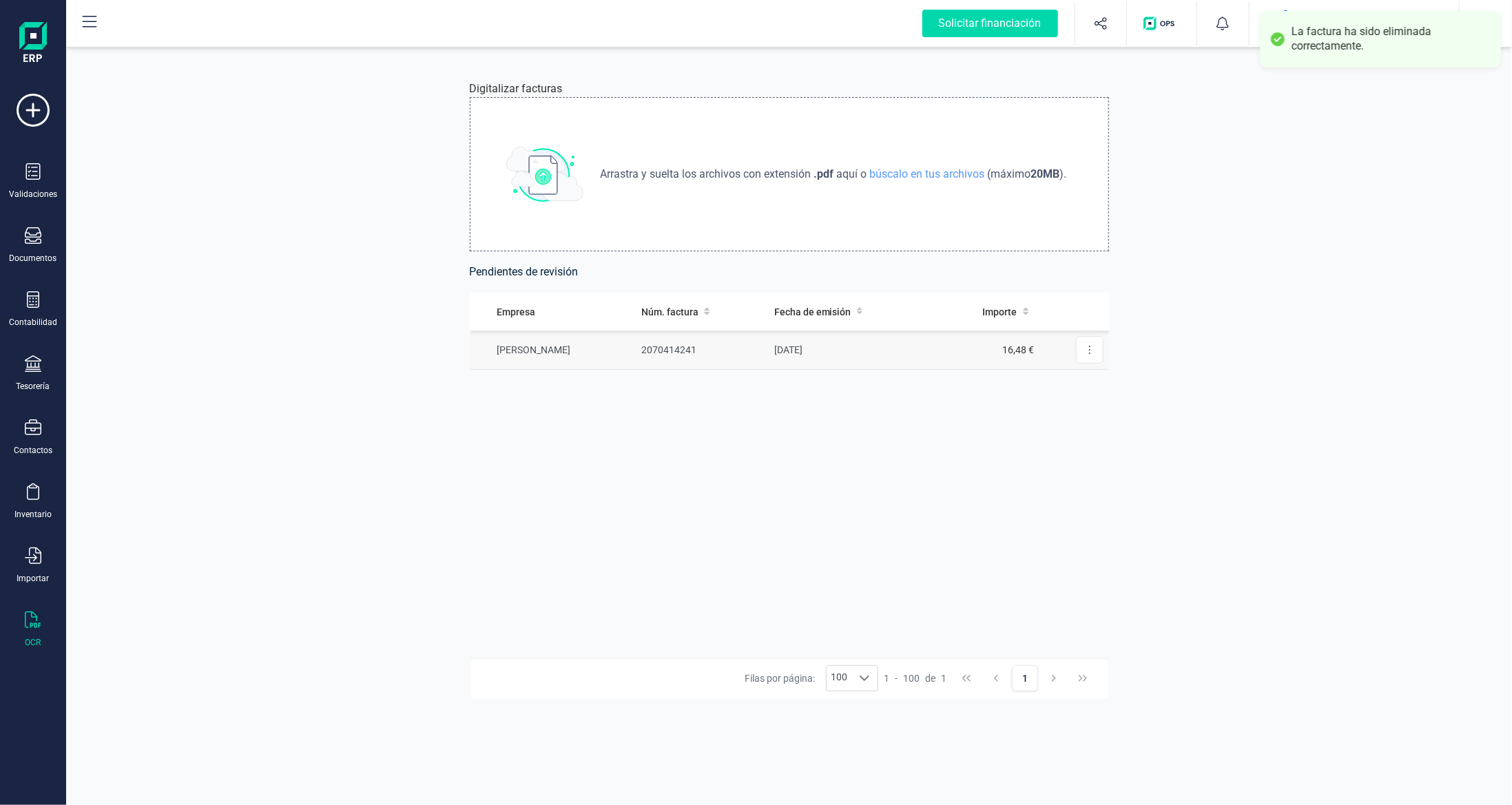
click at [742, 339] on td "2070414241" at bounding box center [703, 350] width 133 height 39
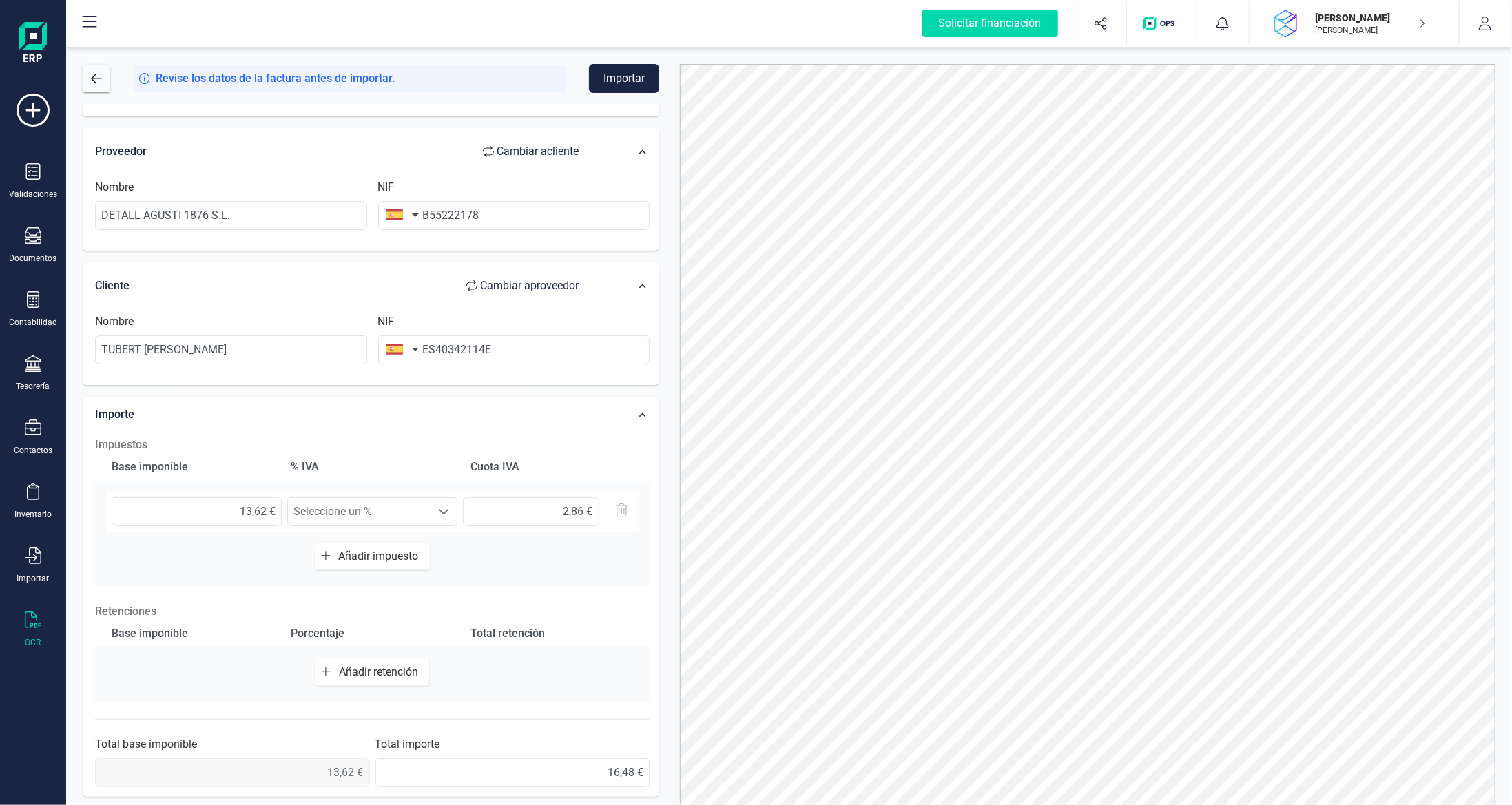
scroll to position [62, 0]
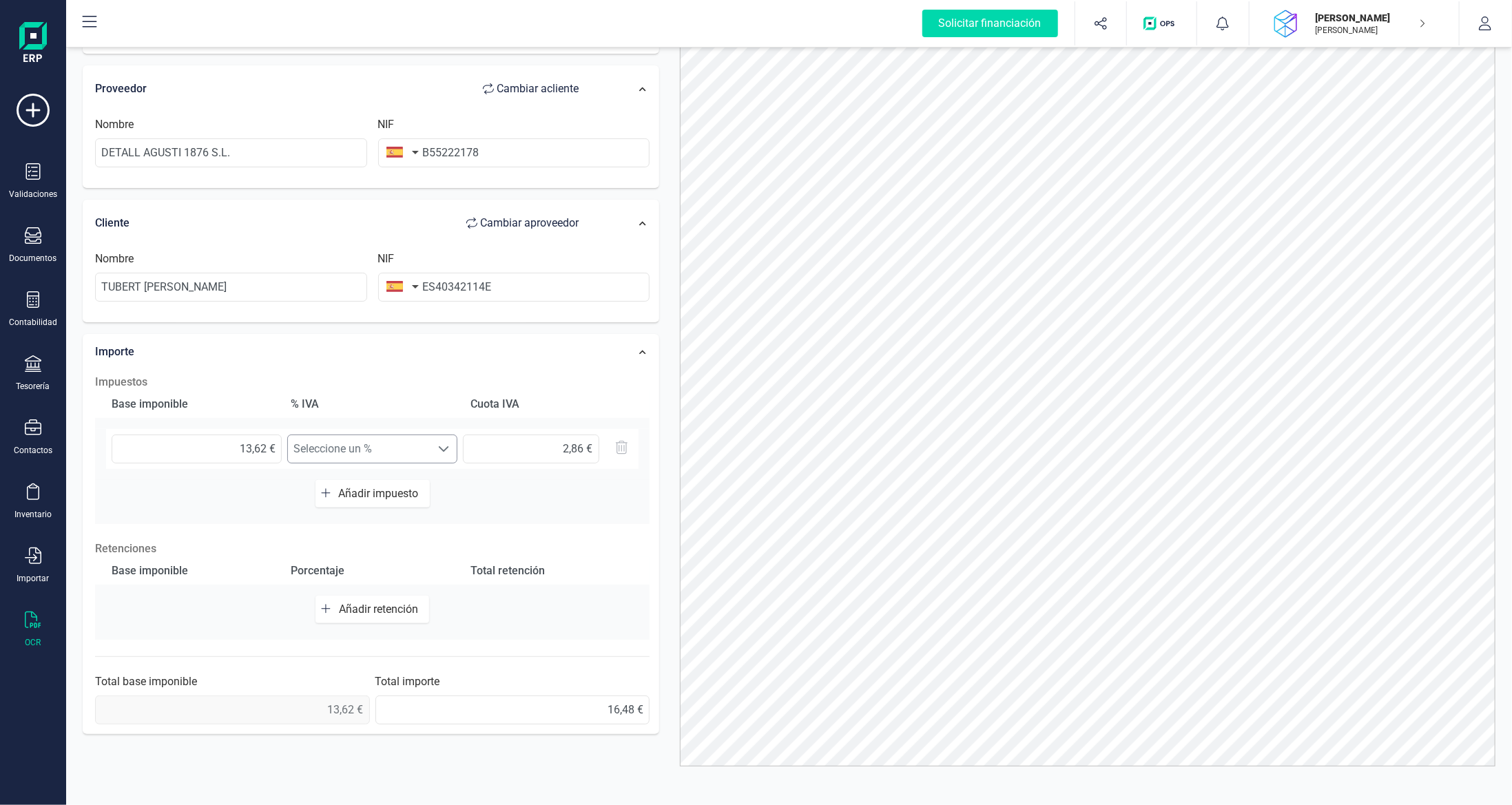
click at [411, 449] on span "Seleccione un %" at bounding box center [359, 449] width 143 height 28
click at [412, 450] on span "Seleccione un %" at bounding box center [359, 449] width 143 height 28
click at [428, 279] on input "ES40342114E" at bounding box center [514, 287] width 272 height 29
click at [436, 284] on input "ES40342114E" at bounding box center [514, 287] width 272 height 29
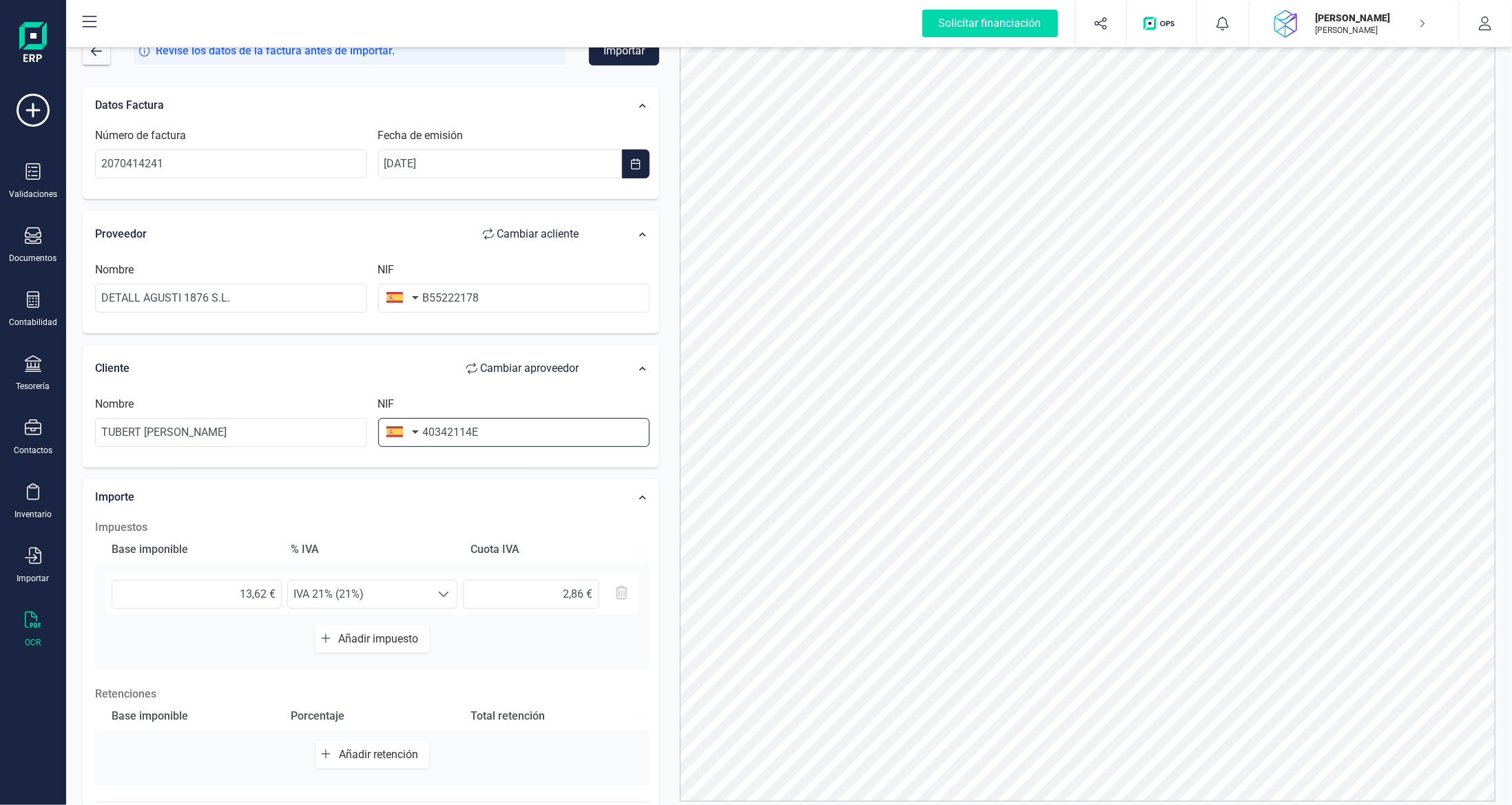
scroll to position [0, 0]
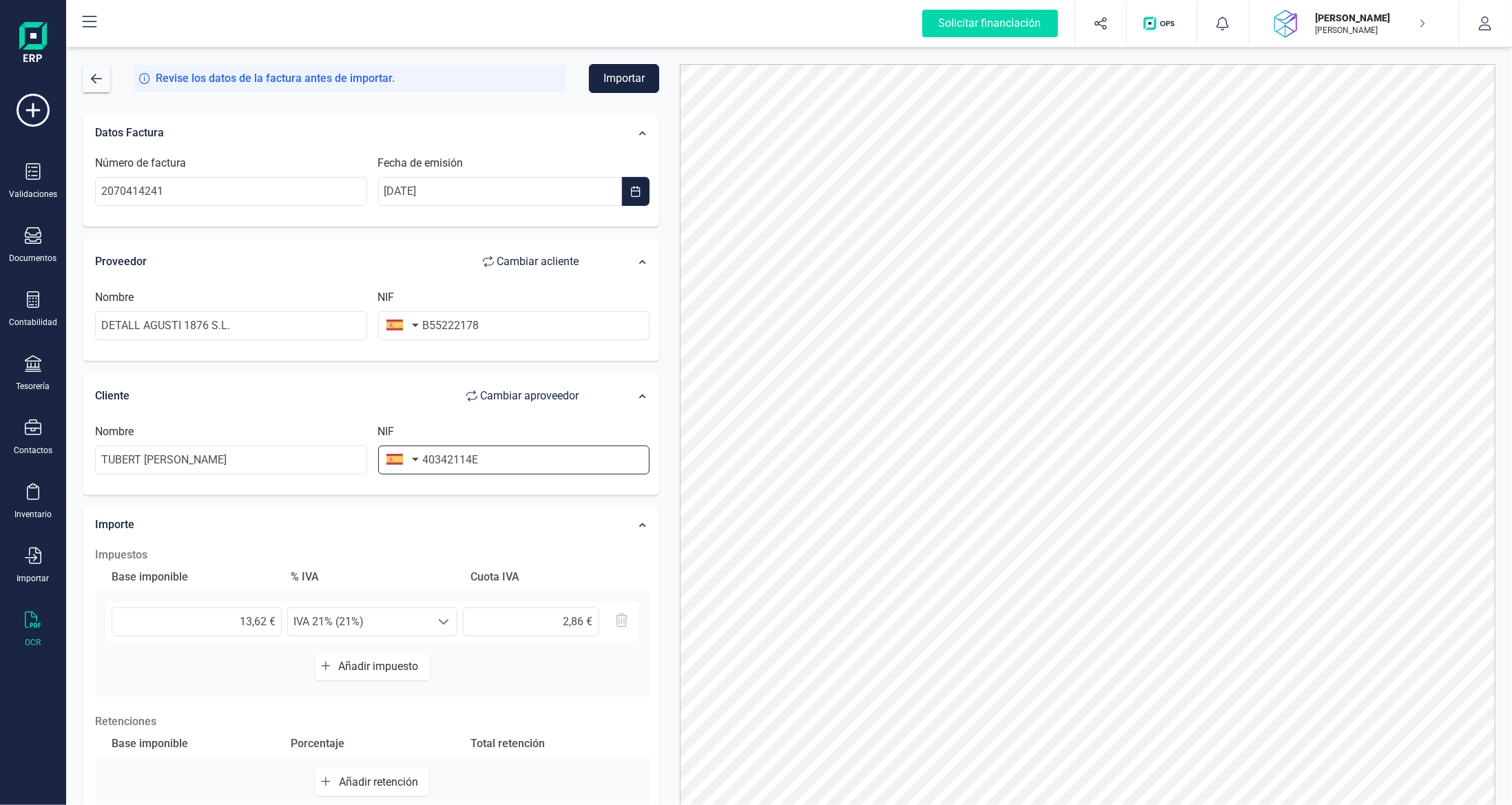
type input "40342114E"
click at [617, 69] on button "Importar" at bounding box center [624, 78] width 70 height 29
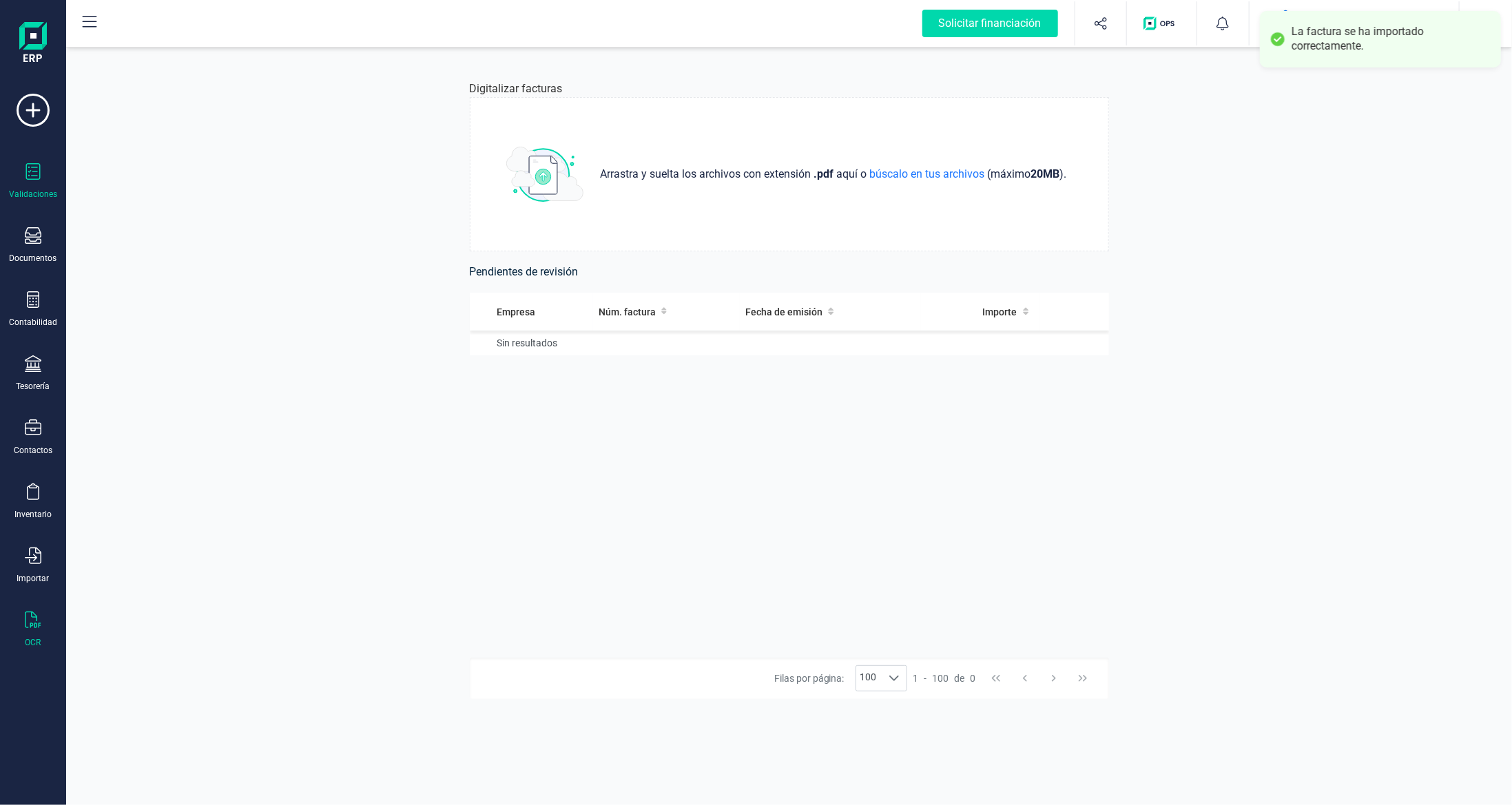
click at [41, 177] on div "Validaciones" at bounding box center [33, 182] width 55 height 36
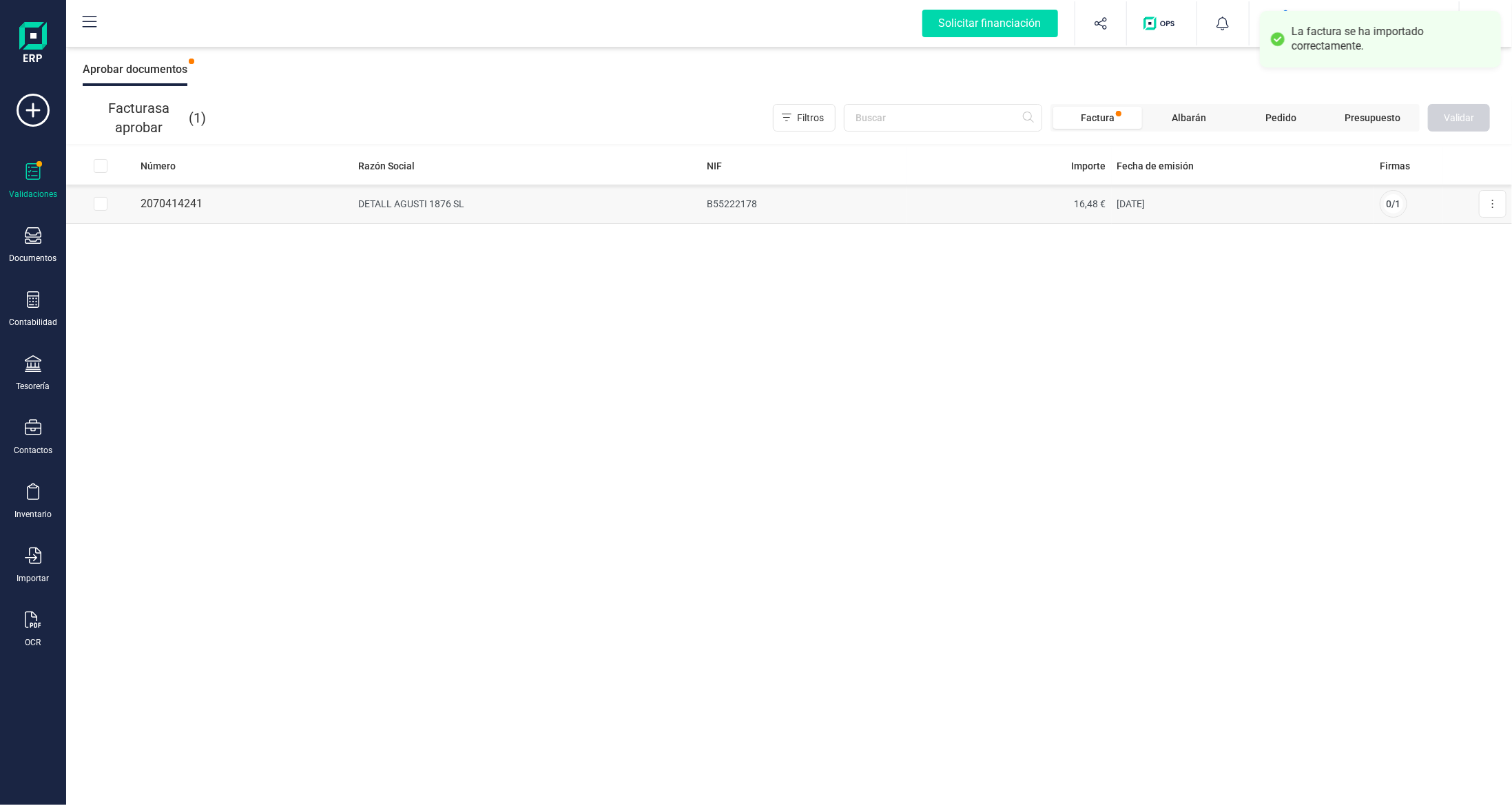
click at [100, 206] on input "Row Selected 980e9a83-54f5-426a-9823-badec0afe1ac" at bounding box center [100, 204] width 14 height 14
checkbox input "true"
click at [1468, 116] on span "Validar" at bounding box center [1459, 117] width 30 height 14
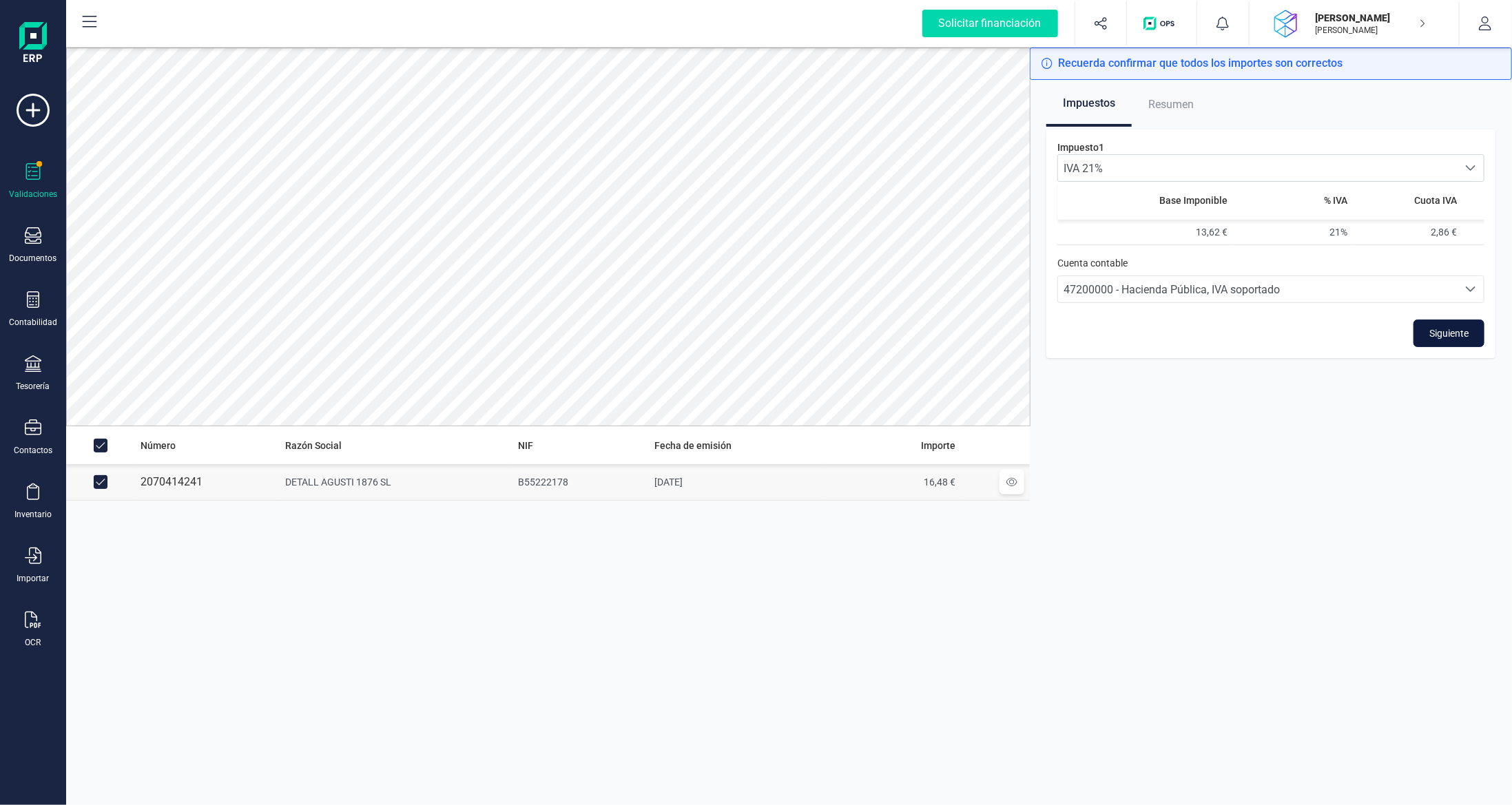
click at [1444, 327] on span "Siguiente" at bounding box center [1449, 333] width 39 height 14
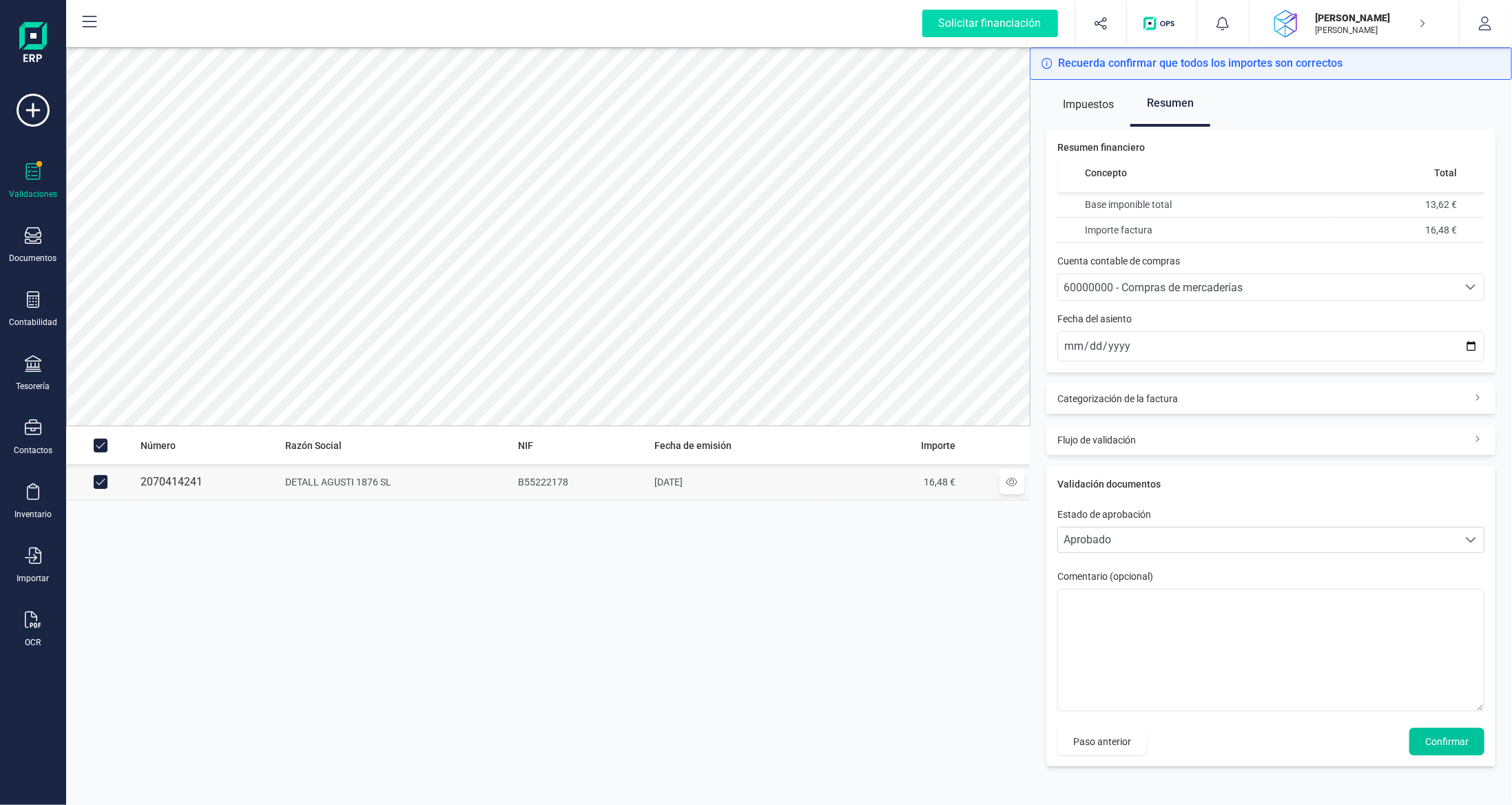
click at [1442, 743] on span "Confirmar" at bounding box center [1446, 741] width 44 height 14
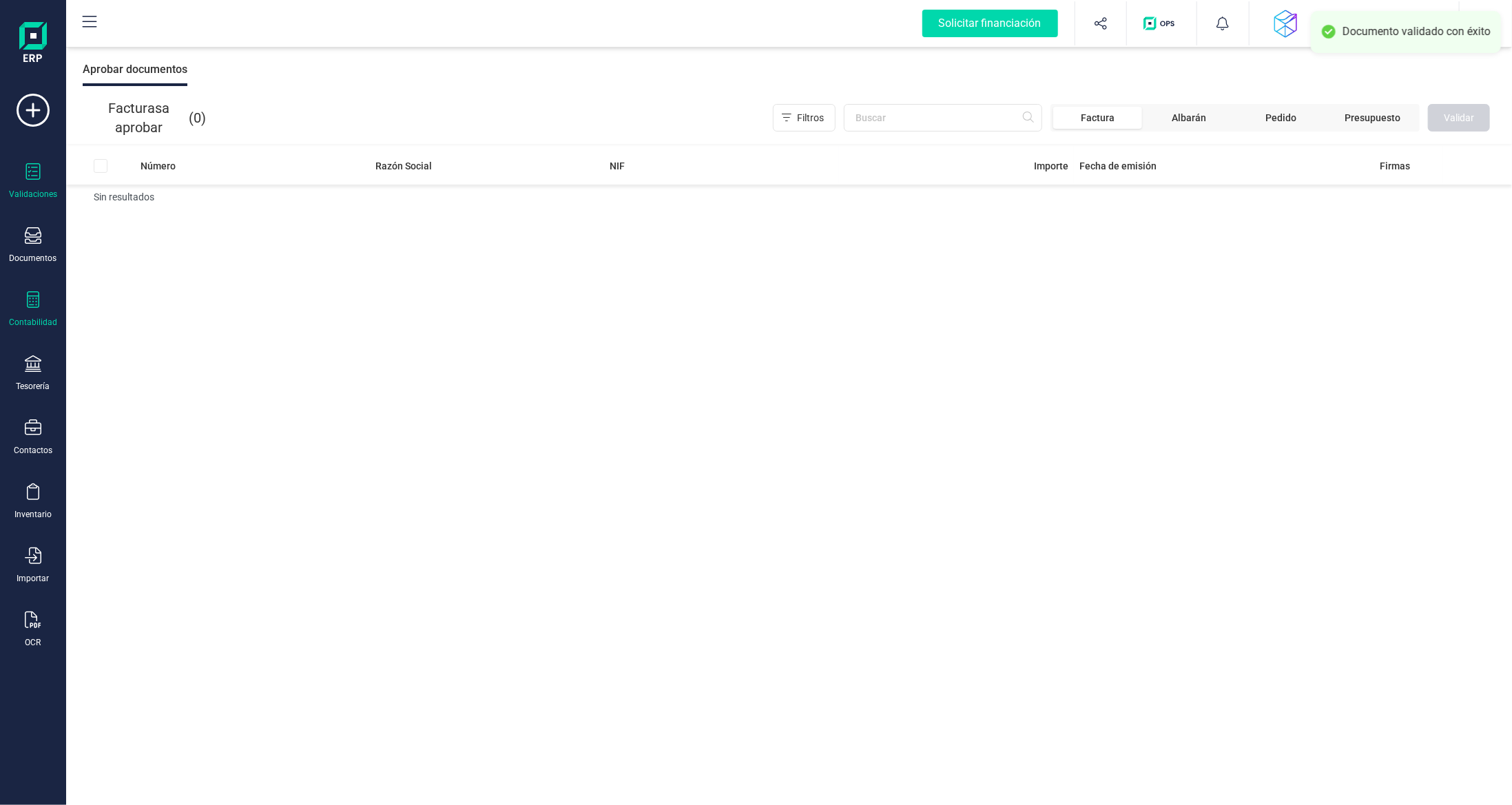
click at [24, 294] on div "Contabilidad" at bounding box center [33, 310] width 55 height 36
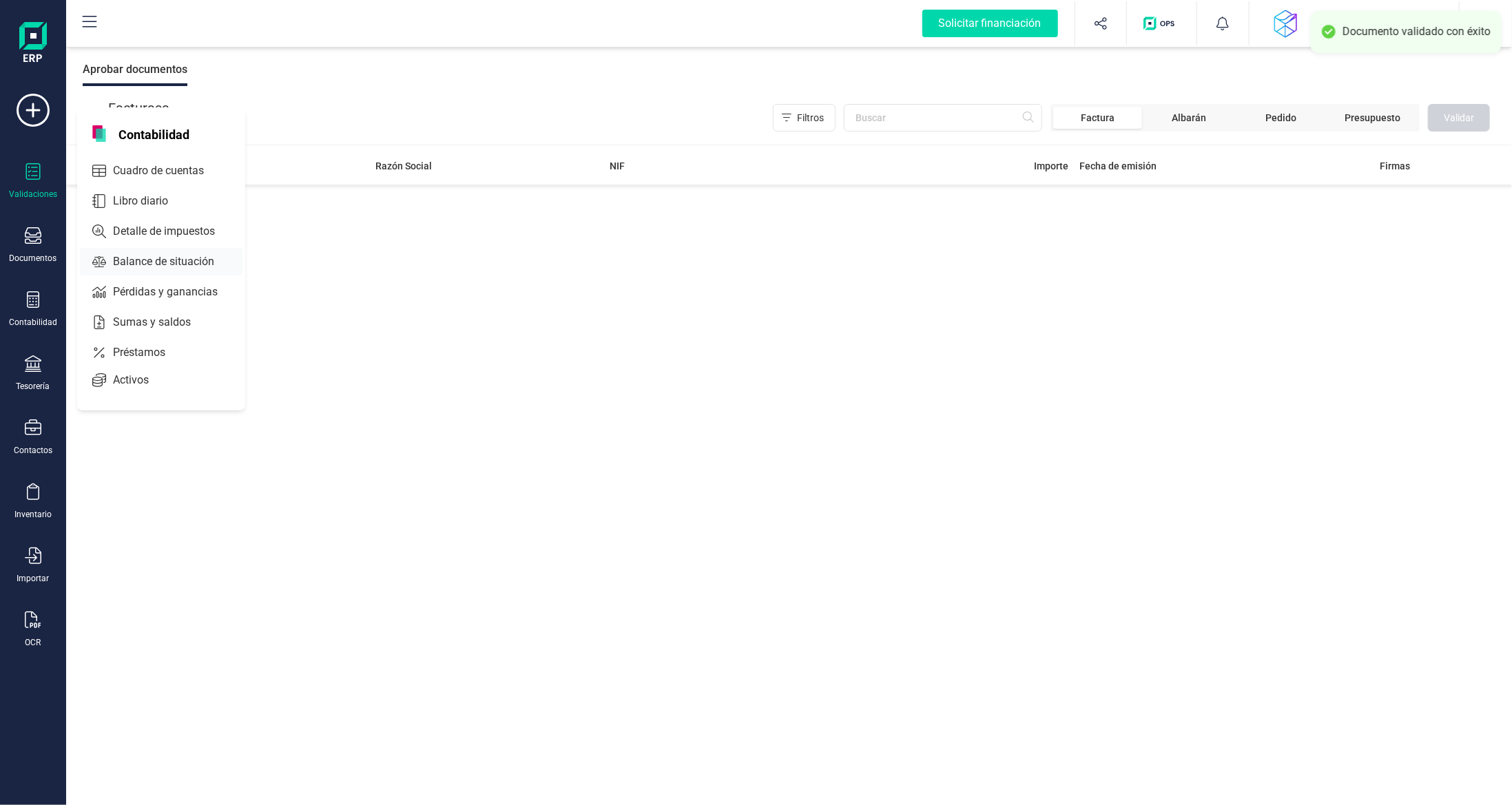
click at [127, 262] on span "Balance de situación" at bounding box center [173, 261] width 131 height 16
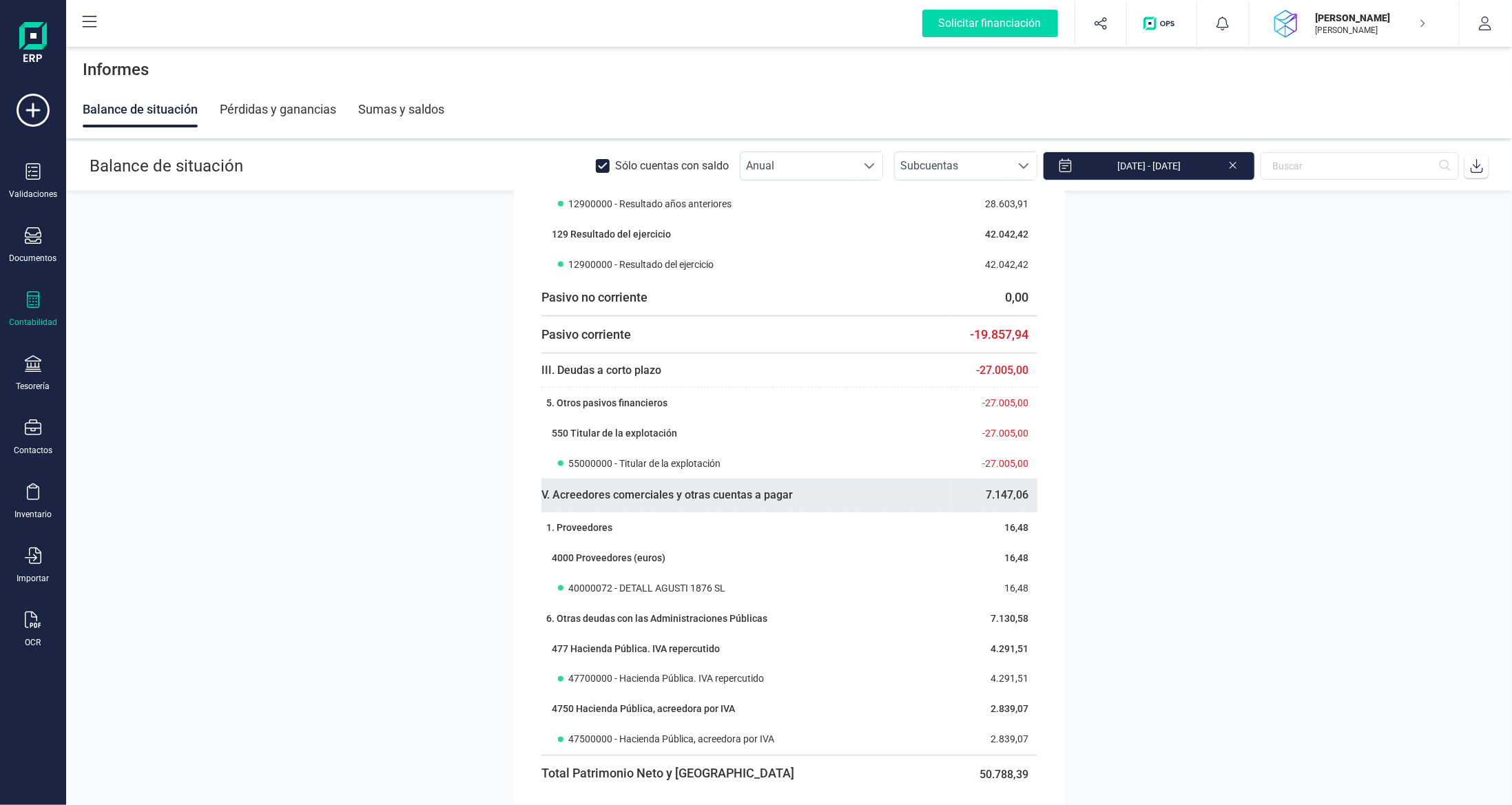
scroll to position [1317, 0]
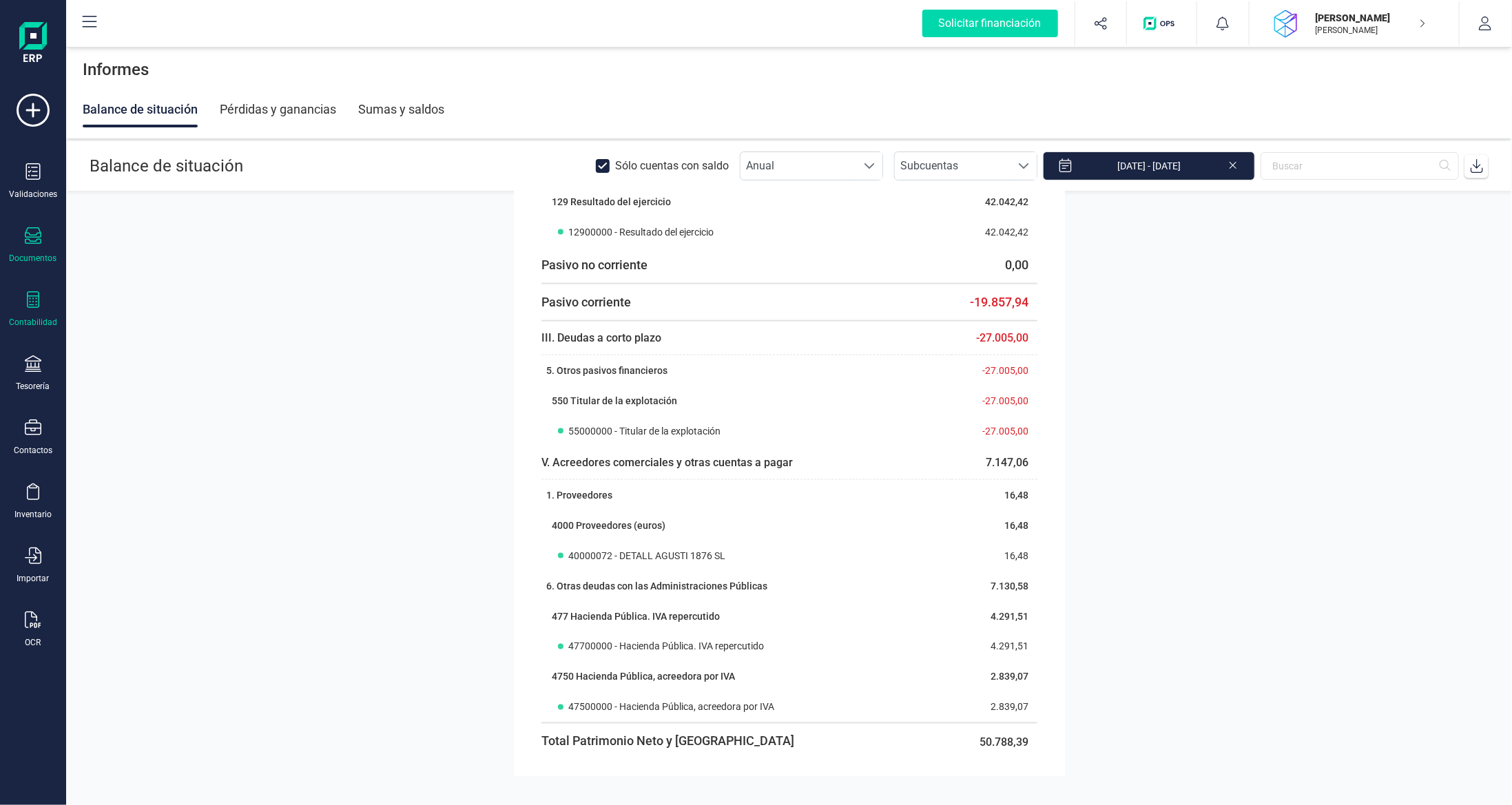
click at [36, 241] on icon at bounding box center [33, 236] width 16 height 16
click at [132, 201] on span "Facturas" at bounding box center [144, 198] width 73 height 16
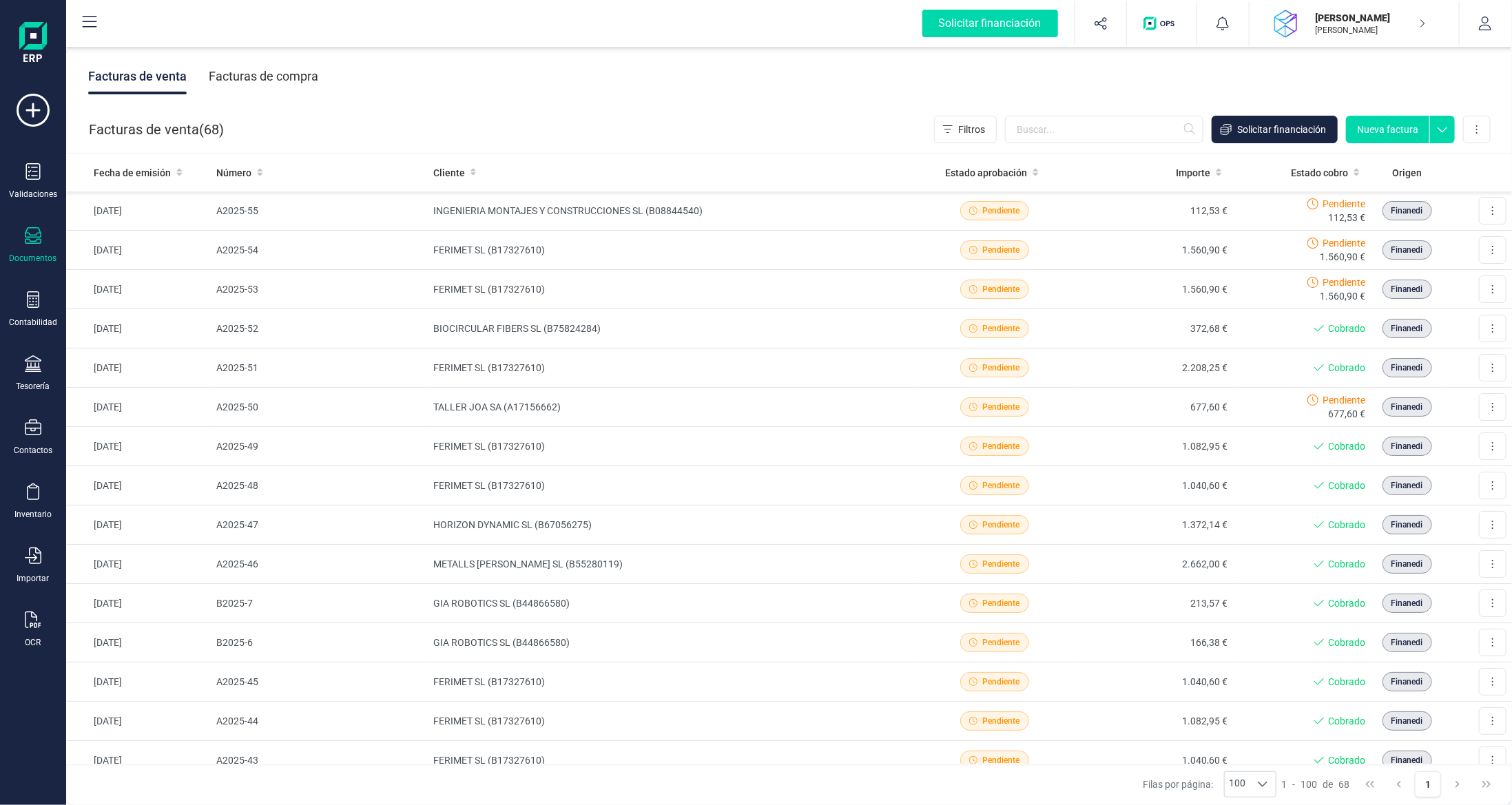
click at [257, 67] on div "Facturas de compra" at bounding box center [263, 76] width 109 height 36
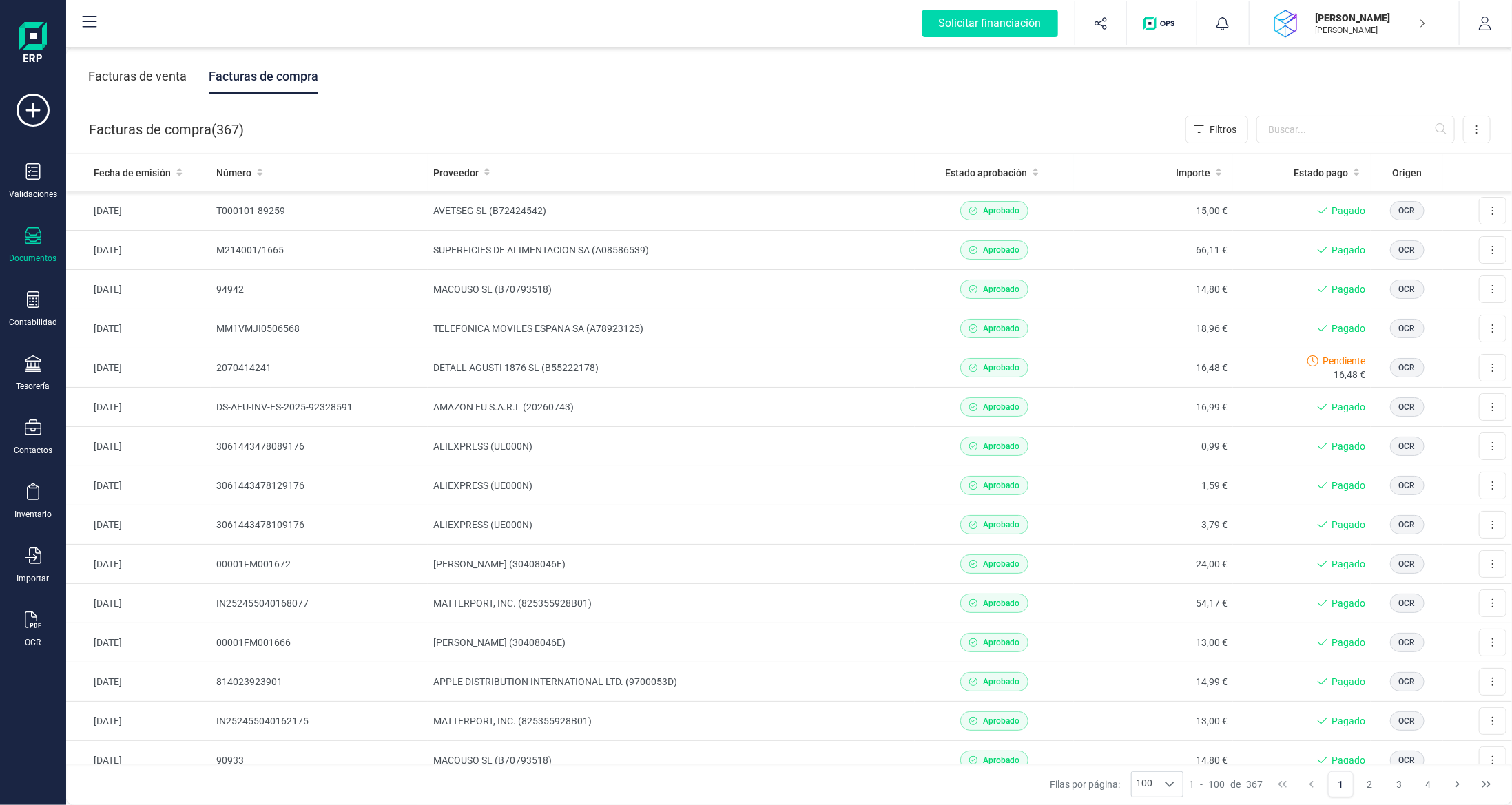
click at [36, 242] on div at bounding box center [33, 237] width 16 height 20
click at [159, 104] on span "Presupuestos" at bounding box center [155, 107] width 96 height 16
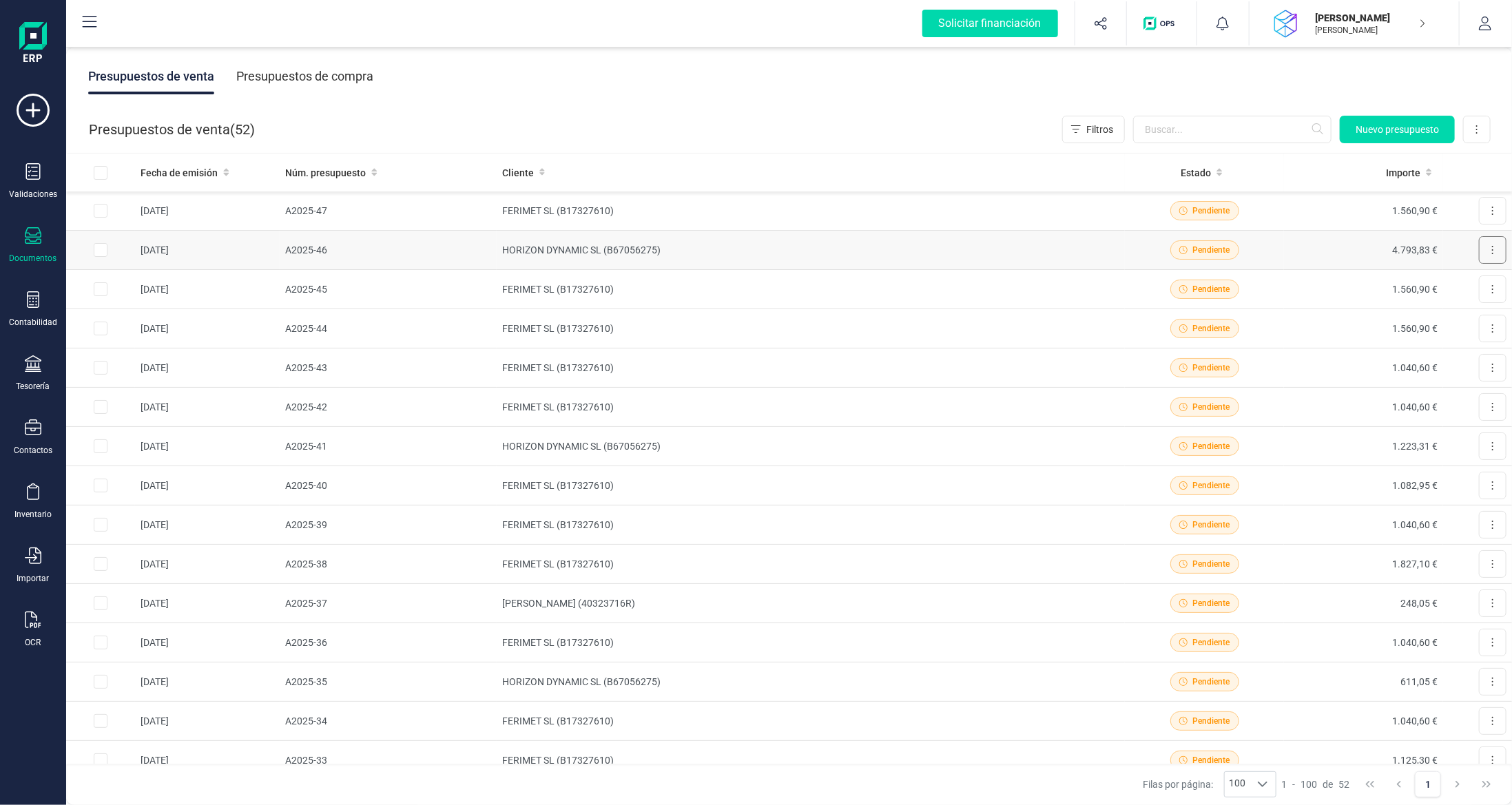
click at [1485, 251] on button at bounding box center [1493, 251] width 28 height 28
click at [824, 251] on td "HORIZON DYNAMIC SL (B67056275)" at bounding box center [810, 251] width 629 height 39
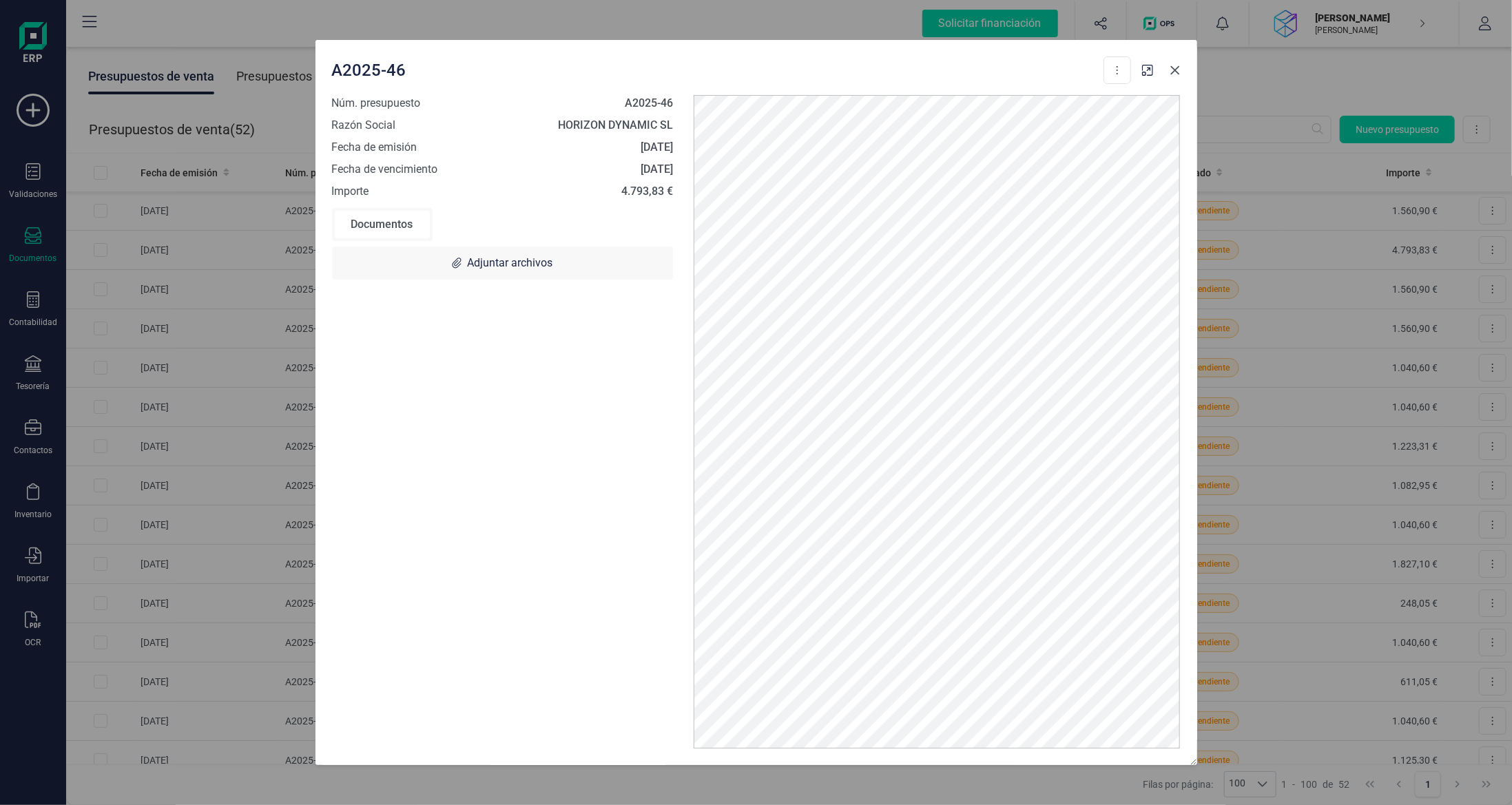
click at [1176, 74] on icon "Close" at bounding box center [1174, 70] width 11 height 11
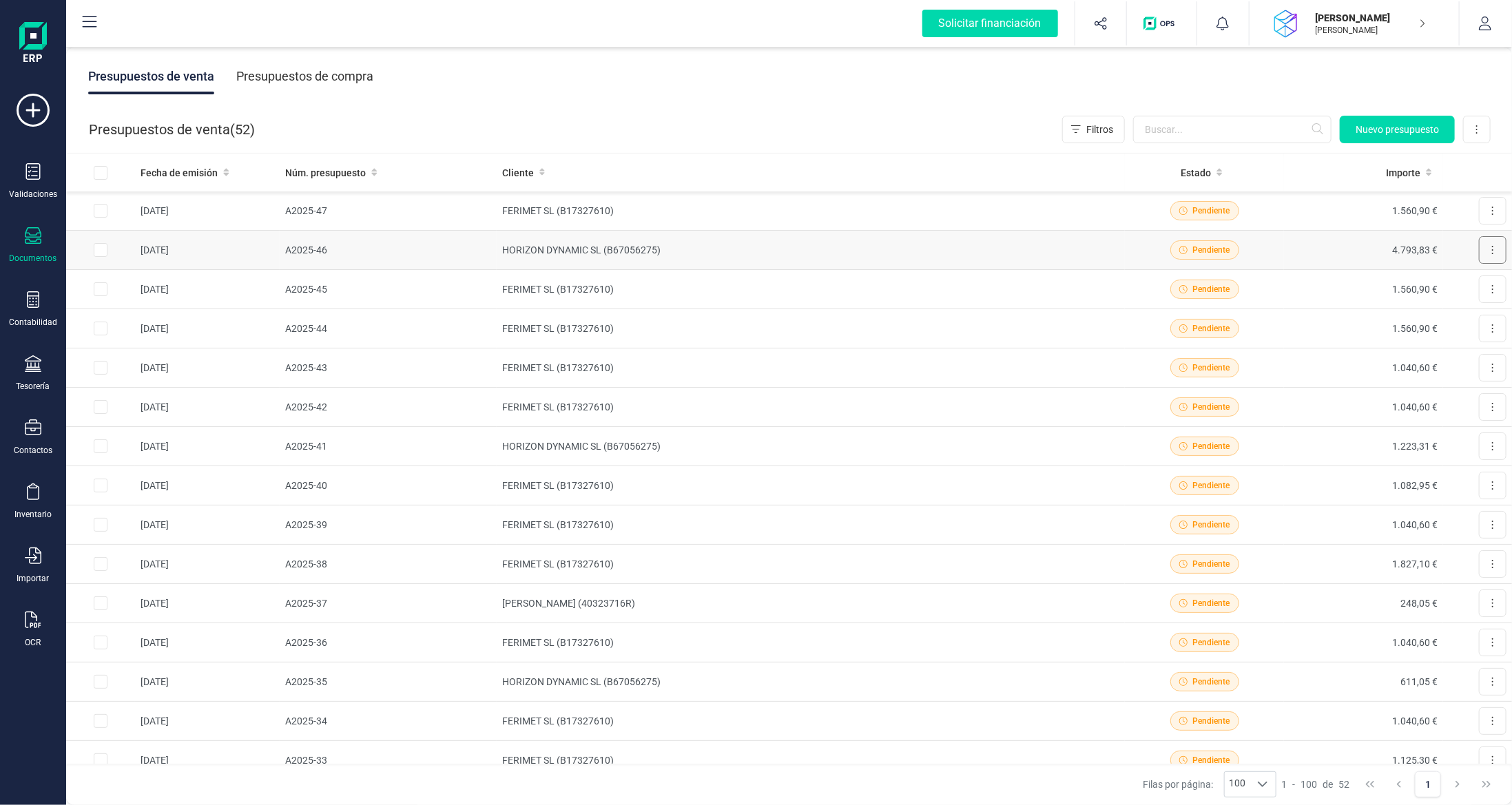
click at [1479, 249] on button at bounding box center [1493, 251] width 28 height 28
click at [1405, 393] on span "Factura" at bounding box center [1416, 394] width 34 height 14
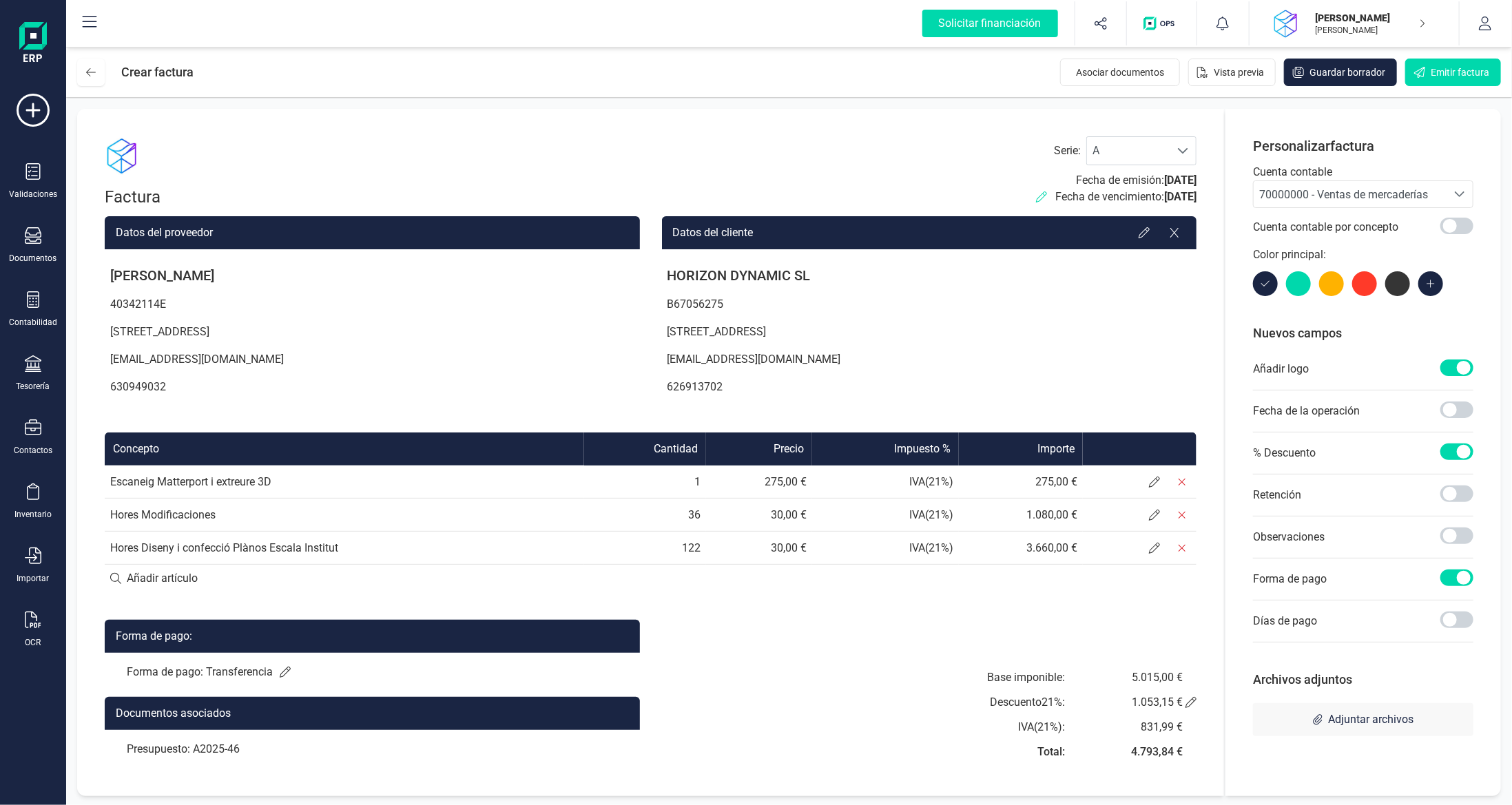
click at [1036, 198] on icon at bounding box center [1041, 196] width 11 height 11
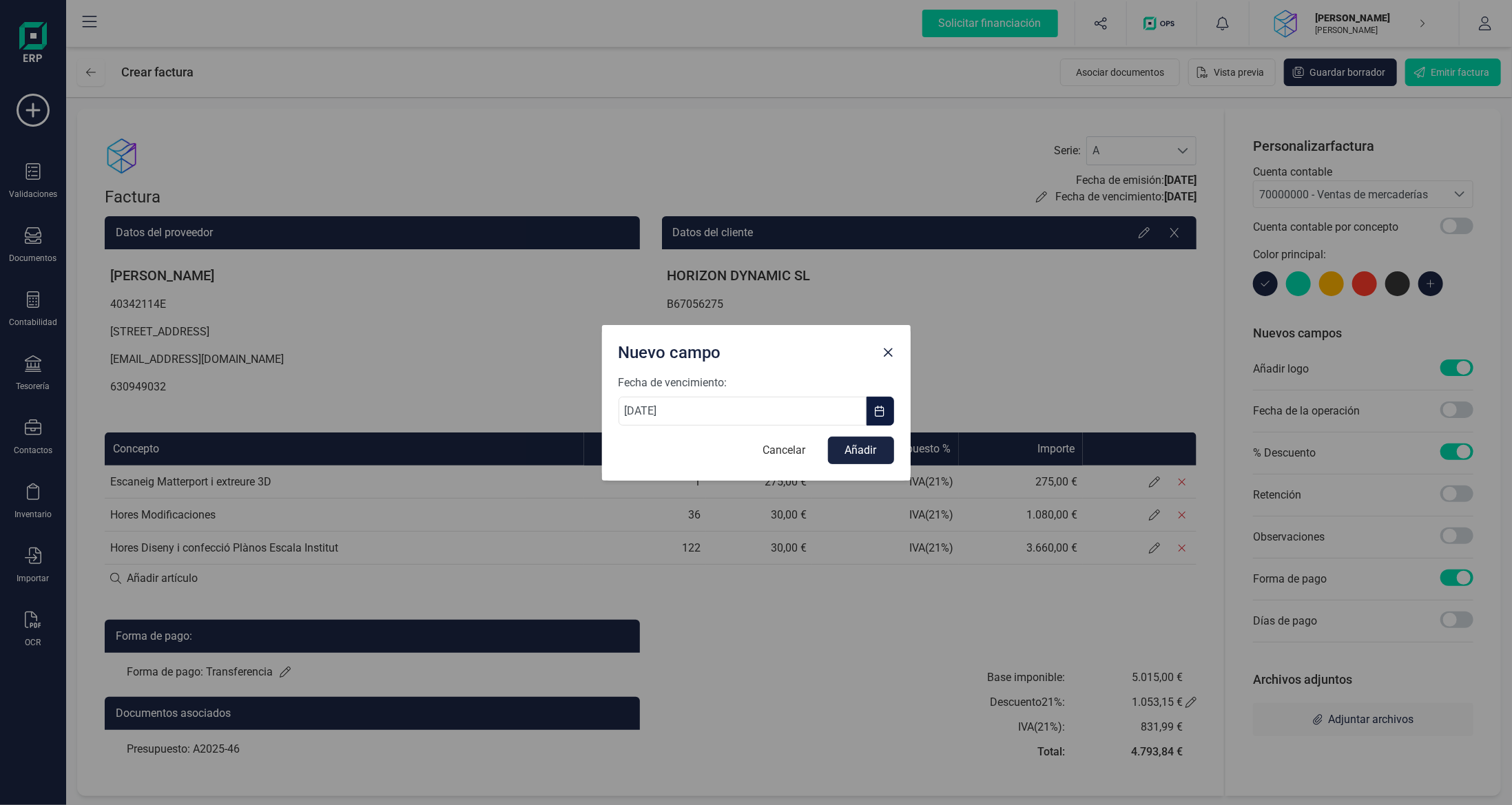
click at [886, 402] on button "button" at bounding box center [880, 411] width 28 height 29
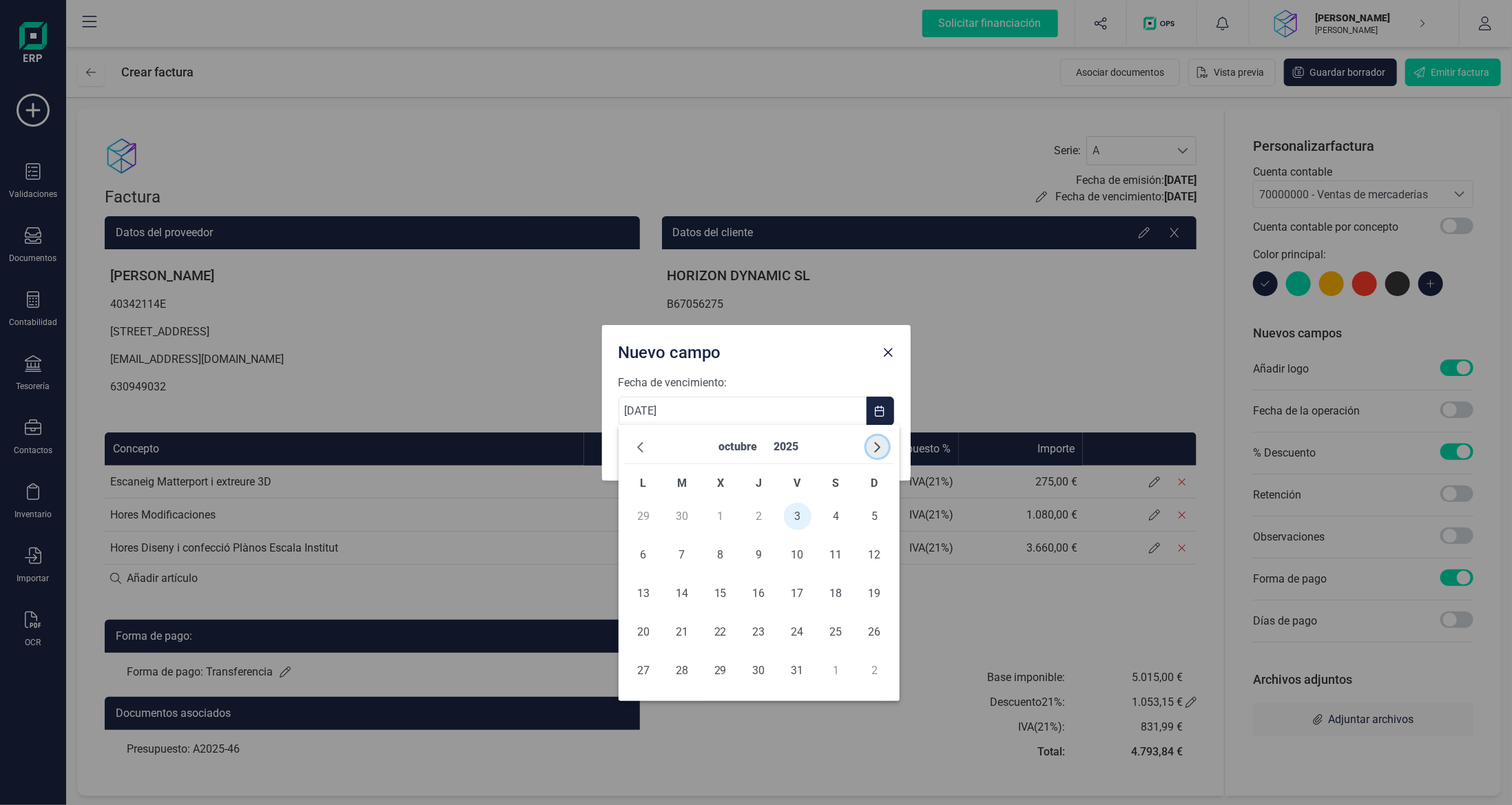
click at [882, 448] on span "button" at bounding box center [877, 446] width 11 height 11
click at [646, 554] on span "3" at bounding box center [643, 555] width 28 height 28
type input "[DATE]"
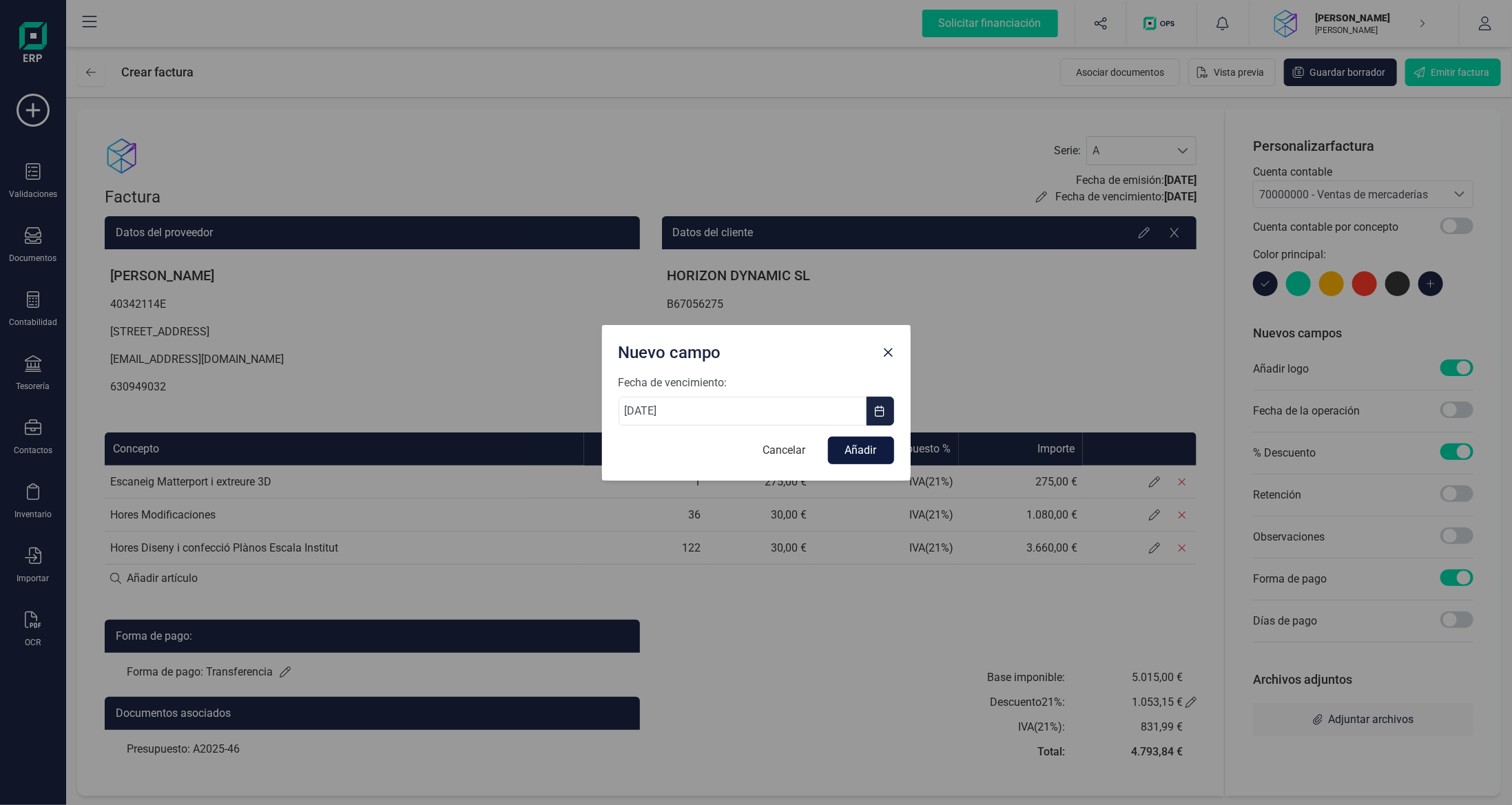
click at [865, 454] on button "Añadir" at bounding box center [861, 450] width 66 height 28
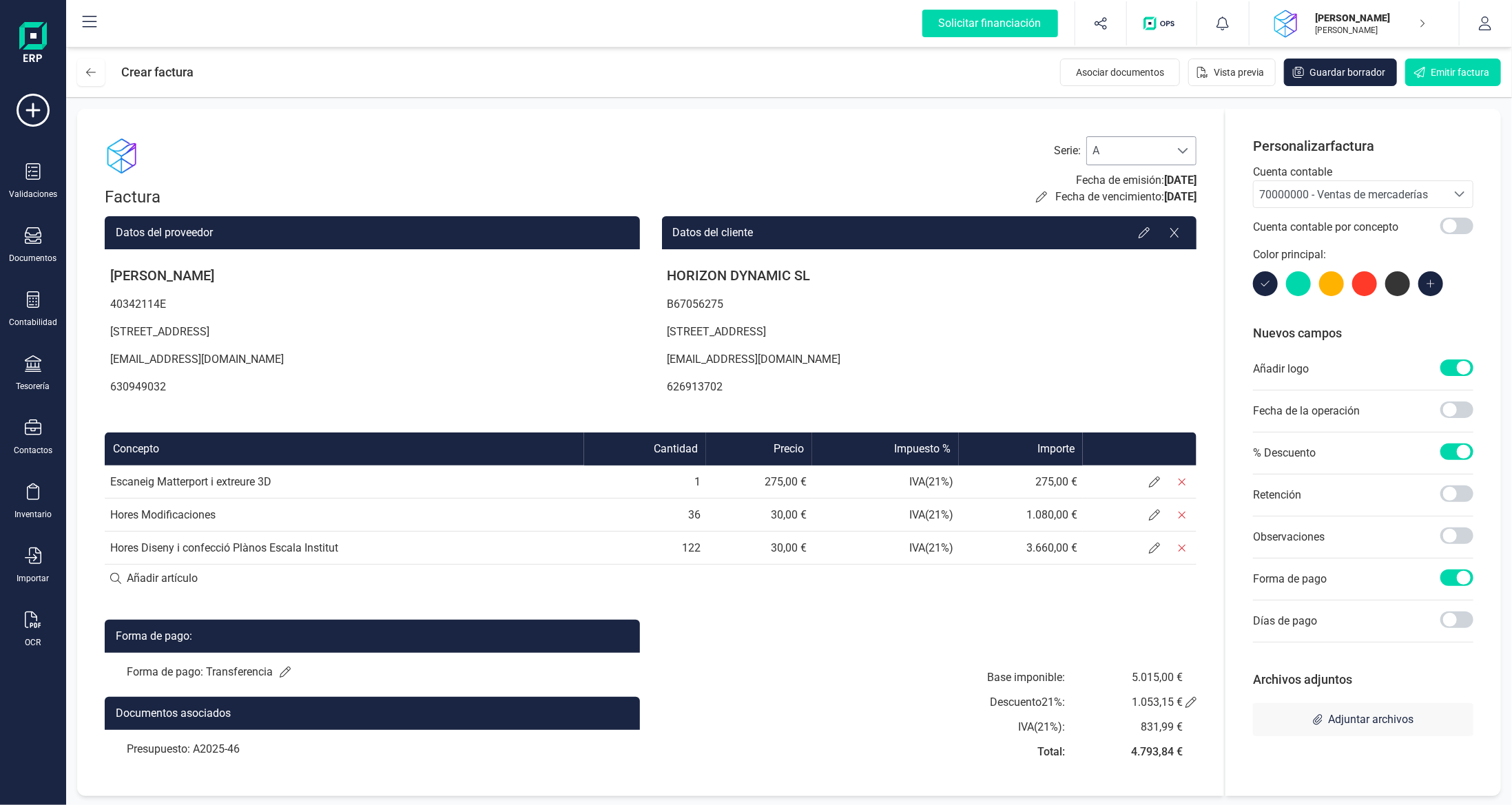
click at [1158, 155] on span "A" at bounding box center [1128, 151] width 83 height 28
click at [1155, 248] on li "C" at bounding box center [1141, 239] width 110 height 28
click at [1368, 201] on div "70000000 - Ventas de mercaderías" at bounding box center [1349, 195] width 182 height 16
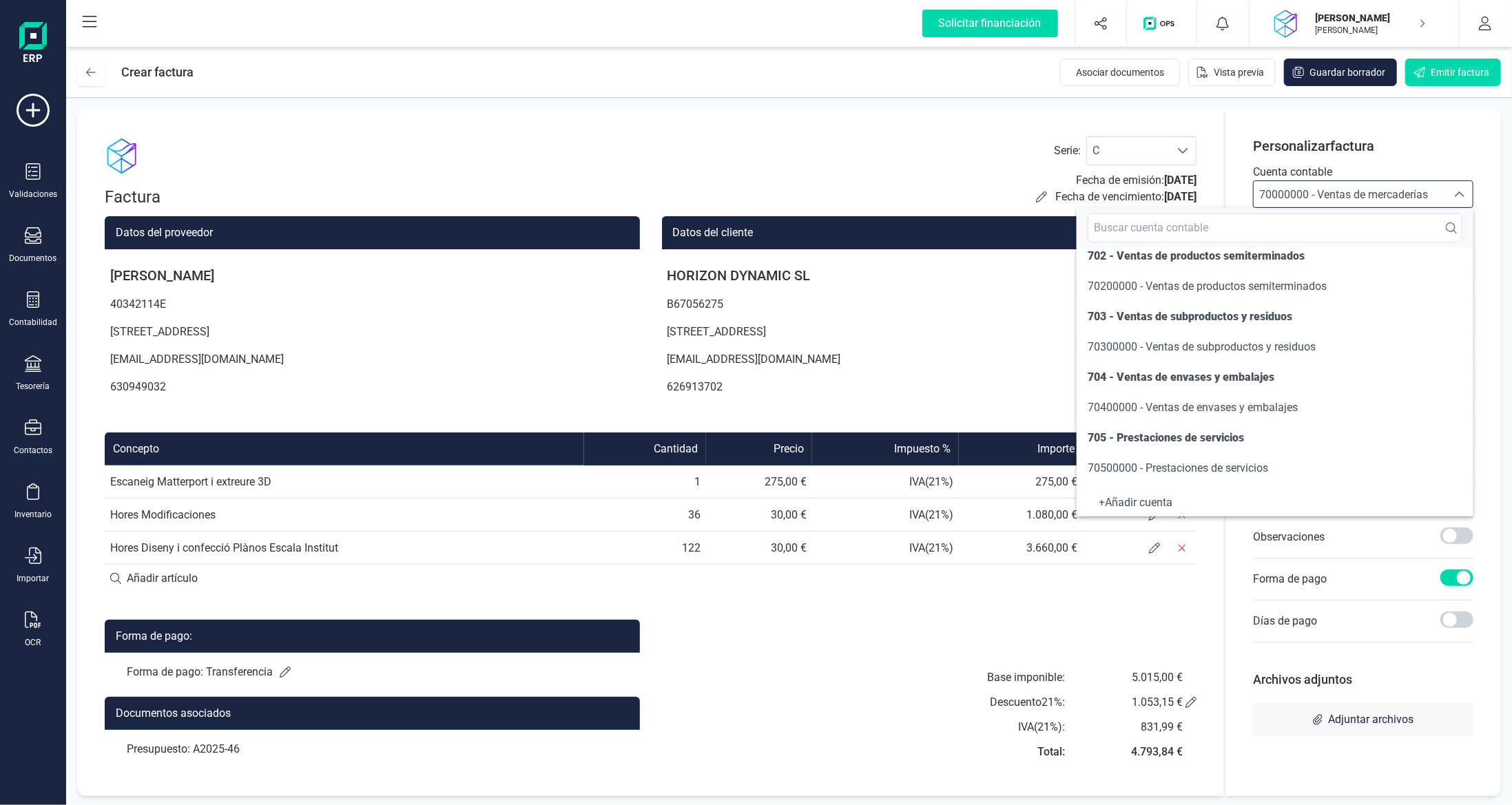
scroll to position [138, 0]
click at [1295, 466] on li "70500000 - Prestaciones de servicios" at bounding box center [1275, 466] width 397 height 28
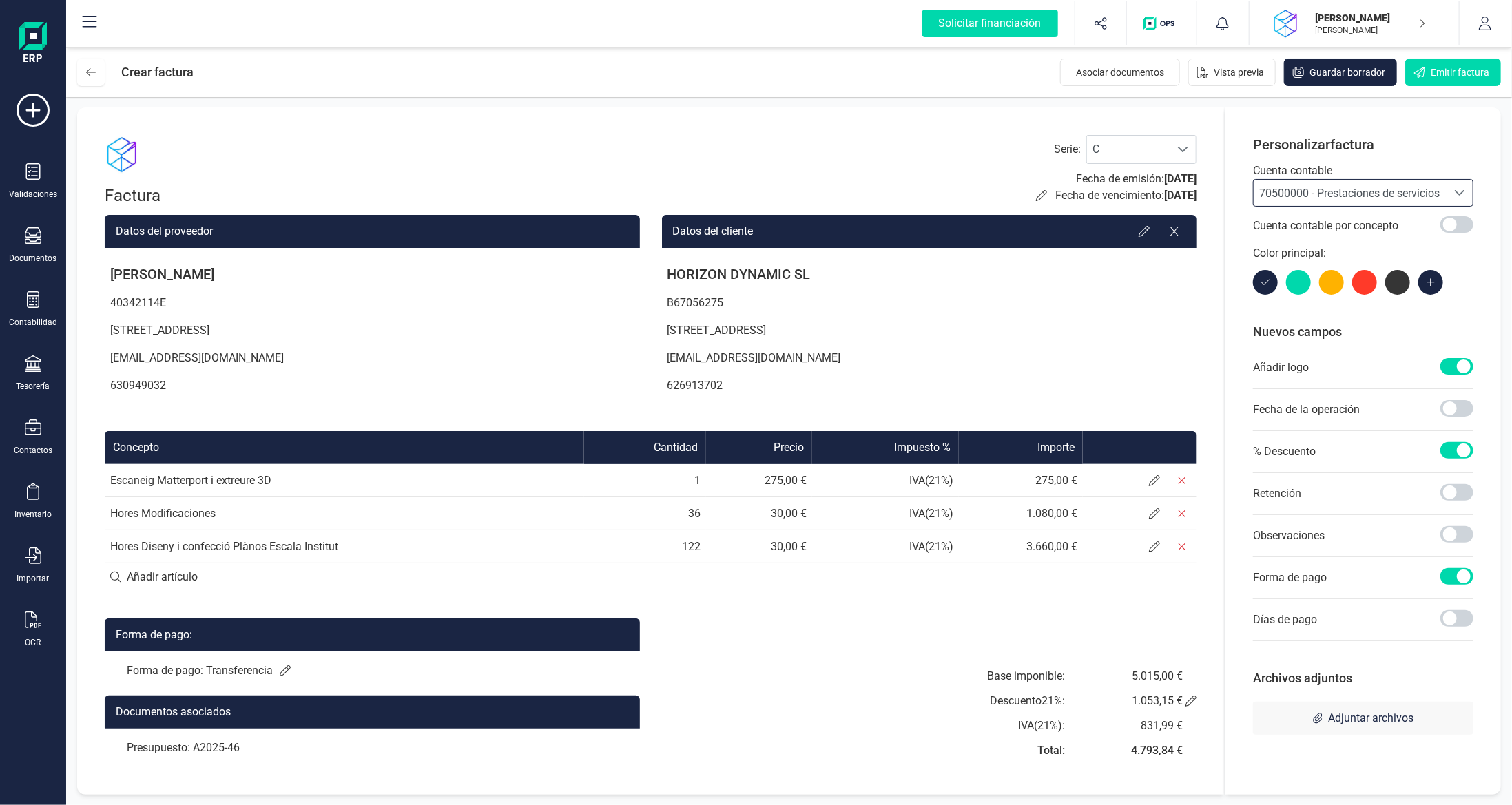
scroll to position [2, 0]
click at [283, 668] on icon at bounding box center [284, 670] width 11 height 11
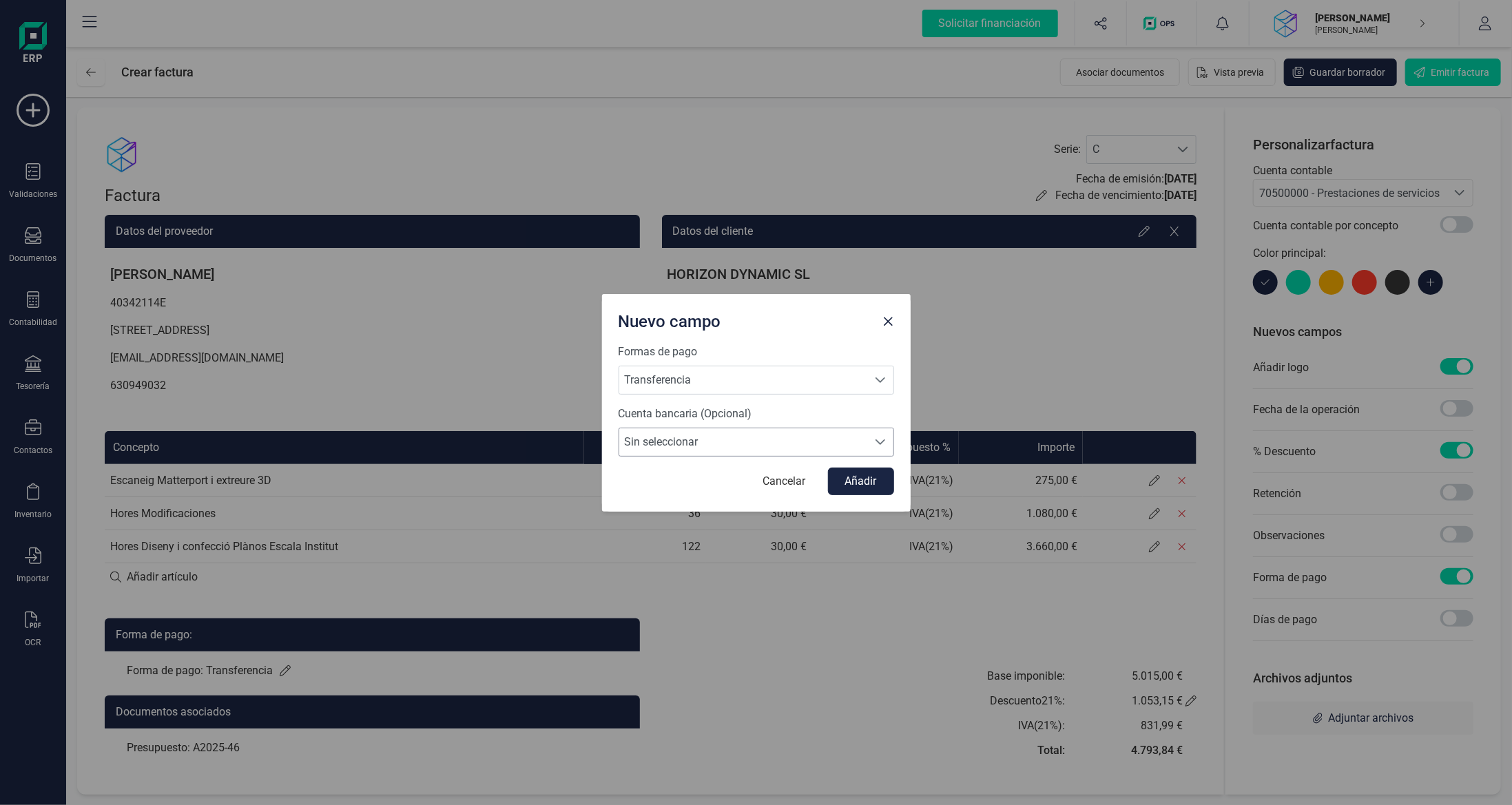
click at [695, 438] on span "Sin seleccionar" at bounding box center [744, 442] width 248 height 28
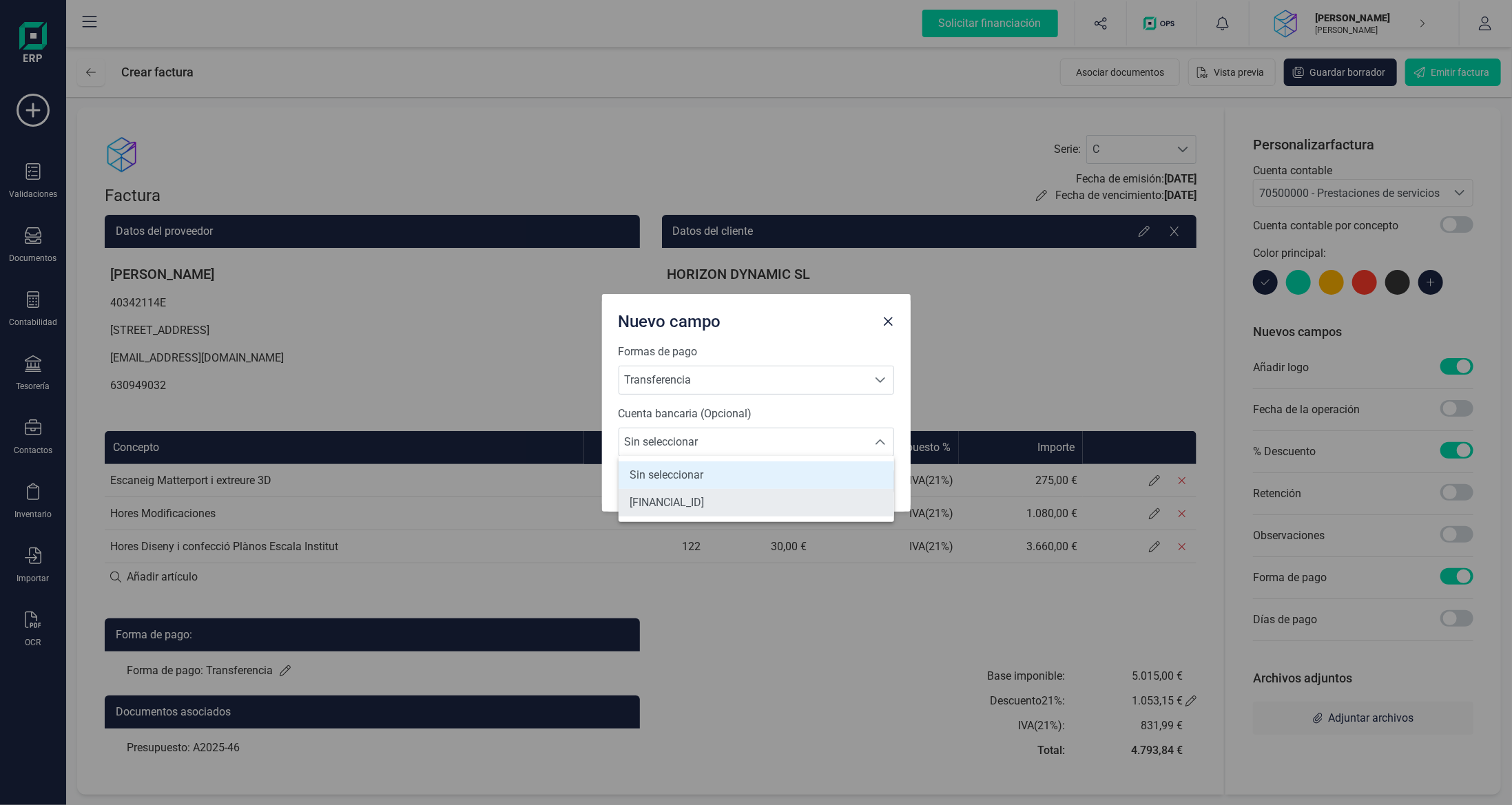
click at [692, 496] on span "[FINANCIAL_ID]" at bounding box center [666, 503] width 75 height 16
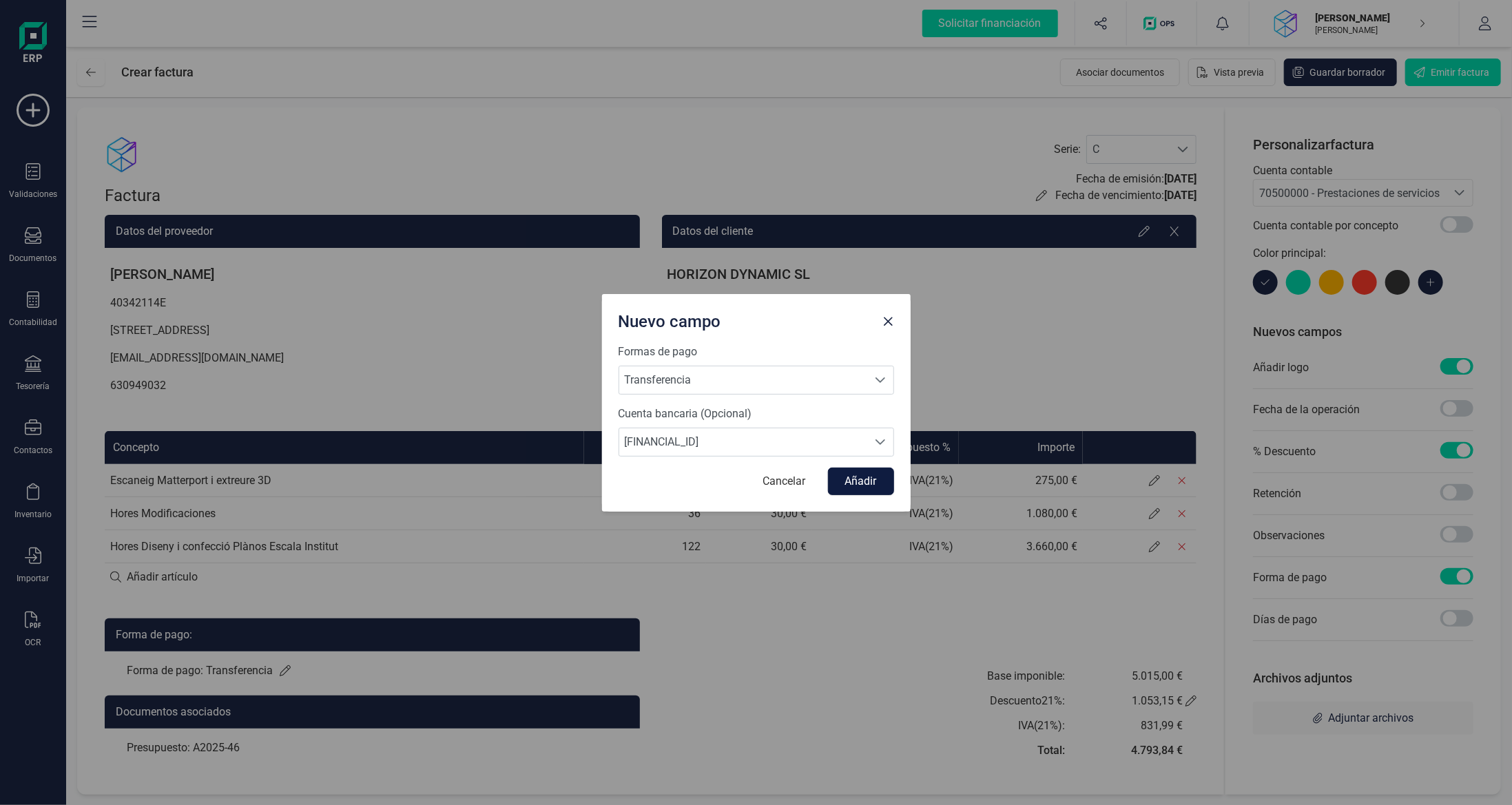
click at [861, 478] on button "Añadir" at bounding box center [861, 481] width 66 height 28
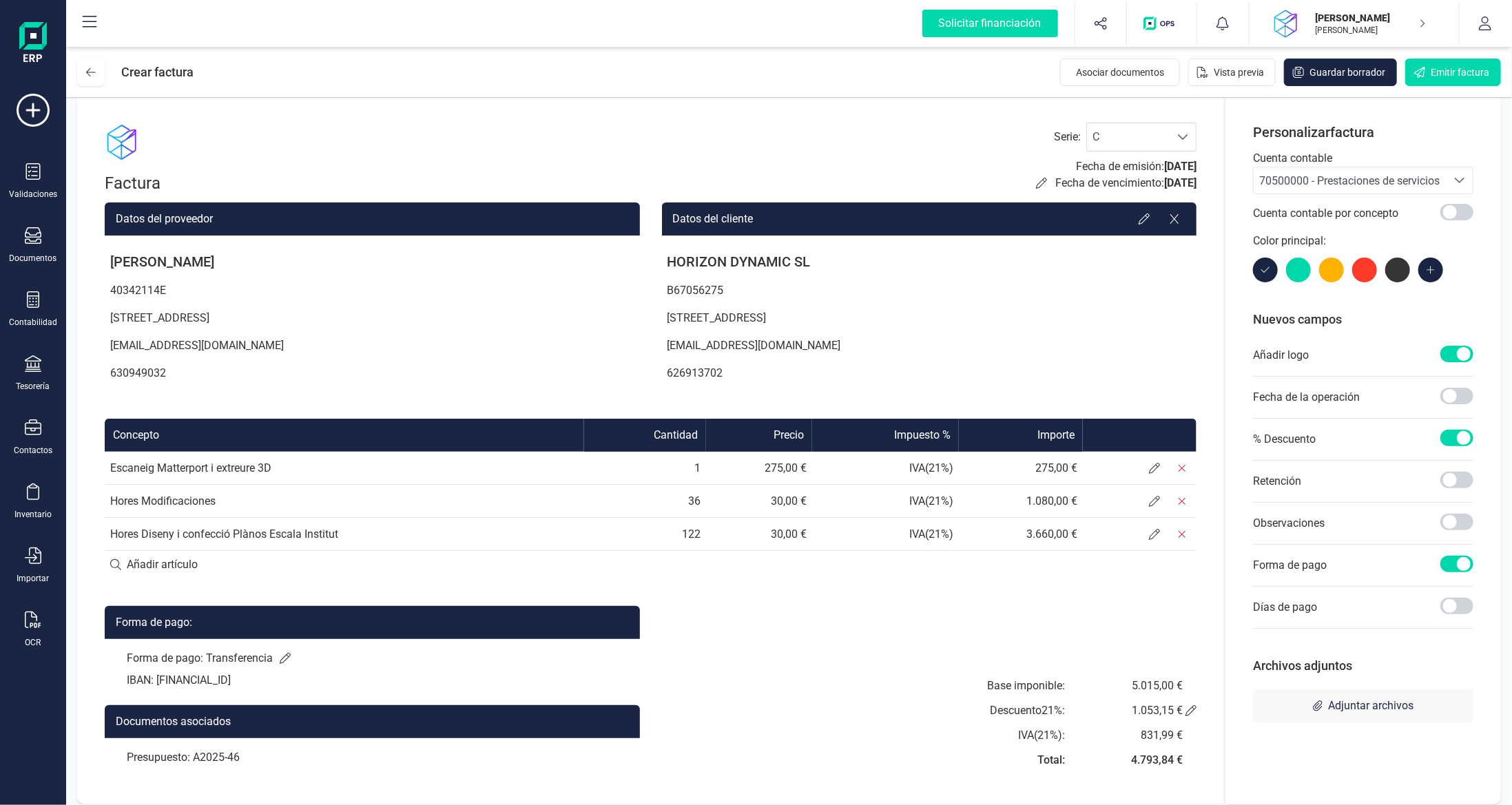
scroll to position [23, 0]
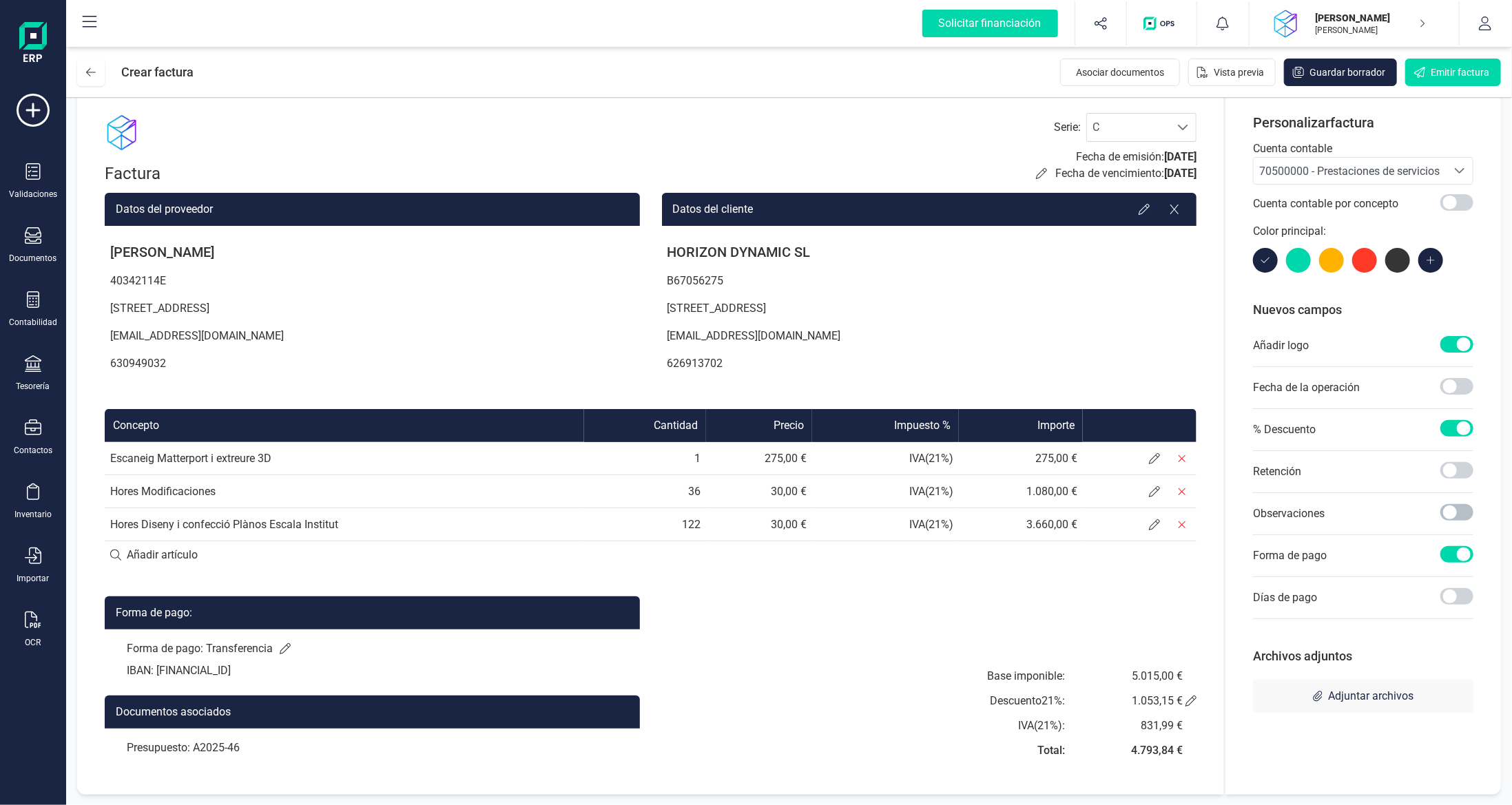
click at [1454, 508] on span at bounding box center [1457, 513] width 33 height 16
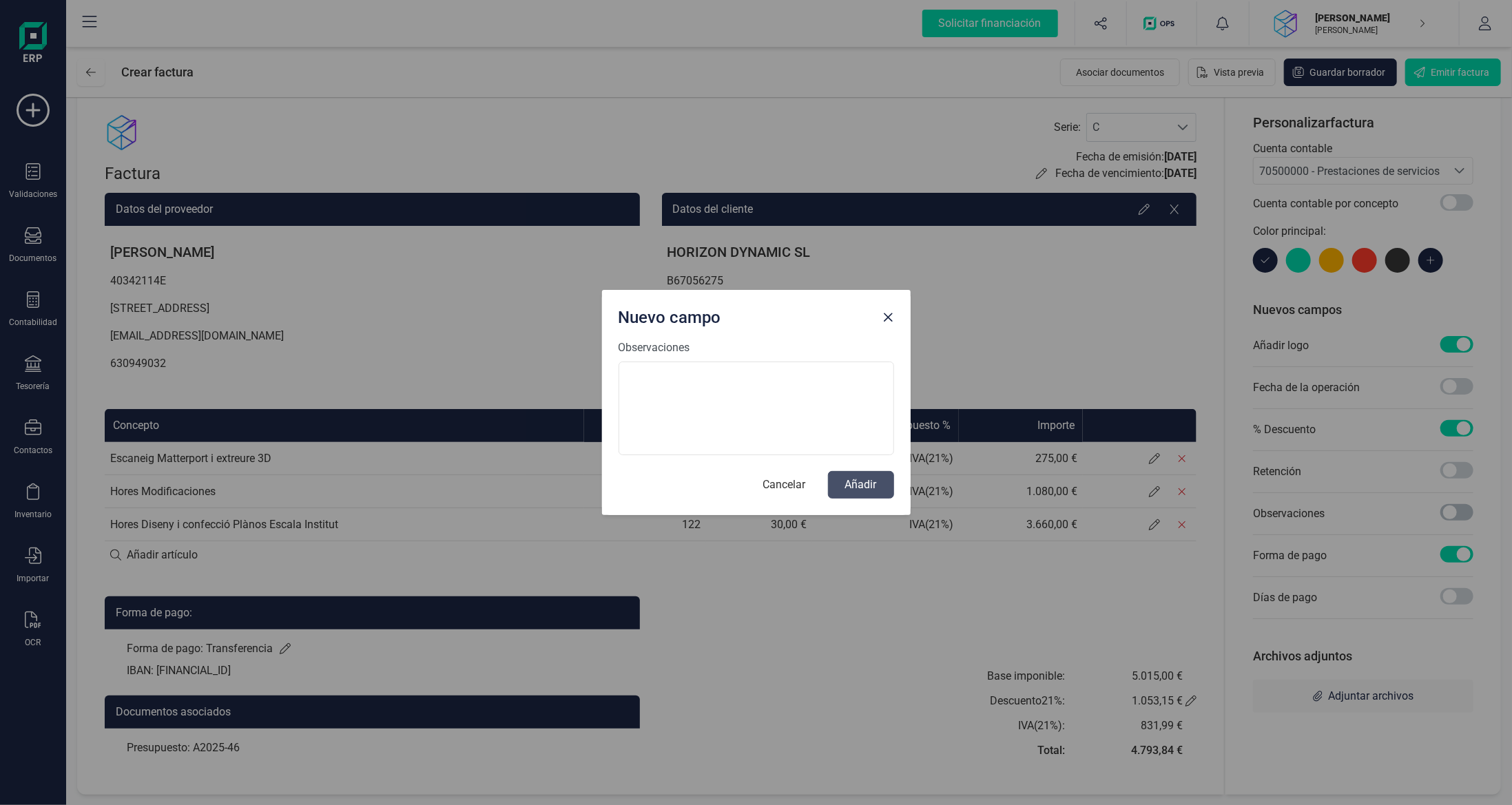
scroll to position [7, 4]
type textarea "m"
drag, startPoint x: 758, startPoint y: 379, endPoint x: 667, endPoint y: 372, distance: 91.3
click at [667, 372] on textarea "50% del pressupost" at bounding box center [756, 408] width 275 height 94
paste textarea "A202546"
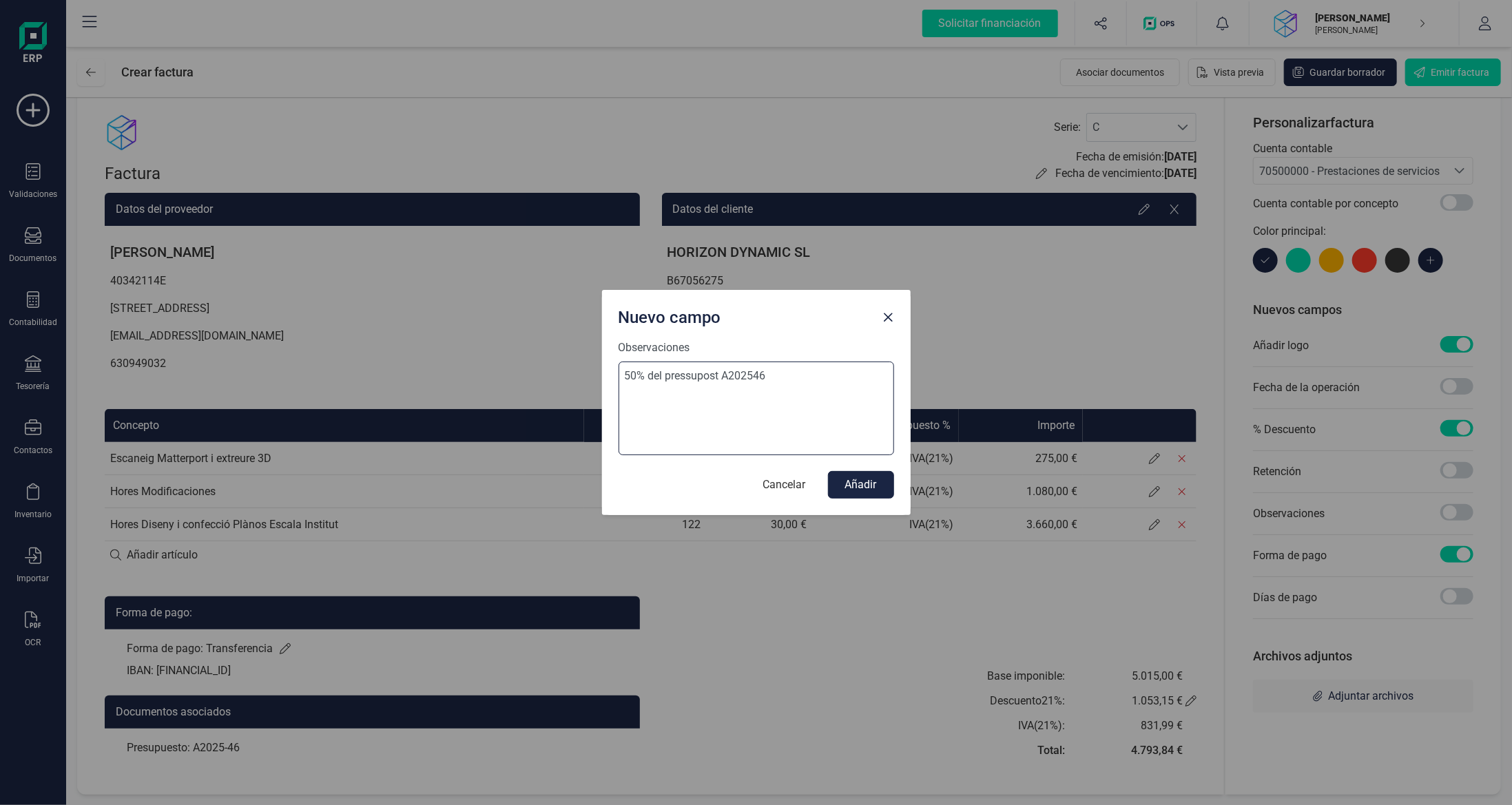
click at [754, 371] on textarea "50% del pressupost A202546" at bounding box center [756, 408] width 275 height 94
type textarea "50% del pressupost A2025-46"
click at [881, 486] on button "Añadir" at bounding box center [861, 485] width 66 height 28
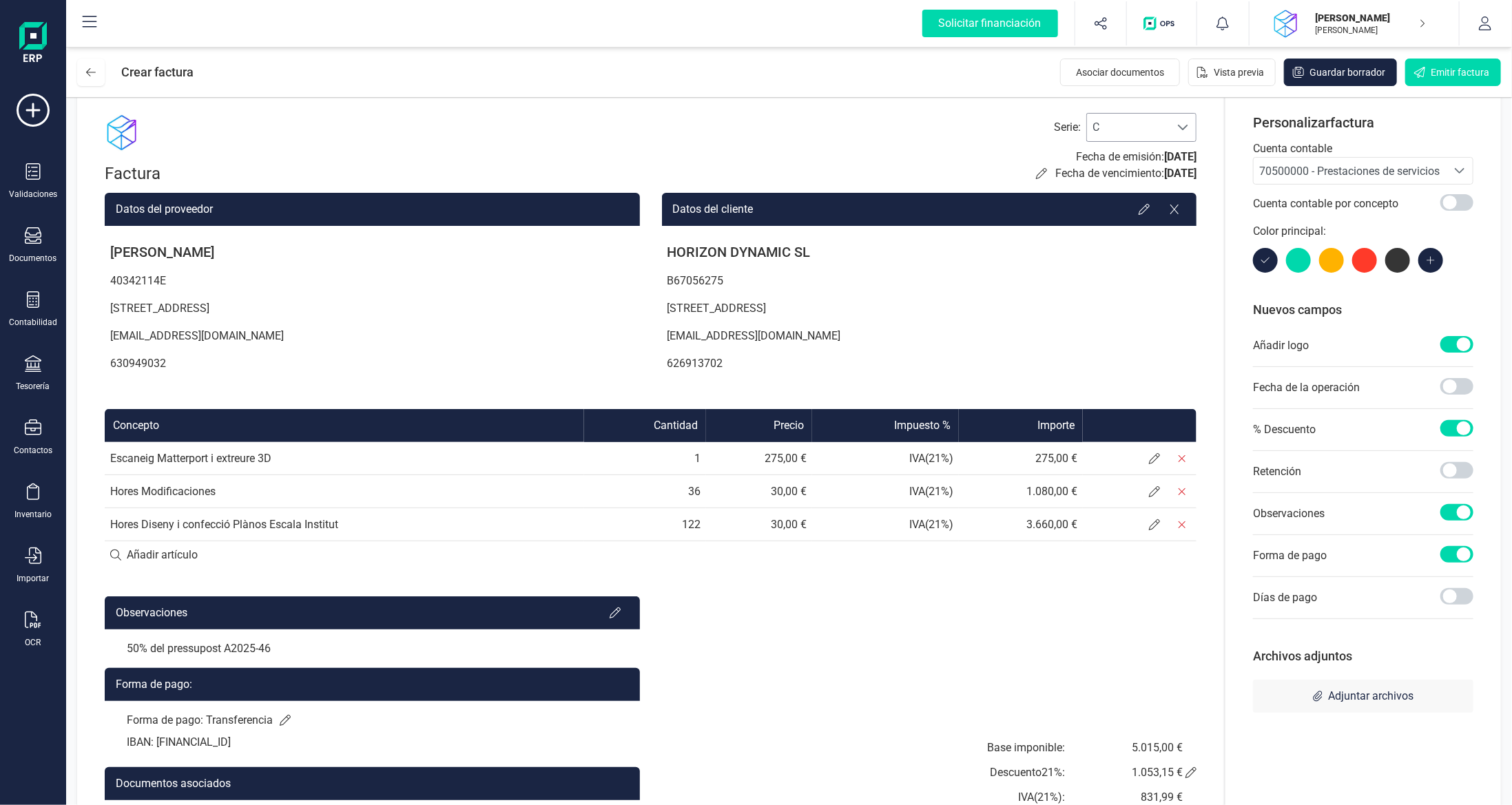
click at [1148, 117] on span "C" at bounding box center [1128, 127] width 83 height 28
click at [1146, 163] on li "A" at bounding box center [1141, 160] width 110 height 28
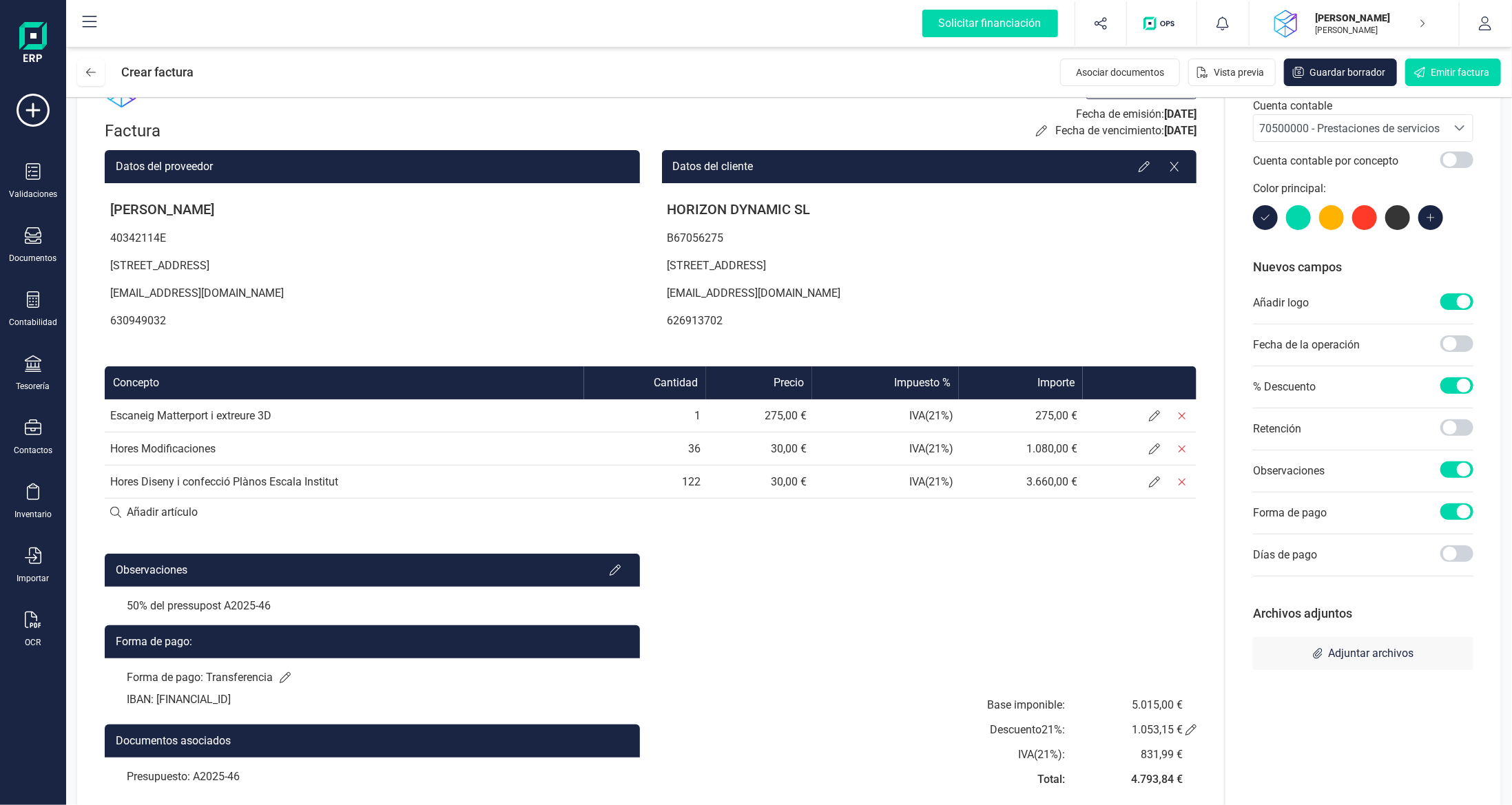
scroll to position [95, 0]
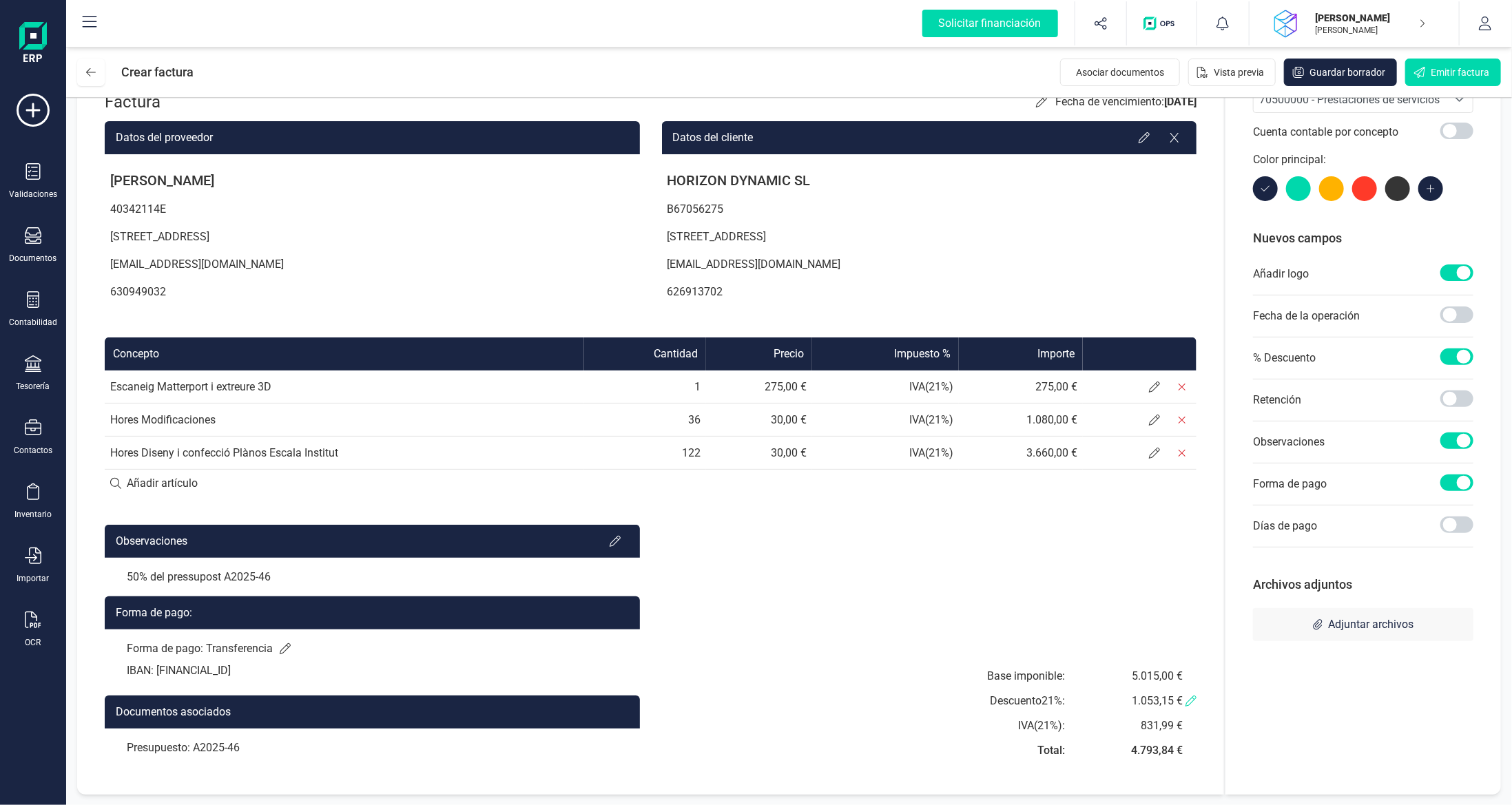
click at [1190, 704] on icon at bounding box center [1191, 701] width 11 height 11
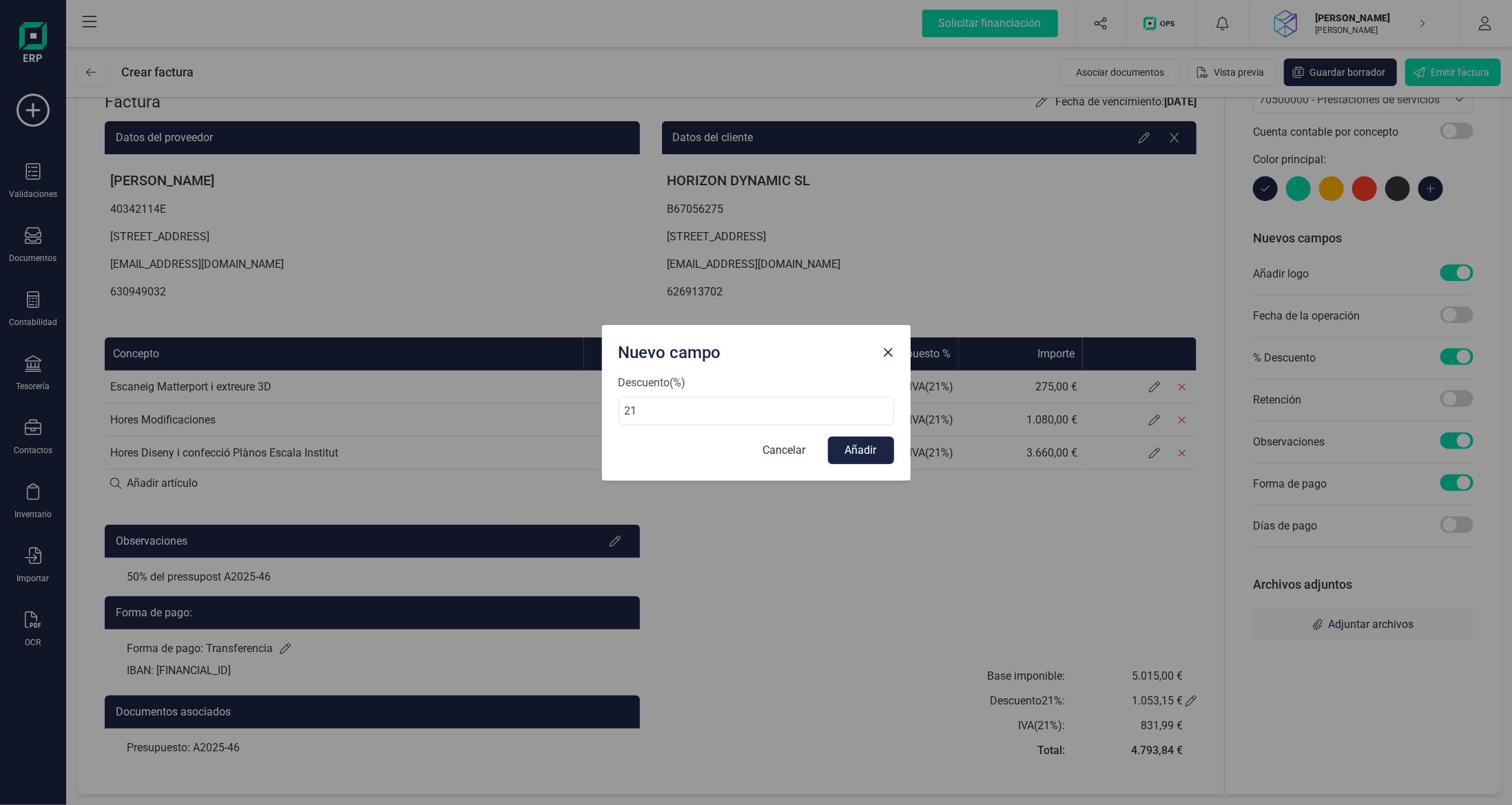
drag, startPoint x: 645, startPoint y: 409, endPoint x: 566, endPoint y: 407, distance: 79.0
click at [569, 409] on div "Nuevo campo Descuento (%) 21 Cancelar Añadir" at bounding box center [756, 402] width 1512 height 805
type input "71"
click at [850, 439] on button "Añadir" at bounding box center [861, 450] width 66 height 28
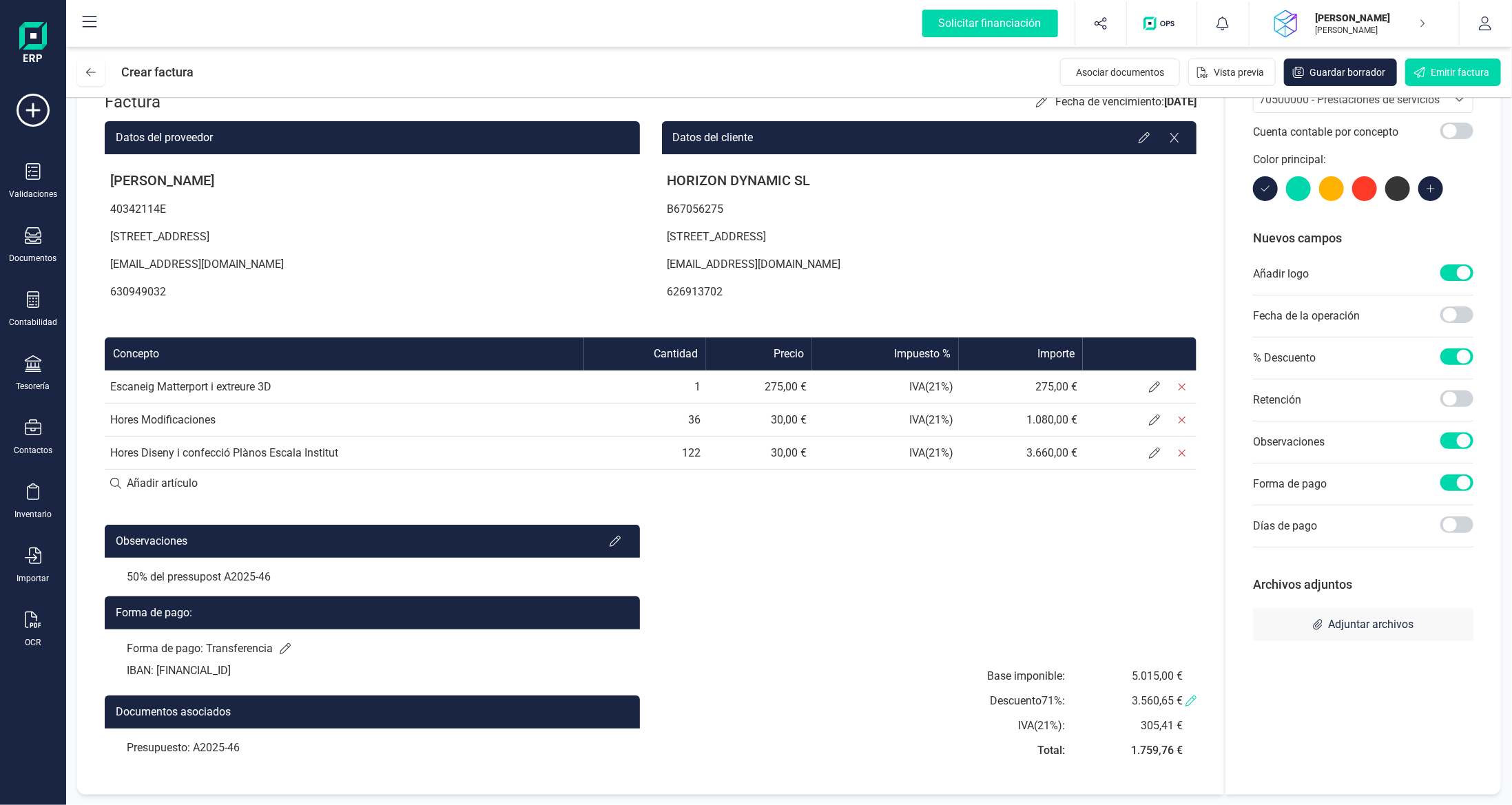
click at [1196, 701] on icon at bounding box center [1191, 701] width 11 height 11
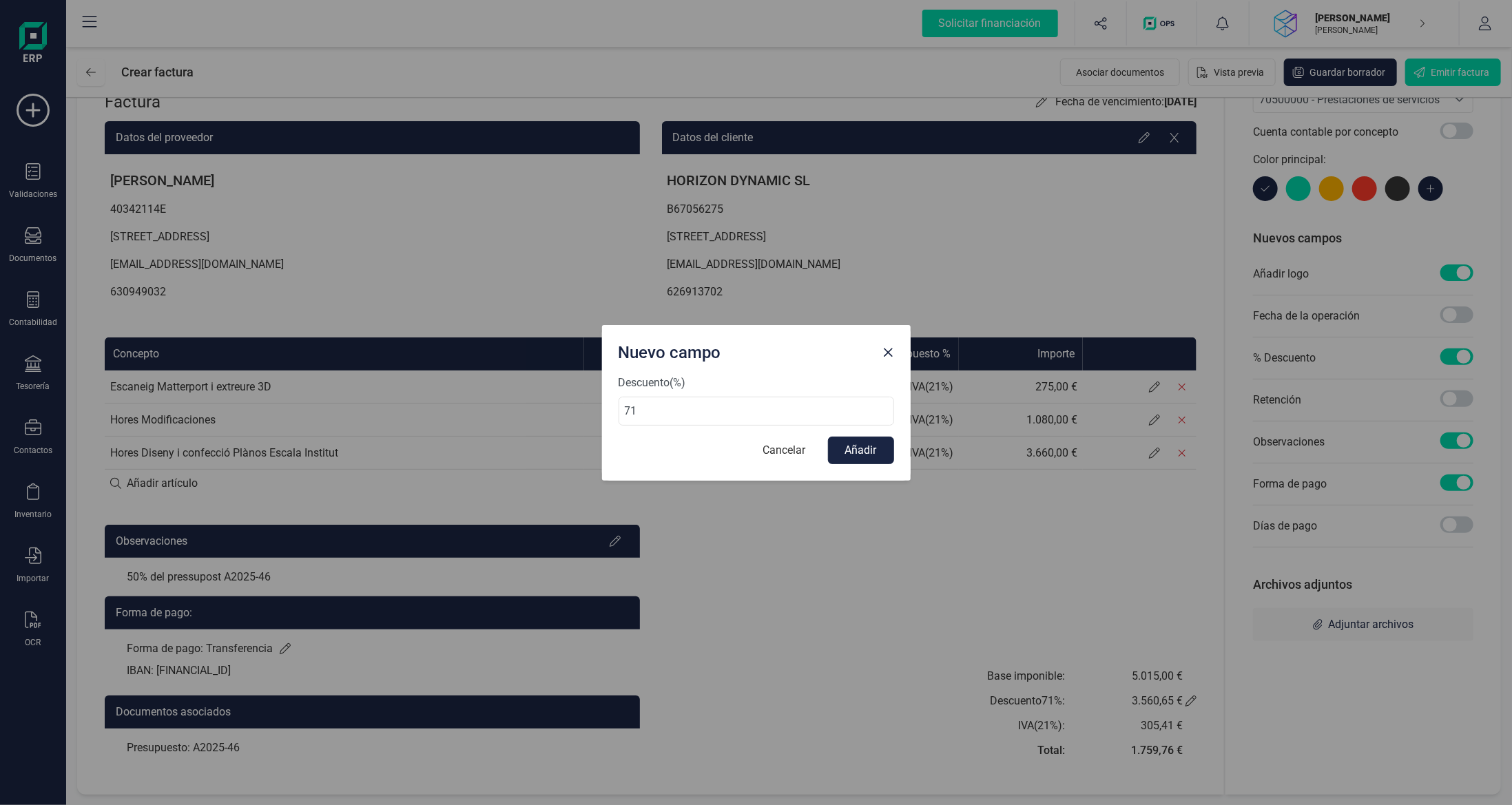
click at [386, 393] on div "Nuevo campo Descuento (%) 71 Cancelar Añadir" at bounding box center [756, 402] width 1512 height 805
type input "61"
click at [864, 462] on button "Añadir" at bounding box center [861, 450] width 66 height 28
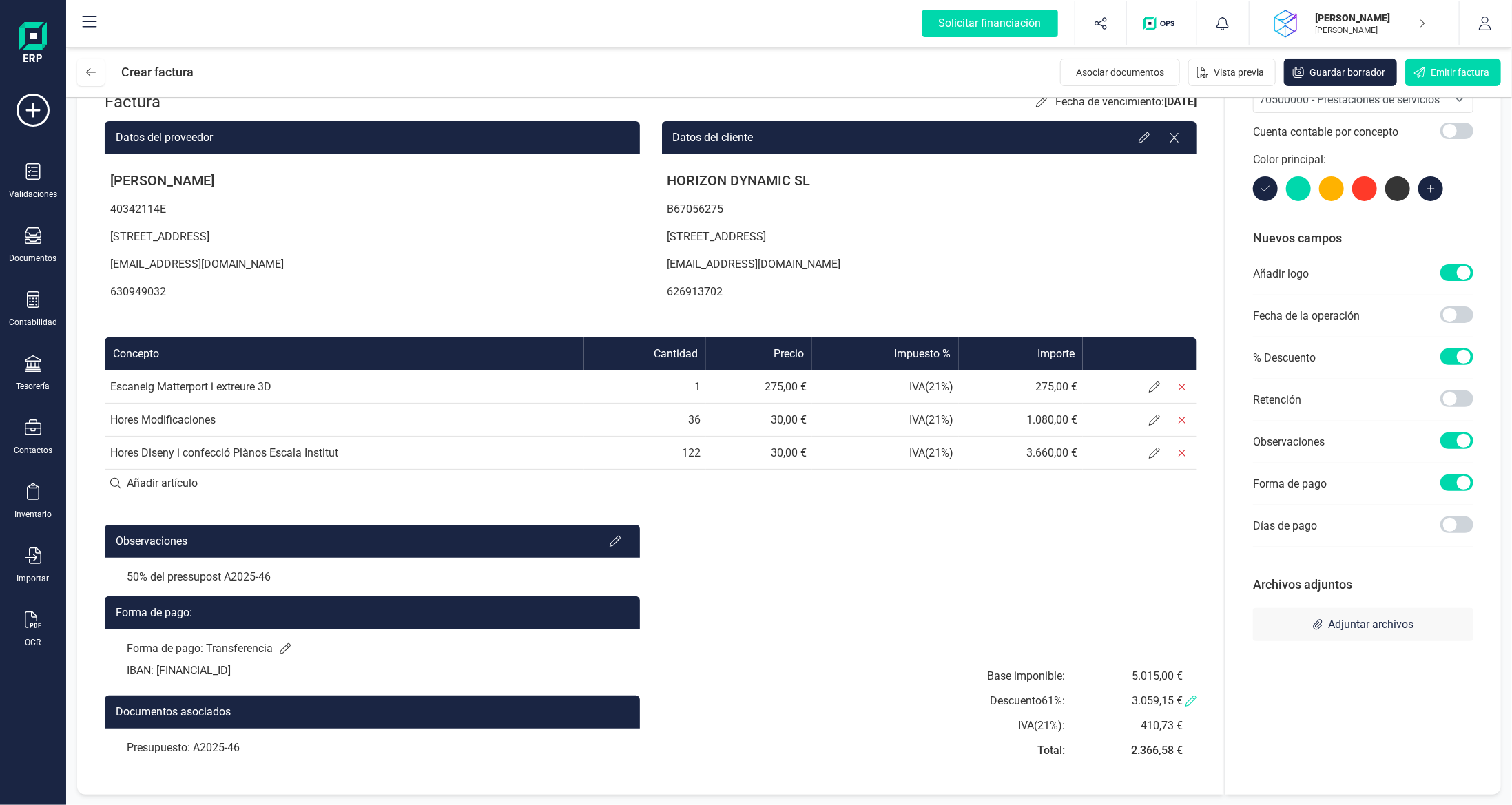
click at [1190, 702] on icon at bounding box center [1191, 701] width 11 height 11
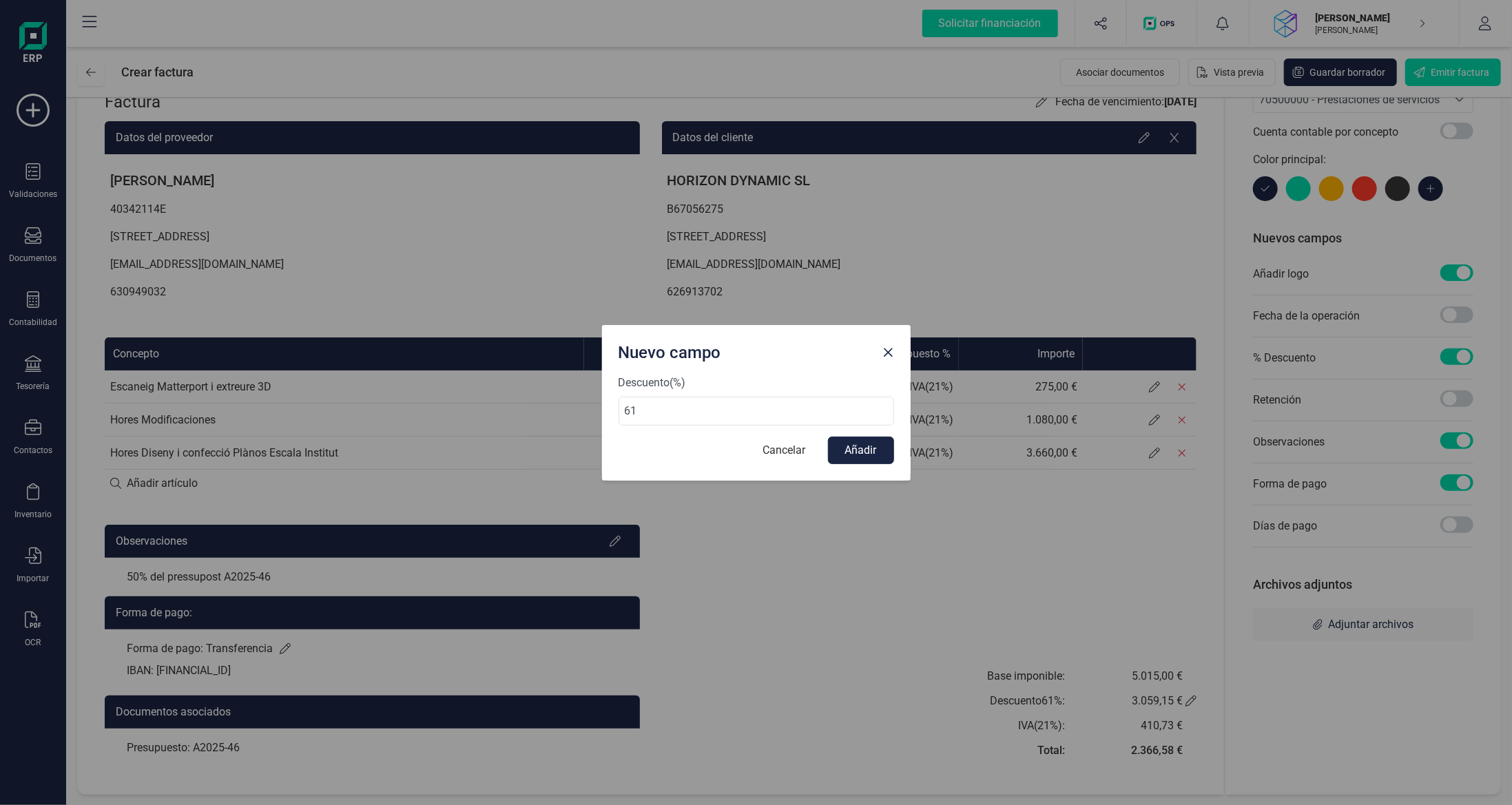
drag, startPoint x: 689, startPoint y: 413, endPoint x: 266, endPoint y: 370, distance: 425.2
click at [330, 375] on div "Nuevo campo Descuento (%) 61 Cancelar Añadir" at bounding box center [756, 402] width 1512 height 805
type input "60"
click at [857, 453] on button "Añadir" at bounding box center [861, 450] width 66 height 28
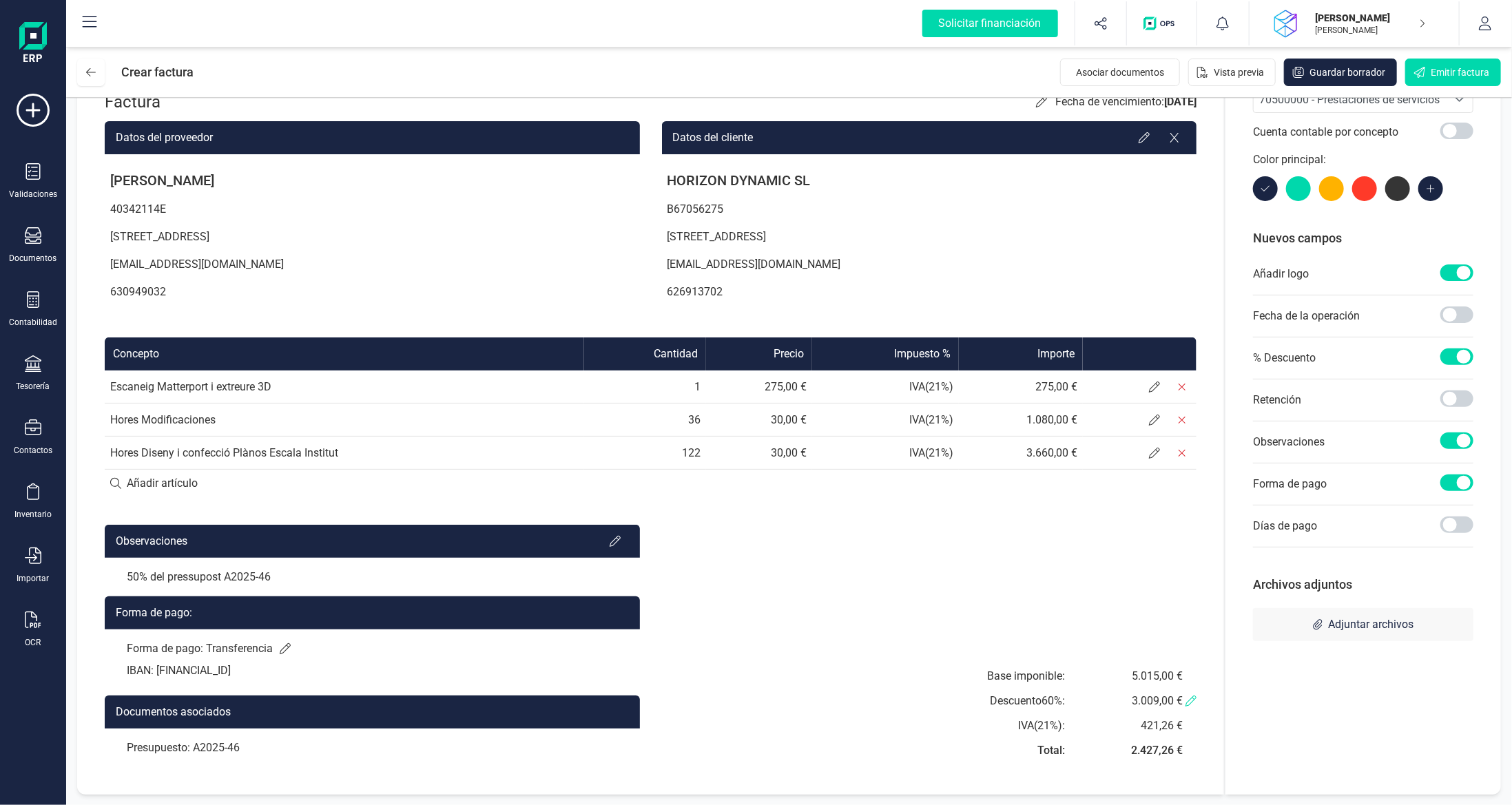
click at [1194, 698] on icon at bounding box center [1191, 701] width 11 height 11
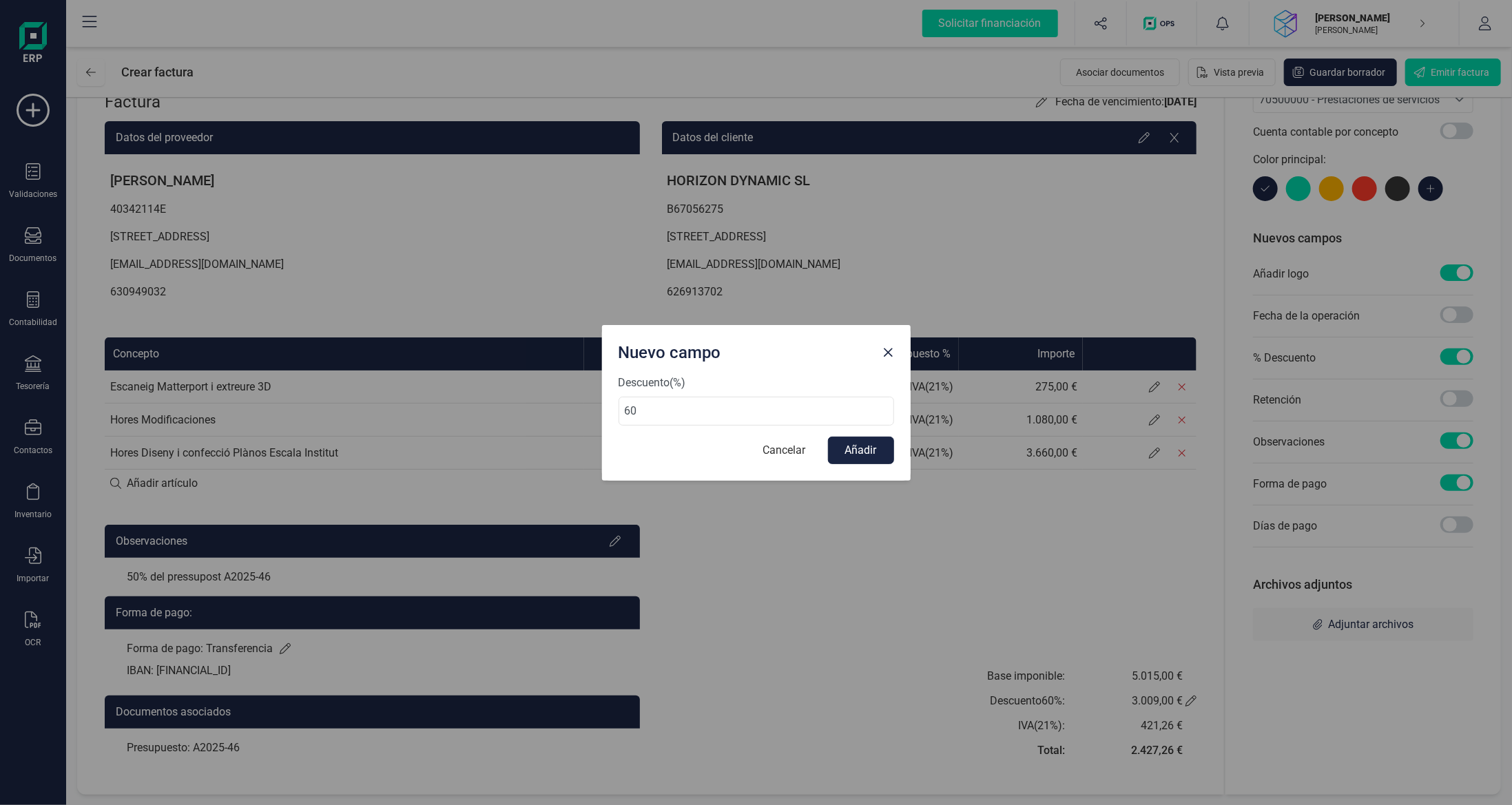
click at [509, 395] on div "Nuevo campo Descuento (%) 60 Cancelar Añadir" at bounding box center [756, 402] width 1512 height 805
type input "21"
click at [865, 452] on button "Añadir" at bounding box center [861, 450] width 66 height 28
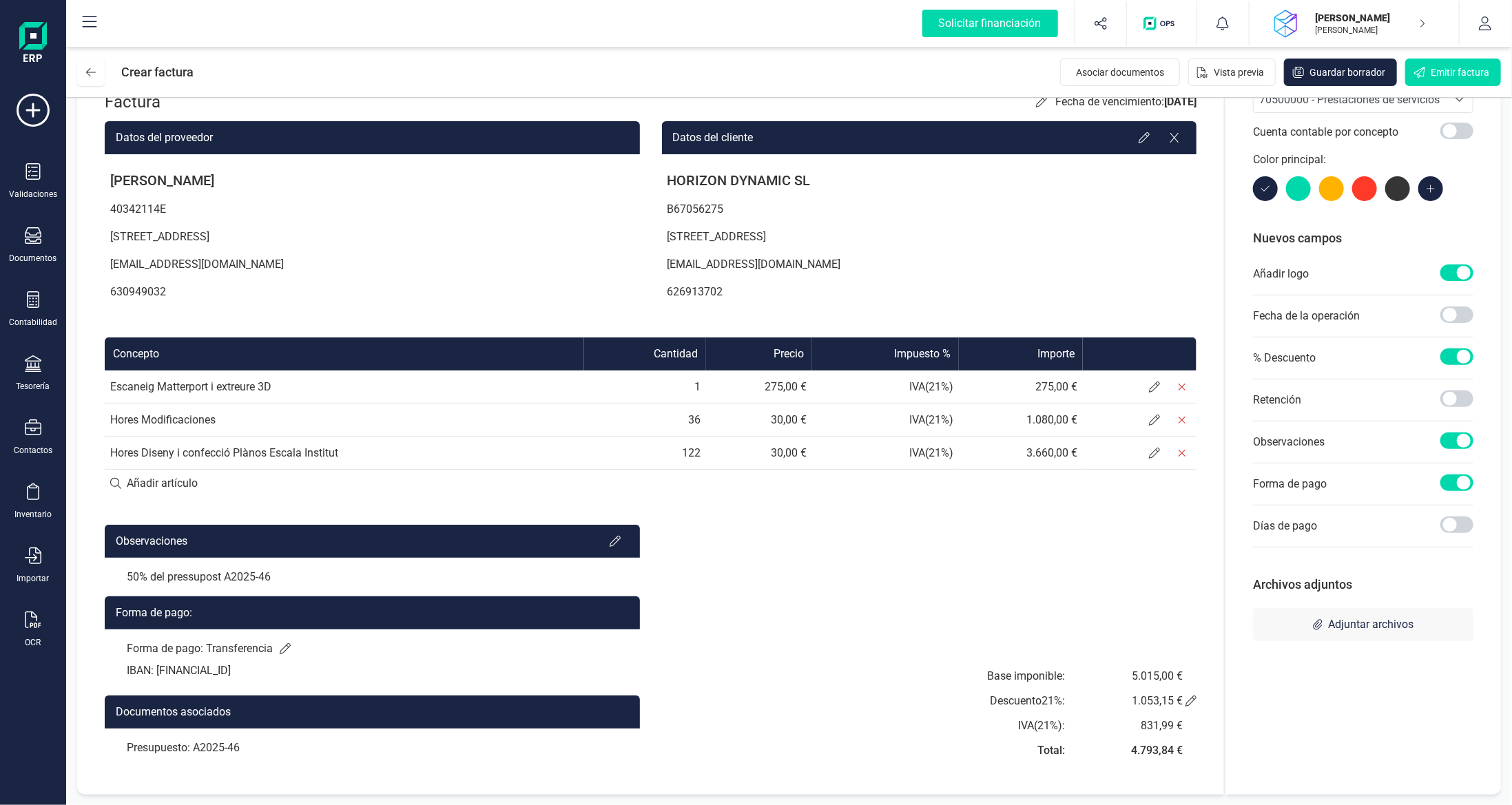
click at [1460, 356] on span at bounding box center [1457, 356] width 33 height 16
click at [1159, 389] on icon at bounding box center [1154, 386] width 11 height 11
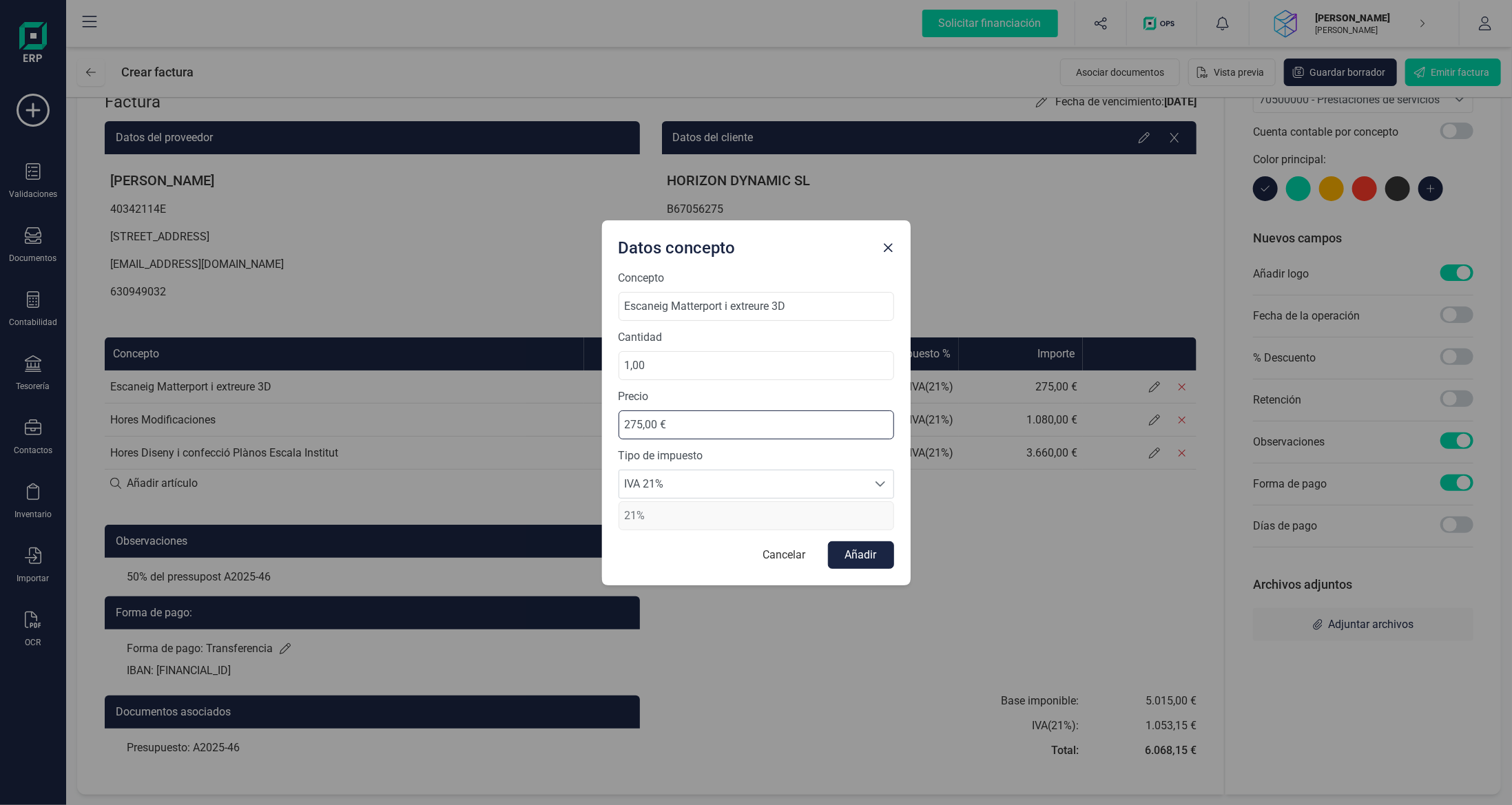
drag, startPoint x: 798, startPoint y: 423, endPoint x: 321, endPoint y: 399, distance: 477.6
click at [321, 399] on div "Datos concepto Concepto Escaneig Matterport i extreure 3D Cantidad 1,00 Precio …" at bounding box center [756, 402] width 1512 height 805
drag, startPoint x: 626, startPoint y: 352, endPoint x: 752, endPoint y: 385, distance: 130.2
click at [577, 349] on div "Datos concepto Concepto Escaneig Matterport i extreure 3D Cantidad 1,00 Precio …" at bounding box center [756, 402] width 1512 height 805
click at [342, 340] on div "Datos concepto Concepto Escaneig Matterport i extreure 3D Cantidad 1,00 Precio …" at bounding box center [756, 402] width 1512 height 805
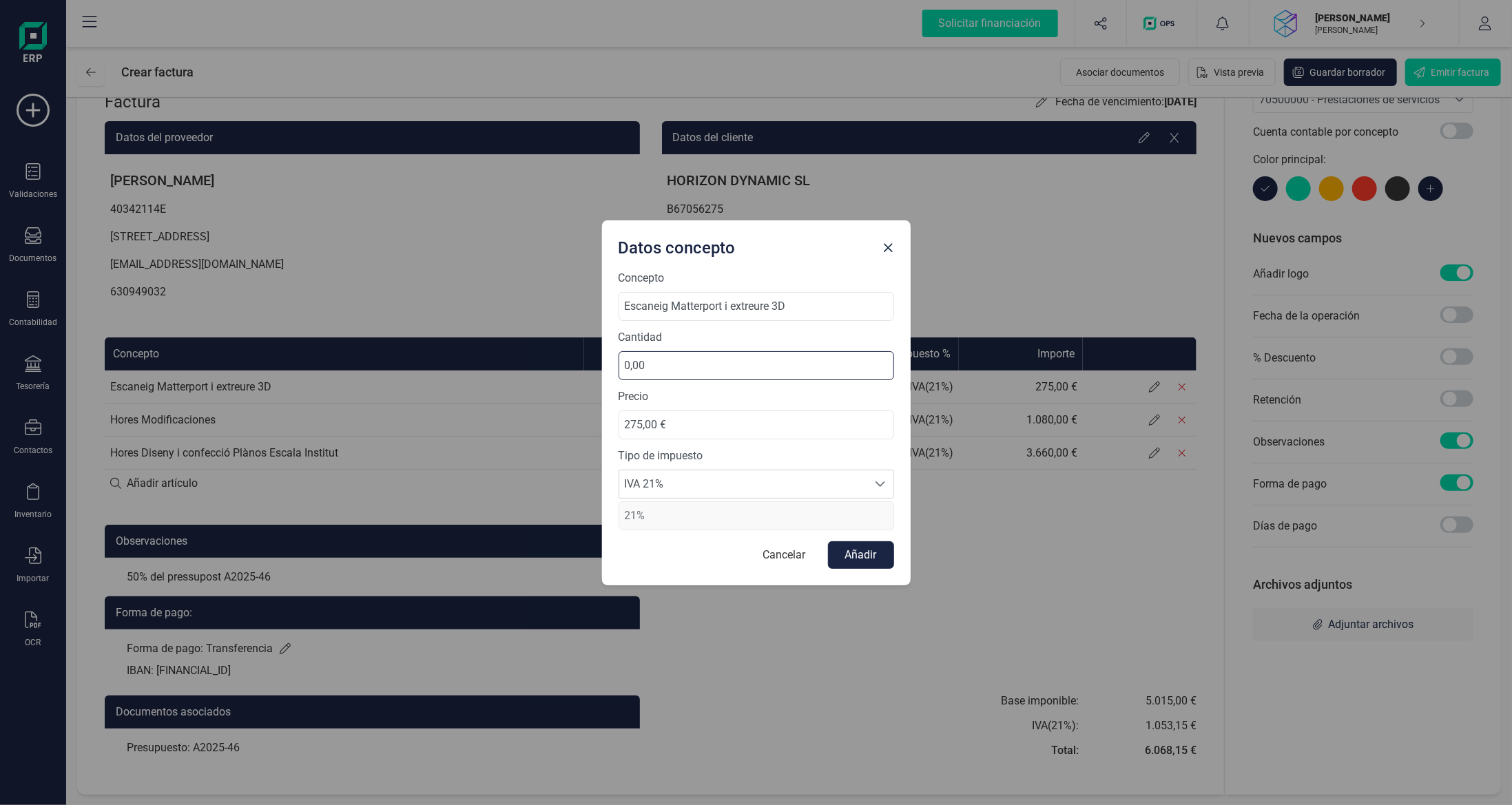
type input "0,50"
click at [855, 556] on button "Añadir" at bounding box center [861, 555] width 66 height 28
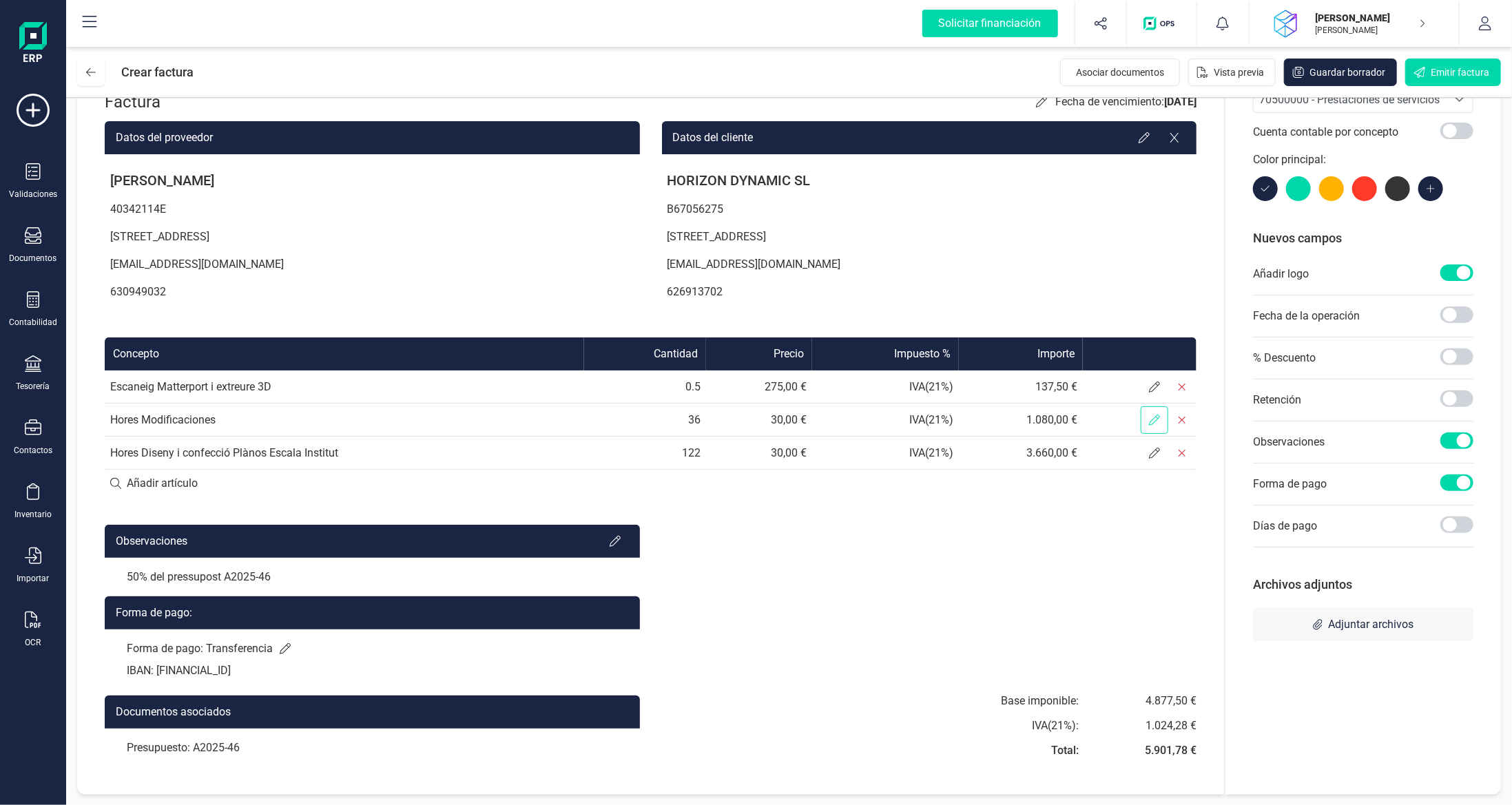
click at [1155, 419] on icon at bounding box center [1154, 420] width 11 height 11
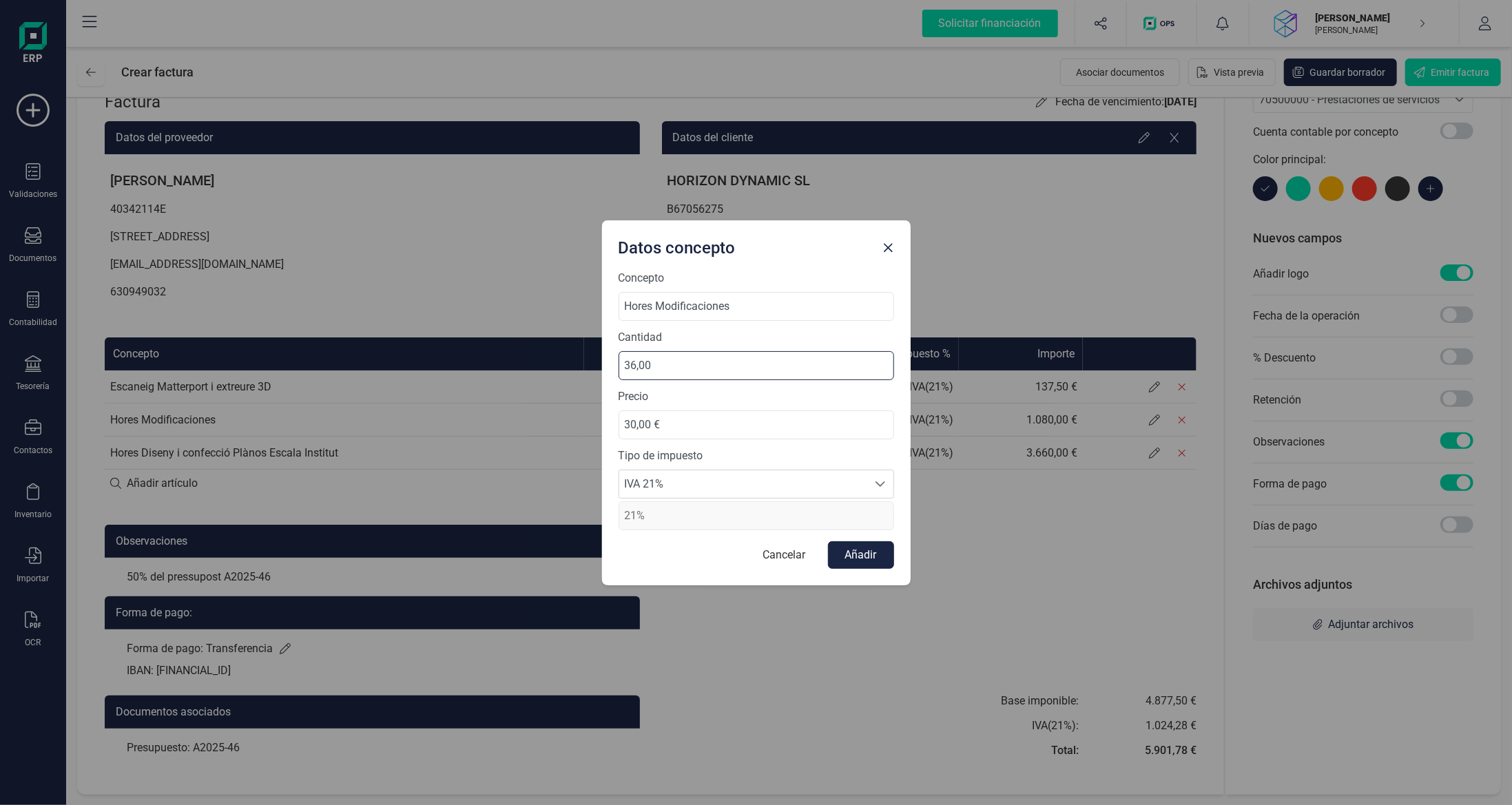
drag, startPoint x: 731, startPoint y: 364, endPoint x: 255, endPoint y: 344, distance: 476.4
click at [268, 344] on div "Datos concepto Concepto Hores Modificaciones Cantidad 36,00 Precio 30,00 € Tipo…" at bounding box center [756, 402] width 1512 height 805
type input "18,00"
click at [855, 557] on button "Añadir" at bounding box center [861, 555] width 66 height 28
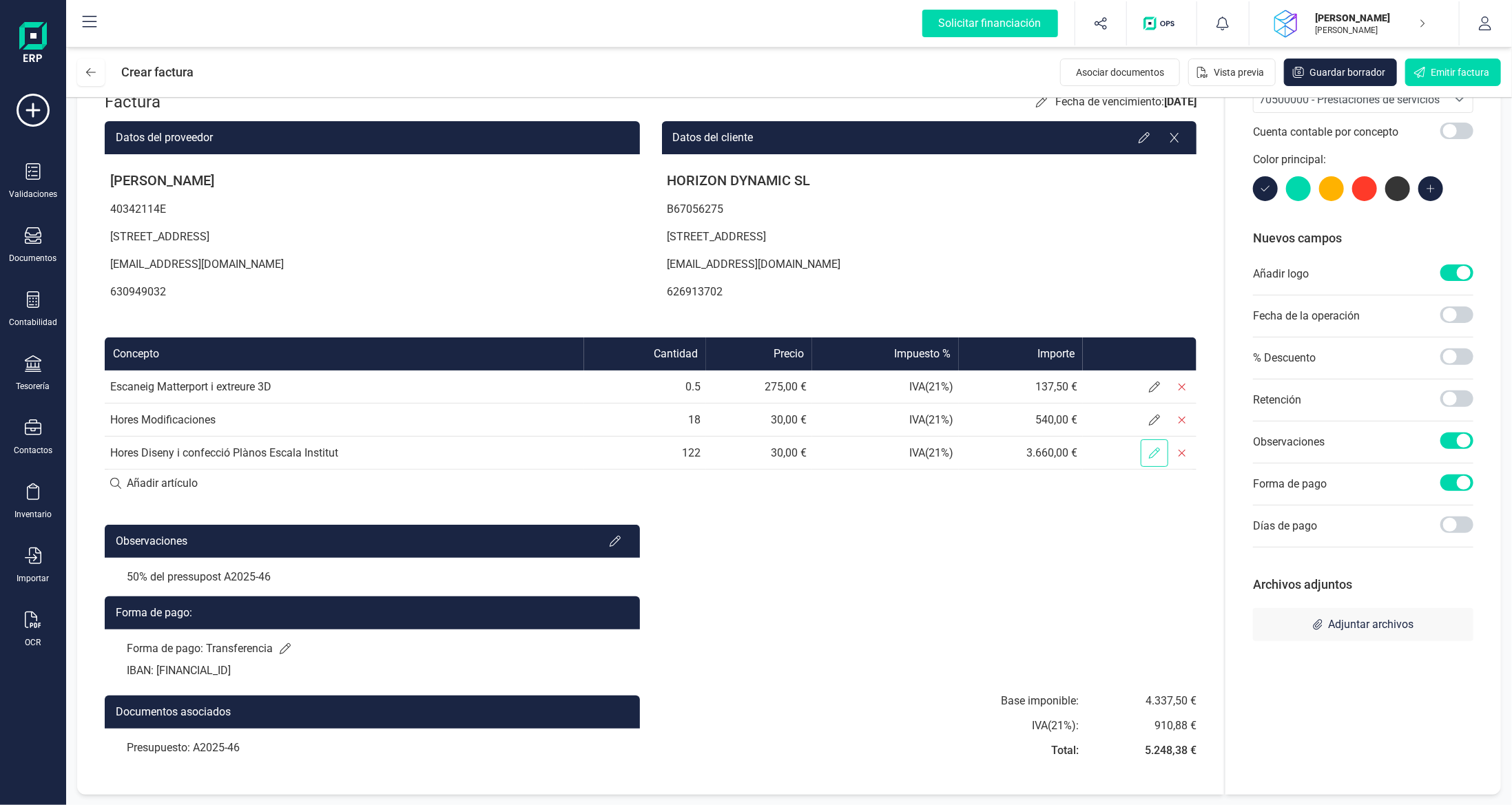
click at [1155, 454] on icon at bounding box center [1154, 453] width 11 height 11
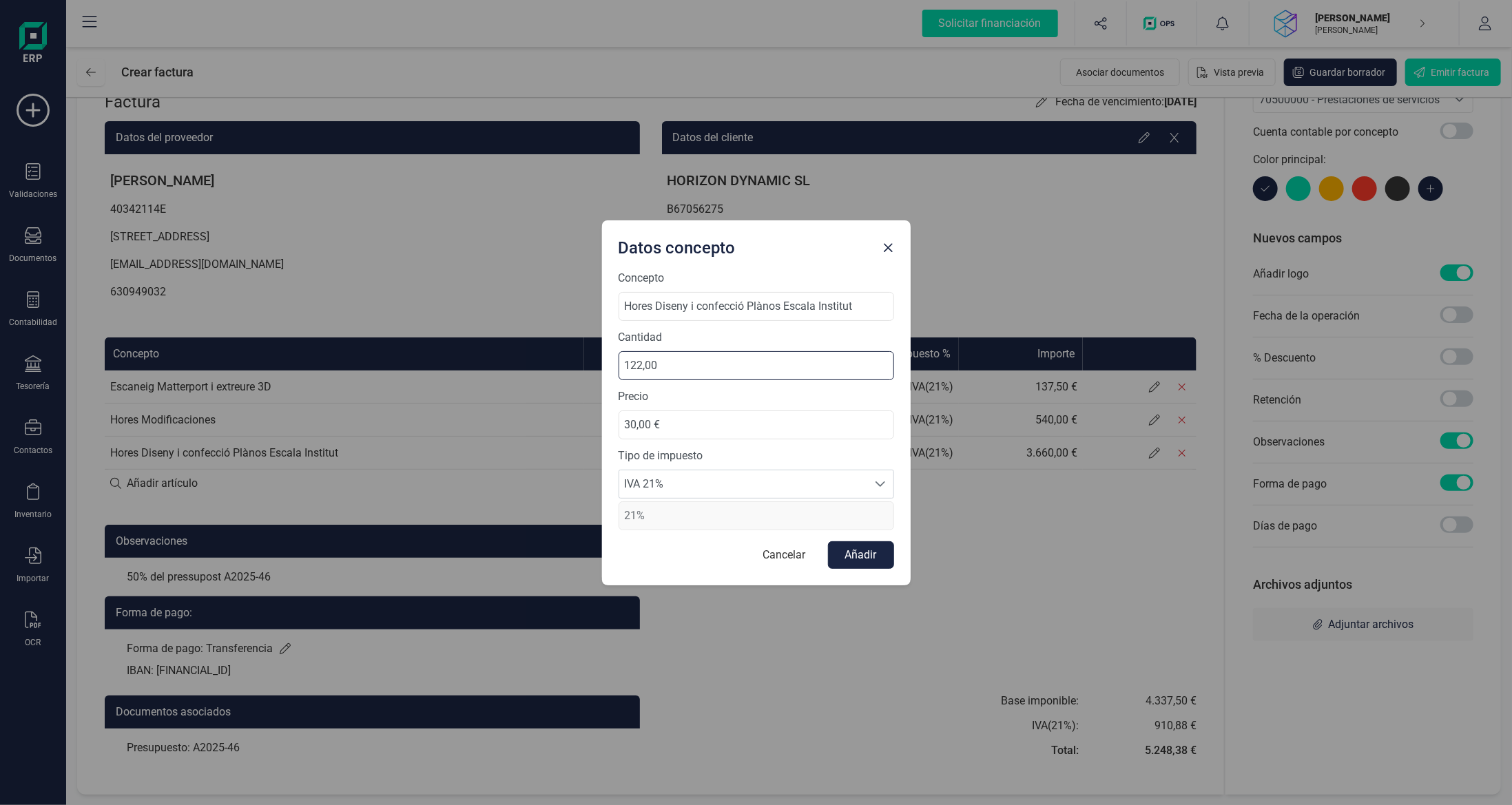
drag, startPoint x: 735, startPoint y: 366, endPoint x: 459, endPoint y: 353, distance: 276.3
click at [477, 353] on div "Datos concepto Concepto Hores Diseny i confecció Plànos Escala Institut Cantida…" at bounding box center [756, 402] width 1512 height 805
type input "61,00"
click at [870, 550] on button "Añadir" at bounding box center [861, 555] width 66 height 28
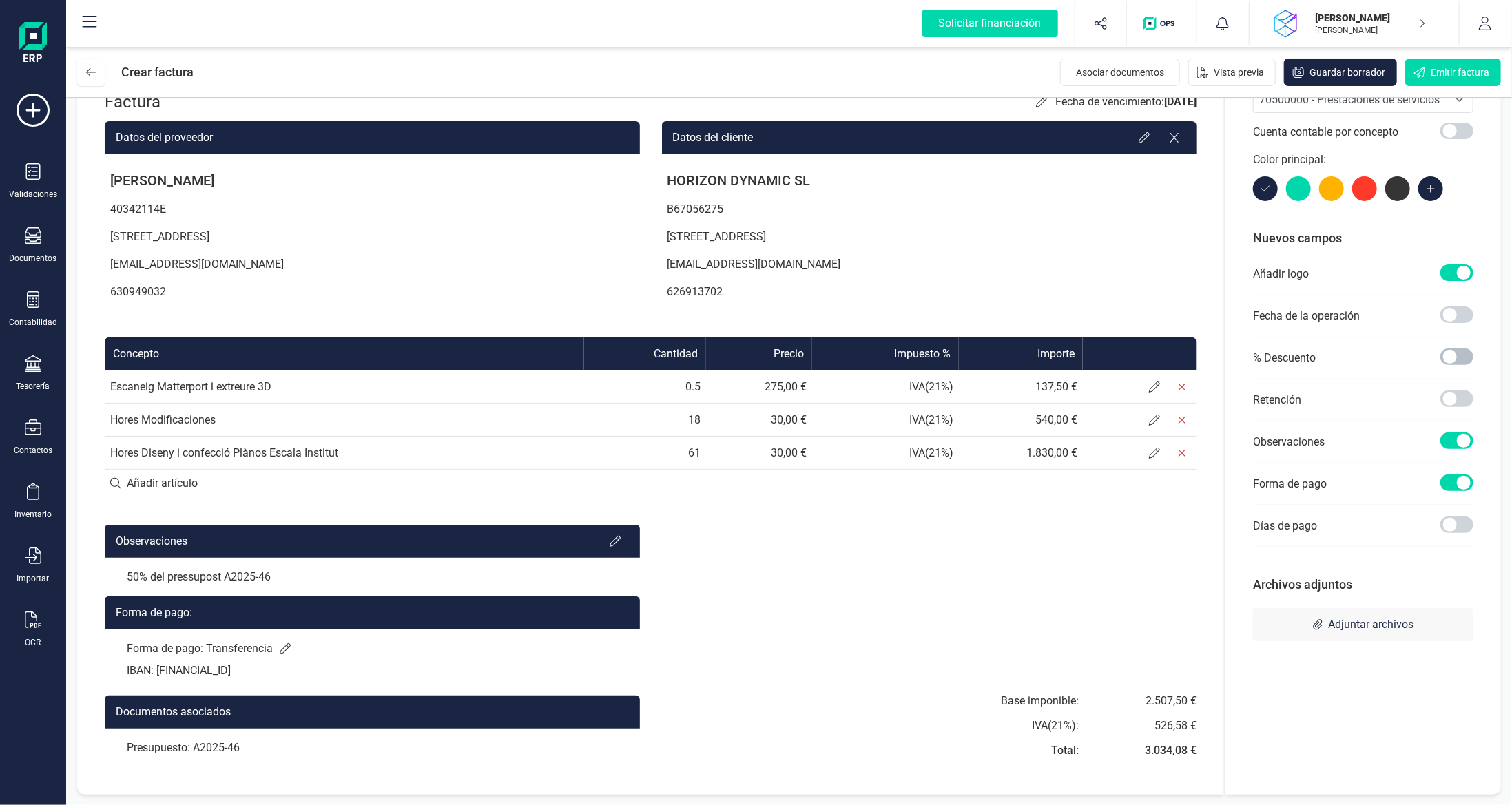
click at [1454, 358] on span at bounding box center [1457, 356] width 33 height 16
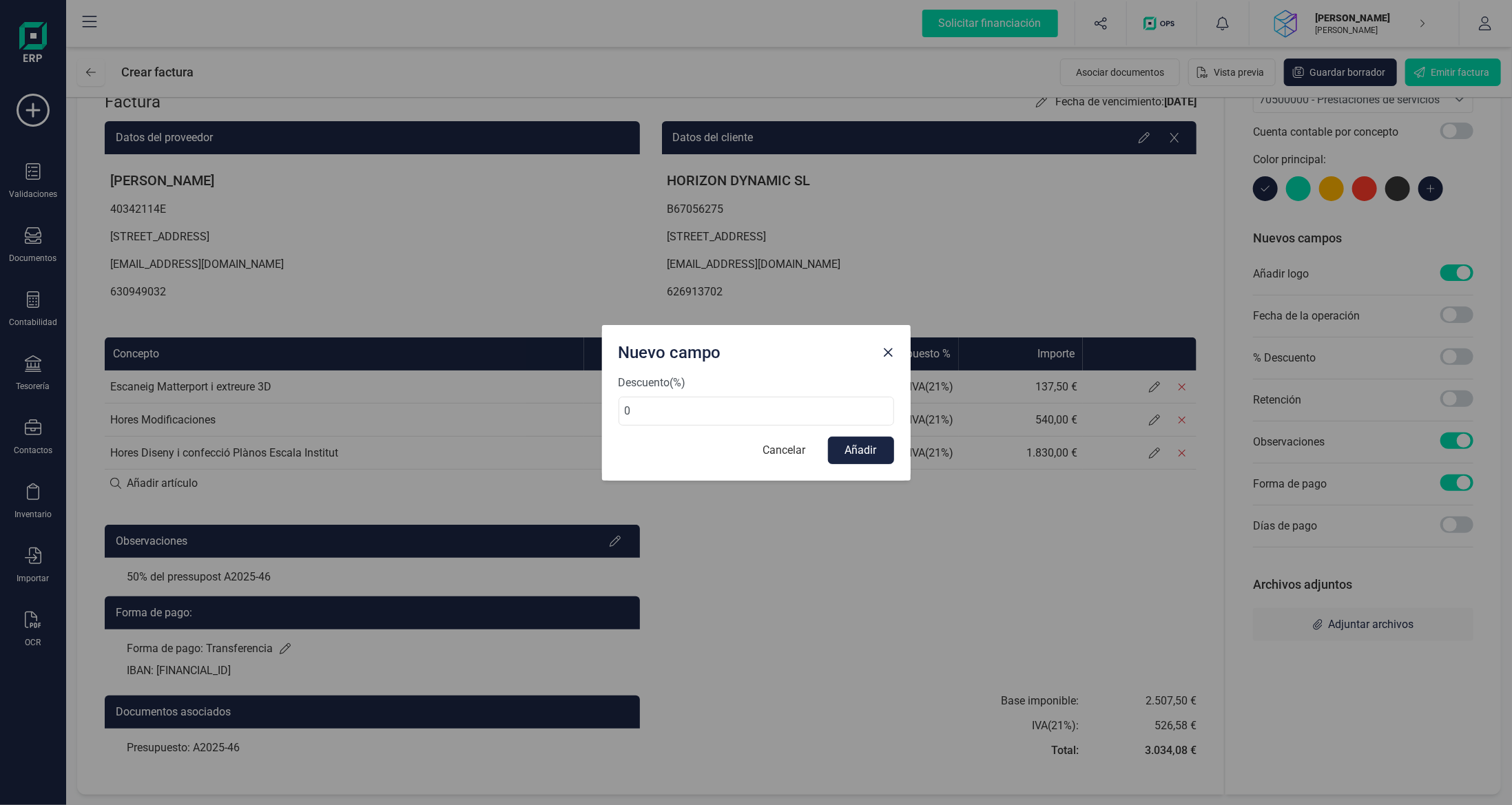
drag, startPoint x: 743, startPoint y: 421, endPoint x: 445, endPoint y: 393, distance: 299.3
click at [447, 393] on div "Nuevo campo Descuento (%) 0 Cancelar Añadir" at bounding box center [756, 402] width 1512 height 805
type input "21"
click at [886, 444] on button "Añadir" at bounding box center [861, 450] width 66 height 28
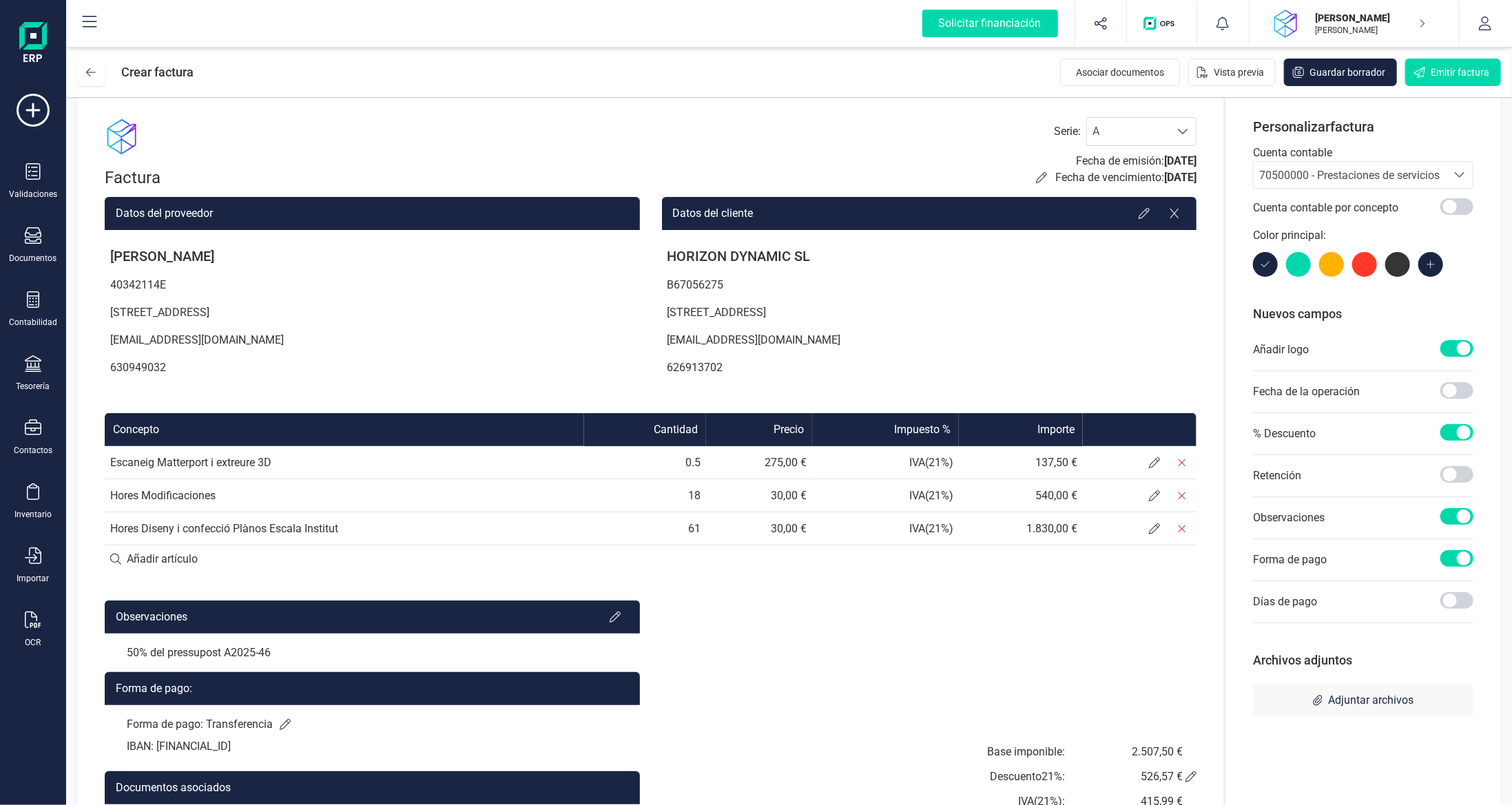
scroll to position [0, 0]
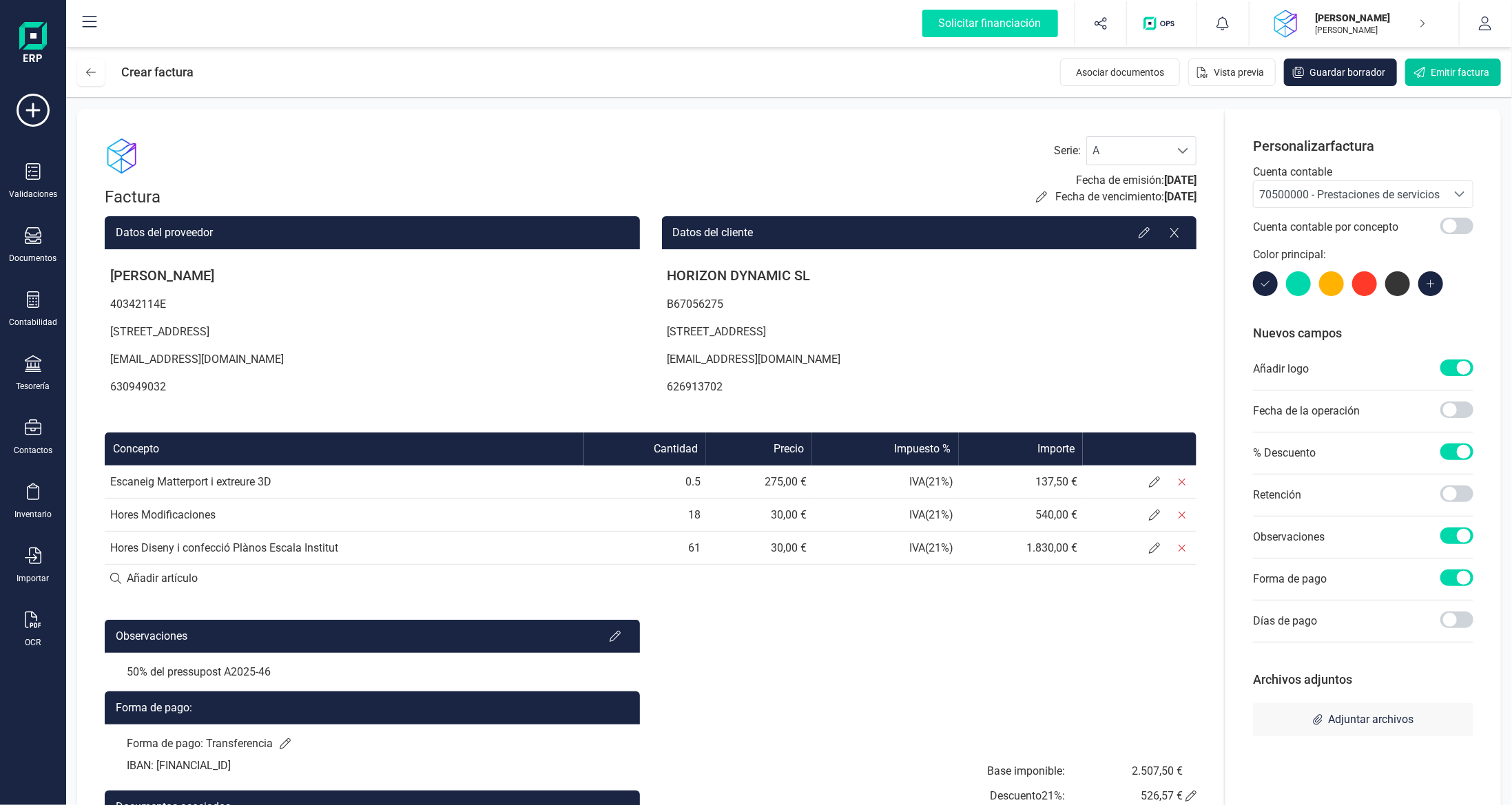
click at [1458, 75] on span "Emitir factura" at bounding box center [1459, 72] width 58 height 14
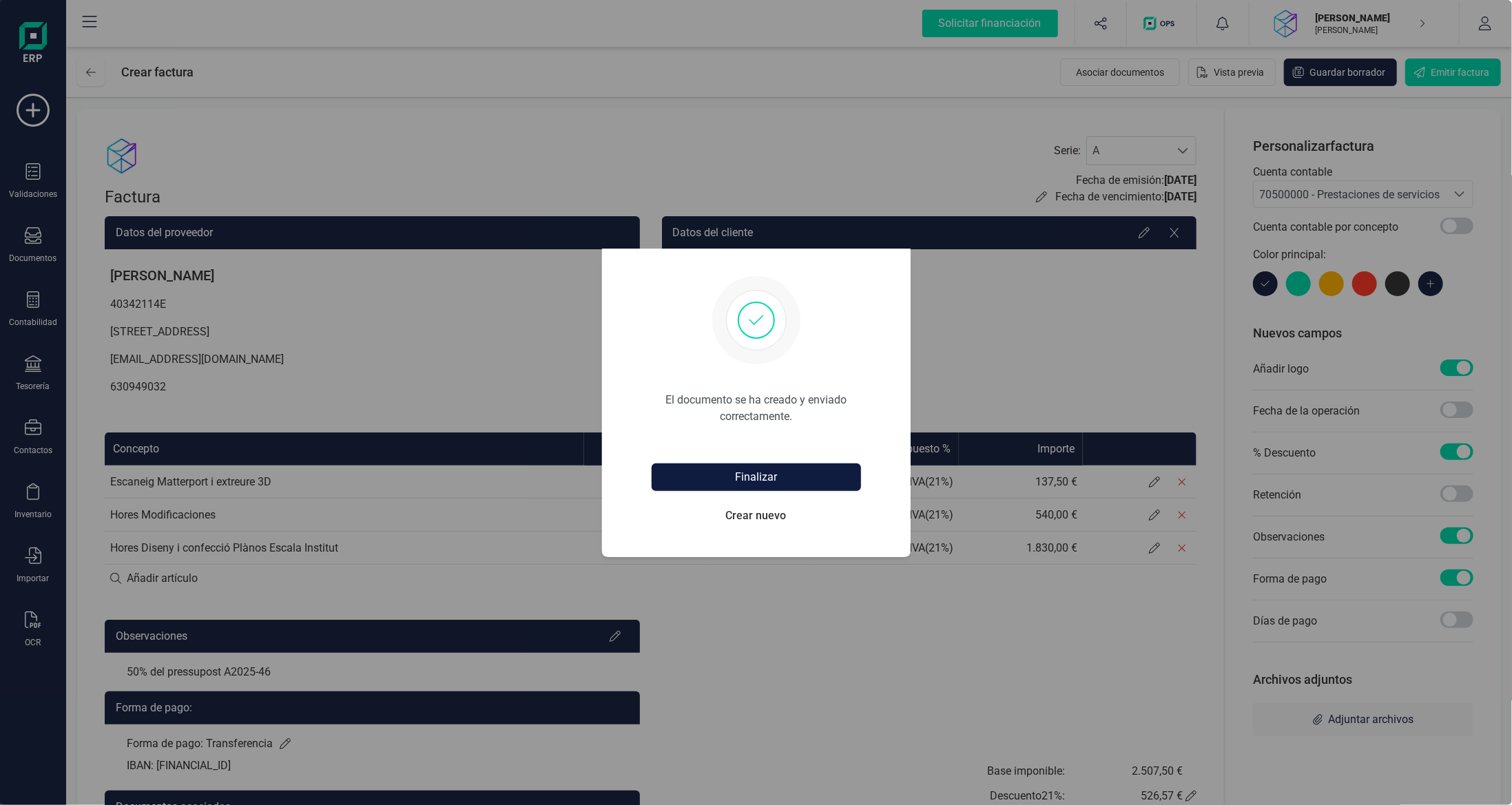
click at [739, 483] on button "Finalizar" at bounding box center [756, 477] width 210 height 28
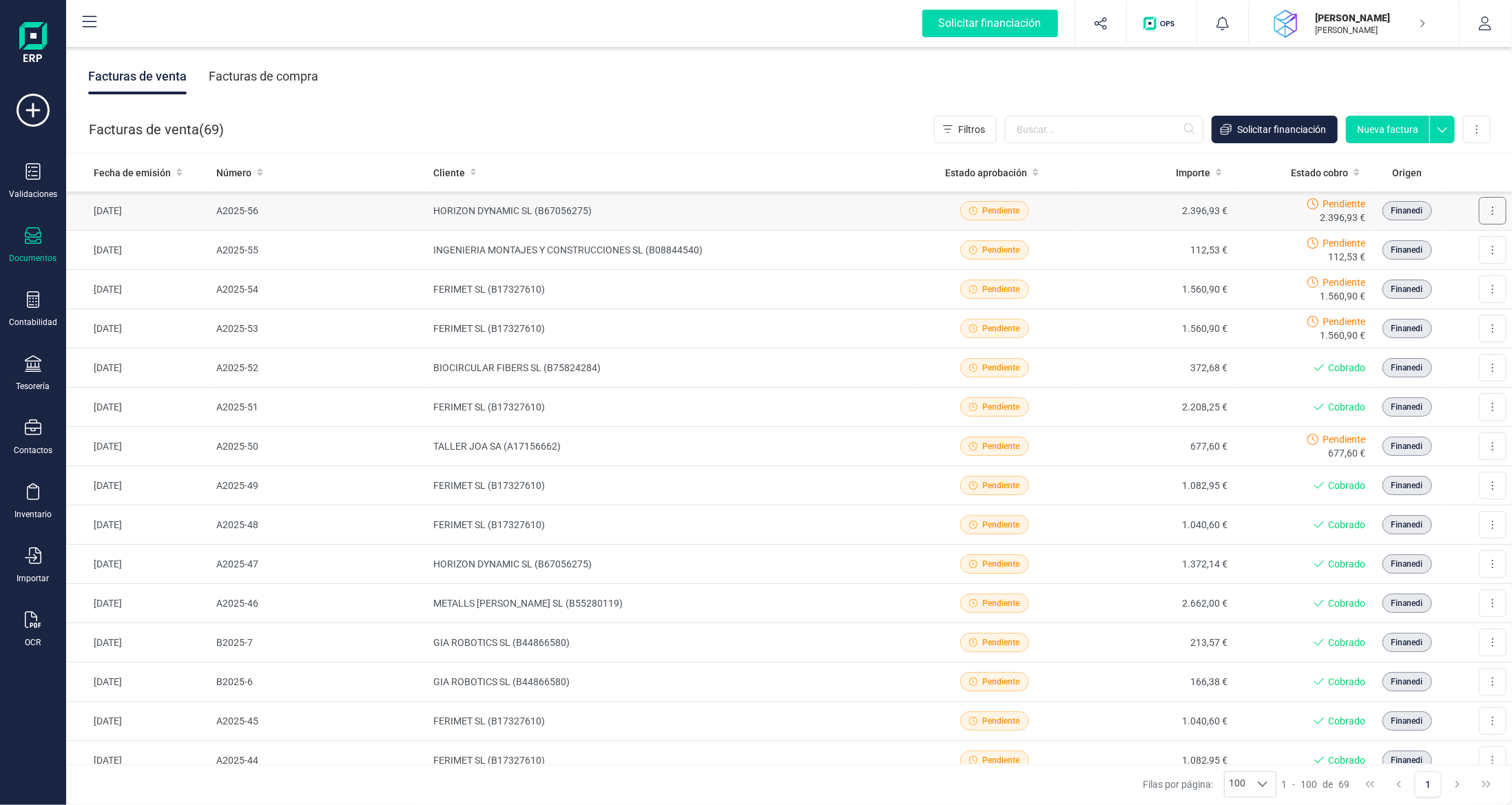
click at [1491, 214] on icon at bounding box center [1492, 210] width 2 height 11
click at [1416, 246] on span "Descargar documento" at bounding box center [1433, 244] width 95 height 14
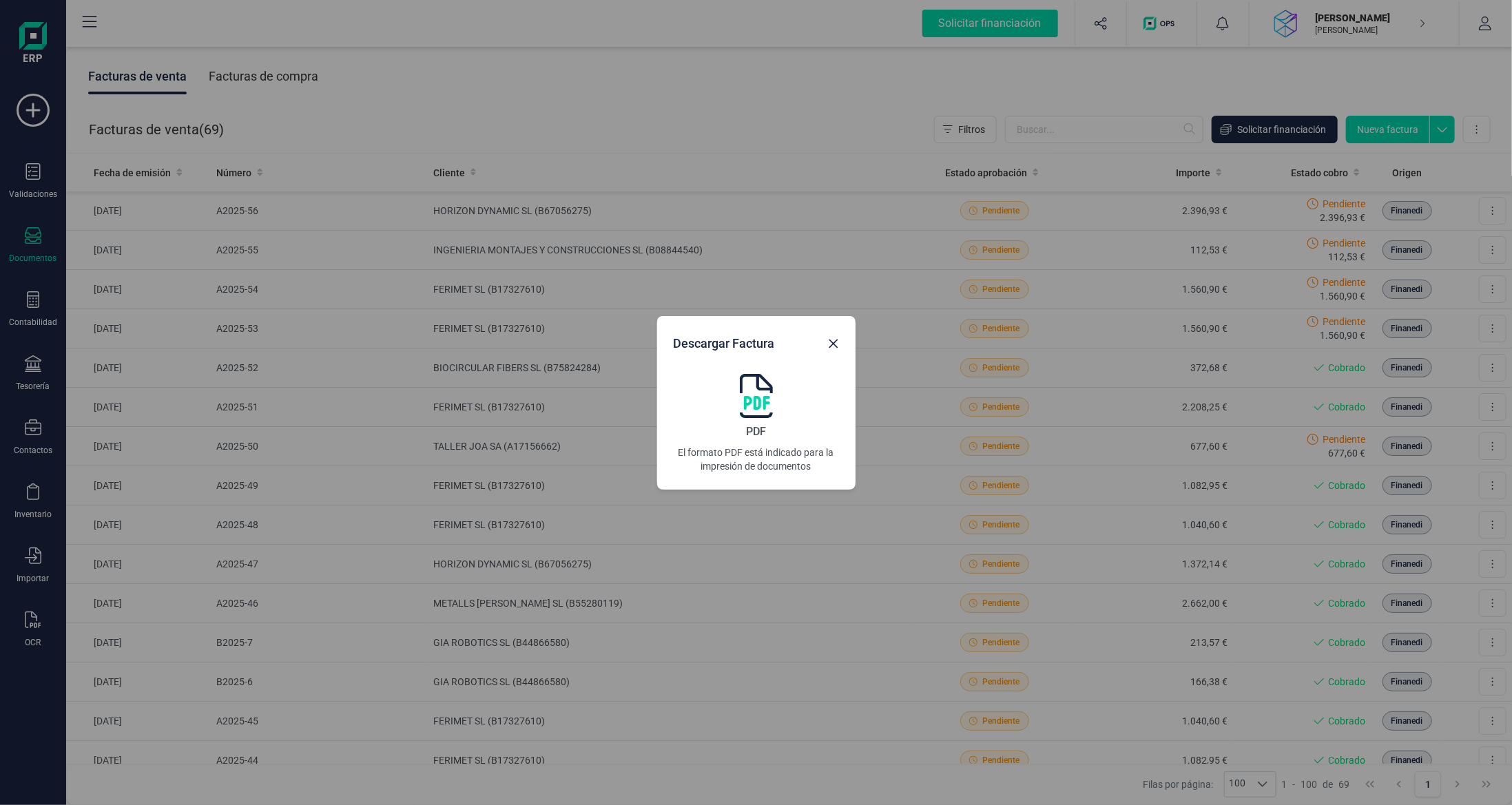
click at [765, 393] on img at bounding box center [756, 396] width 33 height 44
click at [1469, 93] on div "Descargar Factura PDF El formato PDF está indicado para la impresión de documen…" at bounding box center [756, 402] width 1512 height 805
click at [830, 338] on icon "Close" at bounding box center [833, 343] width 11 height 11
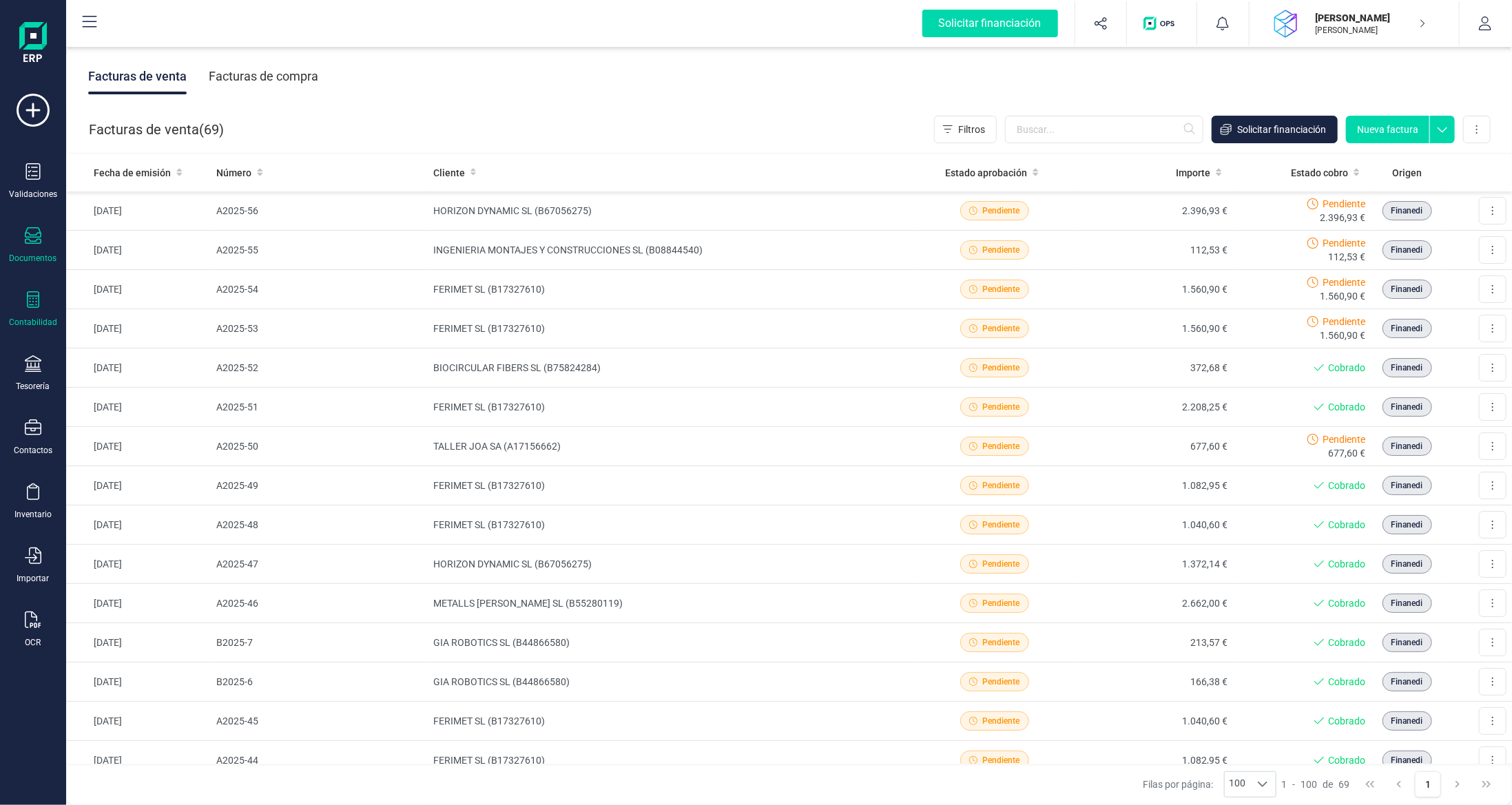
click at [30, 301] on icon at bounding box center [33, 300] width 16 height 16
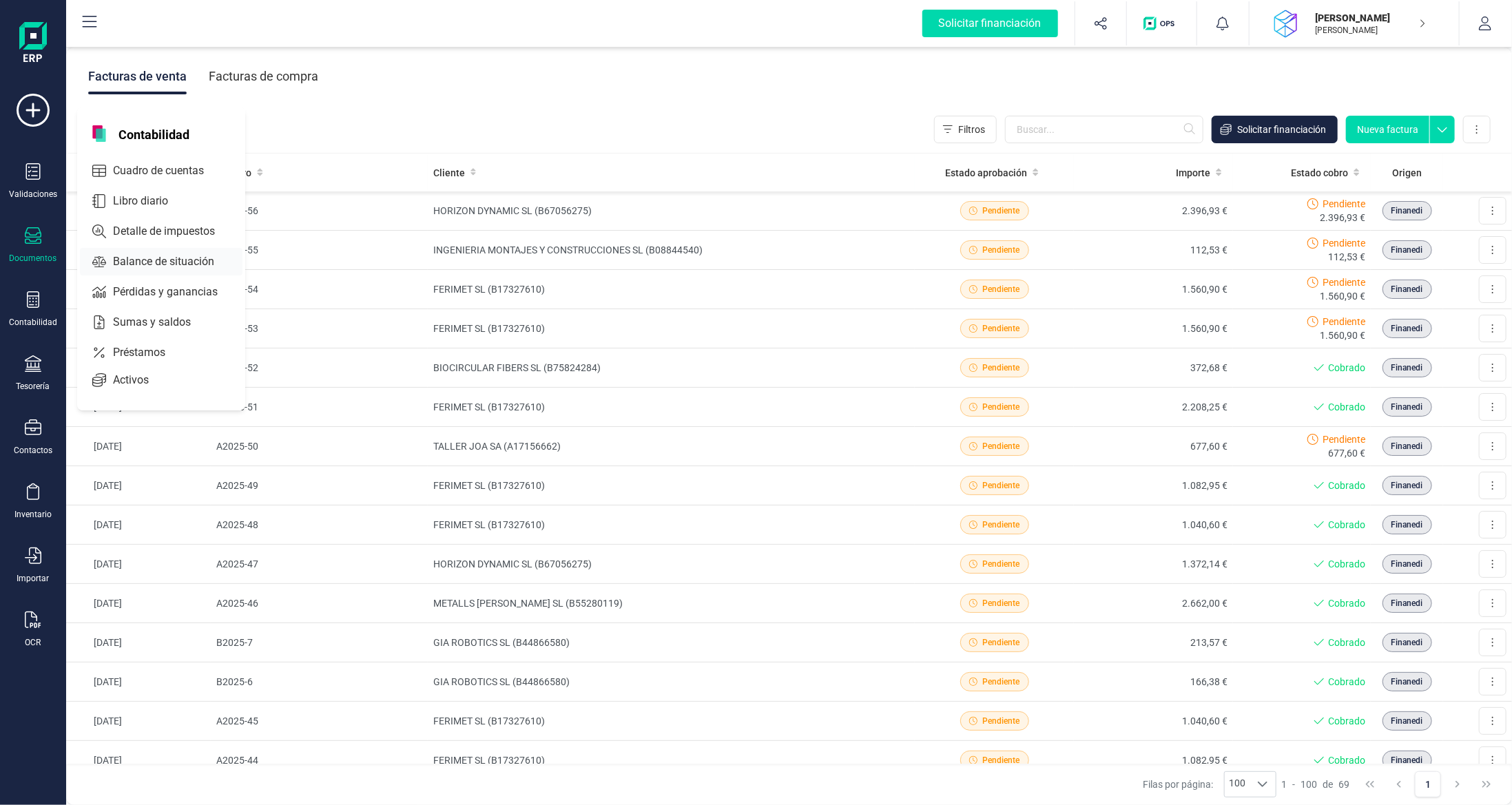
click at [142, 263] on span "Balance de situación" at bounding box center [173, 261] width 131 height 16
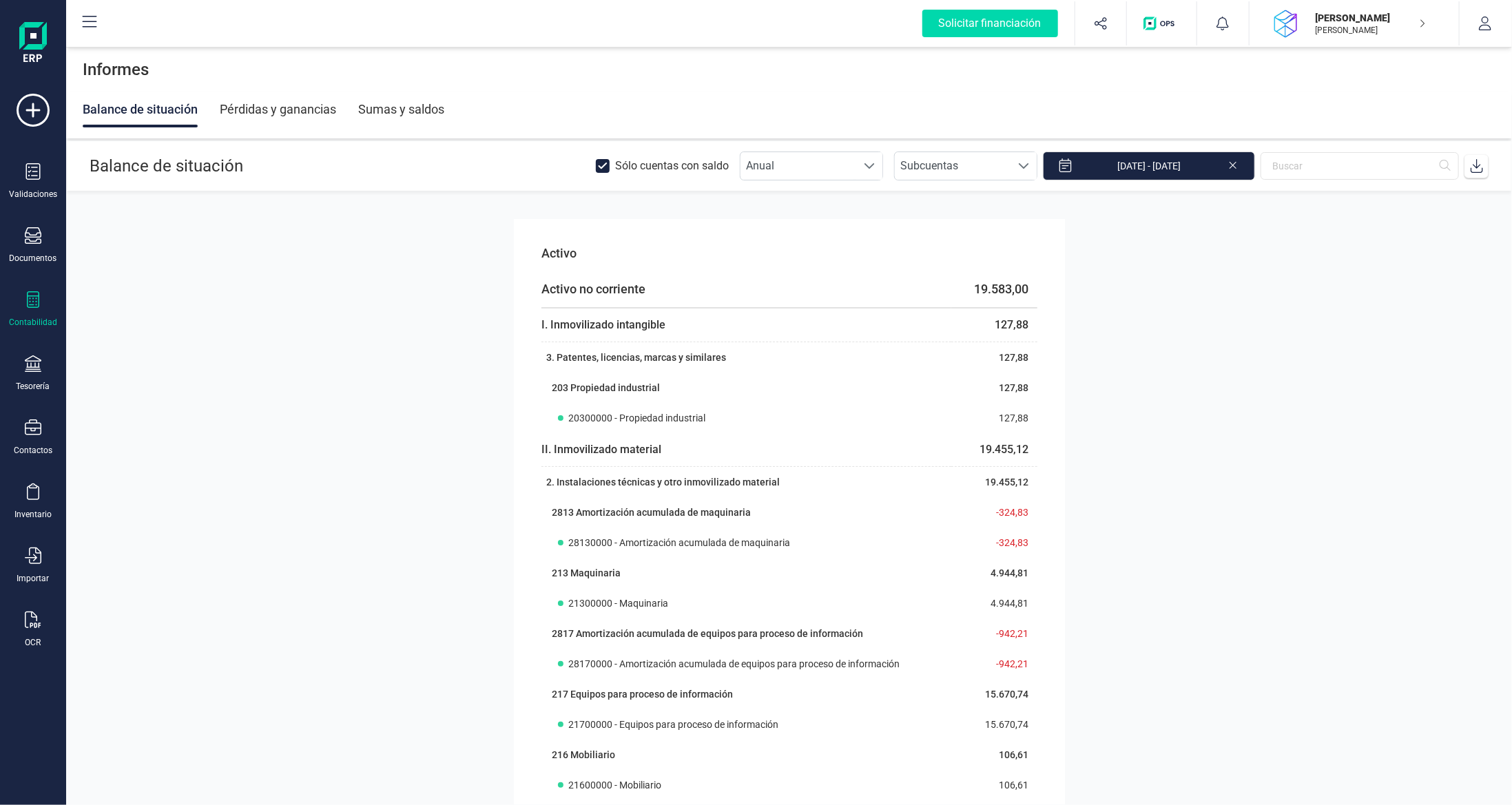
click at [408, 108] on div "Sumas y saldos" at bounding box center [401, 109] width 86 height 36
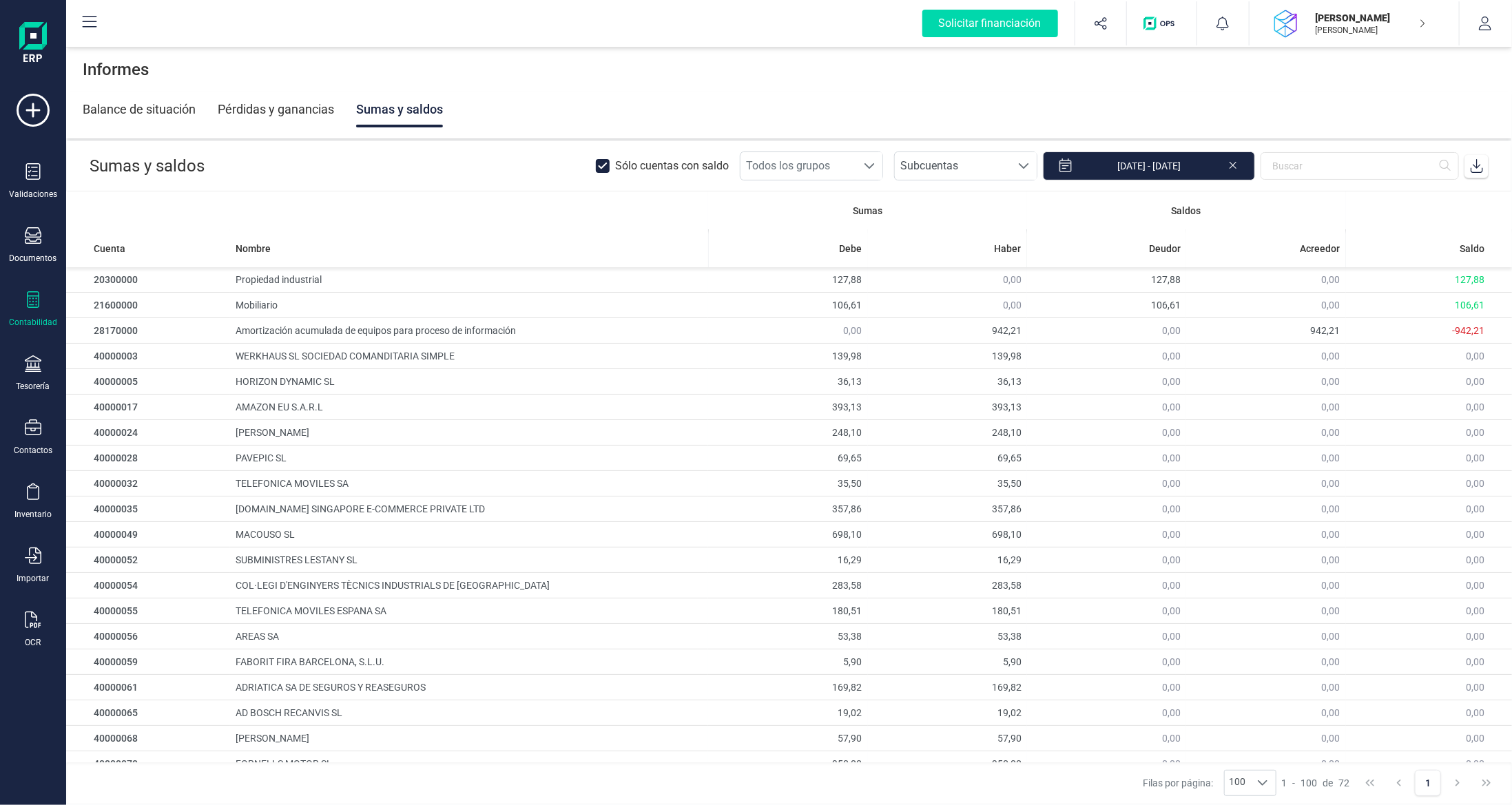
click at [279, 118] on div "Pérdidas y ganancias" at bounding box center [276, 109] width 117 height 36
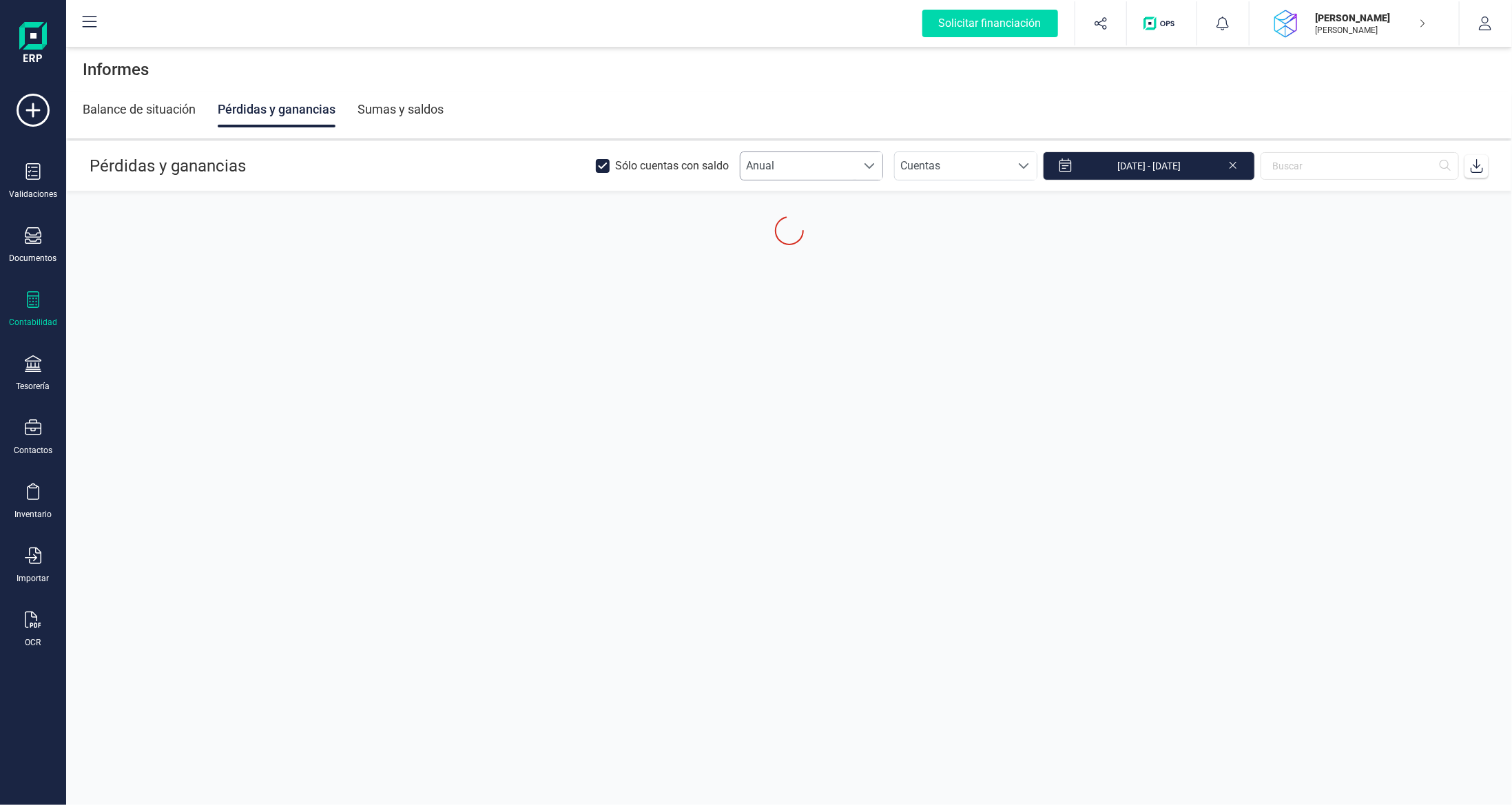
click at [854, 170] on span "Anual" at bounding box center [798, 166] width 116 height 28
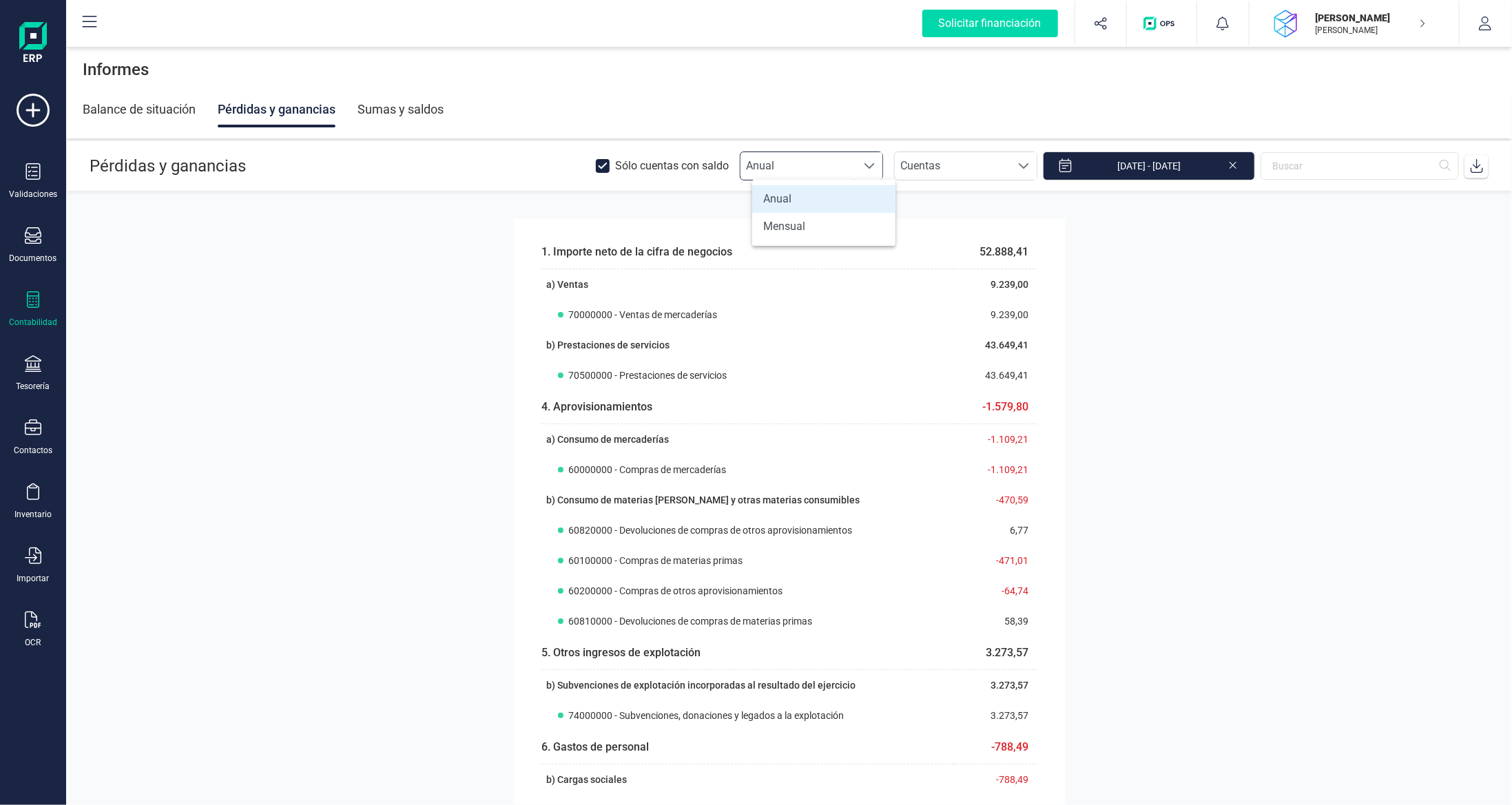
scroll to position [8, 60]
click at [829, 225] on li "Mensual" at bounding box center [823, 227] width 143 height 28
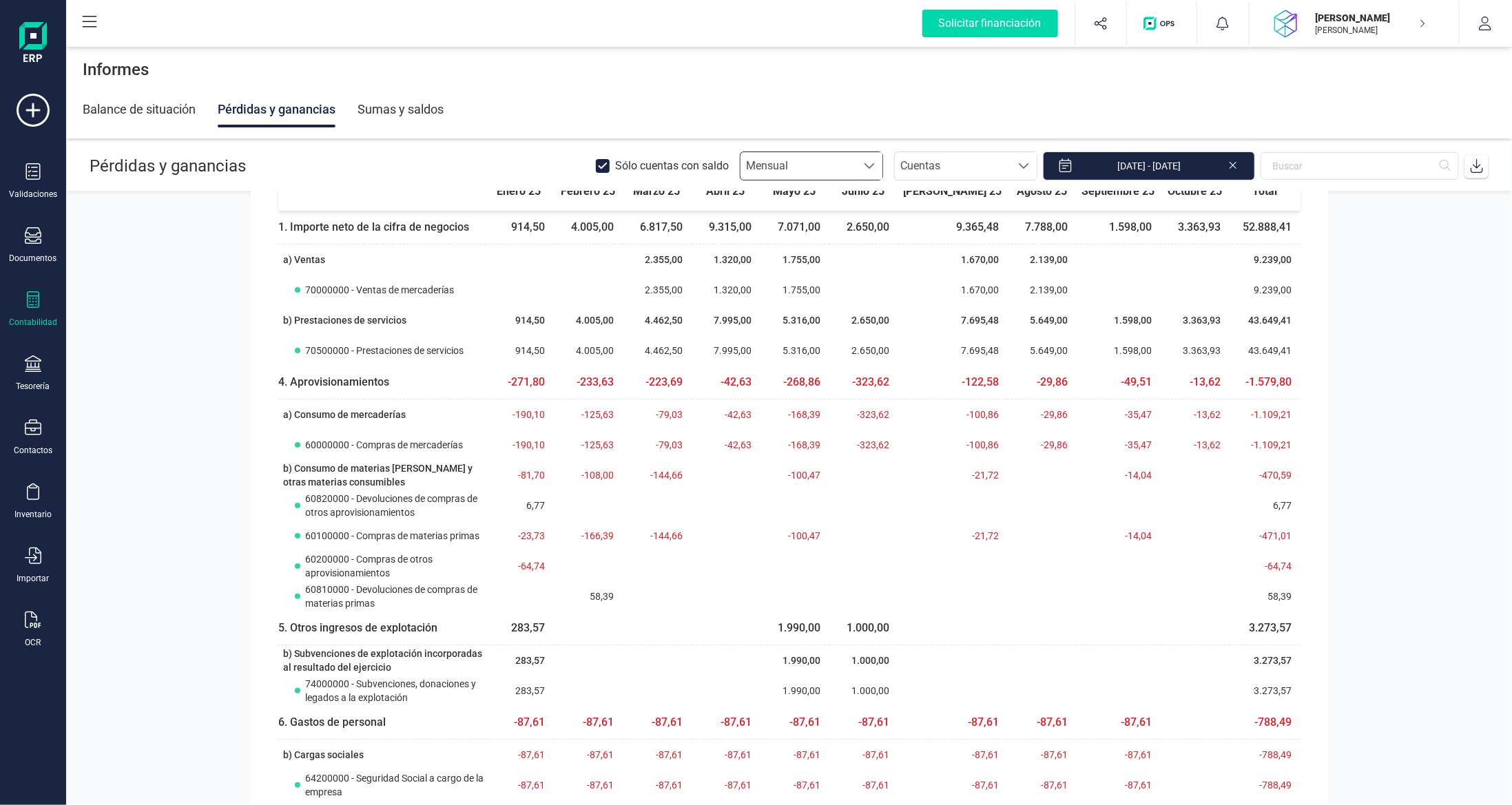
scroll to position [0, 0]
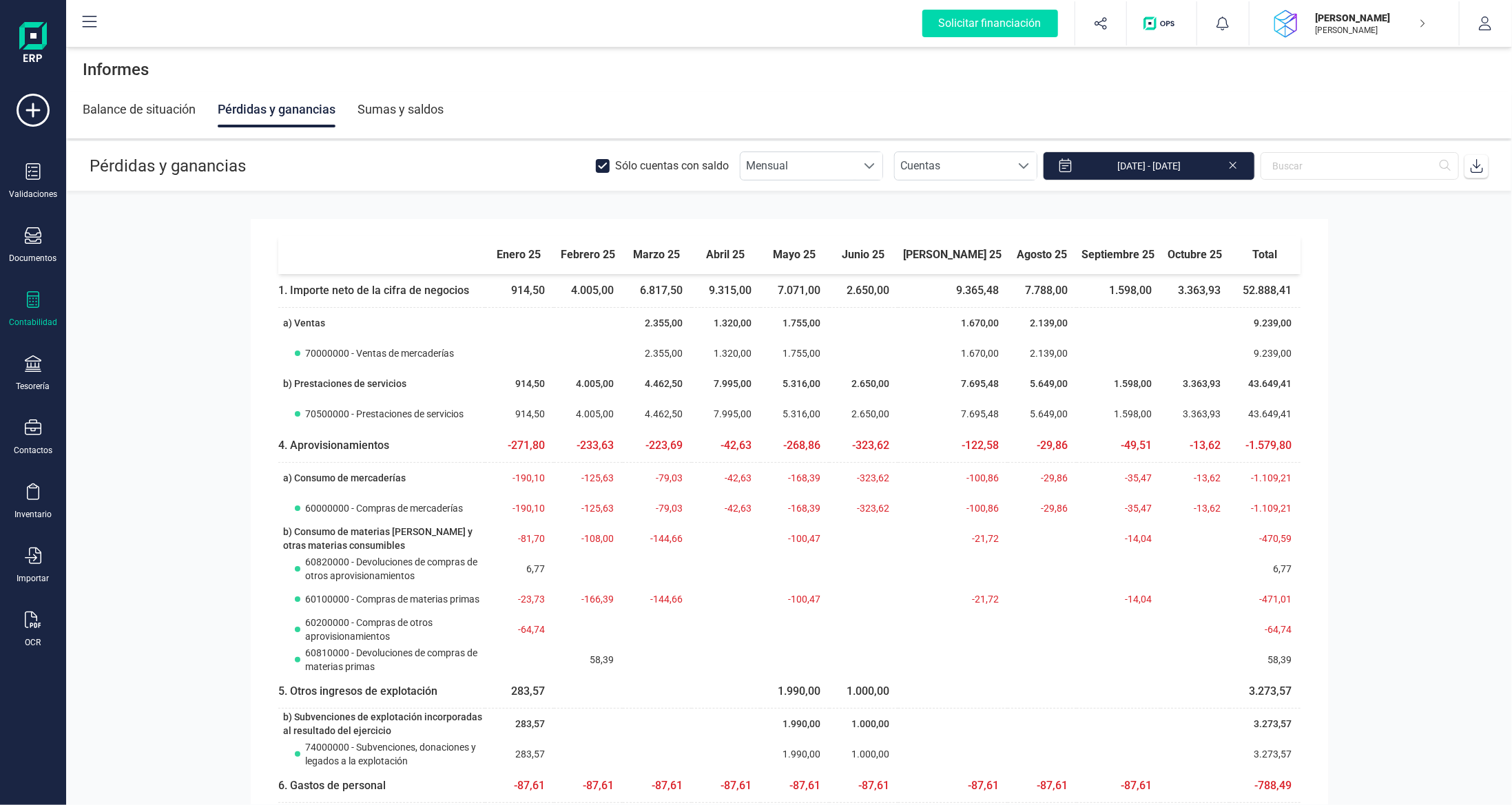
click at [1420, 407] on section "enero 25 febrero 25 marzo 25 abril 25 mayo 25 junio 25 [PERSON_NAME] 25 [PERSON…" at bounding box center [788, 498] width 1445 height 613
click at [183, 258] on section "enero 25 febrero 25 marzo 25 abril 25 mayo 25 junio 25 [PERSON_NAME] 25 [PERSON…" at bounding box center [788, 498] width 1445 height 613
click at [35, 311] on div "Contabilidad" at bounding box center [33, 310] width 55 height 36
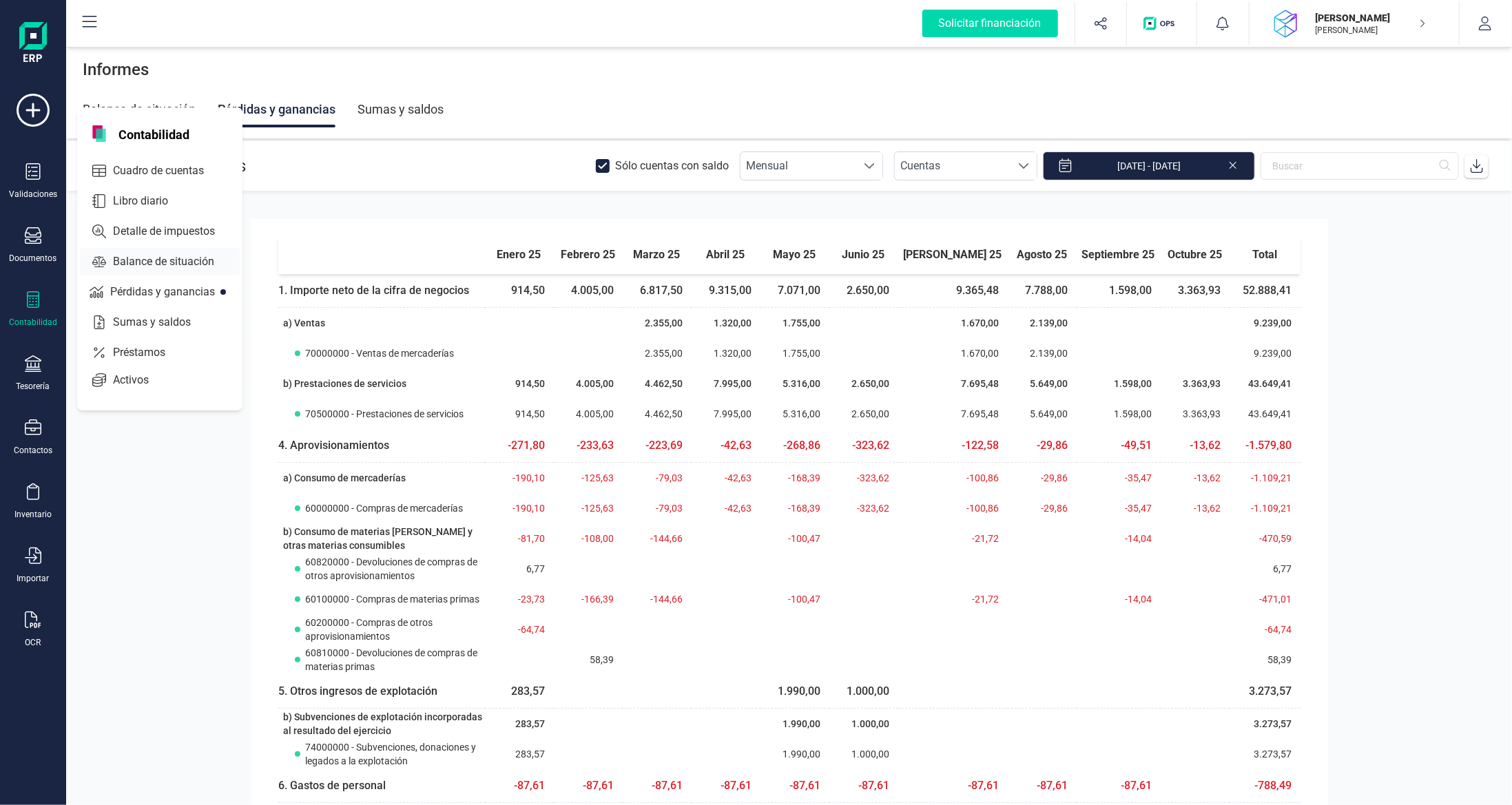
click at [149, 255] on span "Balance de situación" at bounding box center [173, 261] width 131 height 16
